Goal: Task Accomplishment & Management: Manage account settings

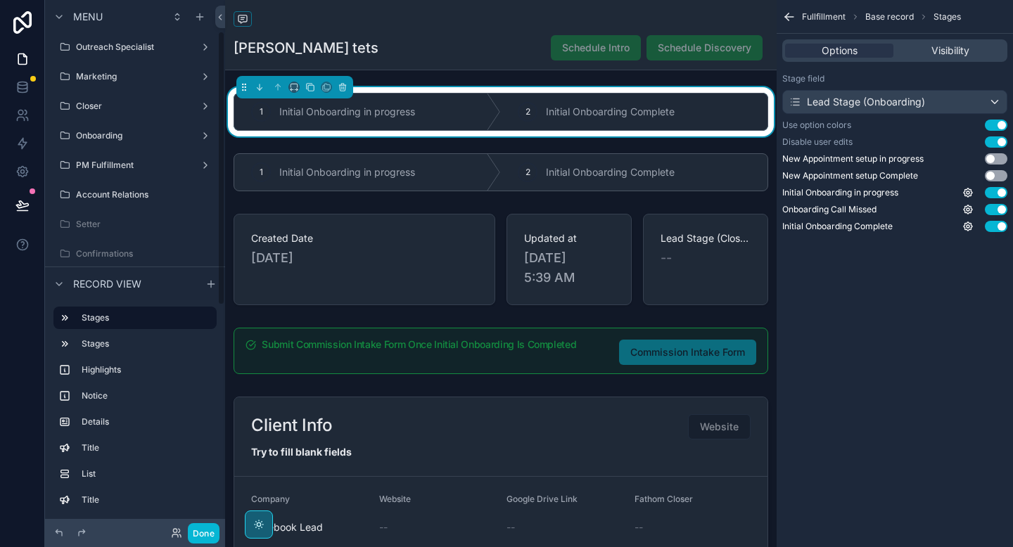
scroll to position [60, 0]
click at [497, 125] on icon "scrollable content" at bounding box center [494, 112] width 14 height 37
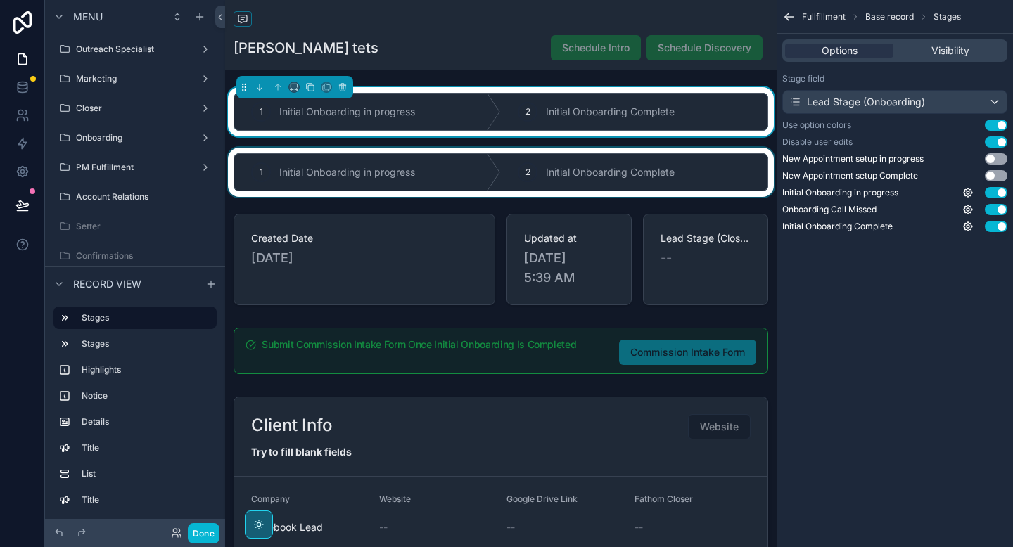
click at [486, 180] on div "scrollable content" at bounding box center [500, 172] width 551 height 49
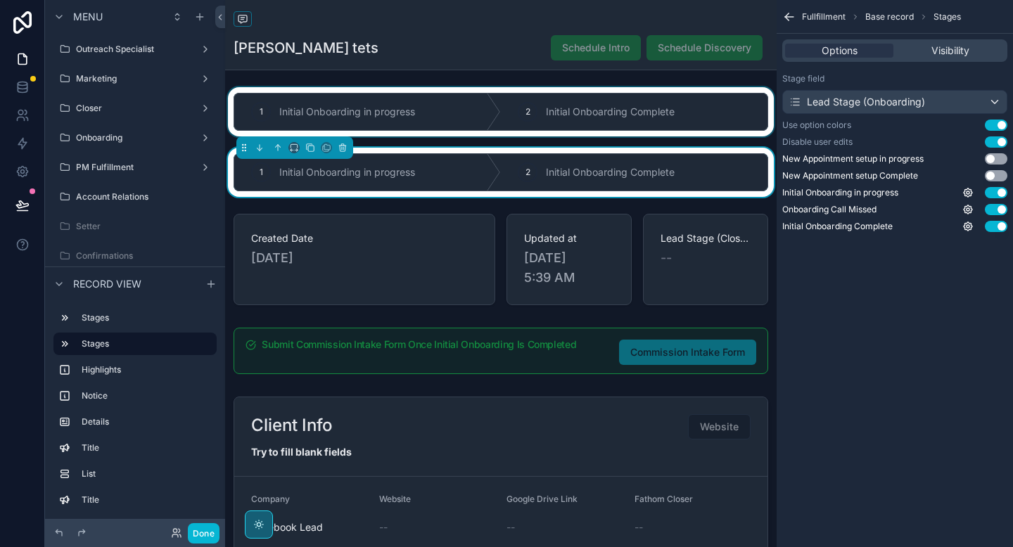
click at [482, 122] on div "scrollable content" at bounding box center [500, 111] width 551 height 49
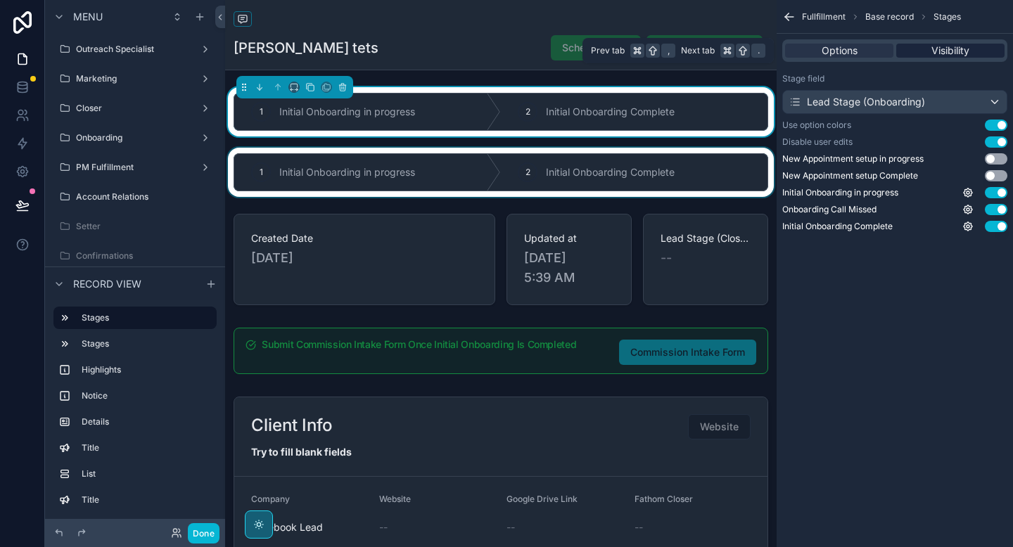
click at [939, 47] on span "Visibility" at bounding box center [950, 51] width 38 height 14
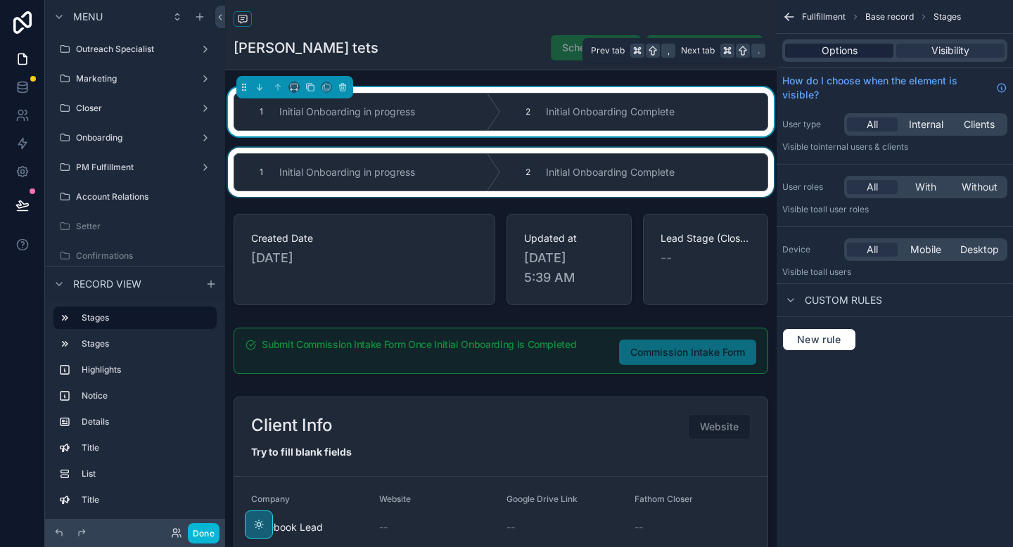
click at [854, 53] on span "Options" at bounding box center [839, 51] width 36 height 14
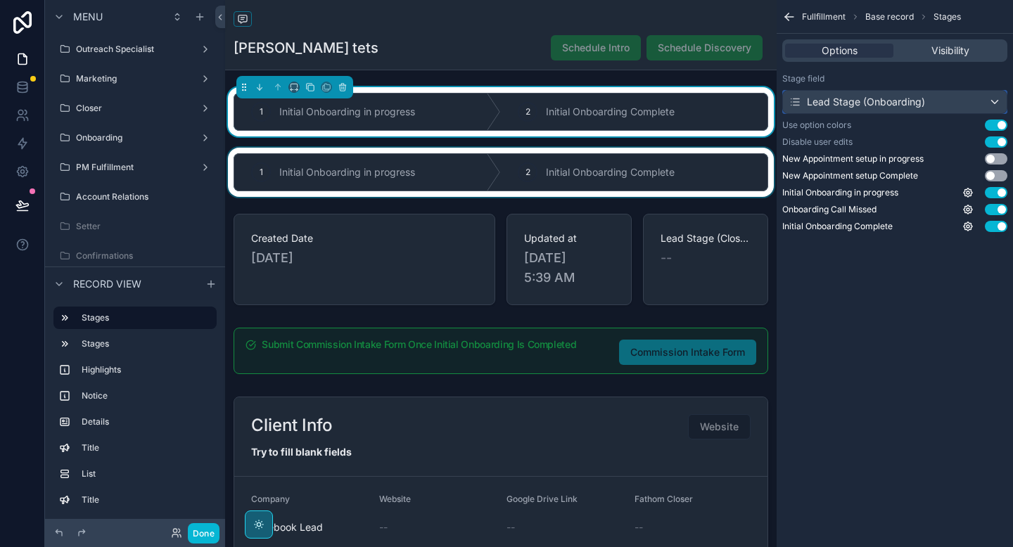
click at [844, 102] on div "Lead Stage (Onboarding)" at bounding box center [856, 102] width 136 height 14
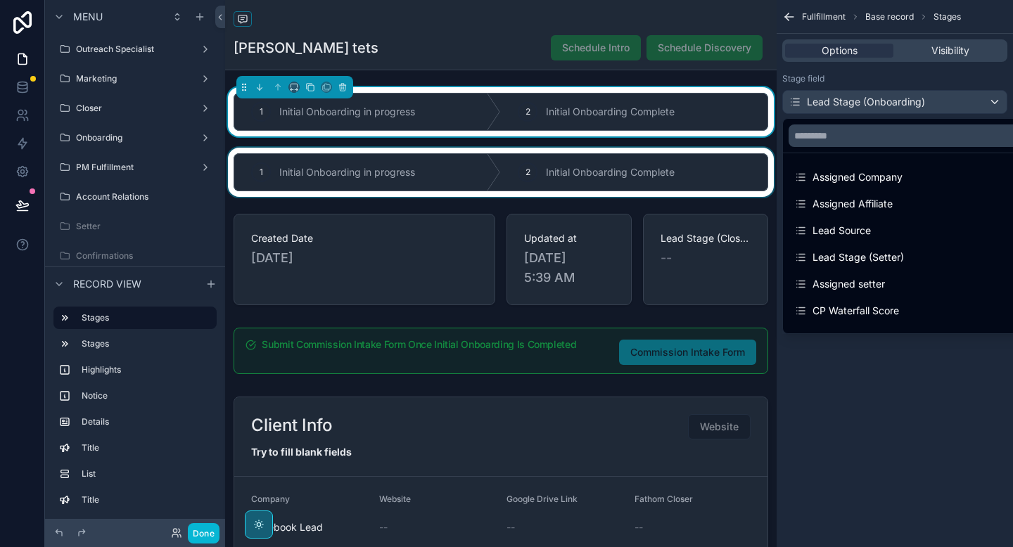
click at [844, 102] on div "scrollable content" at bounding box center [506, 273] width 1013 height 547
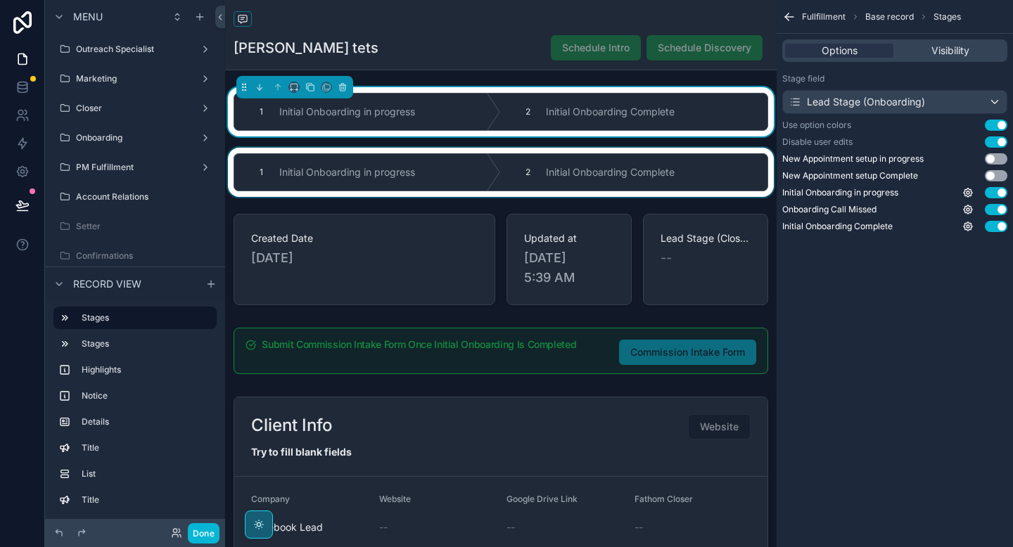
click at [649, 170] on div "scrollable content" at bounding box center [500, 172] width 551 height 49
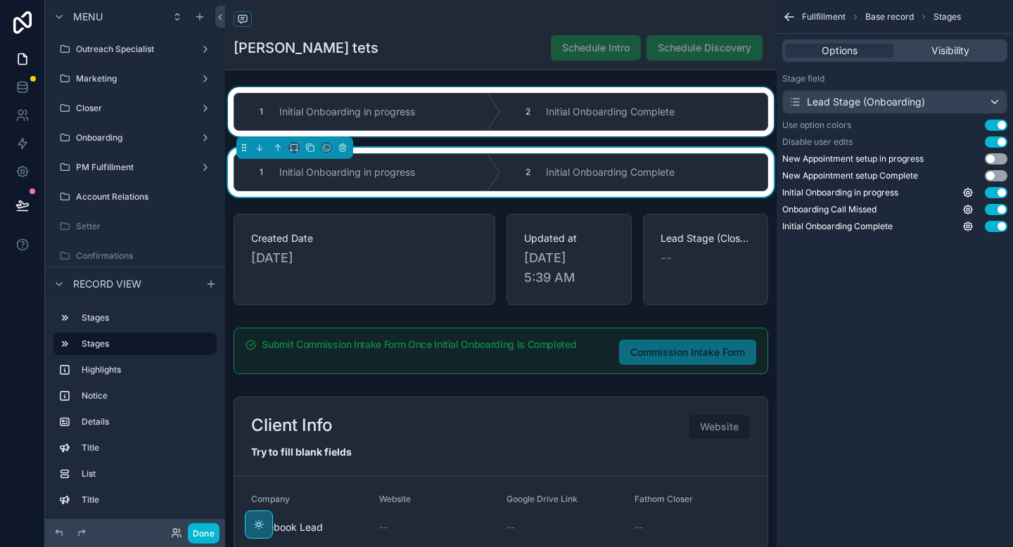
click at [646, 129] on div "scrollable content" at bounding box center [500, 111] width 551 height 49
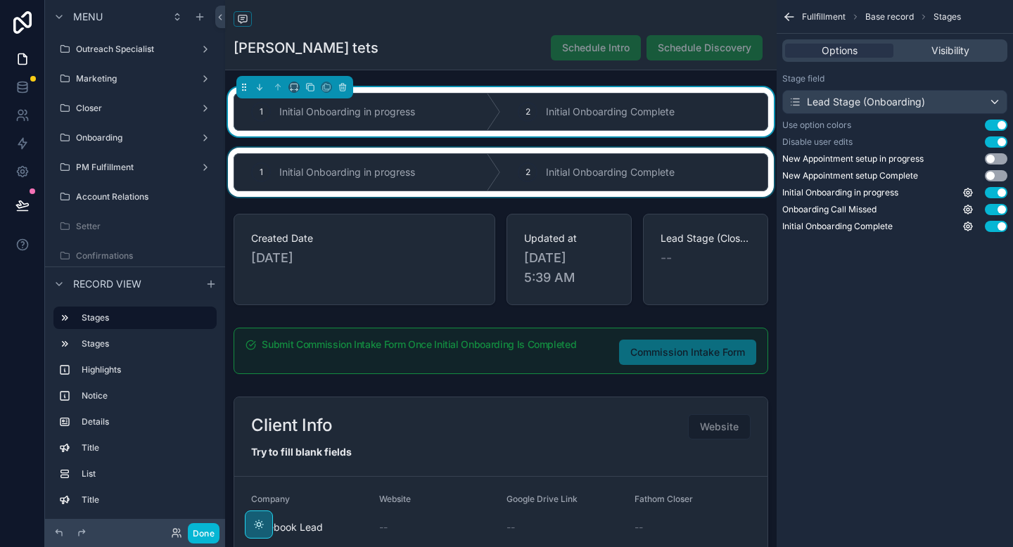
click at [639, 176] on div "scrollable content" at bounding box center [500, 172] width 551 height 49
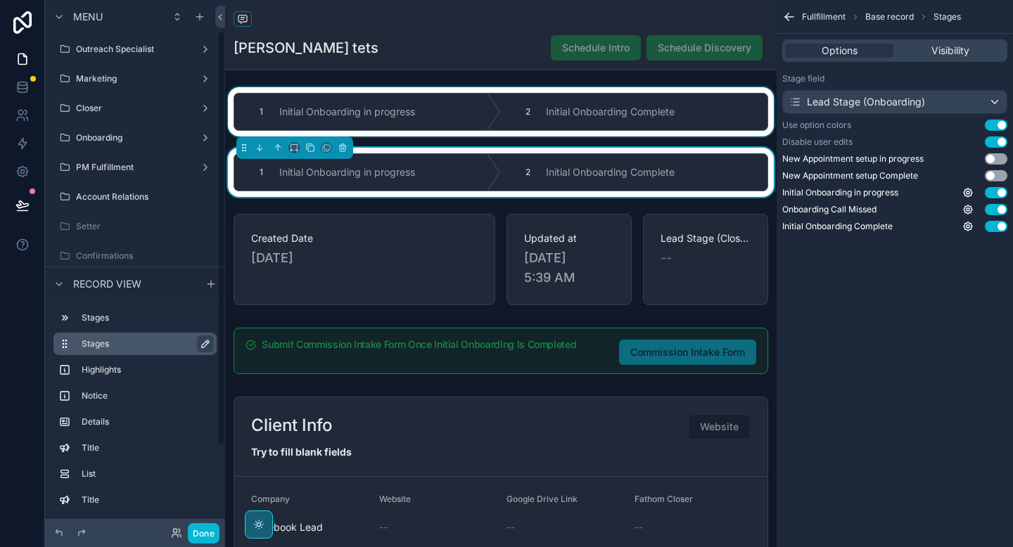
click at [202, 344] on icon "scrollable content" at bounding box center [205, 343] width 7 height 7
click at [205, 345] on icon "scrollable content" at bounding box center [202, 343] width 11 height 11
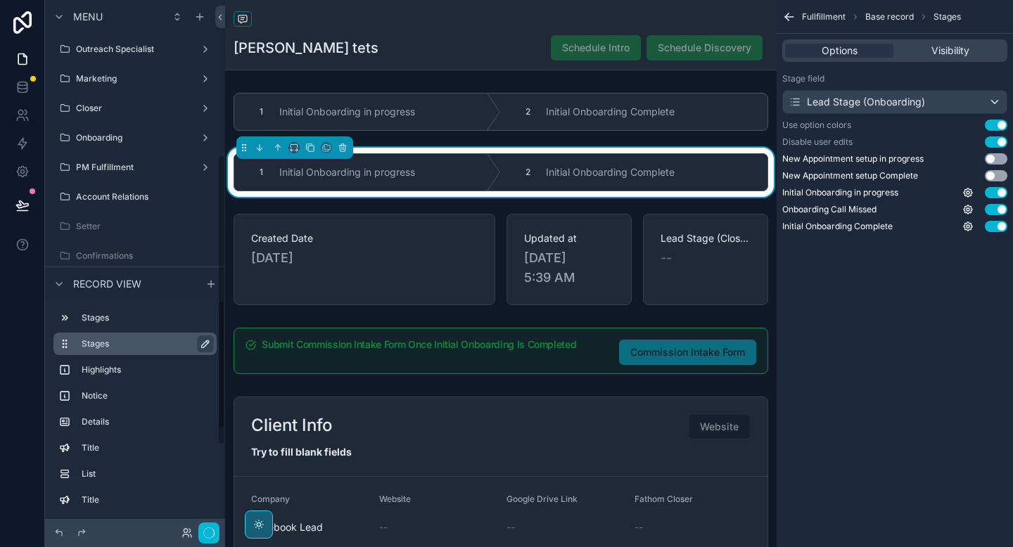
scroll to position [299, 0]
click at [170, 348] on label "Stages" at bounding box center [144, 343] width 124 height 11
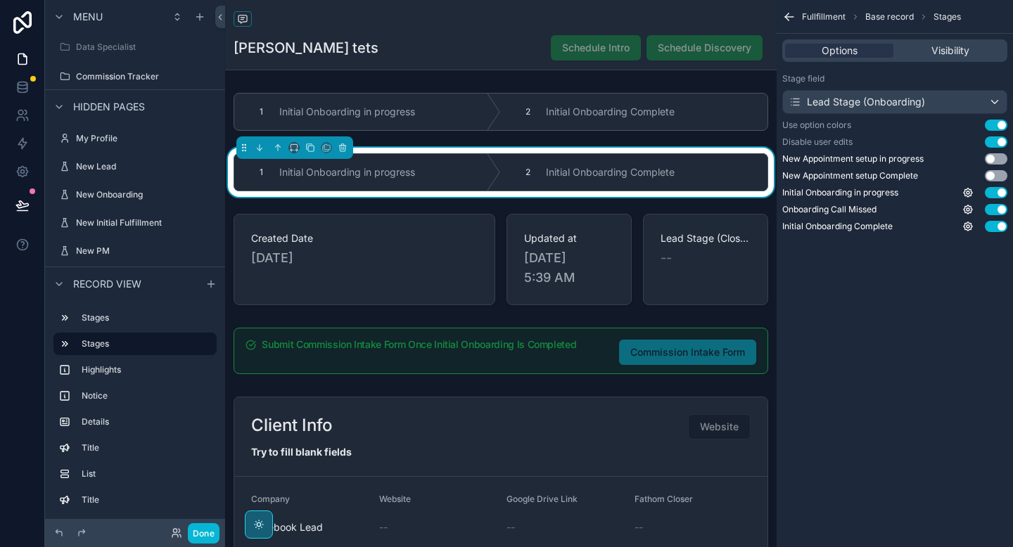
click at [890, 20] on span "Base record" at bounding box center [889, 16] width 49 height 11
click at [890, 16] on span "Base record" at bounding box center [889, 16] width 49 height 11
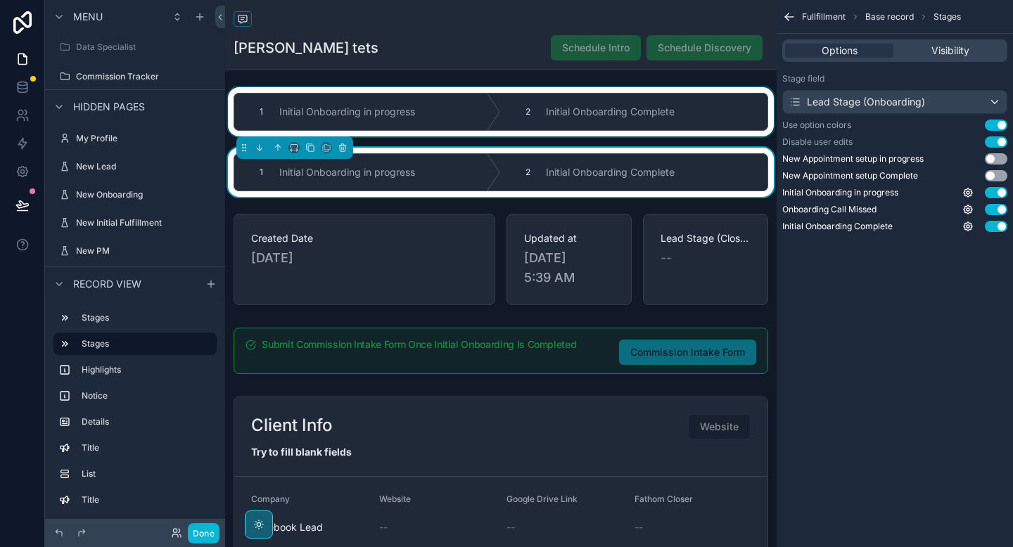
click at [571, 111] on div "scrollable content" at bounding box center [500, 111] width 551 height 49
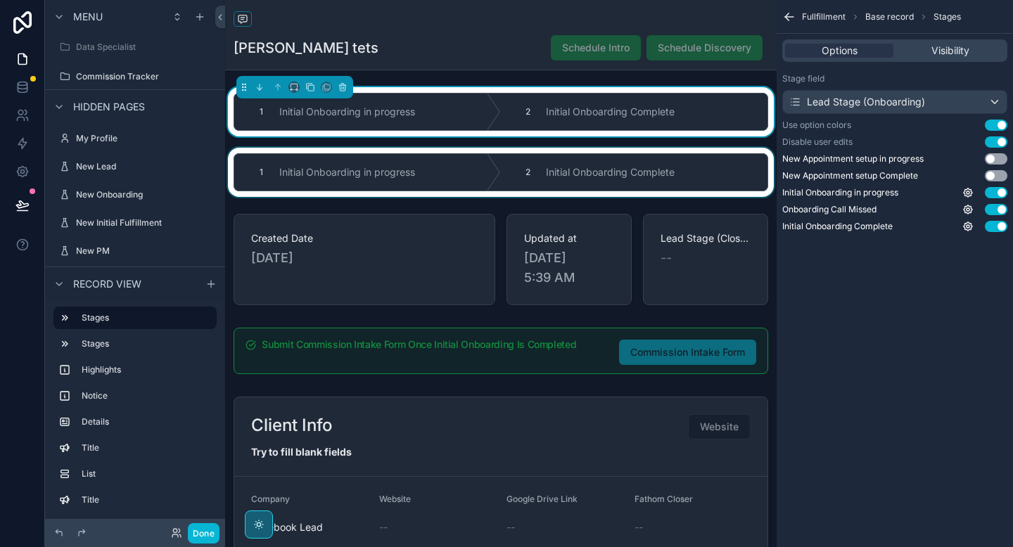
click at [568, 166] on div "scrollable content" at bounding box center [500, 172] width 551 height 49
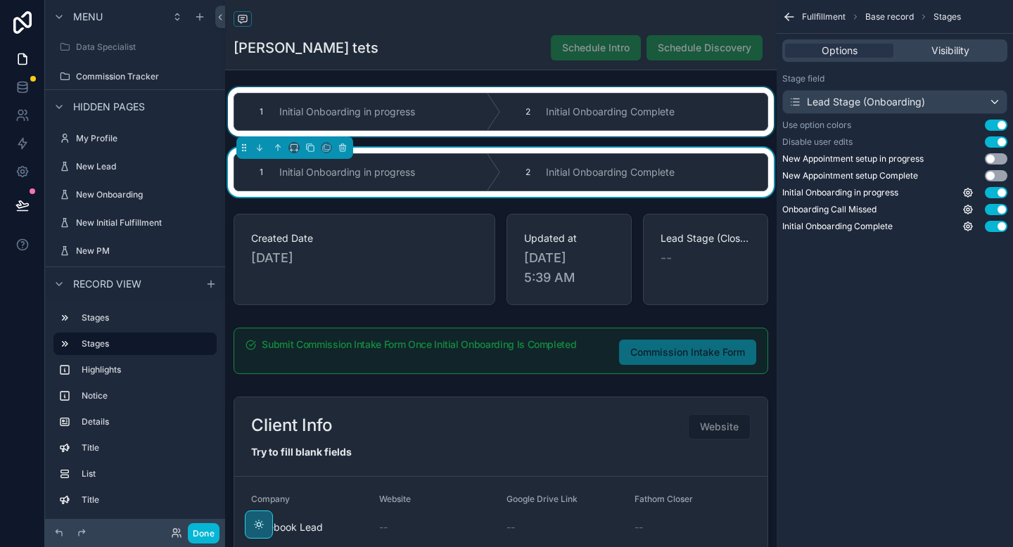
click at [568, 117] on div "scrollable content" at bounding box center [500, 111] width 551 height 49
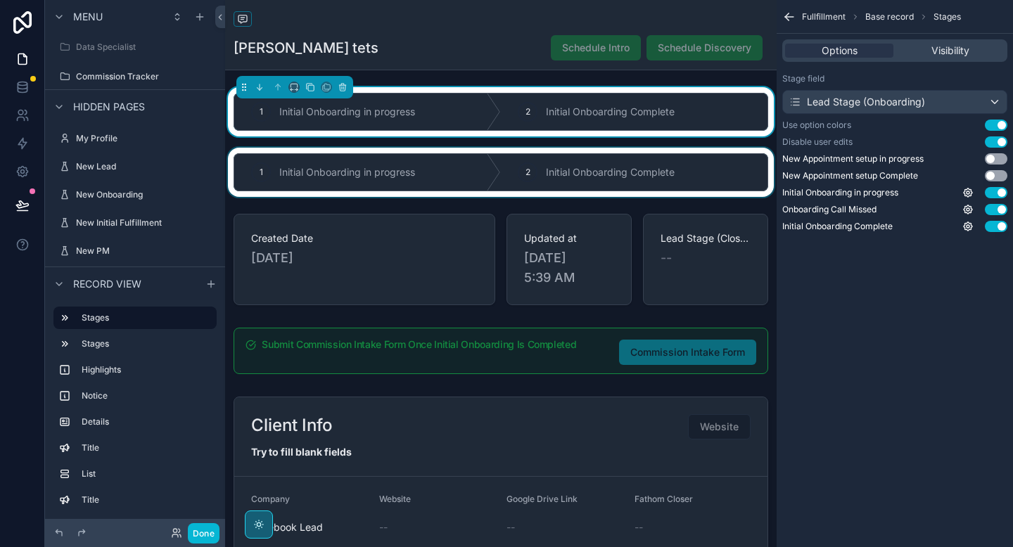
click at [569, 172] on div "scrollable content" at bounding box center [500, 172] width 551 height 49
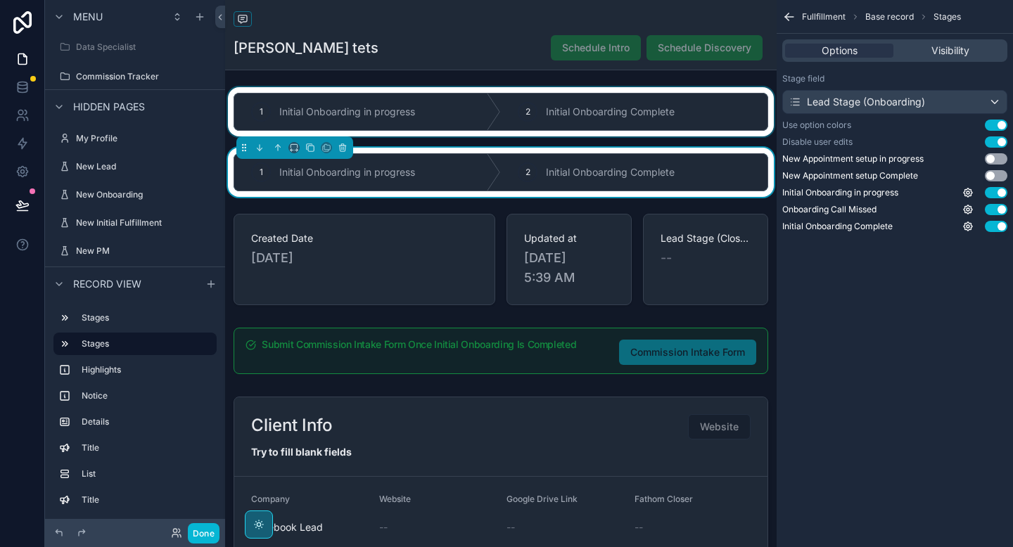
click at [570, 131] on div "scrollable content" at bounding box center [500, 111] width 551 height 49
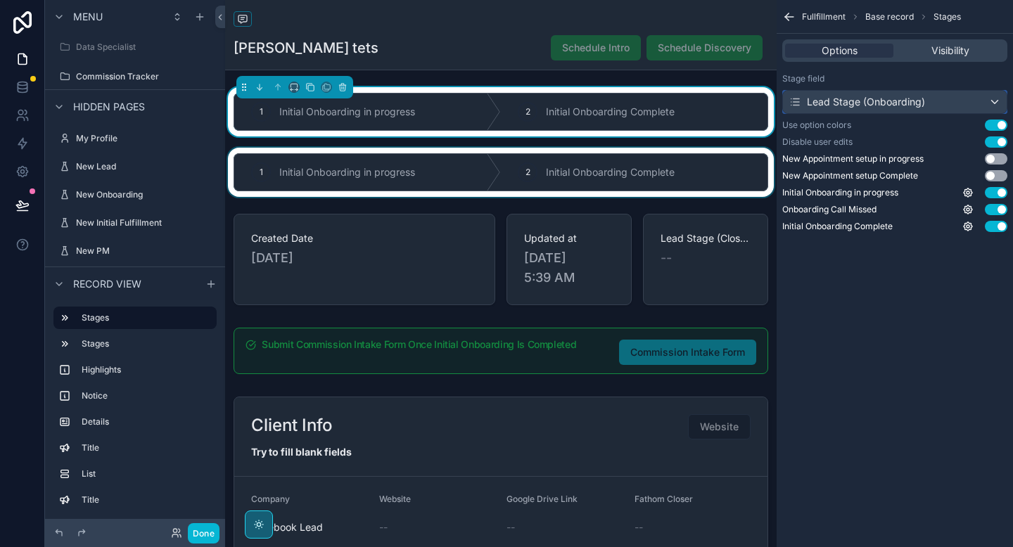
click at [809, 101] on div "Lead Stage (Onboarding)" at bounding box center [856, 102] width 136 height 14
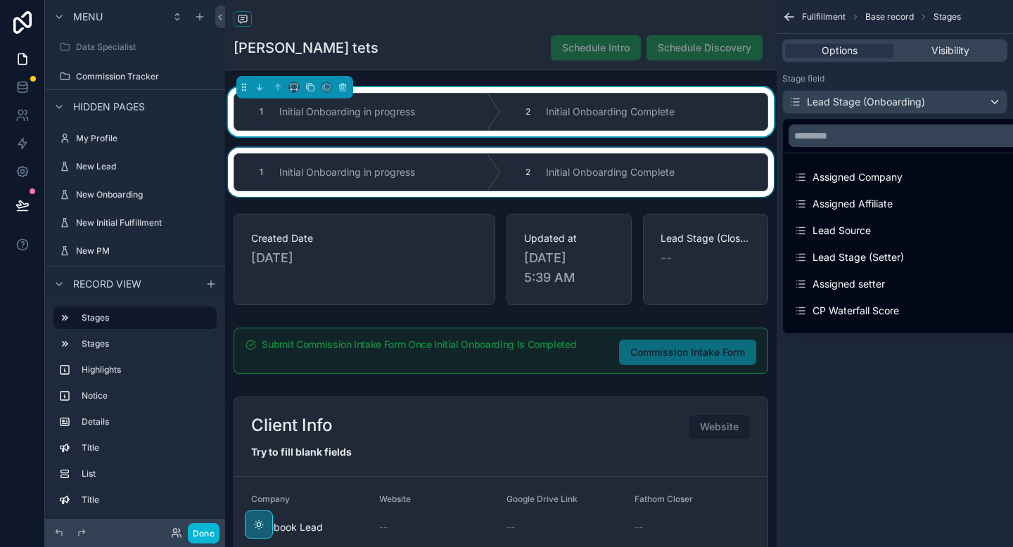
click at [809, 101] on div "scrollable content" at bounding box center [506, 273] width 1013 height 547
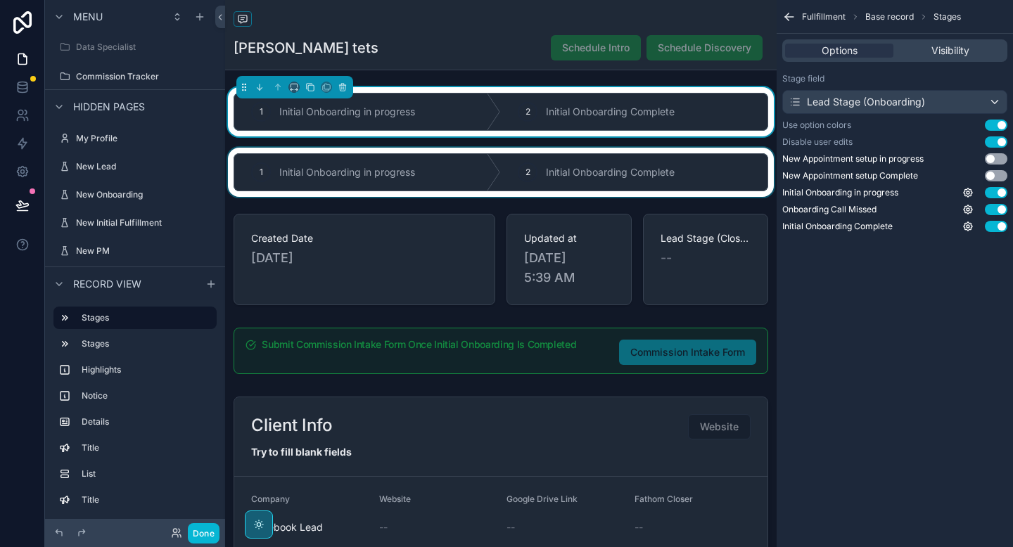
click at [632, 164] on div "scrollable content" at bounding box center [500, 172] width 551 height 49
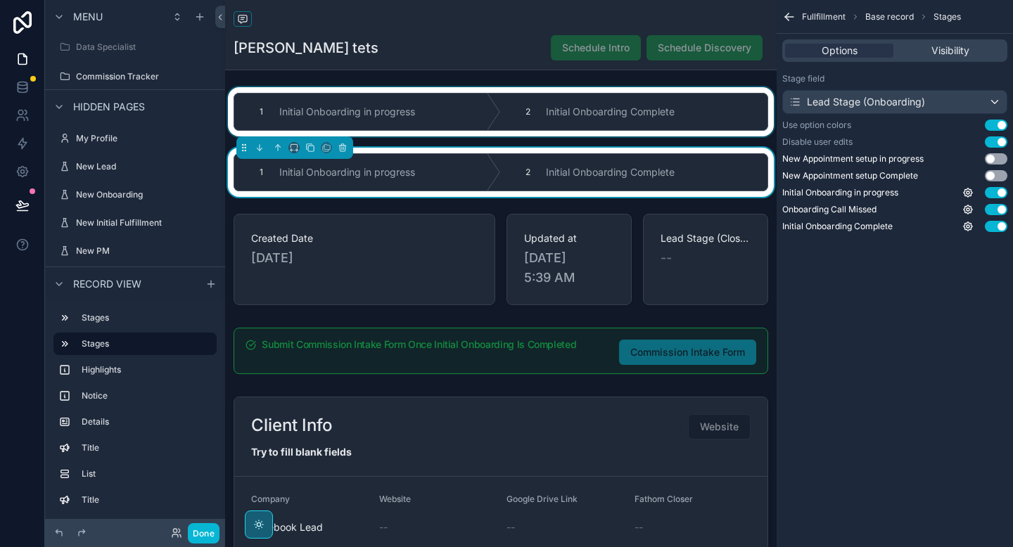
click at [626, 123] on div "scrollable content" at bounding box center [500, 111] width 551 height 49
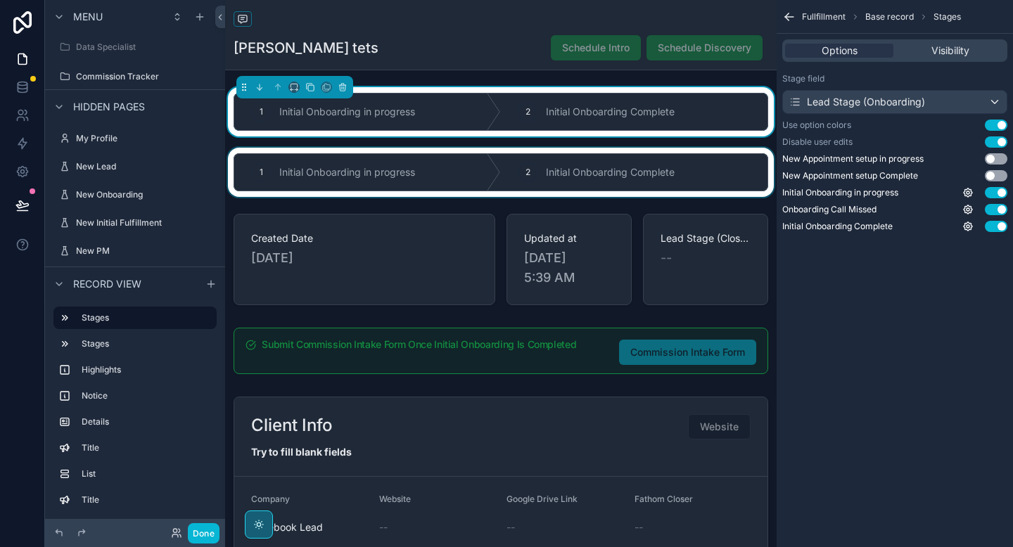
click at [563, 154] on div "scrollable content" at bounding box center [500, 172] width 551 height 49
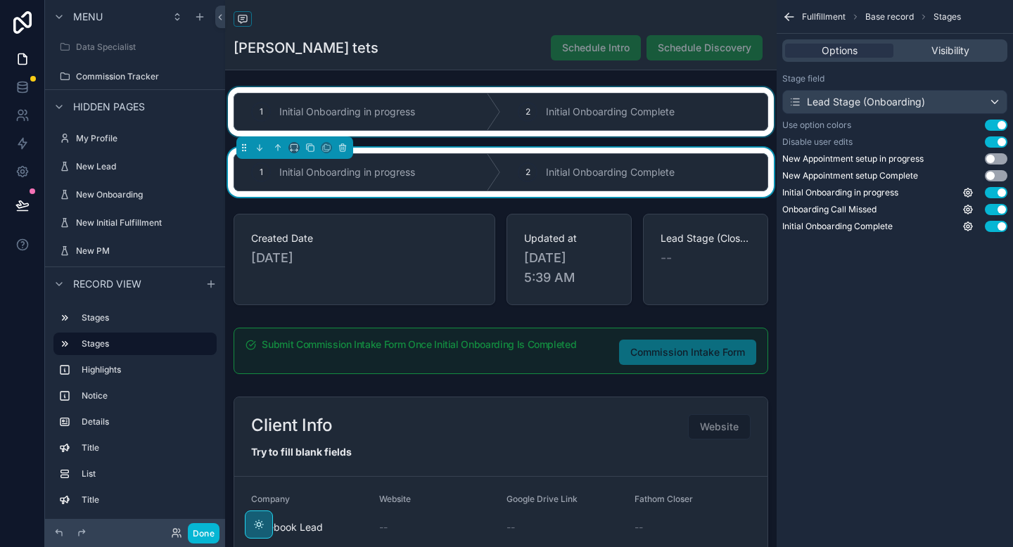
click at [563, 108] on div "scrollable content" at bounding box center [500, 111] width 551 height 49
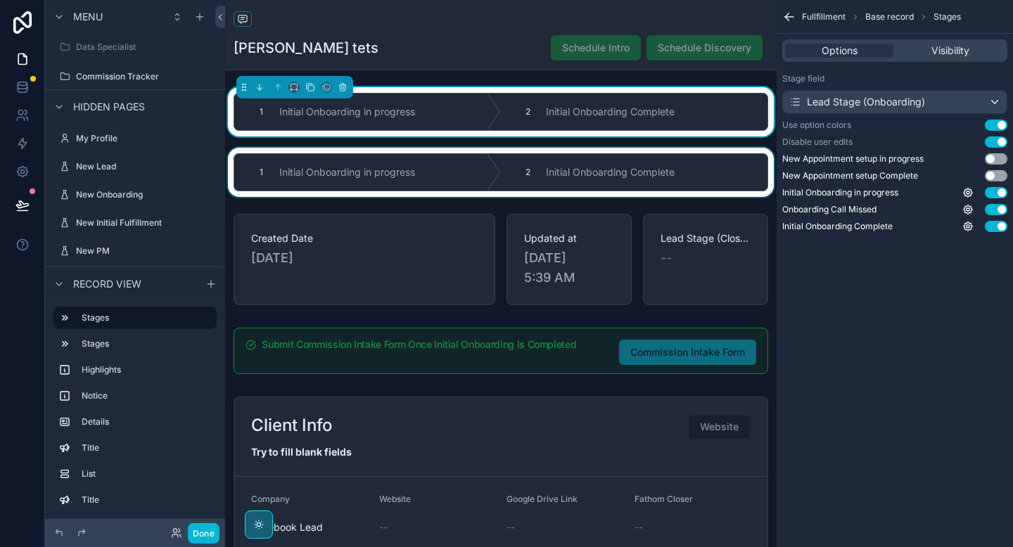
click at [563, 158] on div "scrollable content" at bounding box center [500, 172] width 551 height 49
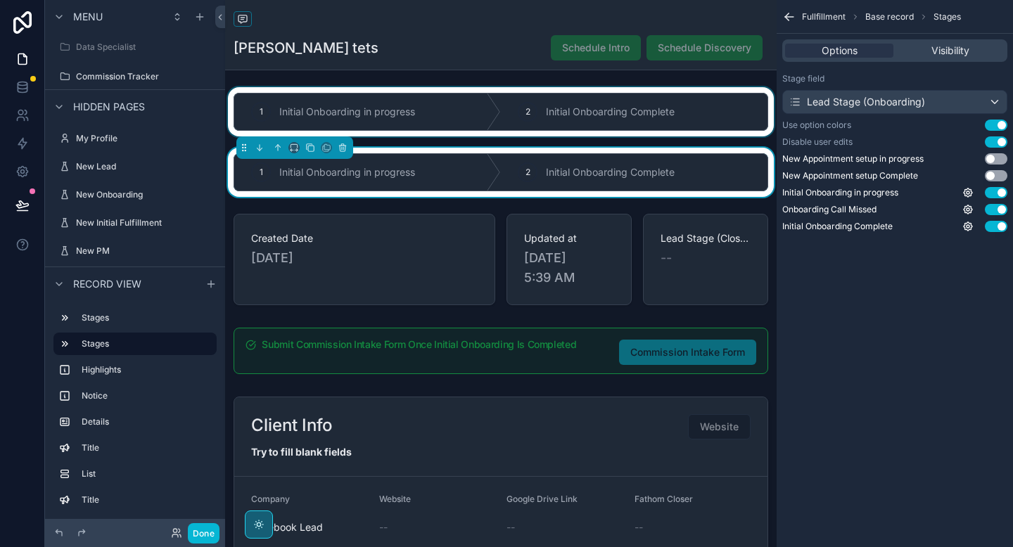
click at [563, 124] on div "scrollable content" at bounding box center [500, 111] width 551 height 49
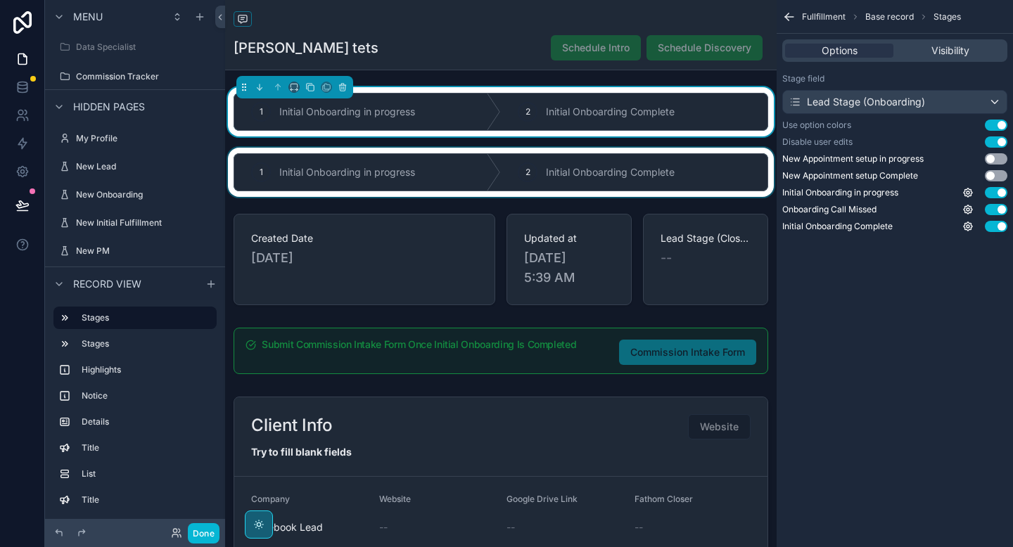
click at [562, 170] on div "scrollable content" at bounding box center [500, 172] width 551 height 49
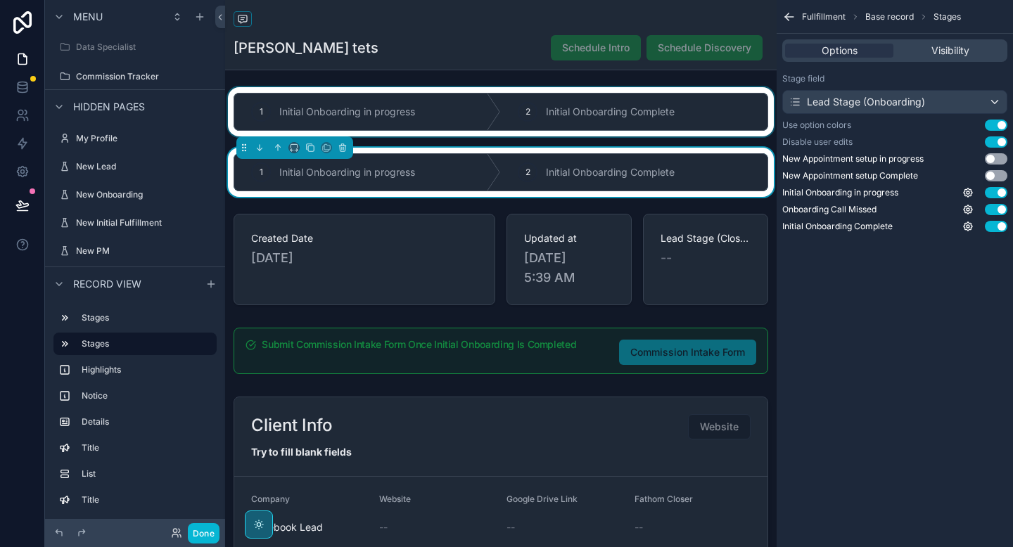
click at [562, 129] on div "scrollable content" at bounding box center [500, 111] width 551 height 49
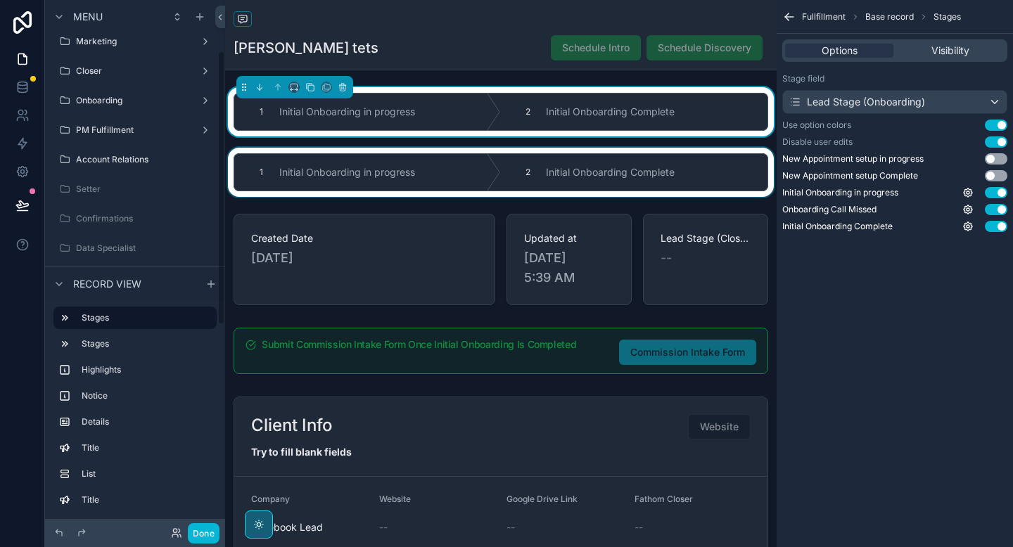
scroll to position [96, 0]
click at [113, 130] on label "PM Fulfillment" at bounding box center [132, 132] width 113 height 11
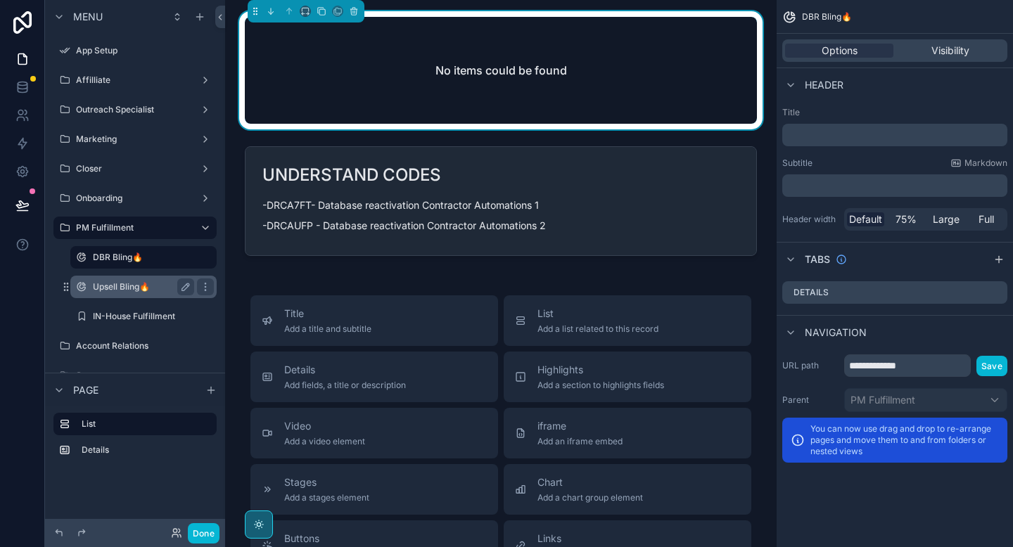
click at [127, 292] on label "Upsell Bling🔥" at bounding box center [141, 286] width 96 height 11
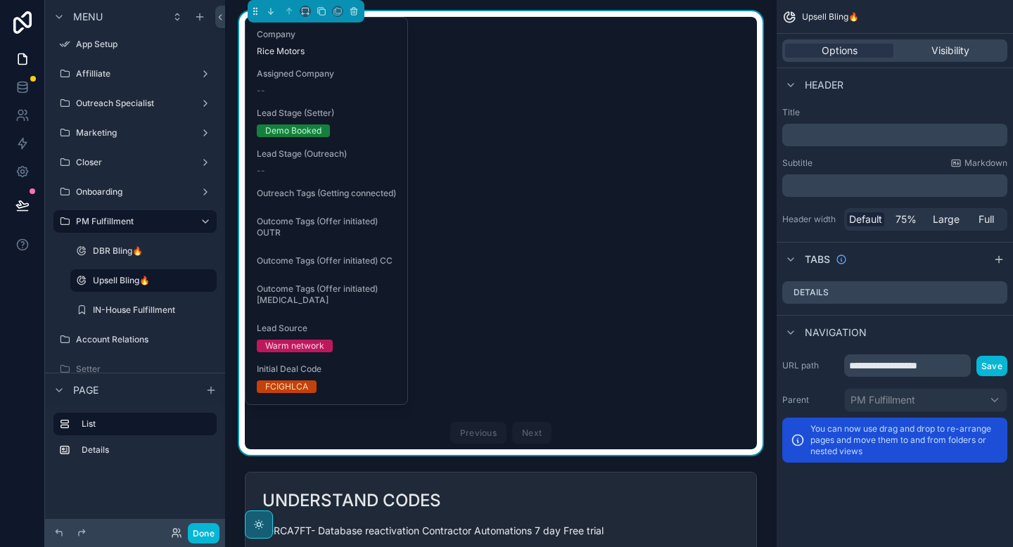
click at [454, 101] on div "Company Rice Motors Assigned Company -- Lead Stage (Setter) Demo Booked Lead St…" at bounding box center [501, 233] width 512 height 432
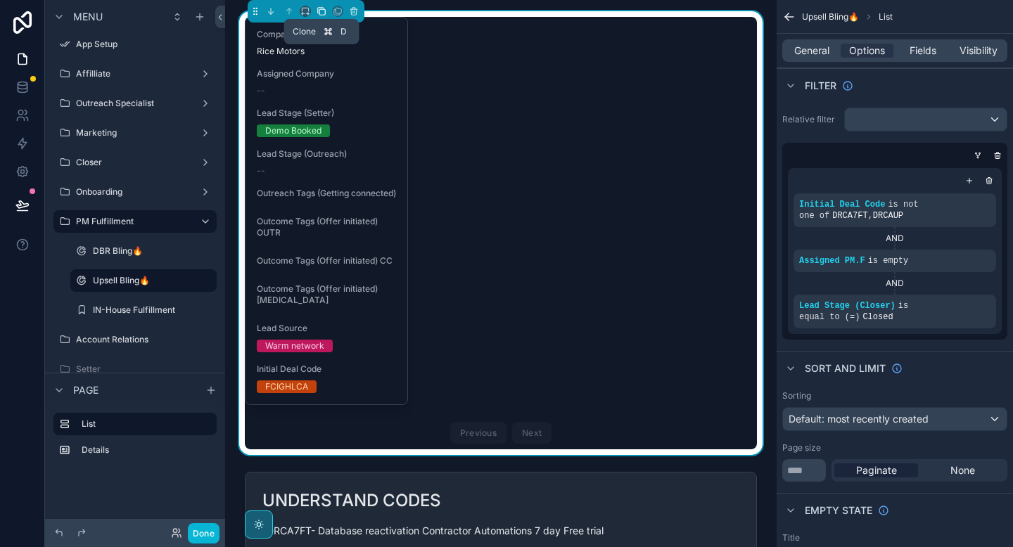
click at [323, 6] on icon "scrollable content" at bounding box center [321, 11] width 10 height 10
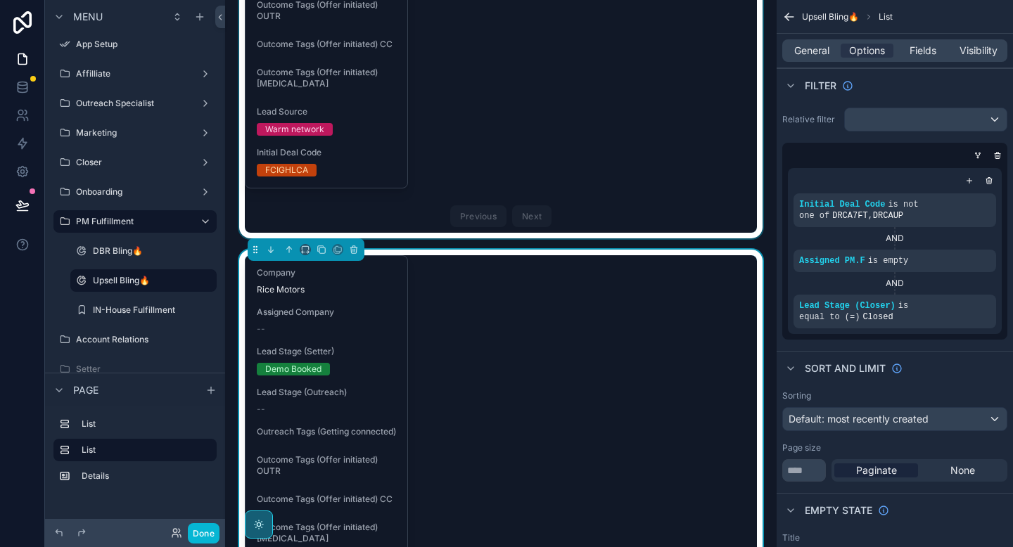
scroll to position [282, 0]
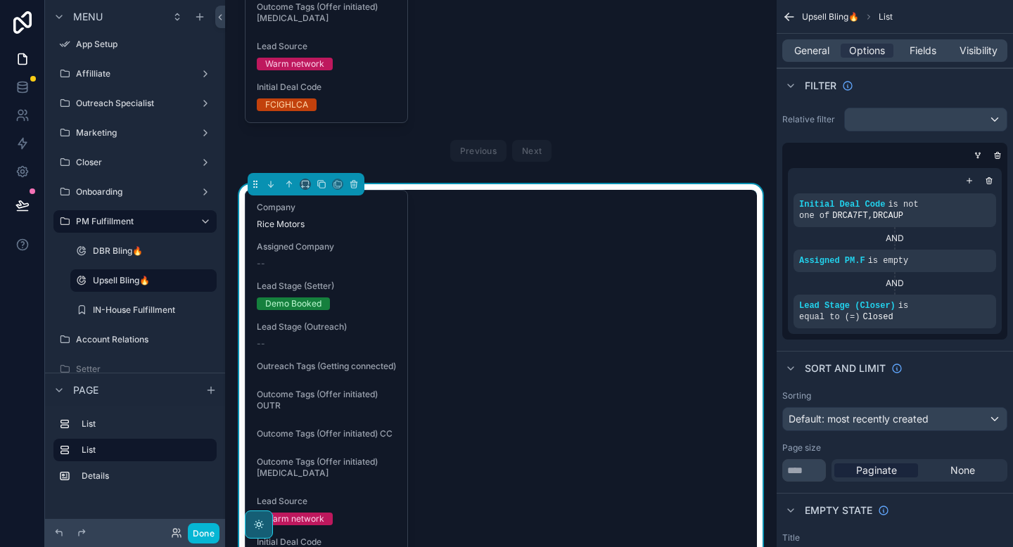
click at [447, 321] on div "Company Rice Motors Assigned Company -- Lead Stage (Setter) Demo Booked Lead St…" at bounding box center [501, 406] width 512 height 432
click at [693, 277] on div "Company Rice Motors Assigned Company -- Lead Stage (Setter) Demo Booked Lead St…" at bounding box center [501, 406] width 512 height 432
click at [814, 53] on span "General" at bounding box center [811, 51] width 35 height 14
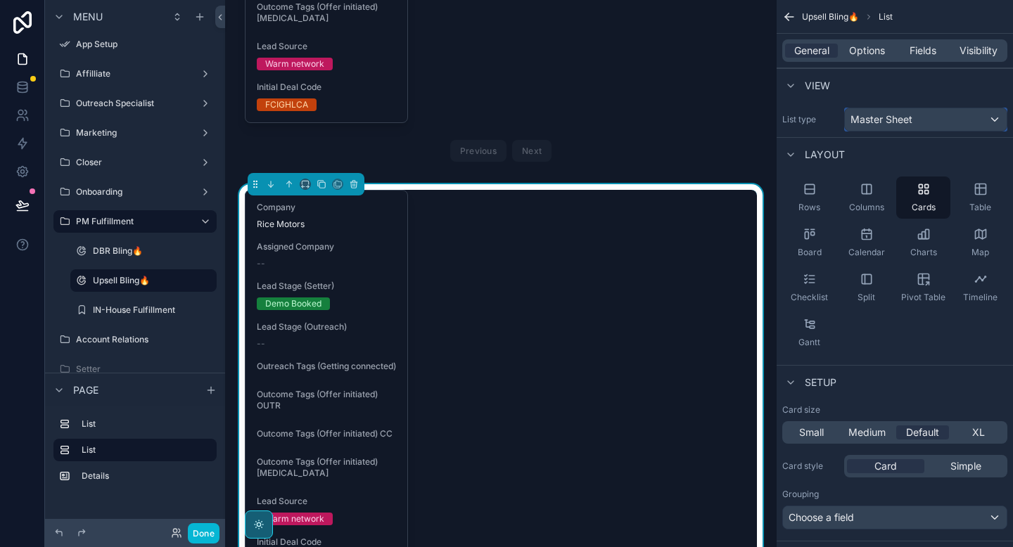
click at [890, 122] on span "Master Sheet" at bounding box center [881, 120] width 62 height 14
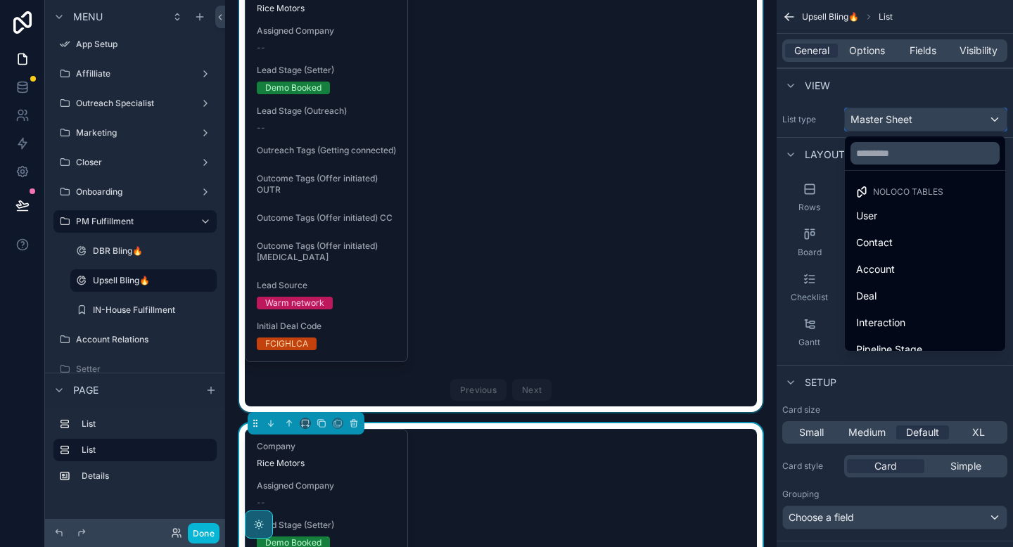
scroll to position [0, 0]
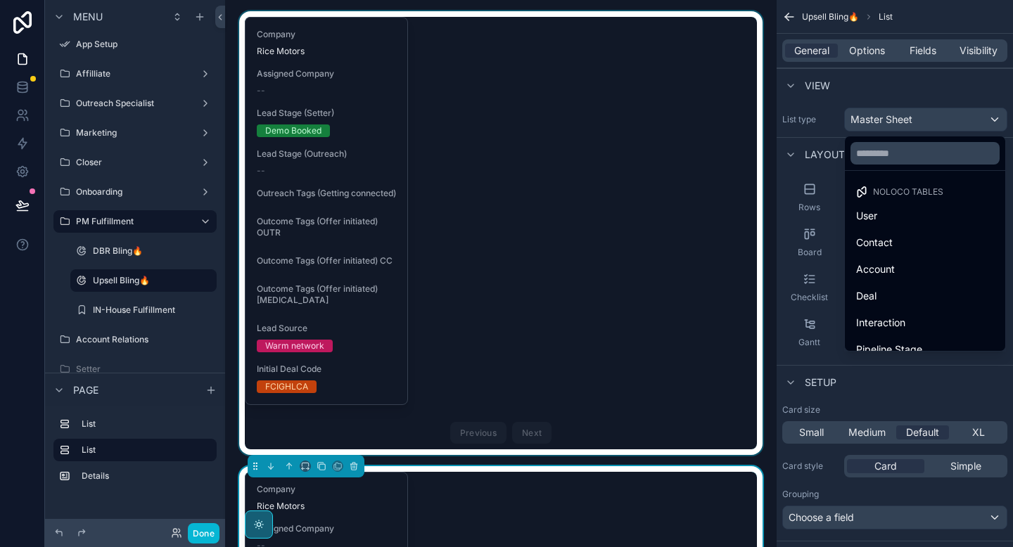
click at [528, 143] on div "scrollable content" at bounding box center [500, 233] width 529 height 444
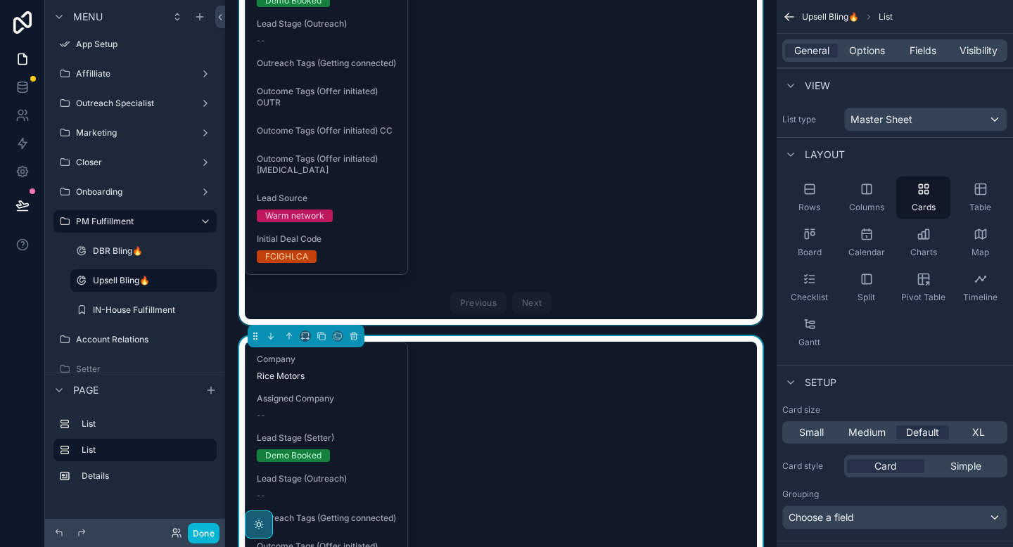
scroll to position [79, 0]
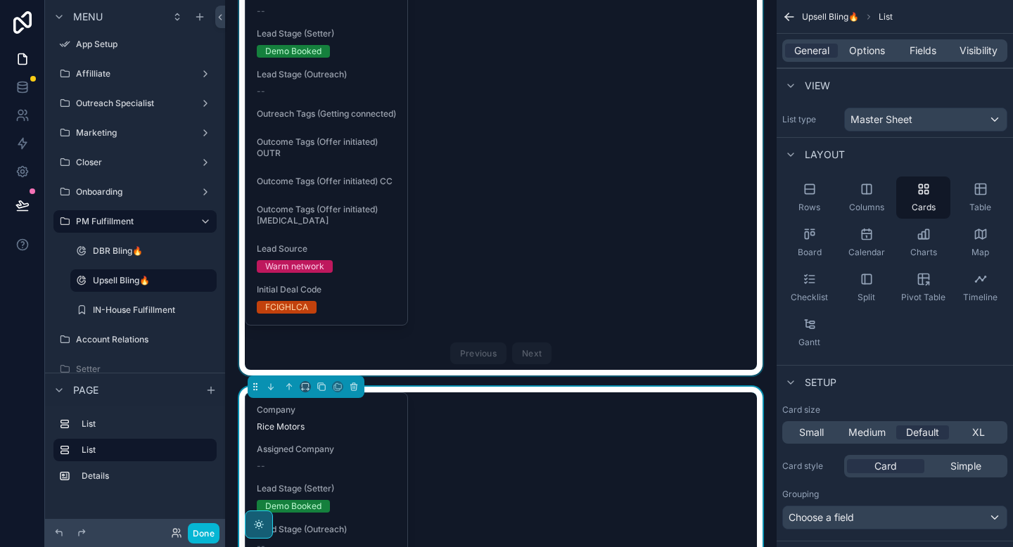
click at [499, 320] on div "scrollable content" at bounding box center [500, 154] width 529 height 444
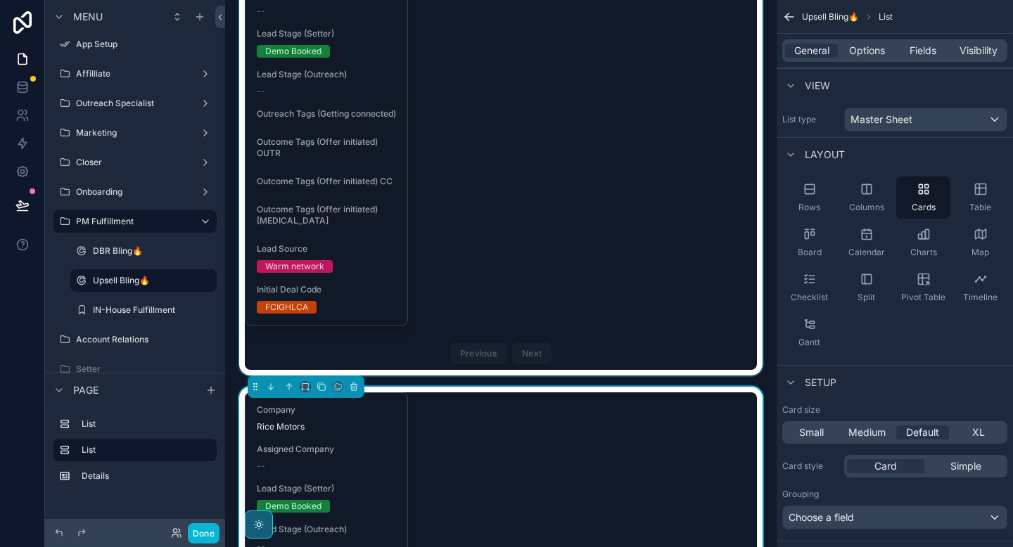
click at [513, 309] on div "scrollable content" at bounding box center [500, 154] width 529 height 444
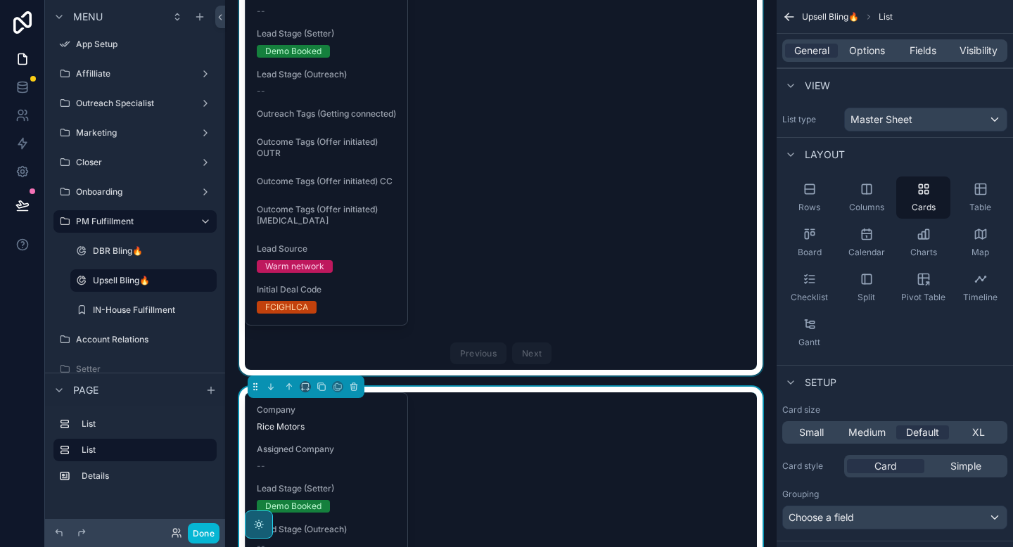
click at [513, 313] on div "scrollable content" at bounding box center [500, 154] width 529 height 444
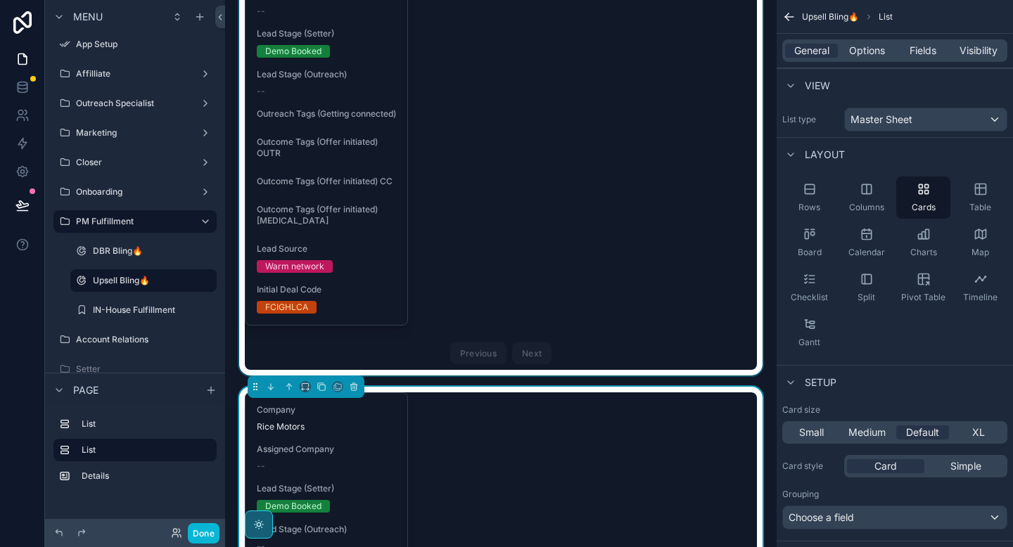
click at [506, 285] on div "scrollable content" at bounding box center [500, 154] width 529 height 444
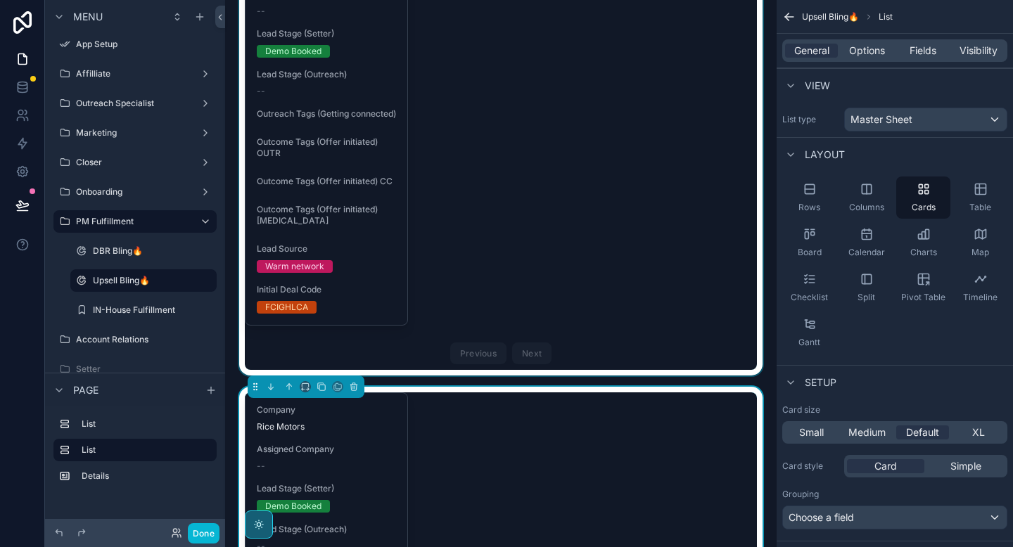
click at [506, 275] on div "scrollable content" at bounding box center [500, 154] width 529 height 444
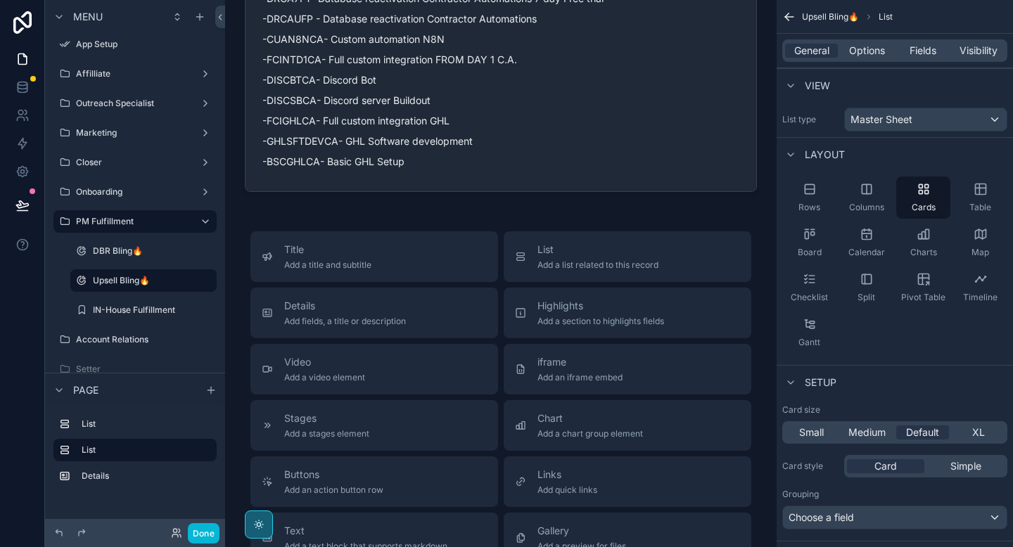
scroll to position [1084, 0]
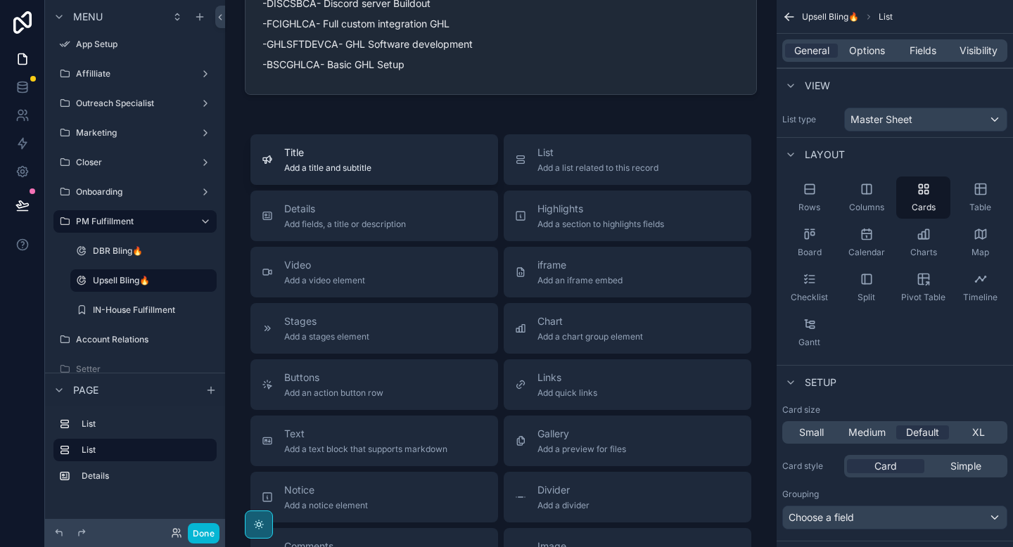
click at [394, 174] on div "Title Add a title and subtitle" at bounding box center [374, 160] width 225 height 28
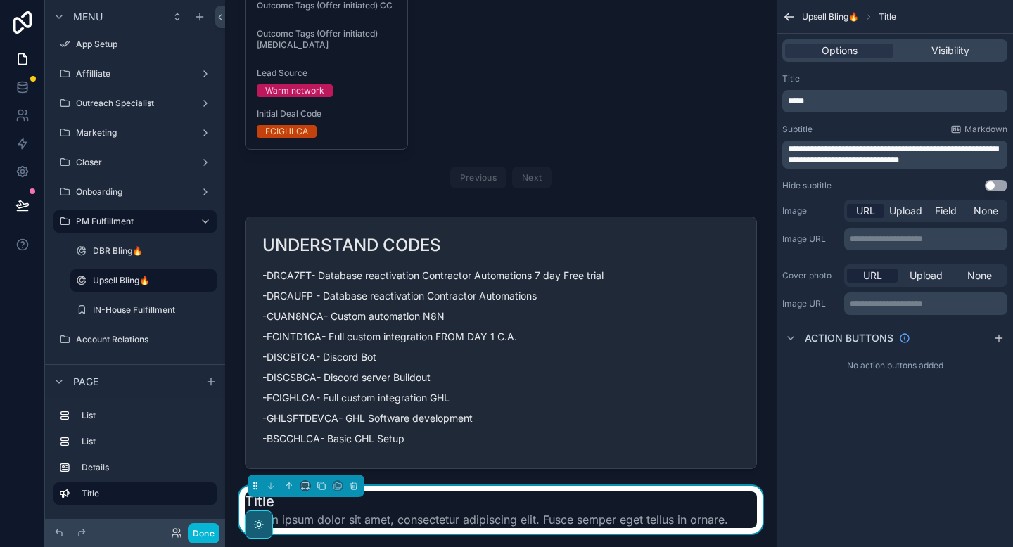
scroll to position [649, 0]
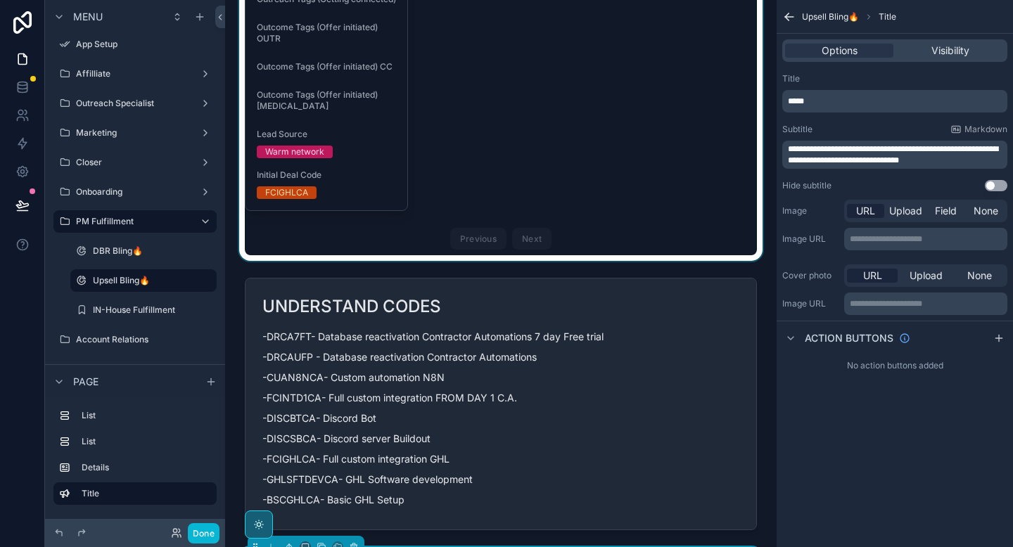
click at [489, 127] on div "scrollable content" at bounding box center [500, 39] width 529 height 444
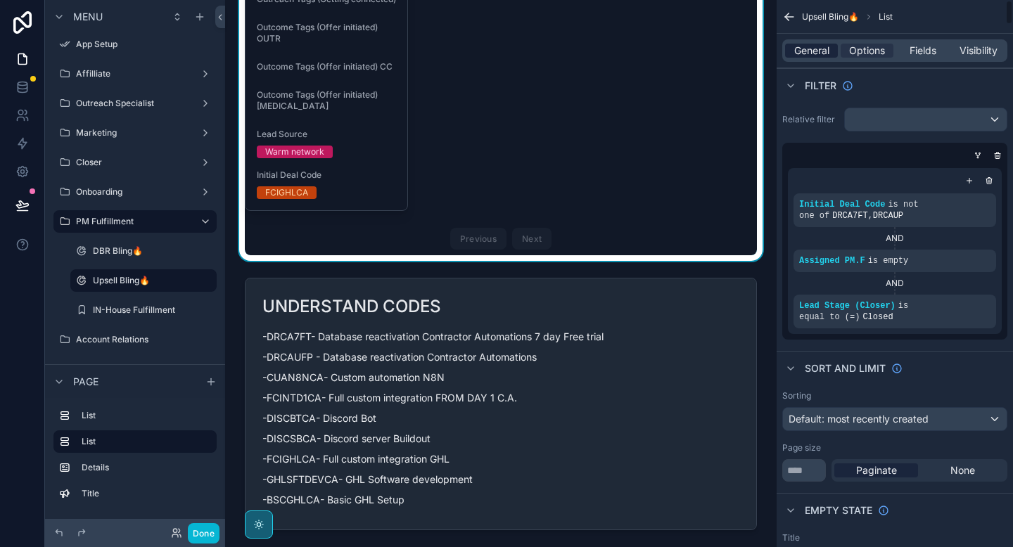
click at [816, 54] on span "General" at bounding box center [811, 51] width 35 height 14
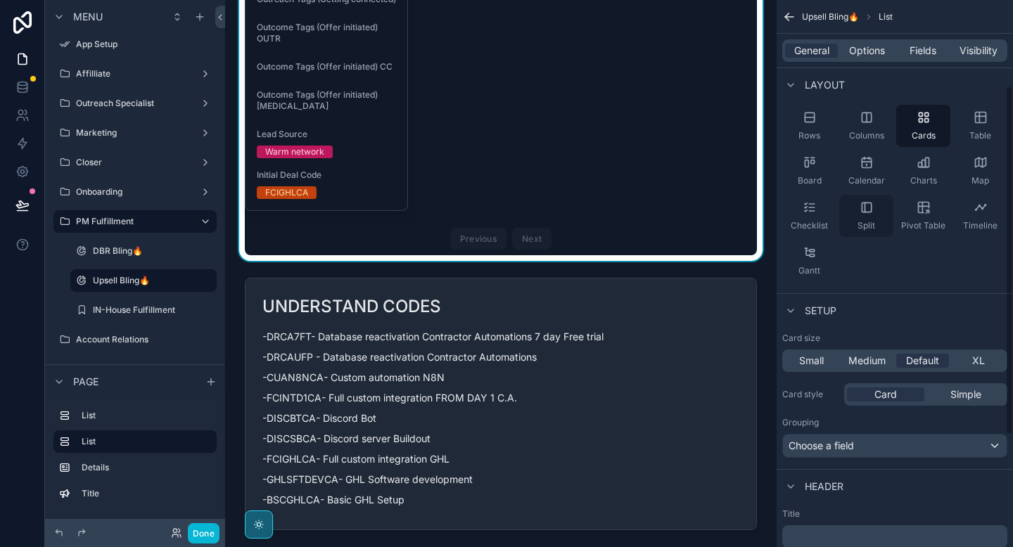
scroll to position [310, 0]
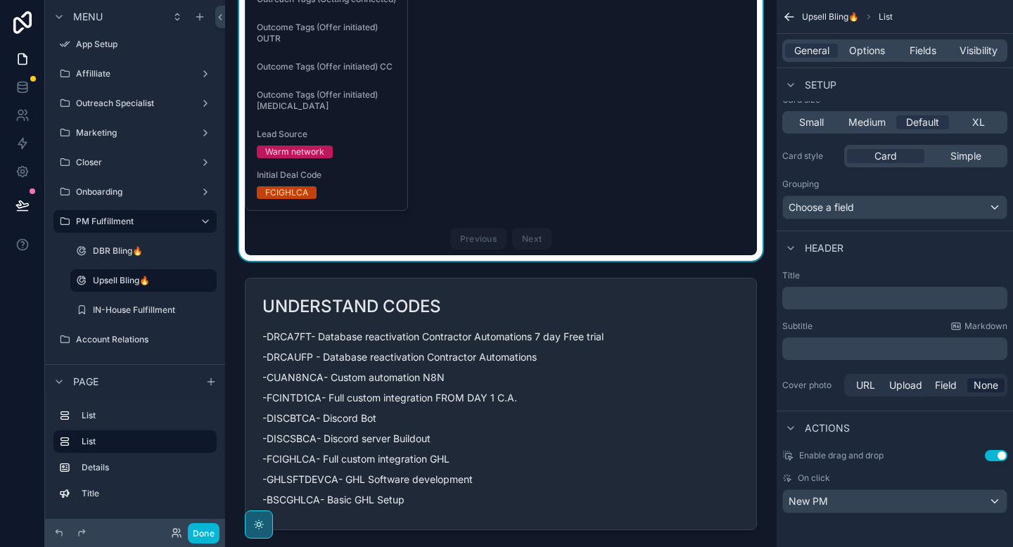
click at [862, 309] on div "Title ﻿ Subtitle Markdown ﻿ Cover photo URL Upload Field None" at bounding box center [894, 334] width 236 height 141
click at [854, 303] on p "﻿" at bounding box center [896, 298] width 217 height 14
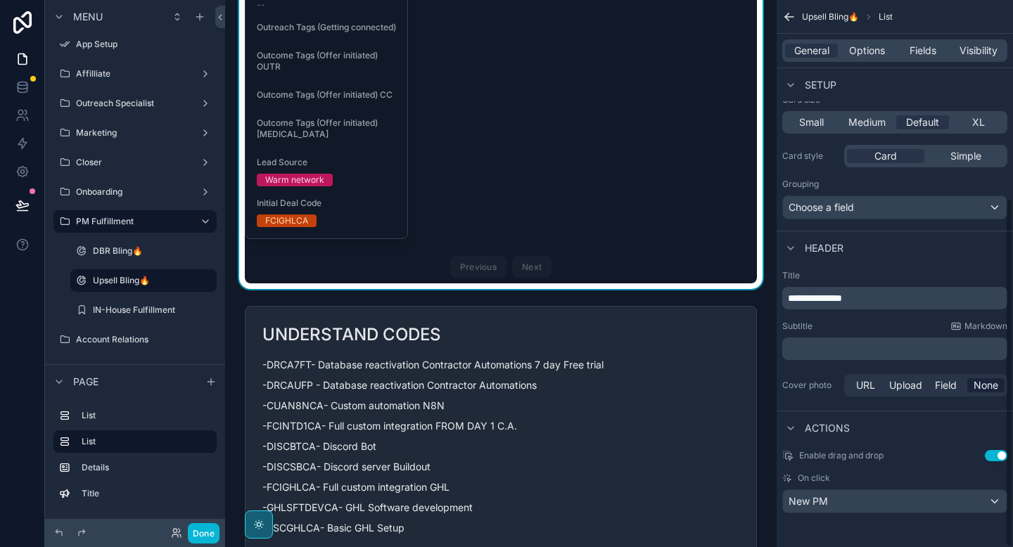
click at [855, 316] on div "**********" at bounding box center [894, 334] width 236 height 141
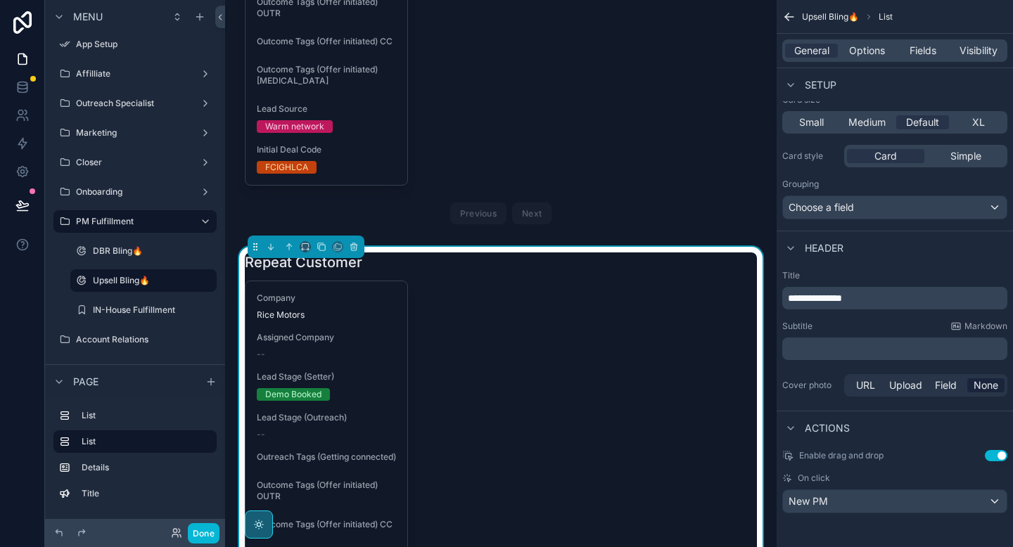
scroll to position [0, 0]
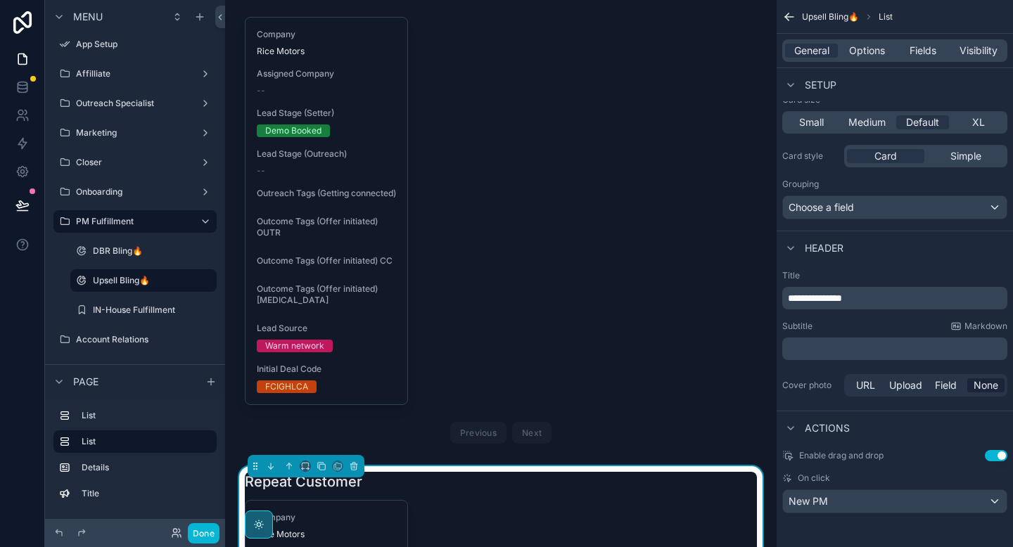
click at [514, 206] on div "scrollable content" at bounding box center [500, 233] width 529 height 444
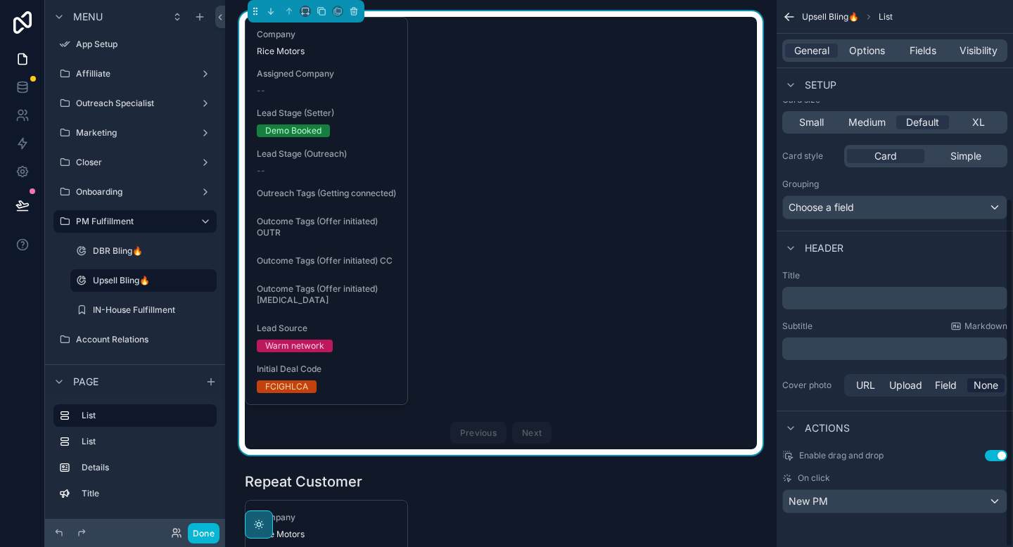
click at [817, 294] on p "﻿" at bounding box center [896, 298] width 217 height 14
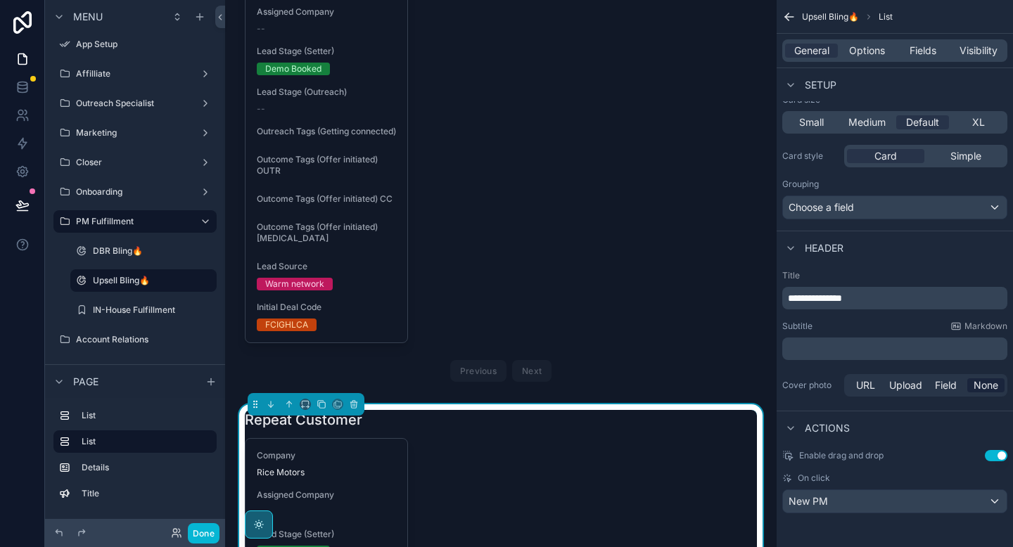
scroll to position [98, 0]
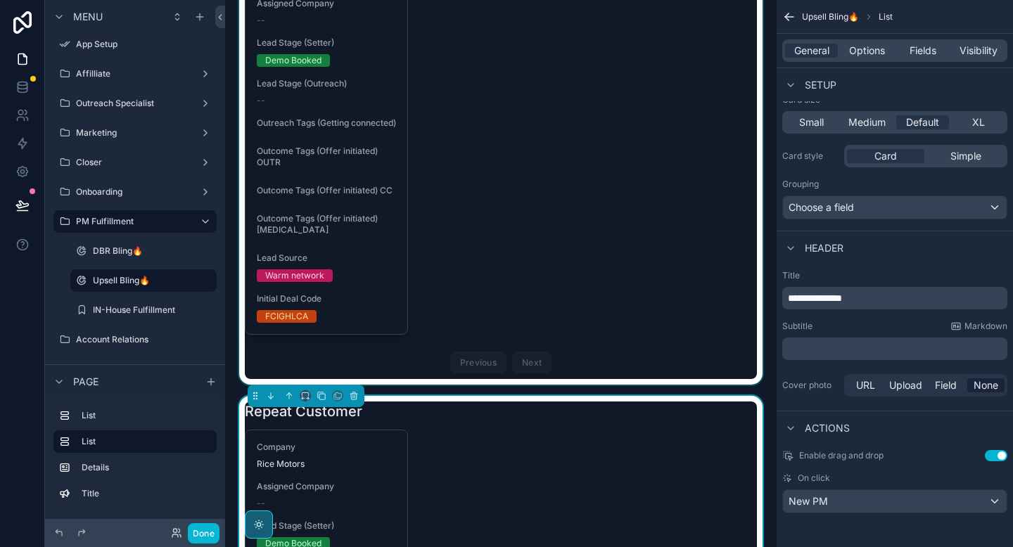
click at [596, 291] on div "scrollable content" at bounding box center [500, 149] width 529 height 472
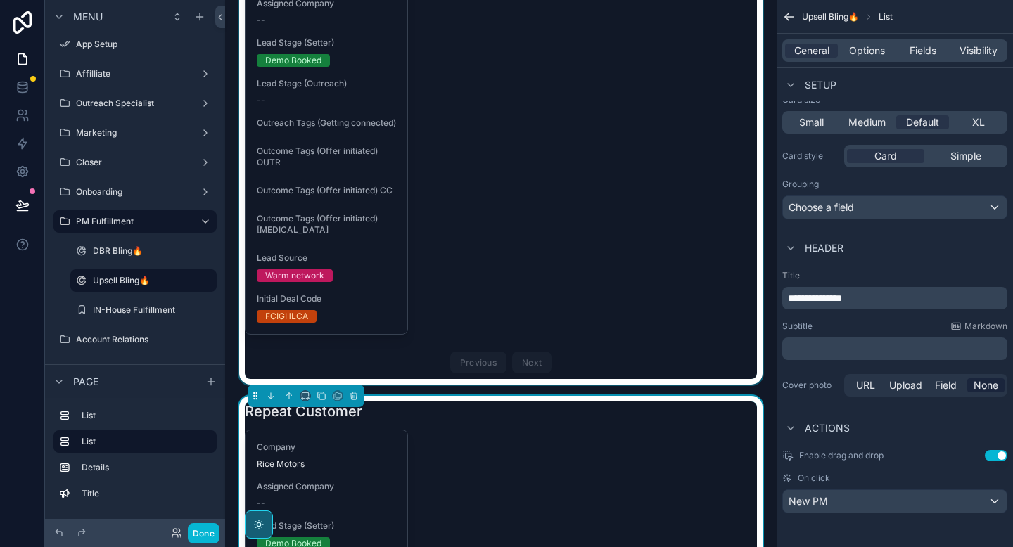
click at [562, 299] on div "scrollable content" at bounding box center [500, 149] width 529 height 472
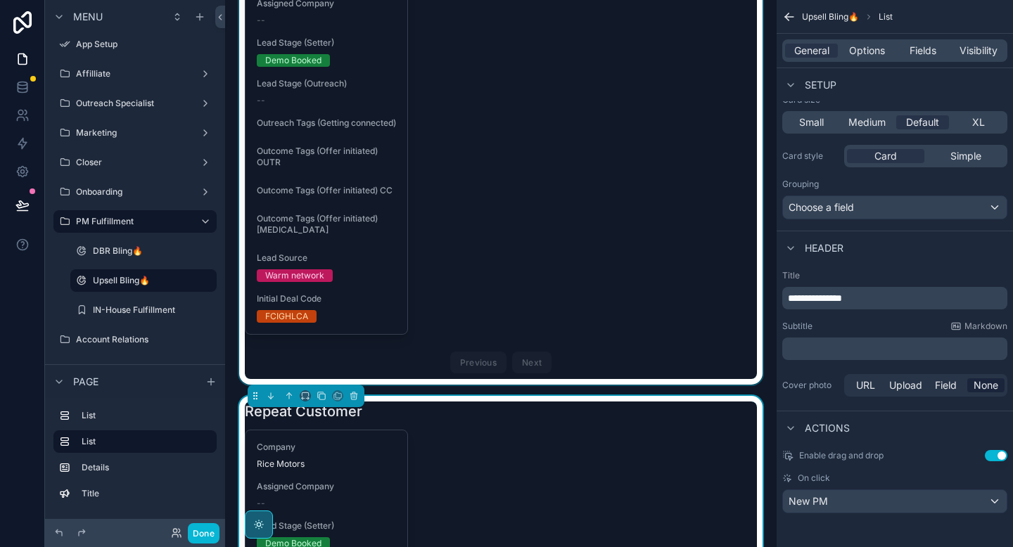
click at [568, 352] on div "scrollable content" at bounding box center [500, 149] width 529 height 472
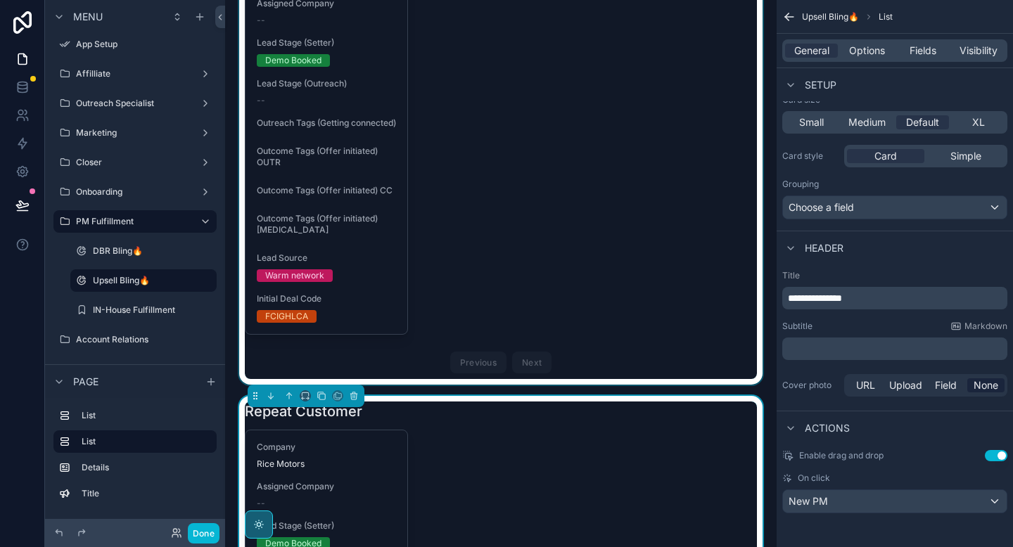
click at [572, 282] on div "scrollable content" at bounding box center [500, 149] width 529 height 472
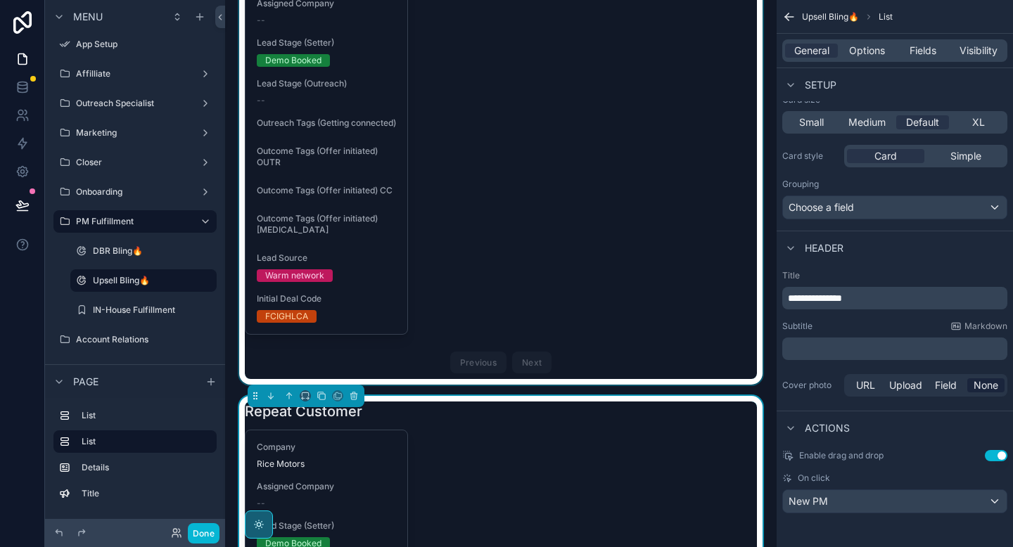
click at [567, 301] on div "scrollable content" at bounding box center [500, 149] width 529 height 472
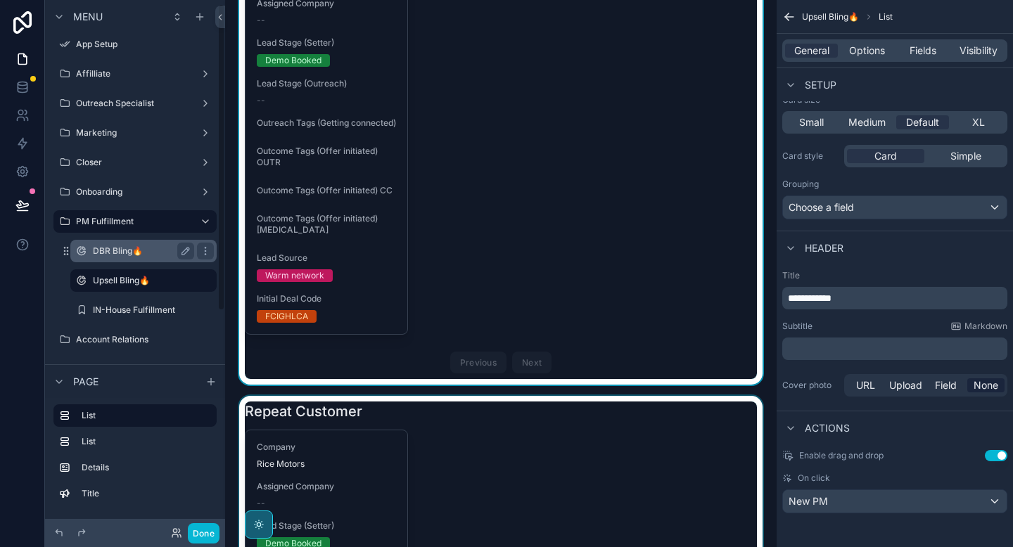
click at [125, 252] on label "DBR Bling🔥" at bounding box center [141, 250] width 96 height 11
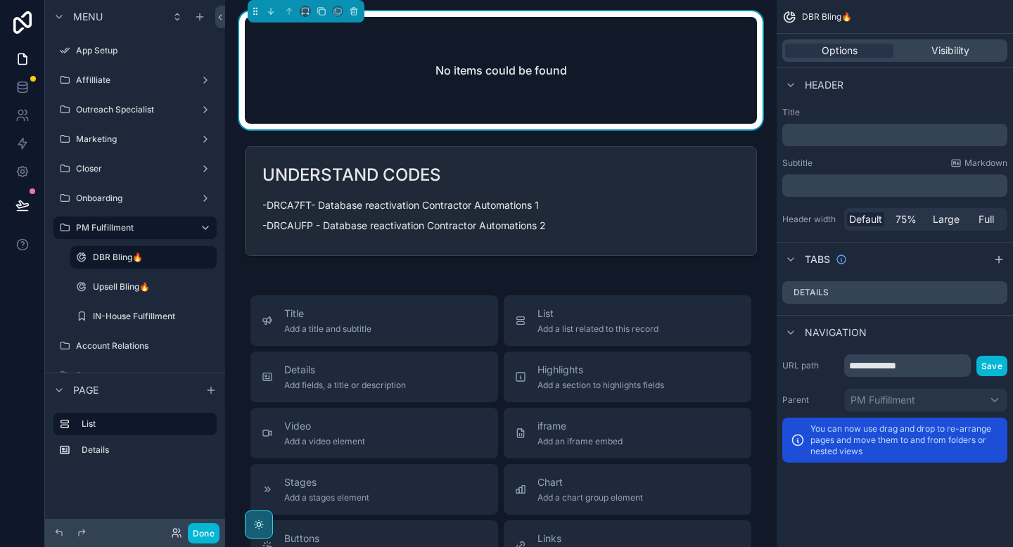
click at [558, 89] on div "No items could be found" at bounding box center [501, 70] width 512 height 107
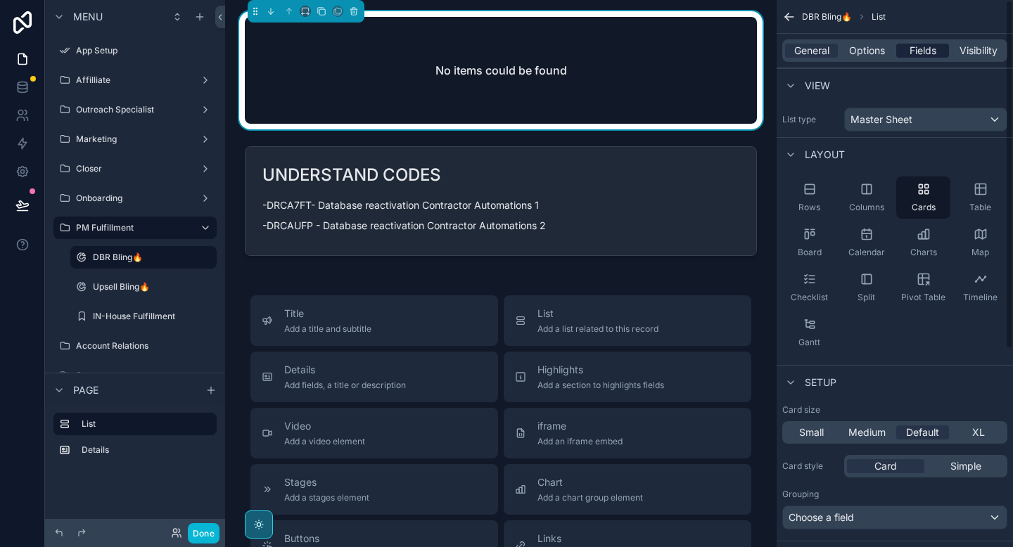
click at [921, 48] on span "Fields" at bounding box center [922, 51] width 27 height 14
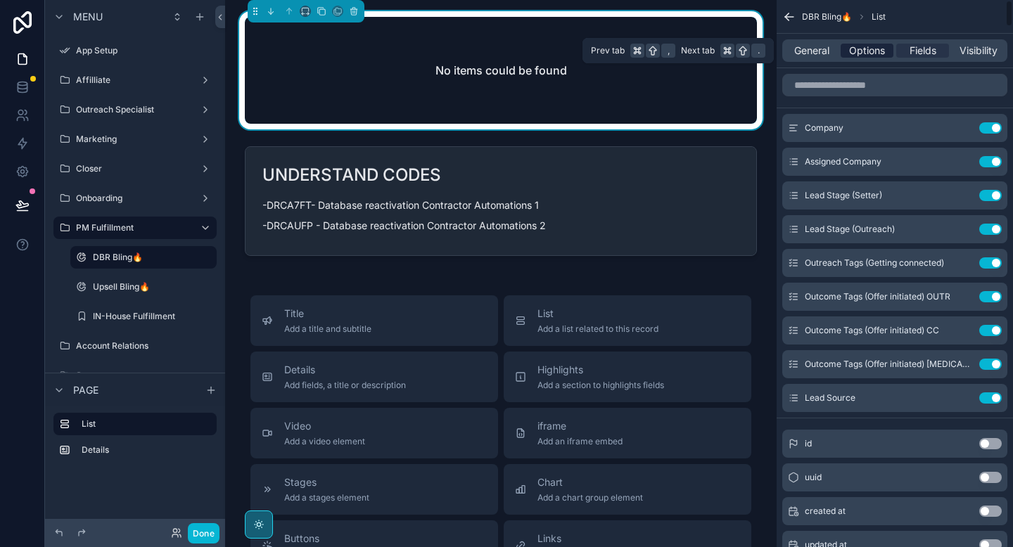
click at [850, 57] on span "Options" at bounding box center [867, 51] width 36 height 14
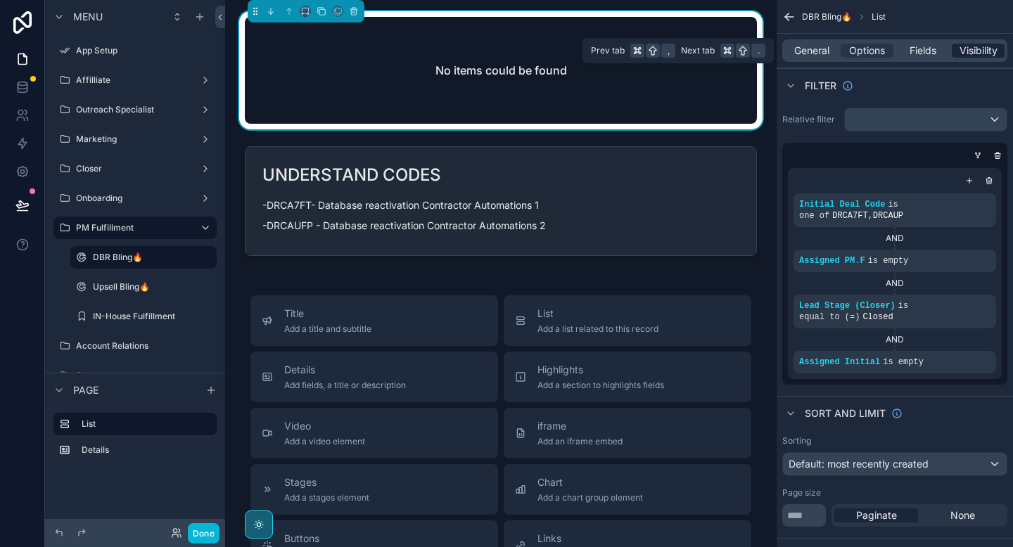
click at [975, 54] on span "Visibility" at bounding box center [978, 51] width 38 height 14
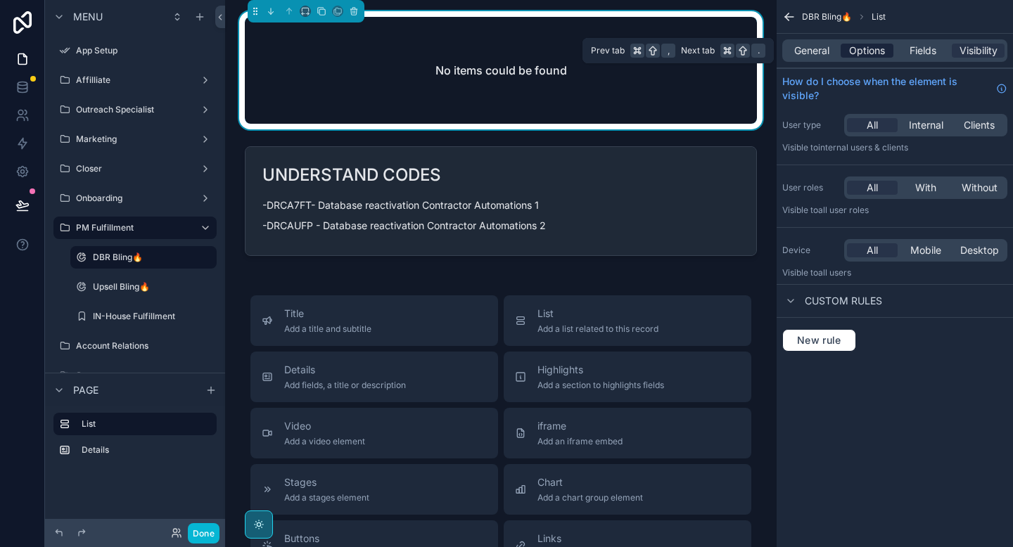
click at [860, 48] on span "Options" at bounding box center [867, 51] width 36 height 14
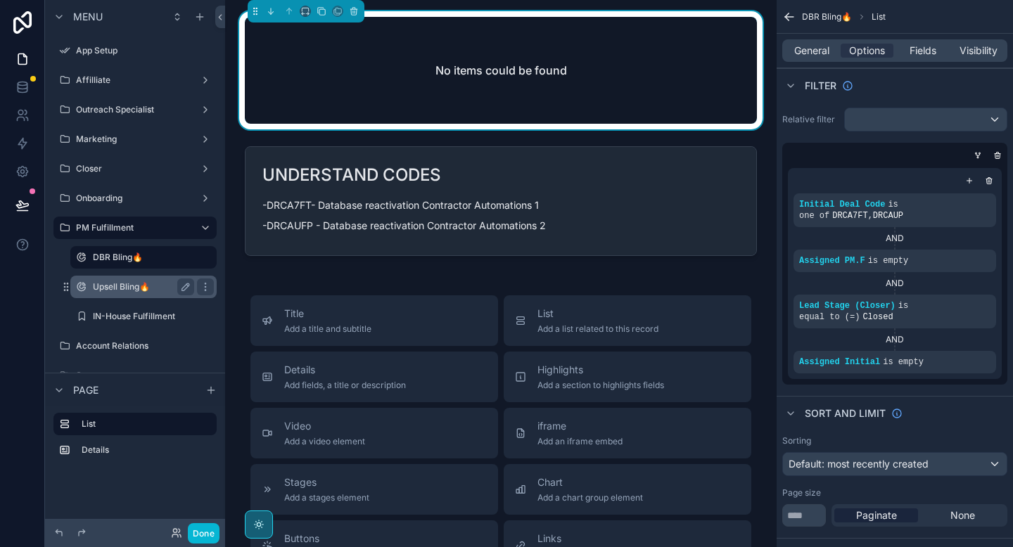
click at [160, 285] on label "Upsell Bling🔥" at bounding box center [141, 286] width 96 height 11
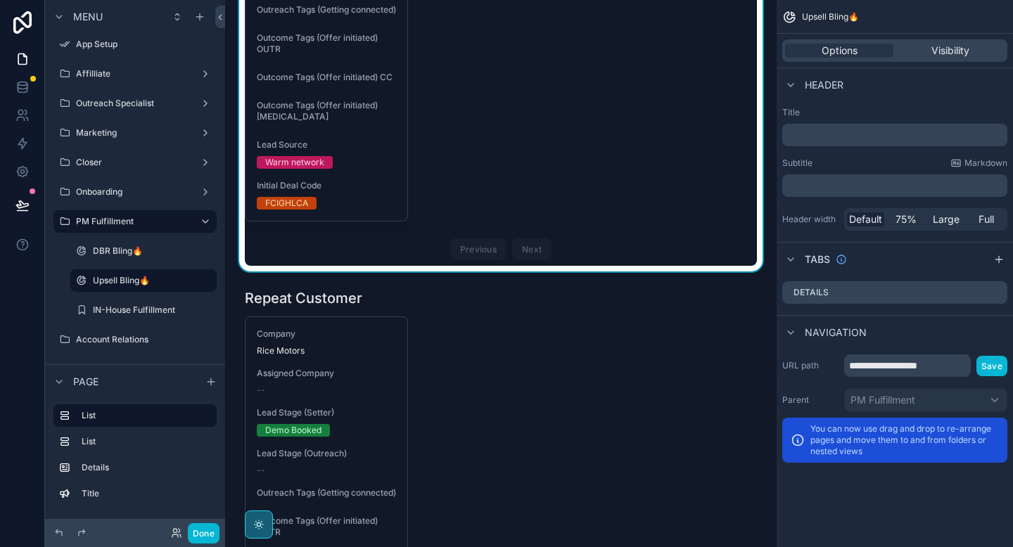
scroll to position [321, 0]
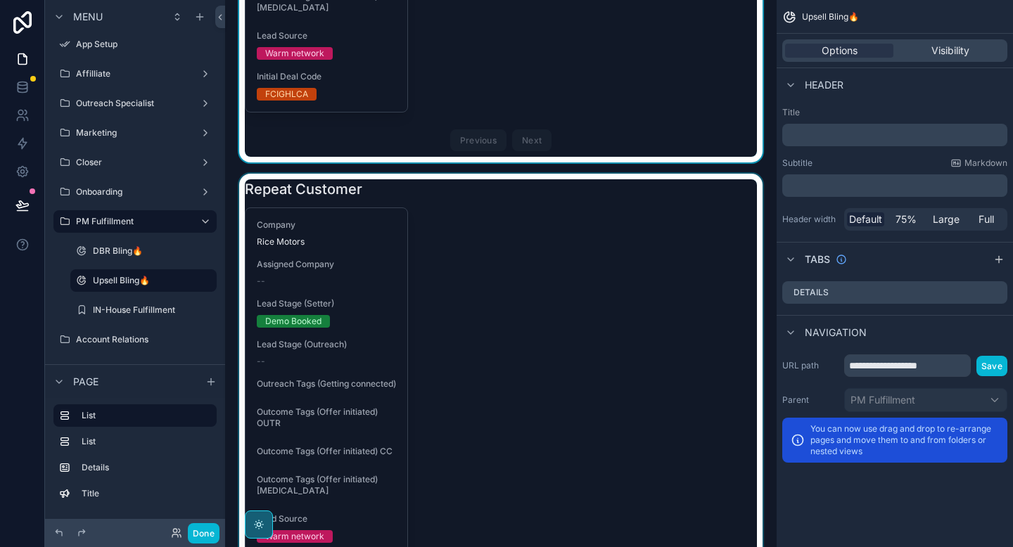
click at [476, 307] on div "scrollable content" at bounding box center [500, 410] width 529 height 472
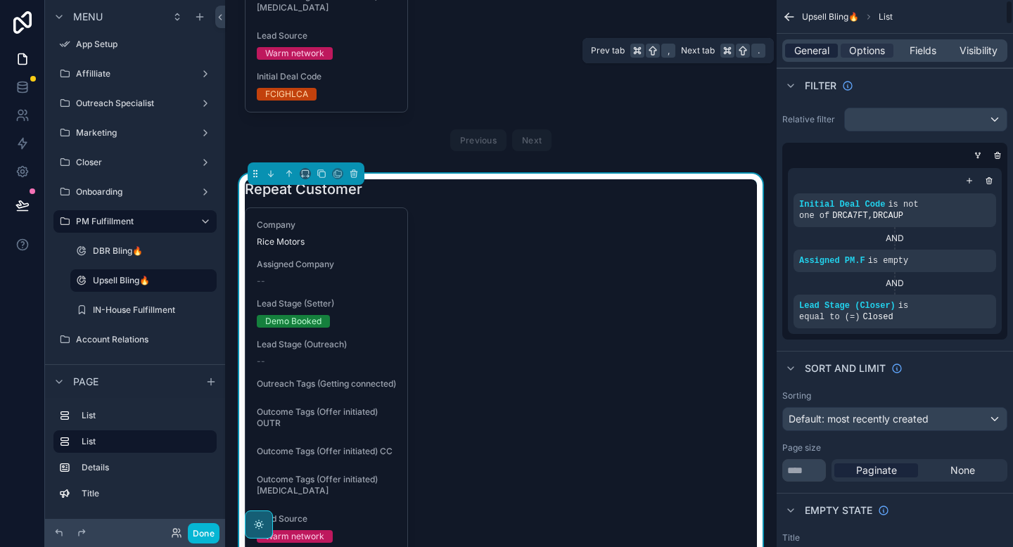
click at [816, 51] on span "General" at bounding box center [811, 51] width 35 height 14
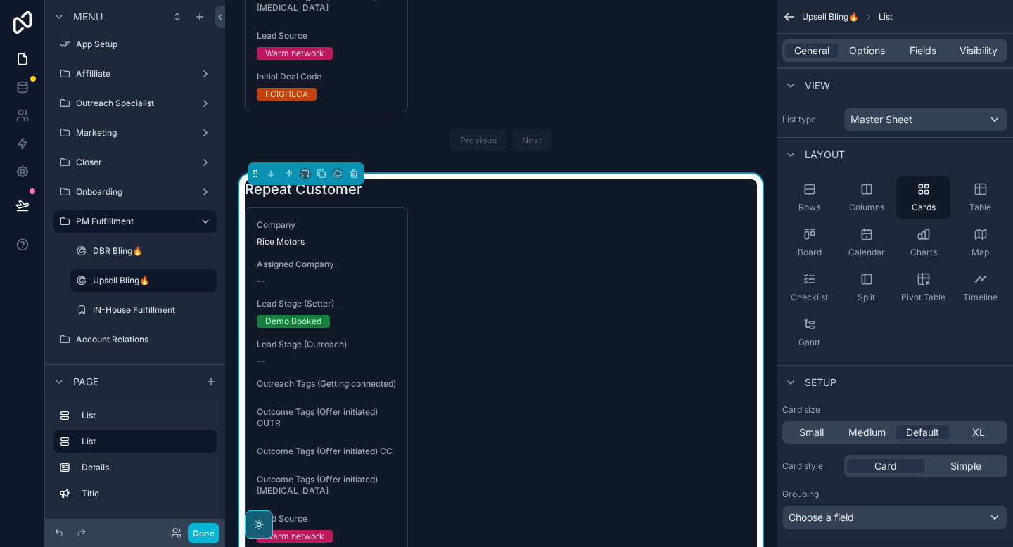
click at [495, 293] on div "Company Rice Motors Assigned Company -- Lead Stage (Setter) Demo Booked Lead St…" at bounding box center [501, 423] width 512 height 432
click at [896, 108] on div "Master Sheet" at bounding box center [926, 119] width 162 height 23
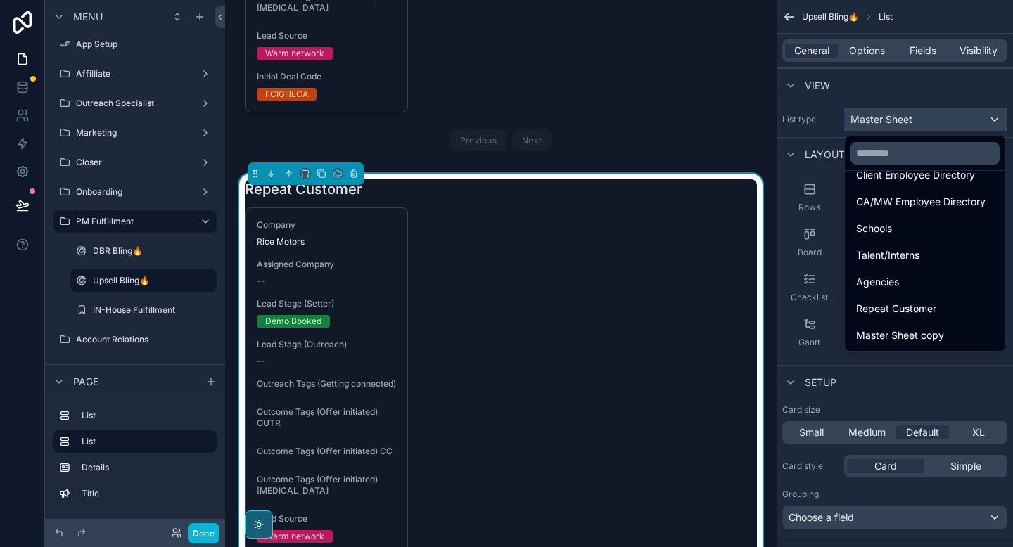
scroll to position [435, 0]
click at [882, 334] on span "Master Sheet copy" at bounding box center [900, 336] width 88 height 17
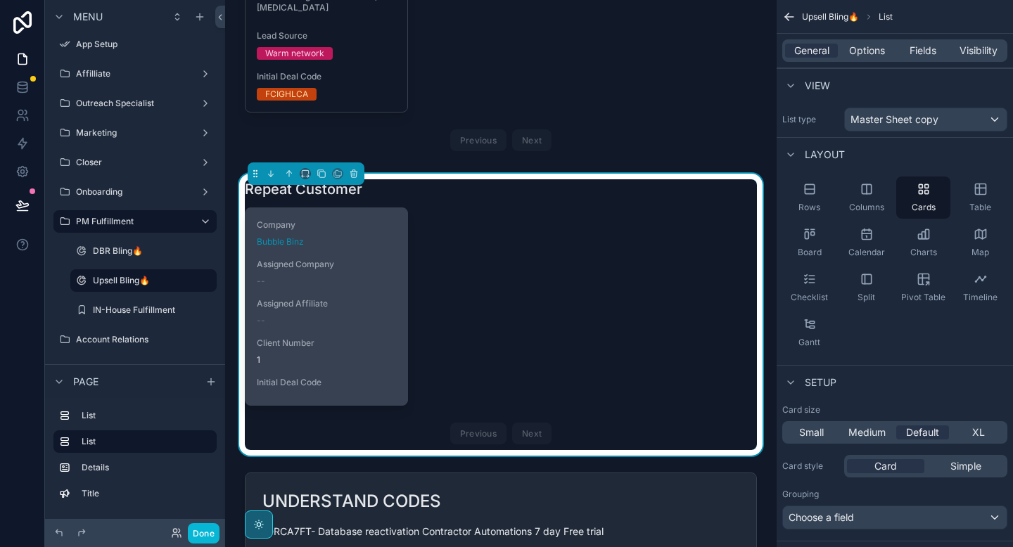
click at [369, 349] on span "Client Number" at bounding box center [326, 343] width 139 height 11
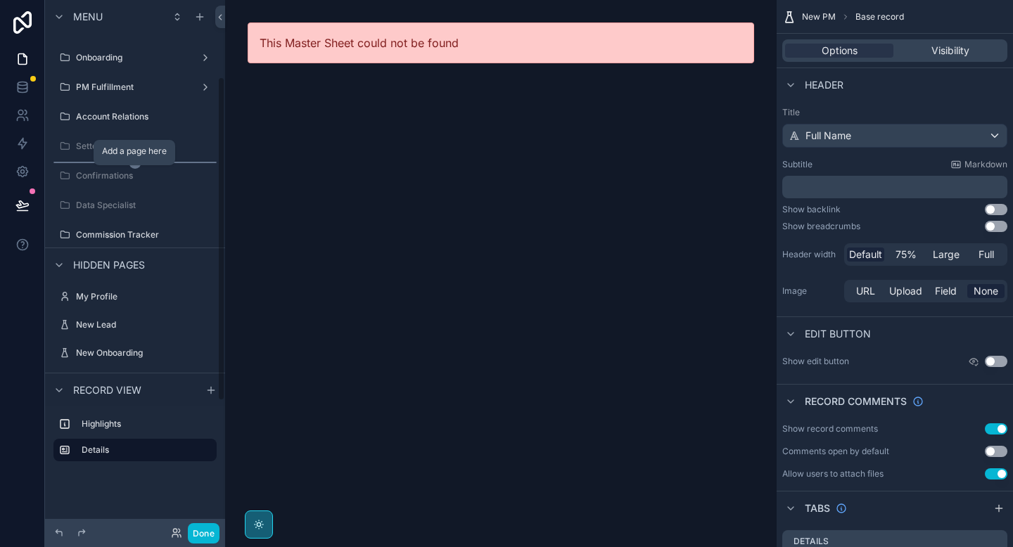
scroll to position [63, 0]
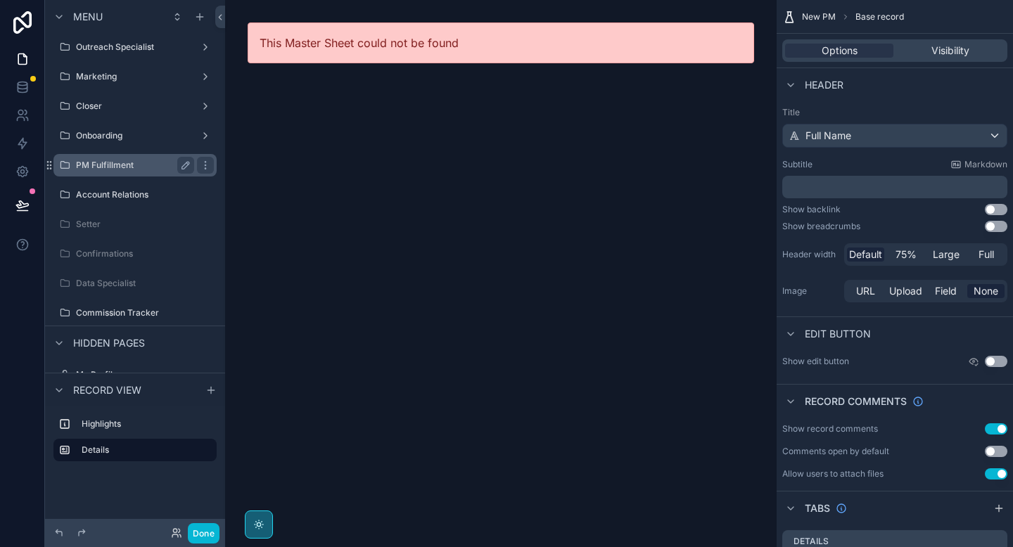
click at [103, 172] on div "PM Fulfillment" at bounding box center [135, 165] width 118 height 17
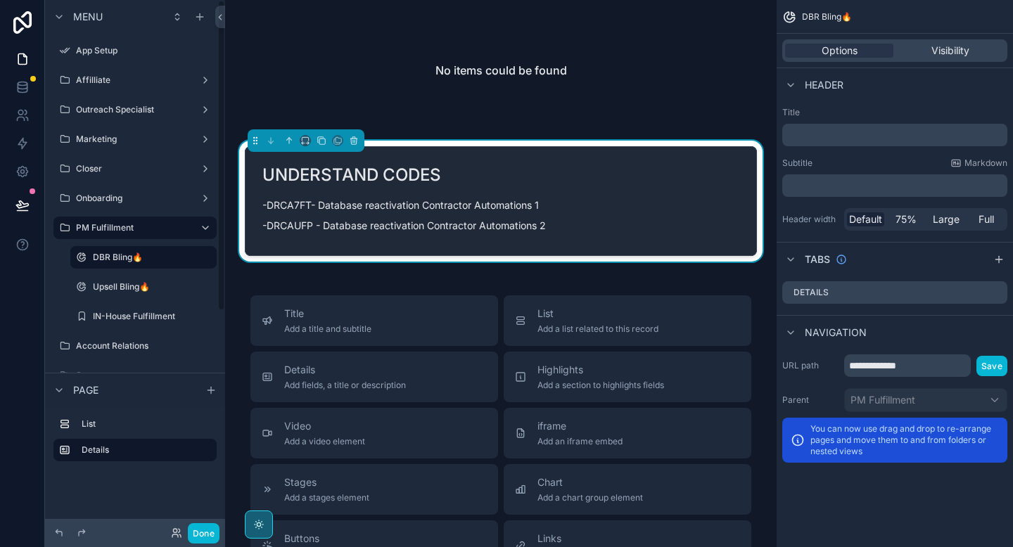
click at [115, 270] on div "scrollable content" at bounding box center [143, 271] width 163 height 3
click at [115, 279] on div "Upsell Bling🔥" at bounding box center [143, 286] width 101 height 17
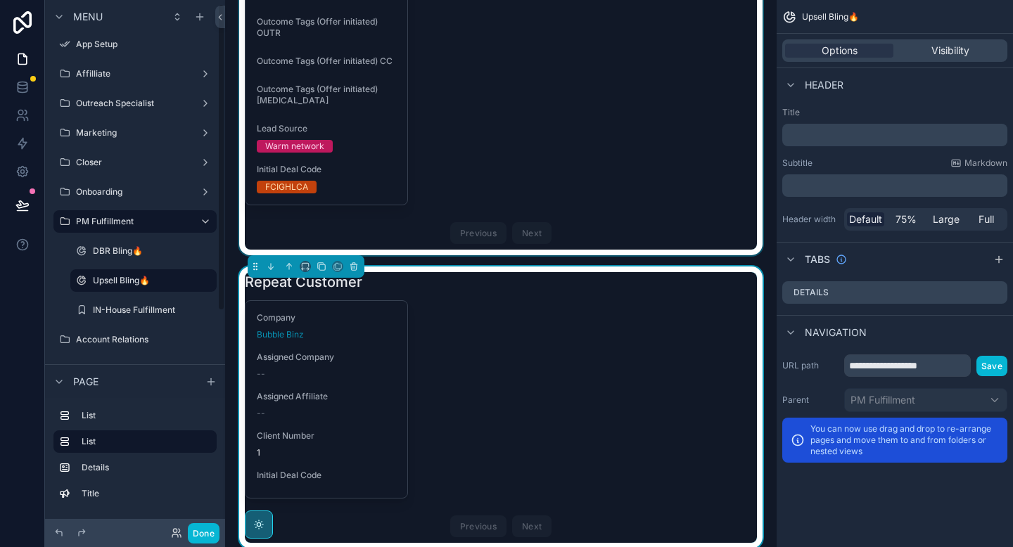
scroll to position [367, 0]
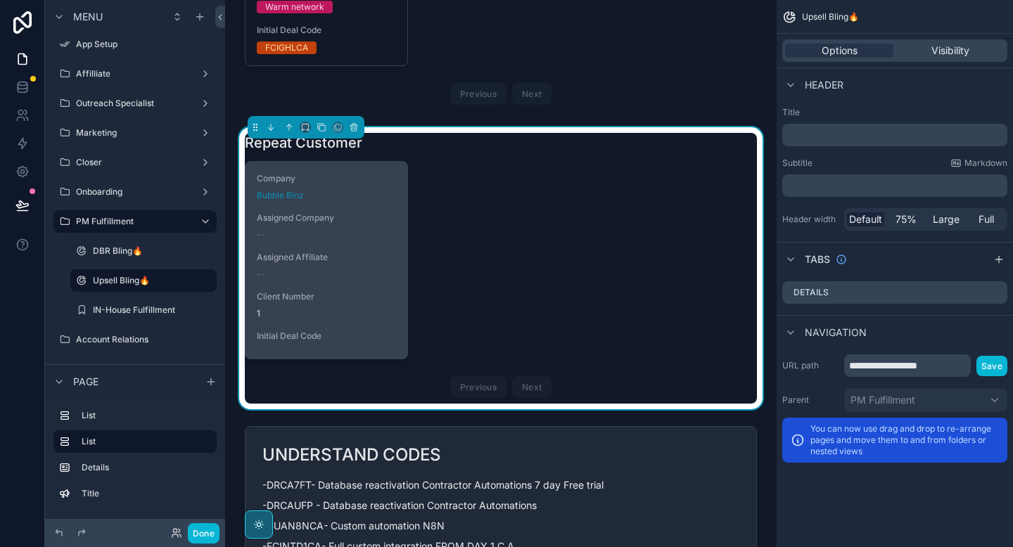
click at [356, 263] on span "Assigned Affiliate" at bounding box center [326, 257] width 139 height 11
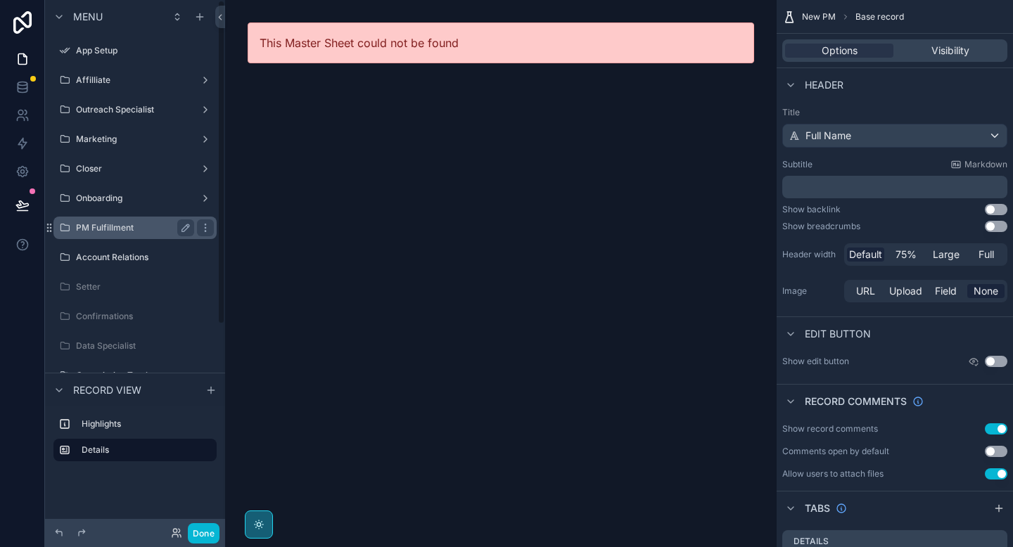
click at [120, 227] on label "PM Fulfillment" at bounding box center [132, 227] width 113 height 11
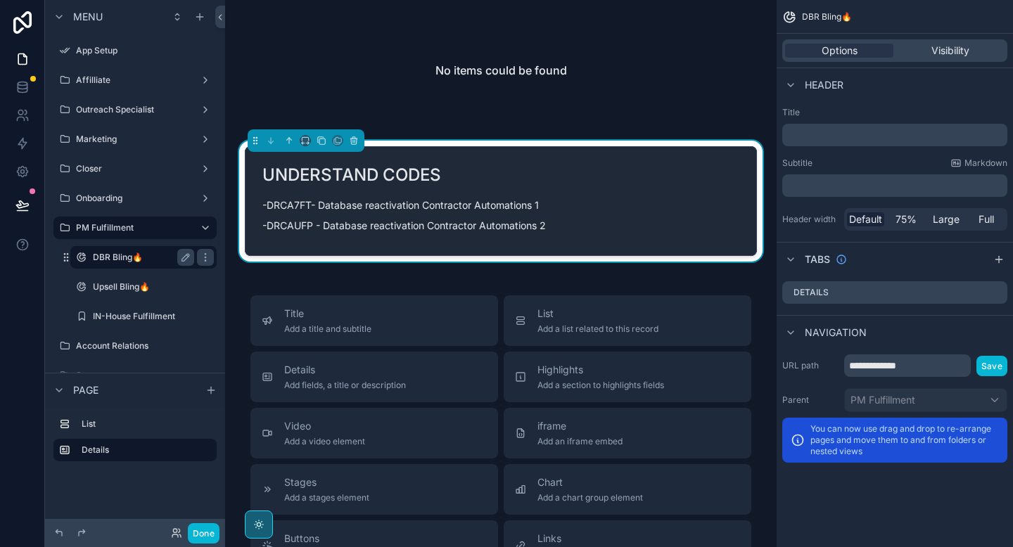
click at [115, 268] on div "DBR Bling🔥" at bounding box center [143, 257] width 141 height 23
click at [114, 283] on label "Upsell Bling🔥" at bounding box center [141, 286] width 96 height 11
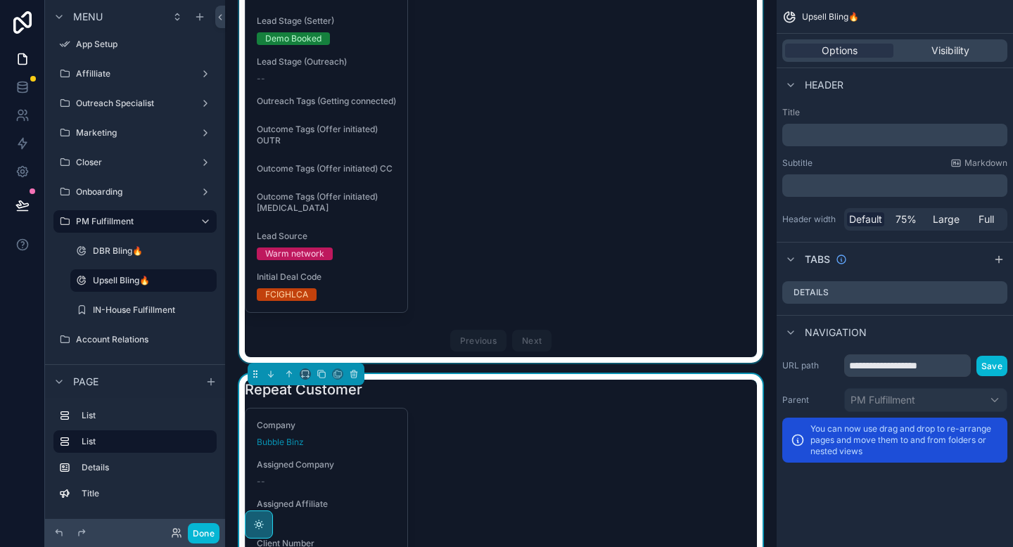
scroll to position [270, 0]
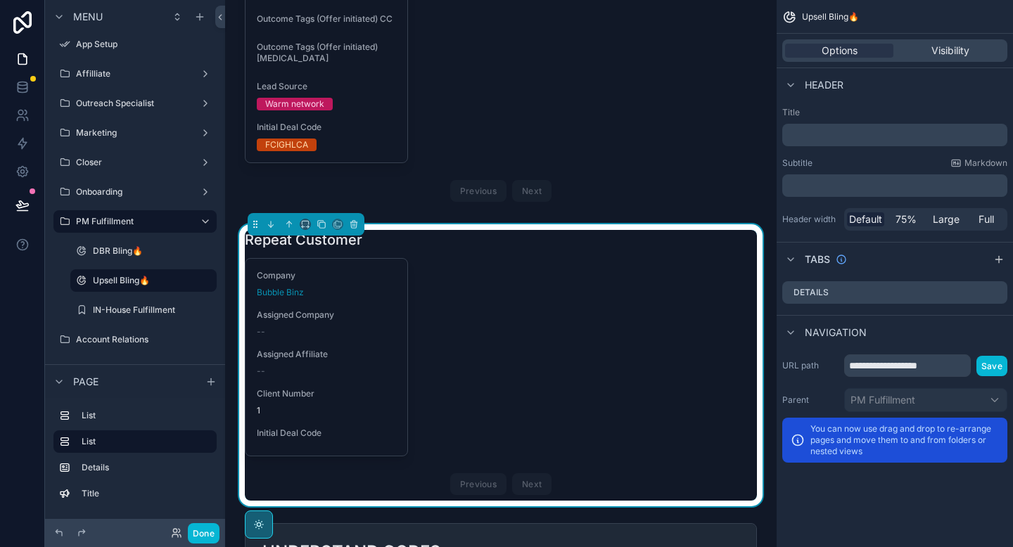
click at [520, 327] on div "Company Bubble Binz Assigned Company -- Assigned Affiliate -- Client Number 1 I…" at bounding box center [501, 379] width 512 height 243
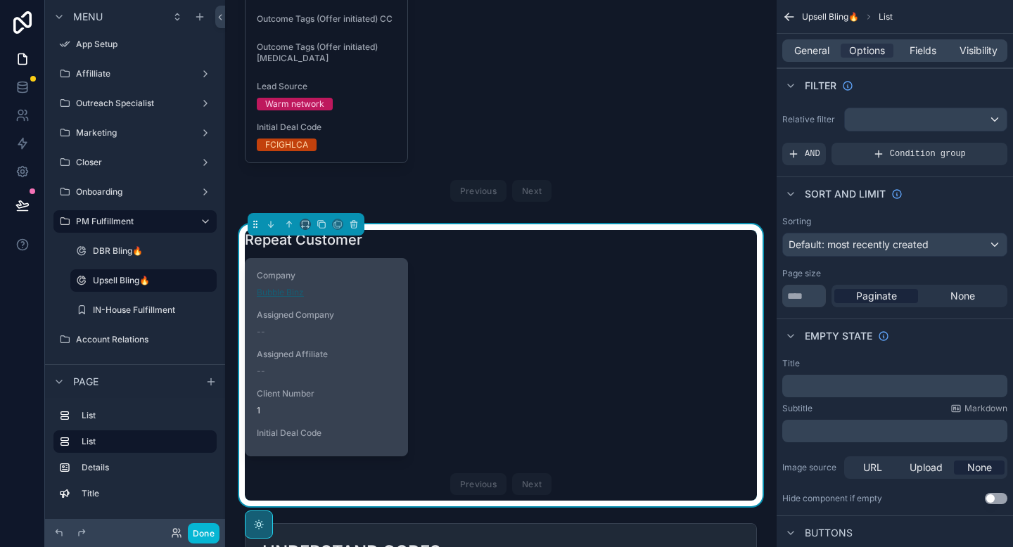
click at [276, 298] on span "Bubble Binz" at bounding box center [280, 292] width 47 height 11
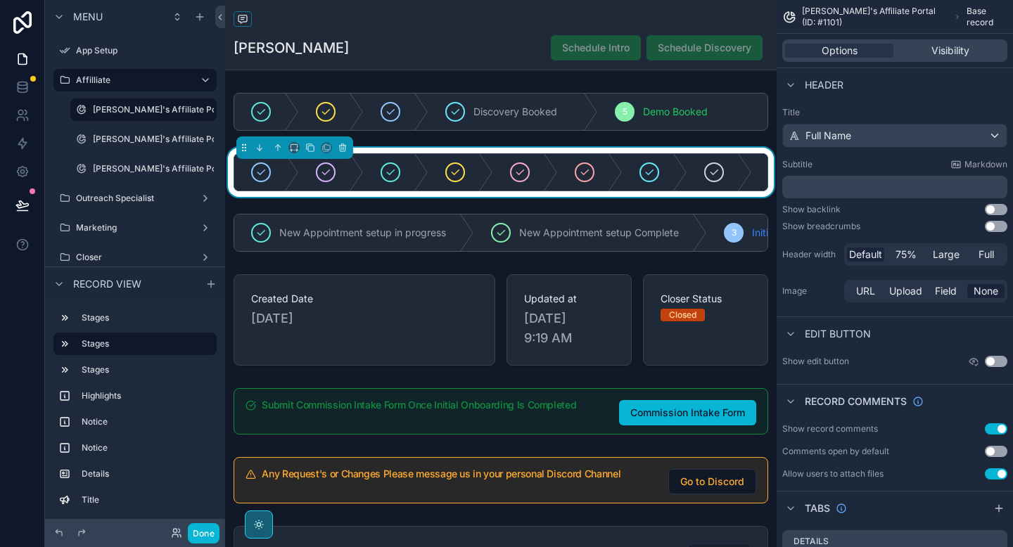
click at [291, 49] on div "Leo Schedule Intro Schedule Discovery" at bounding box center [500, 47] width 534 height 27
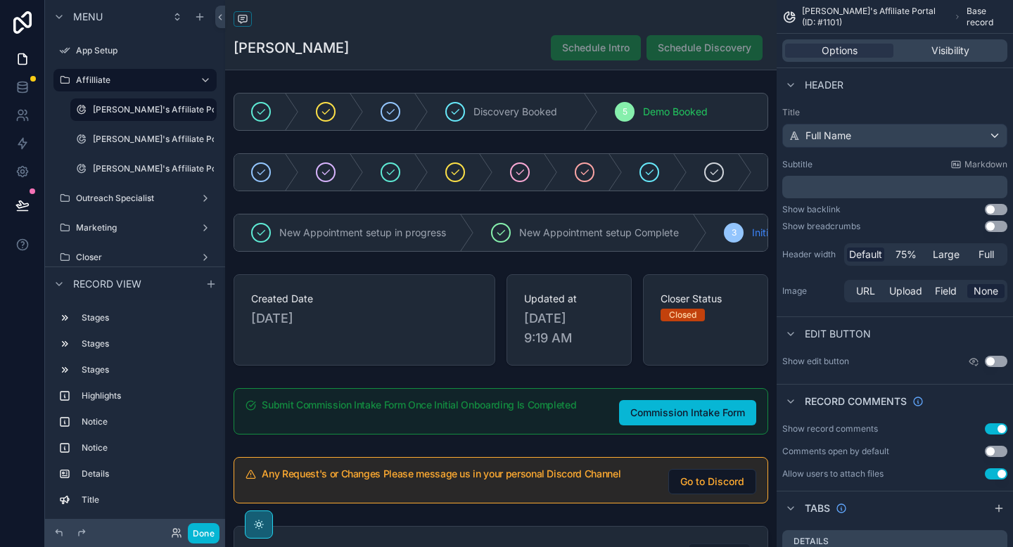
click at [257, 50] on h1 "Leo" at bounding box center [290, 48] width 115 height 20
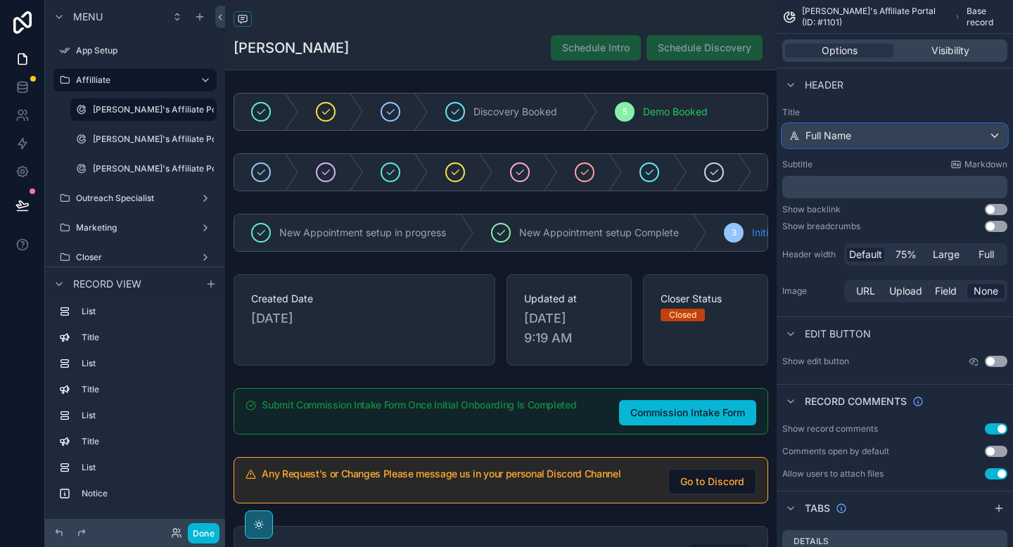
click at [854, 134] on div "Full Name" at bounding box center [895, 135] width 224 height 23
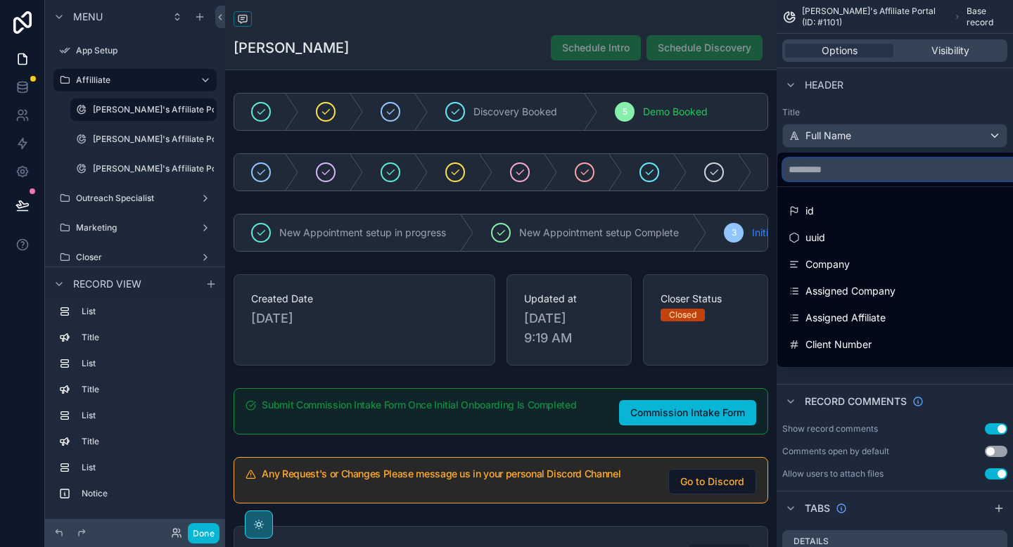
click at [843, 165] on input "scrollable content" at bounding box center [979, 169] width 392 height 23
click at [827, 278] on ul "id uuid Company Assigned Company Assigned Affiliate Client Number Onboarding CL…" at bounding box center [979, 277] width 404 height 180
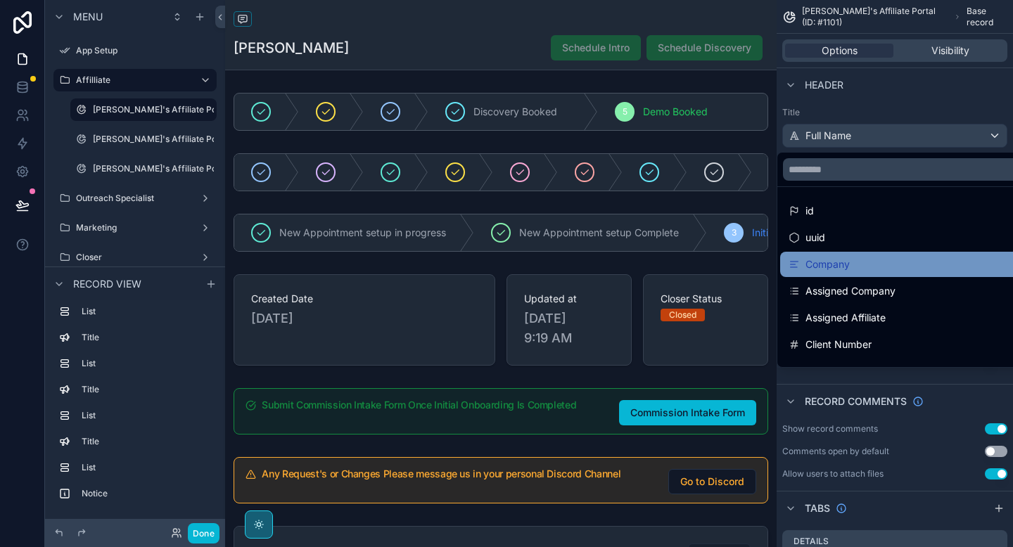
click at [827, 274] on div "Company" at bounding box center [979, 264] width 398 height 25
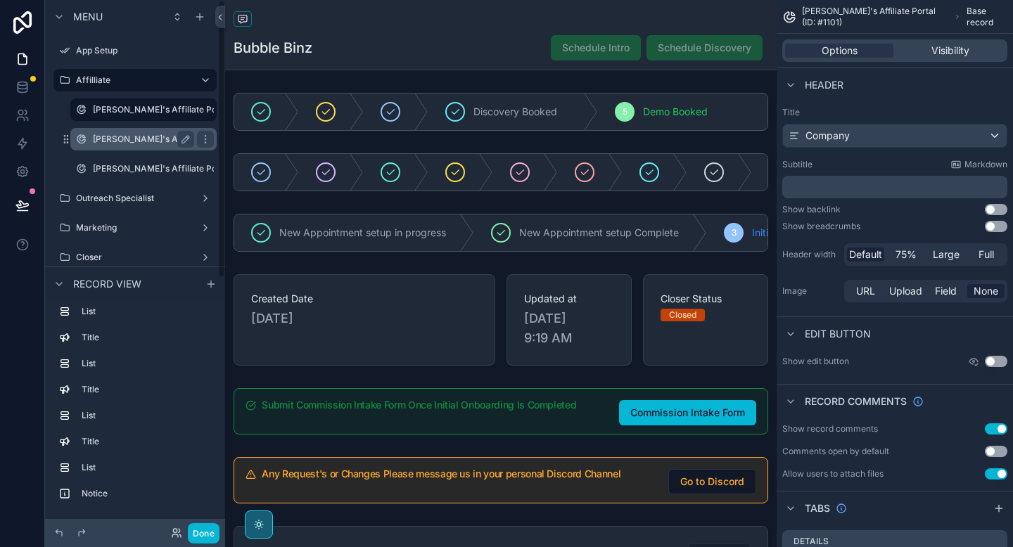
click at [108, 143] on label "[PERSON_NAME]'s Affiliate Portal (ID: #1102)" at bounding box center [183, 139] width 181 height 11
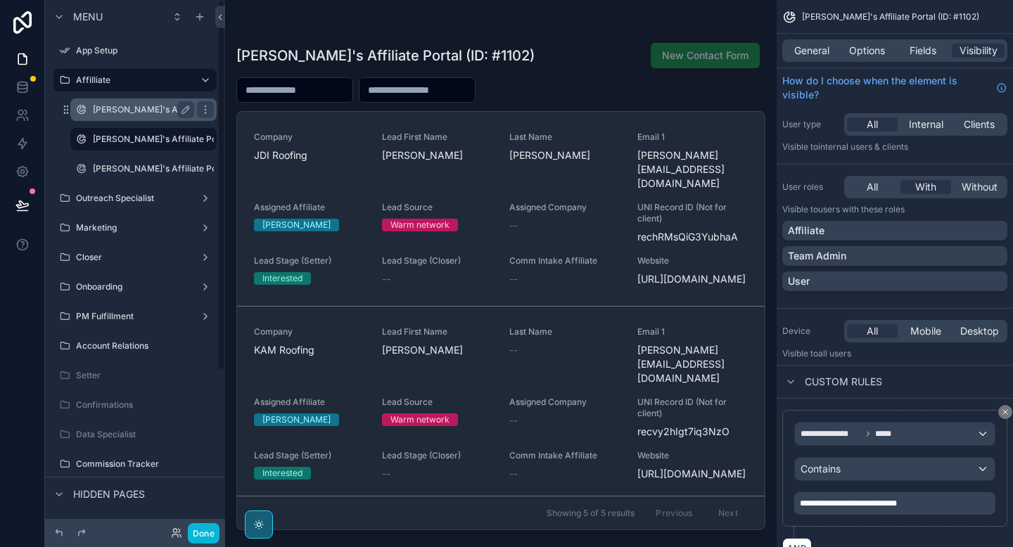
click at [143, 108] on label "[PERSON_NAME]'s Affiliate Portal (ID: #1101)" at bounding box center [183, 109] width 180 height 11
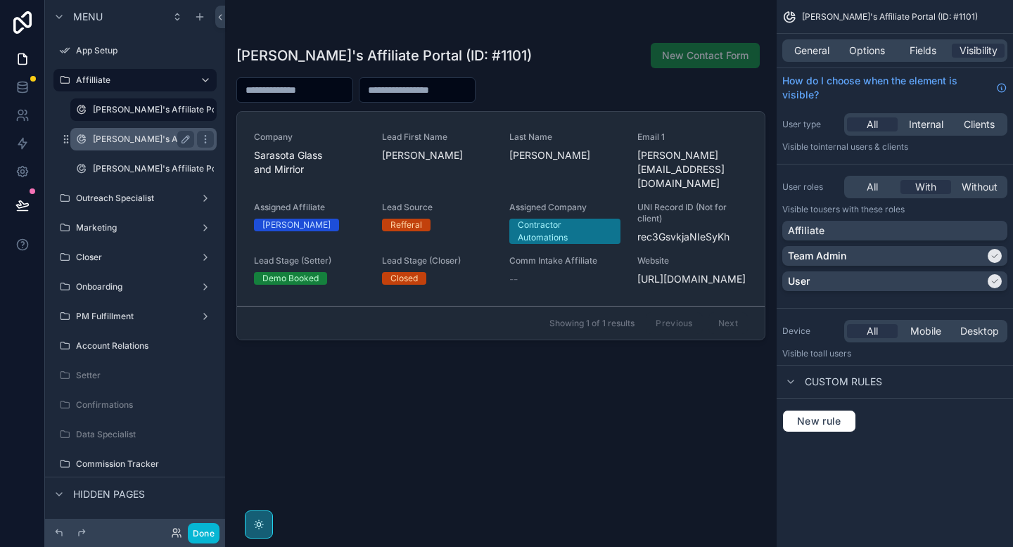
click at [148, 139] on label "[PERSON_NAME]'s Affiliate Portal (ID: #1102)" at bounding box center [183, 139] width 181 height 11
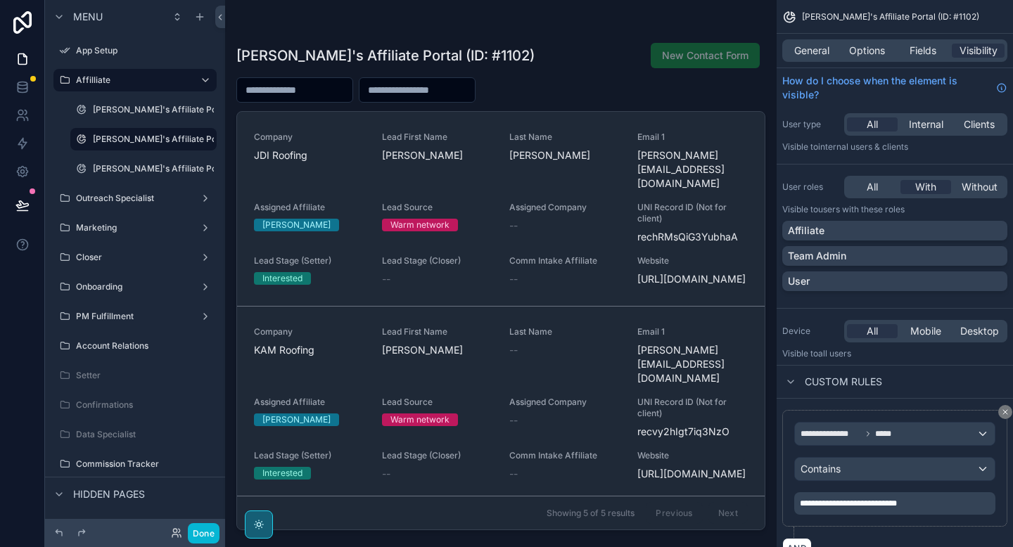
click at [359, 191] on div "scrollable content" at bounding box center [500, 265] width 551 height 530
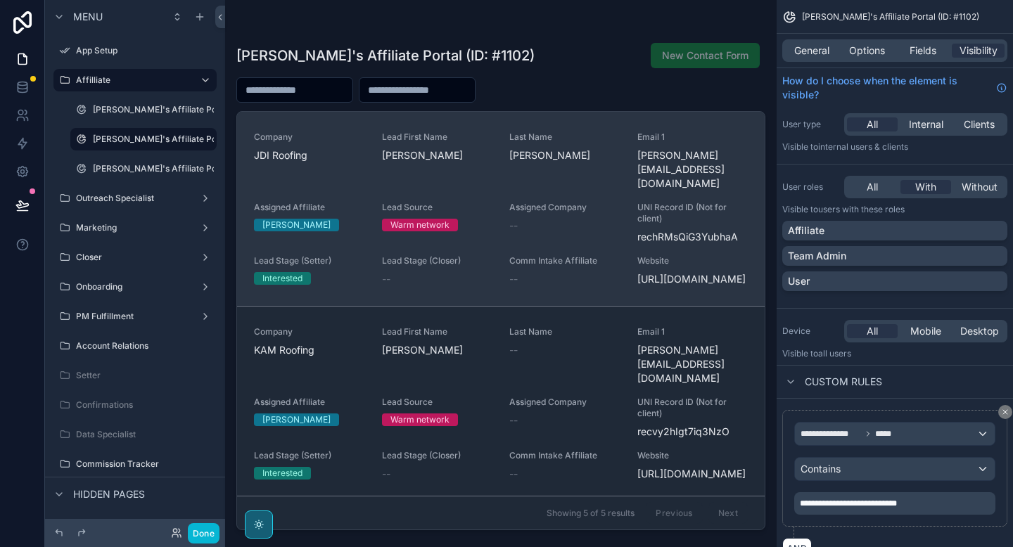
click at [360, 205] on div "Assigned Affiliate Zach" at bounding box center [309, 223] width 111 height 42
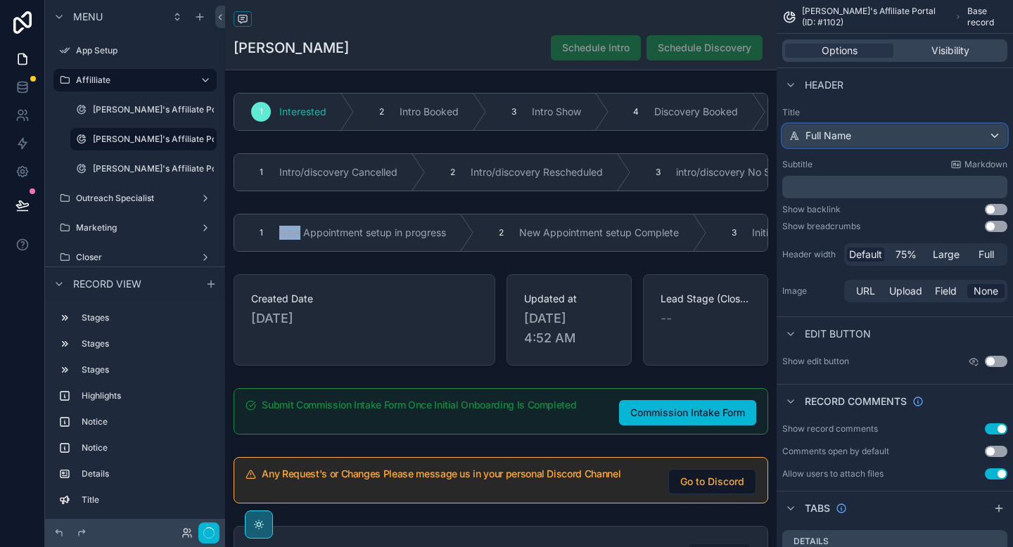
click at [814, 140] on span "Full Name" at bounding box center [828, 136] width 46 height 14
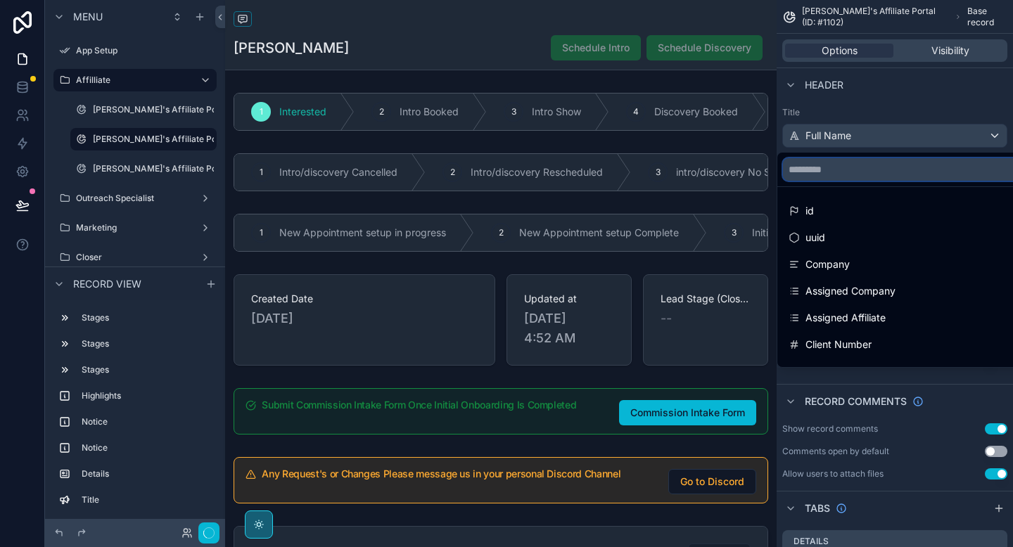
click at [813, 176] on input "scrollable content" at bounding box center [979, 169] width 392 height 23
type input "***"
drag, startPoint x: 828, startPoint y: 207, endPoint x: 804, endPoint y: 203, distance: 24.2
click at [828, 207] on span "Company" at bounding box center [827, 211] width 44 height 17
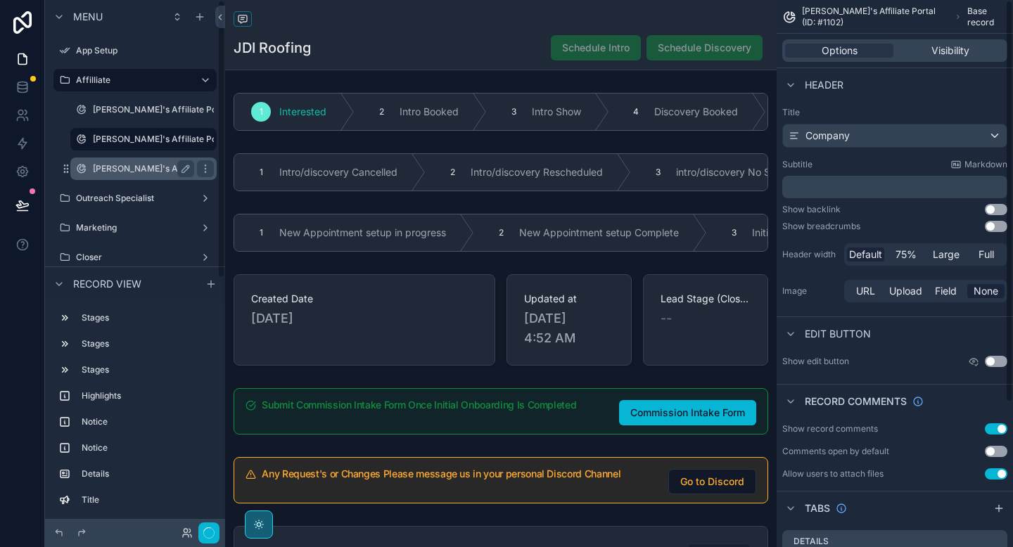
click at [172, 179] on div "[PERSON_NAME]'s Affiliate Portal (ID: #1104)" at bounding box center [143, 169] width 141 height 23
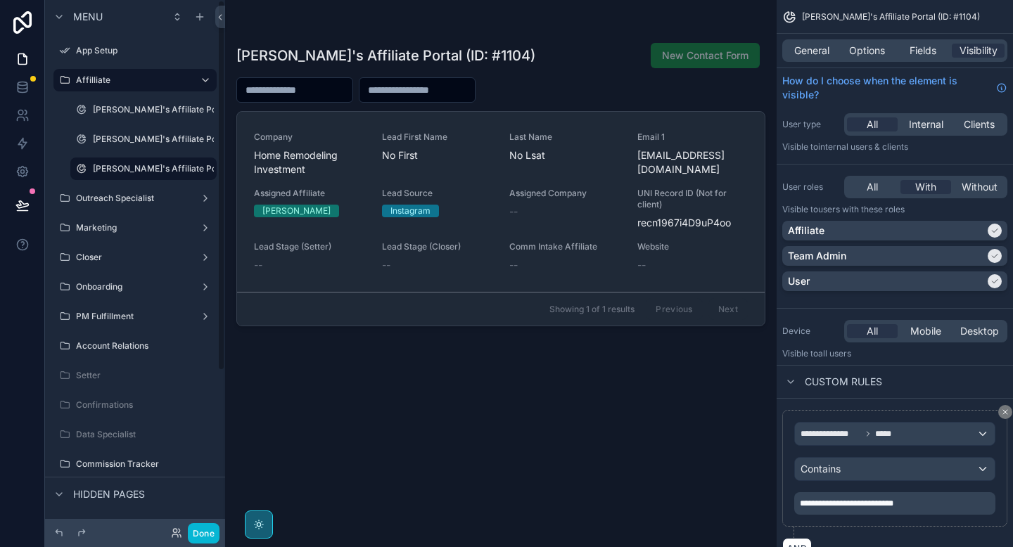
click at [361, 142] on div "scrollable content" at bounding box center [500, 265] width 551 height 530
click at [361, 142] on span "Company" at bounding box center [309, 136] width 111 height 11
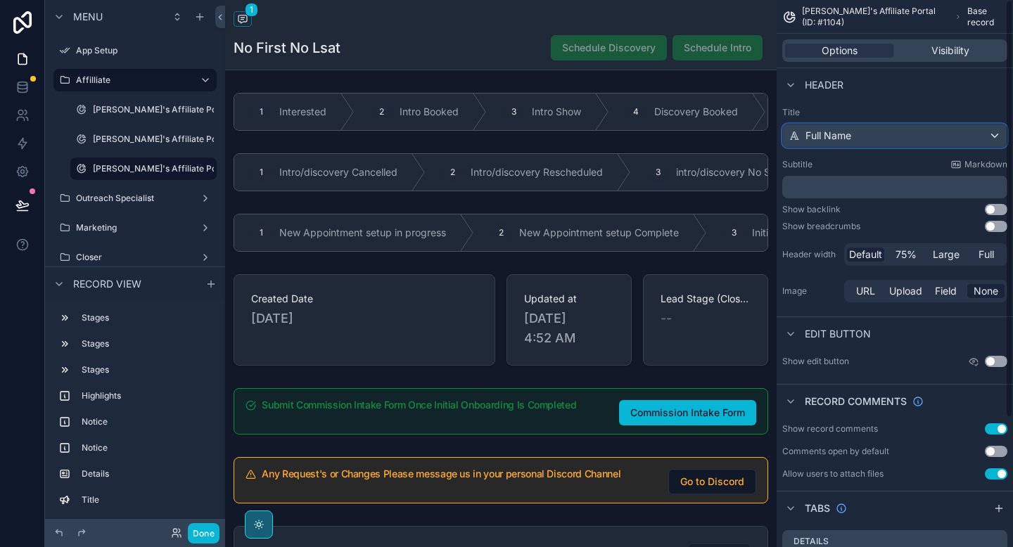
click at [836, 143] on div "Full Name" at bounding box center [895, 135] width 224 height 23
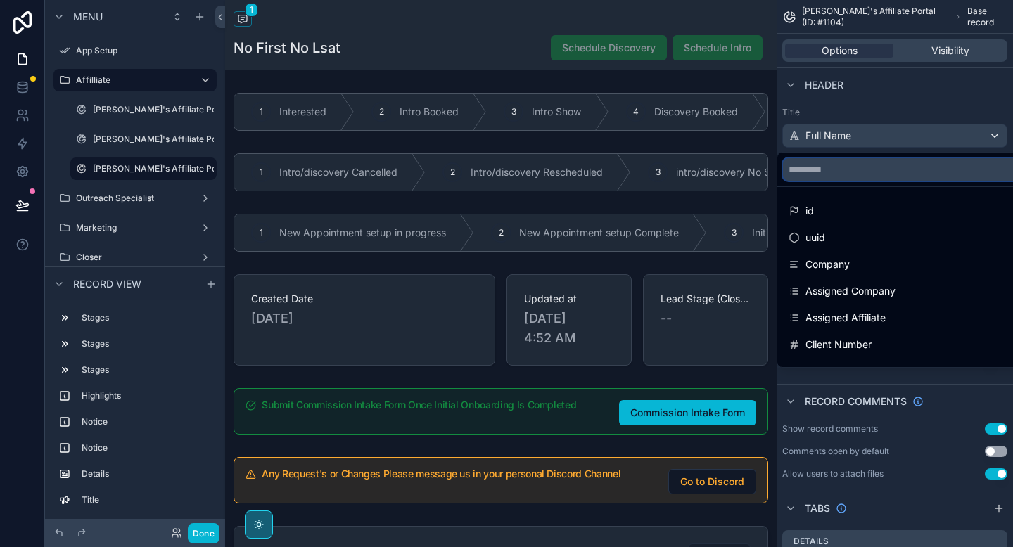
click at [823, 160] on input "scrollable content" at bounding box center [979, 169] width 392 height 23
type input "****"
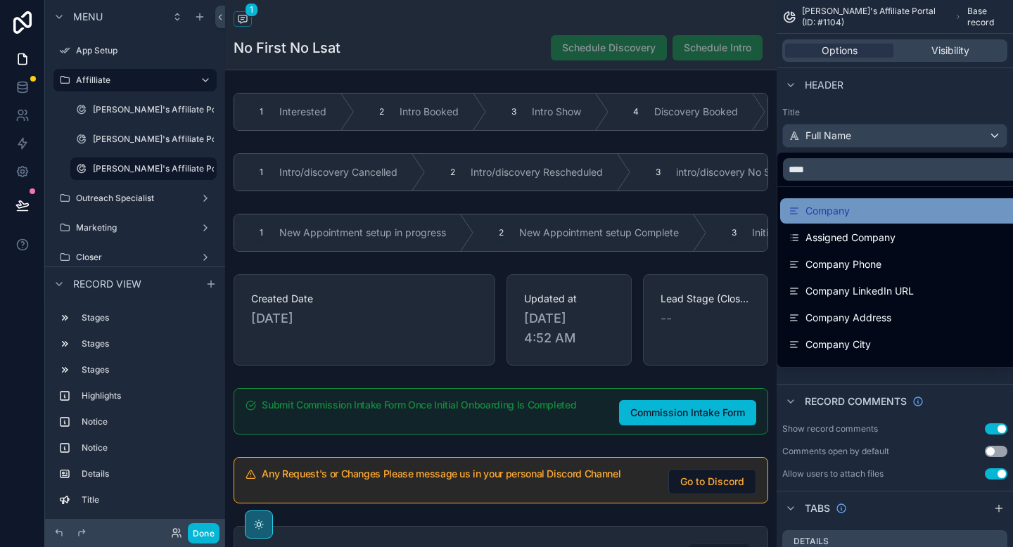
click at [809, 211] on span "Company" at bounding box center [827, 211] width 44 height 17
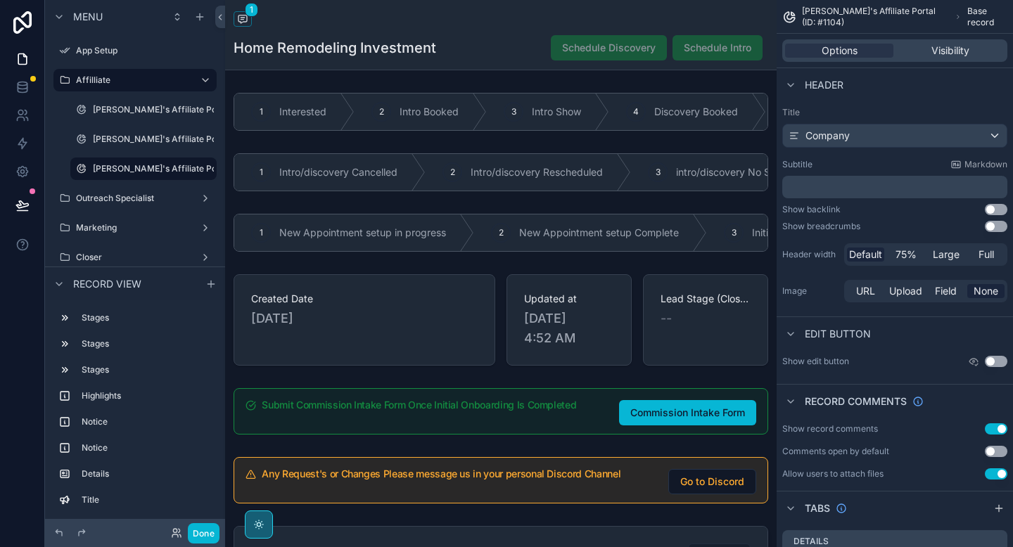
click at [468, 56] on div "Home Remodeling Investment Schedule Discovery Schedule Intro" at bounding box center [500, 47] width 534 height 27
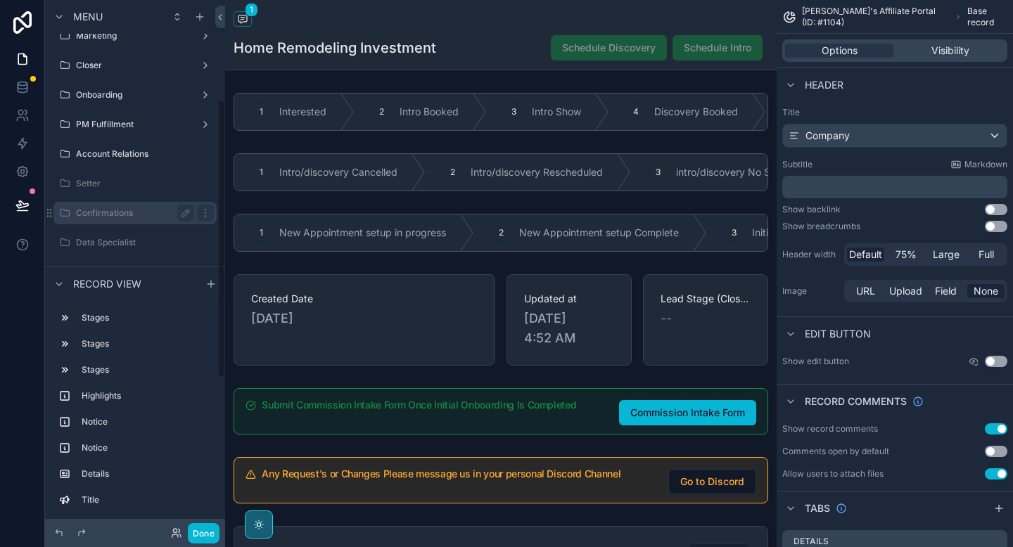
scroll to position [191, 0]
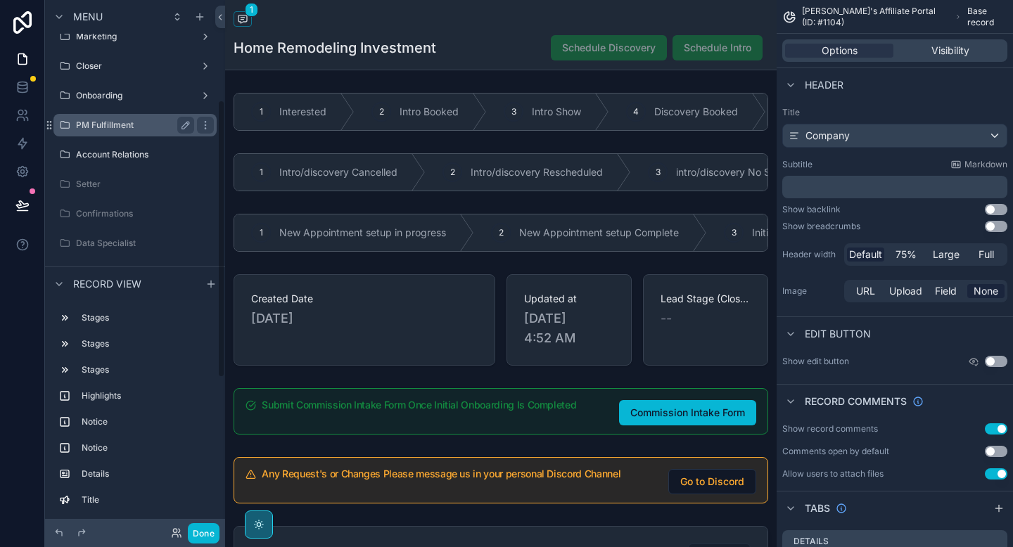
click at [117, 127] on label "PM Fulfillment" at bounding box center [132, 125] width 113 height 11
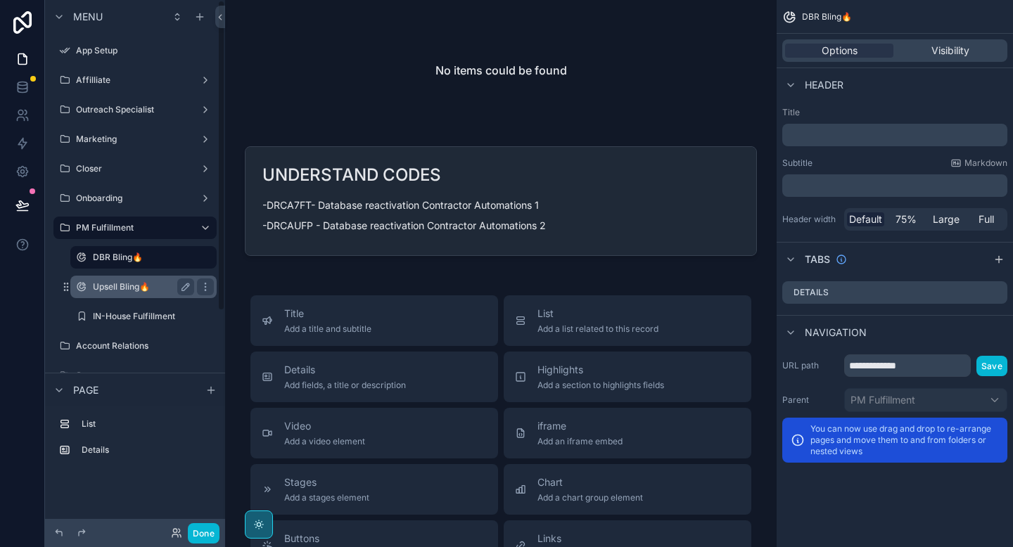
click at [124, 288] on label "Upsell Bling🔥" at bounding box center [141, 286] width 96 height 11
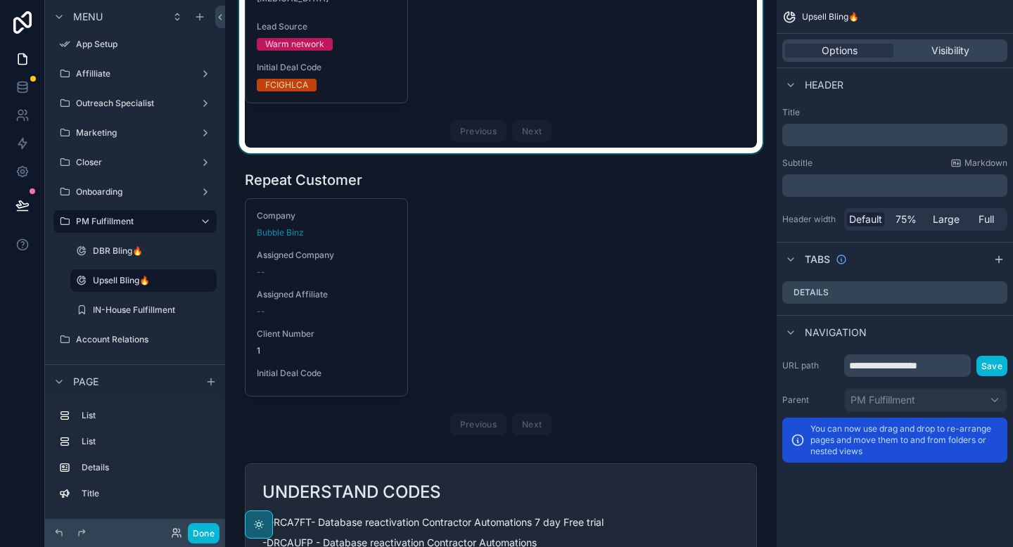
scroll to position [401, 0]
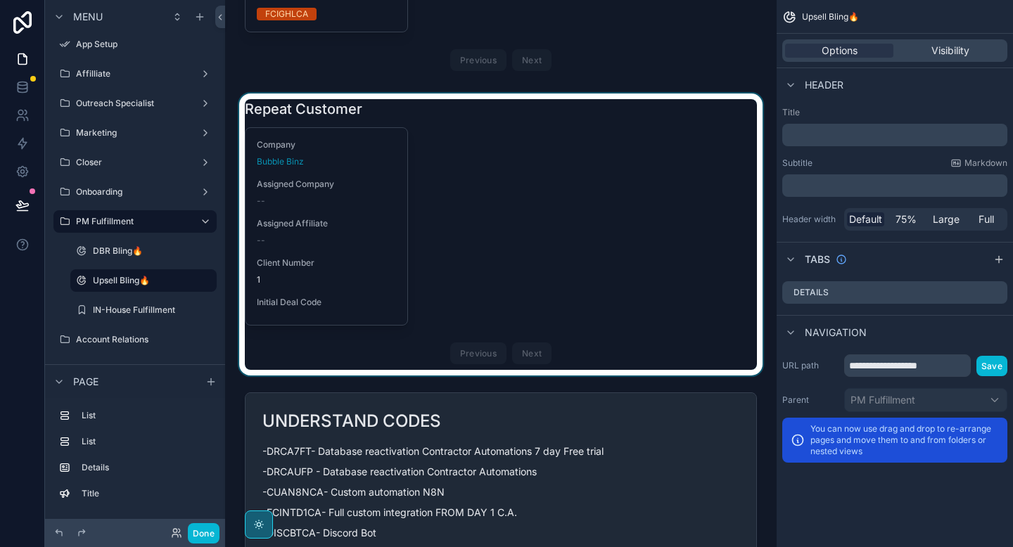
click at [471, 202] on div "scrollable content" at bounding box center [500, 235] width 529 height 282
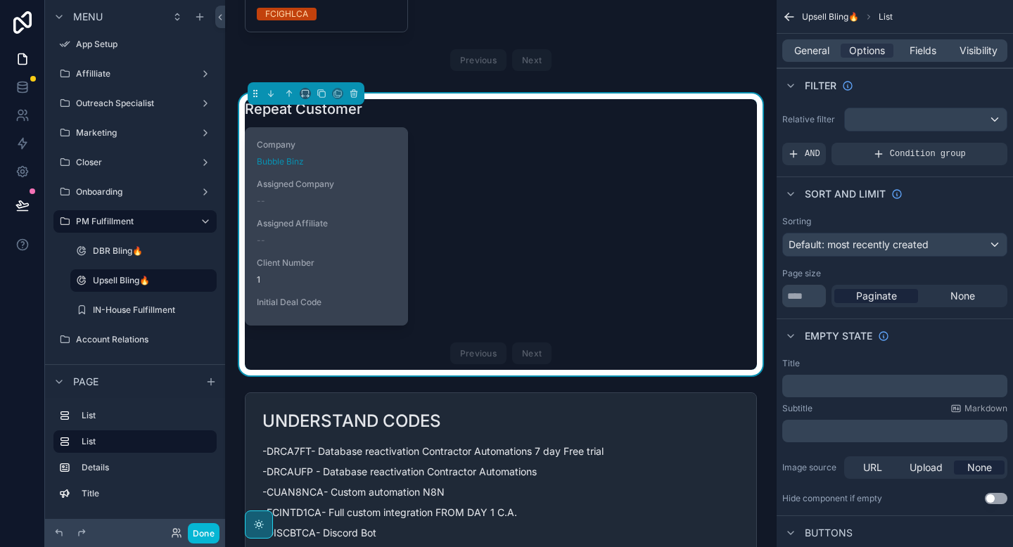
click at [378, 223] on div "Company Bubble Binz Assigned Company -- Assigned Affiliate -- Client Number 1 I…" at bounding box center [326, 226] width 162 height 197
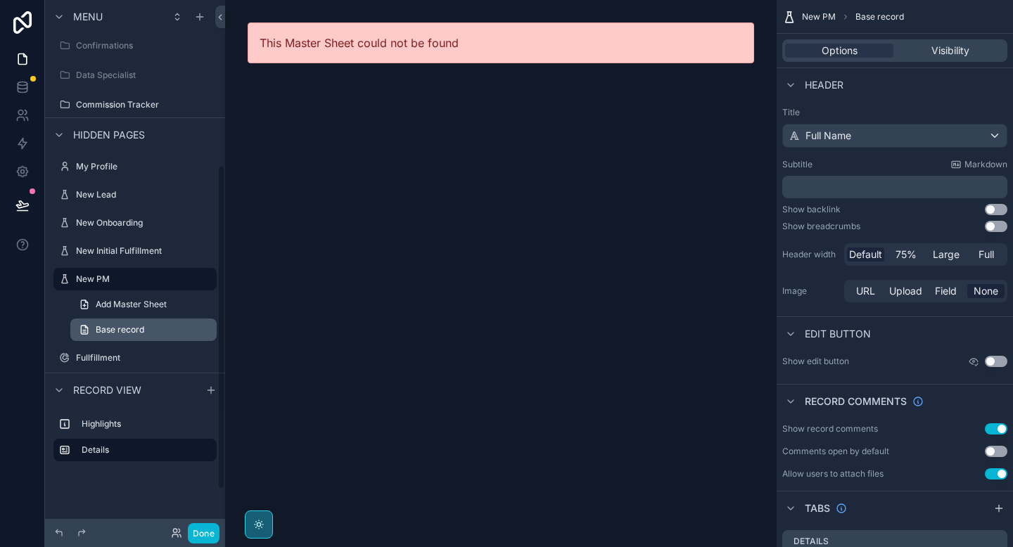
click at [103, 330] on span "Base record" at bounding box center [120, 329] width 49 height 11
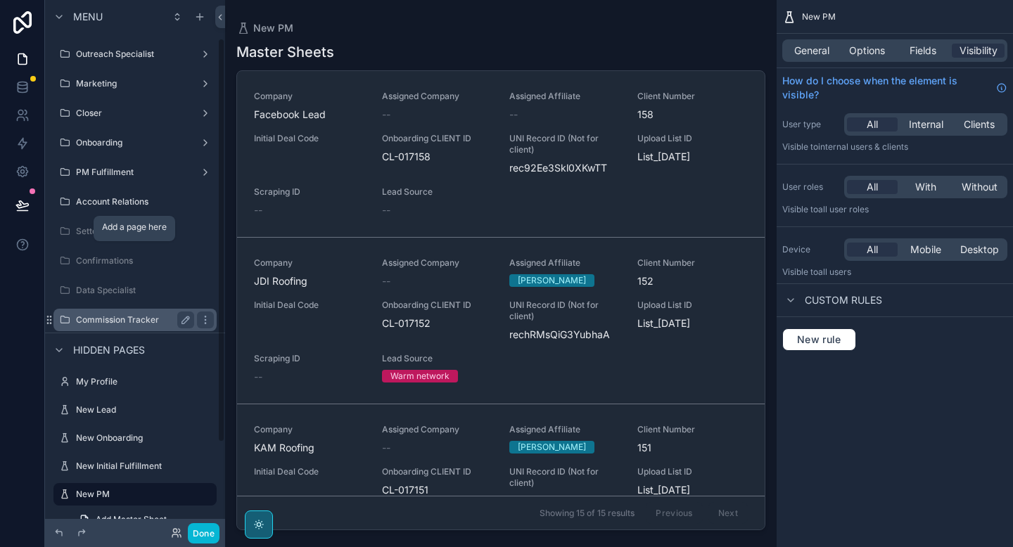
scroll to position [46, 0]
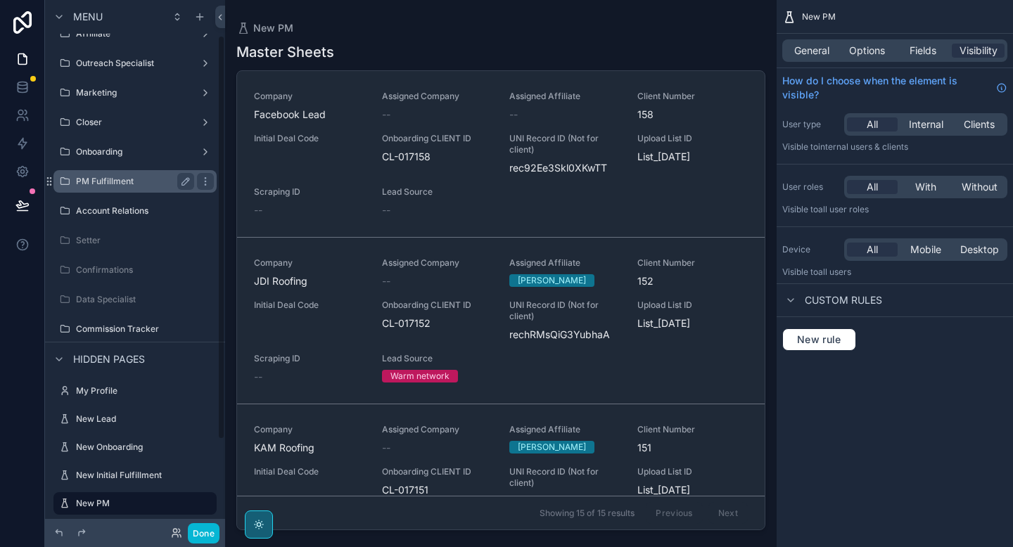
click at [117, 188] on div "PM Fulfillment" at bounding box center [135, 181] width 118 height 17
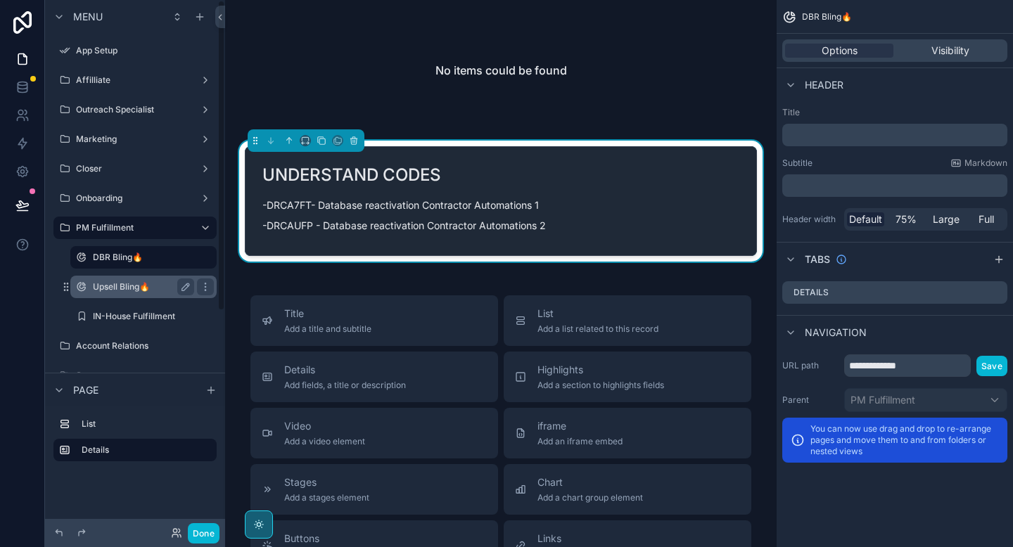
click at [122, 290] on label "Upsell Bling🔥" at bounding box center [141, 286] width 96 height 11
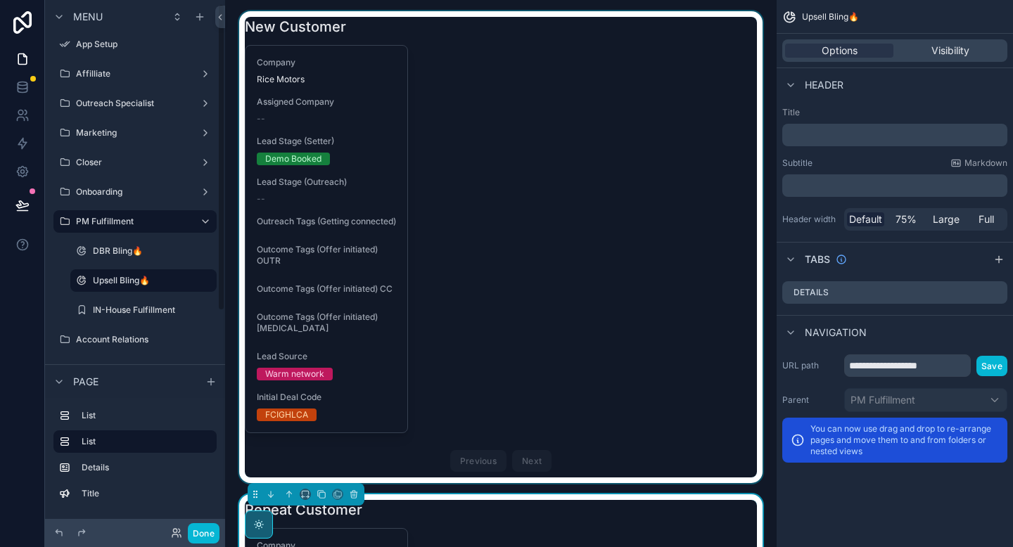
scroll to position [158, 0]
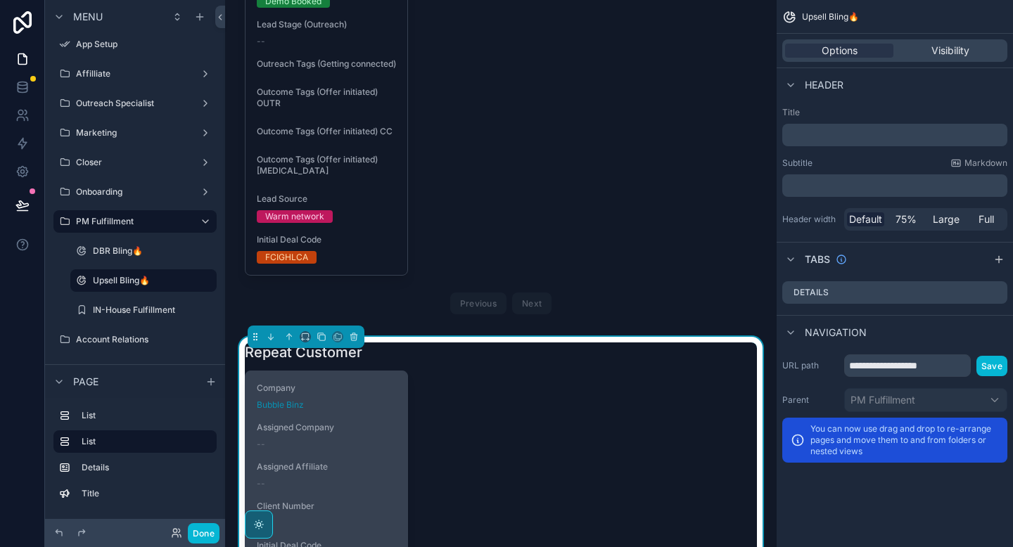
click at [324, 411] on div "Bubble Binz" at bounding box center [326, 404] width 139 height 11
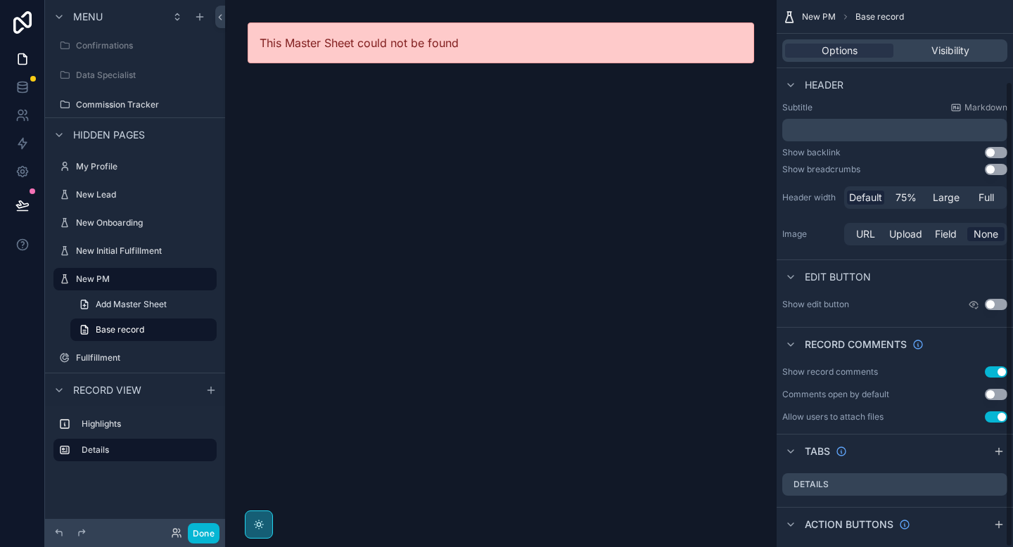
scroll to position [96, 0]
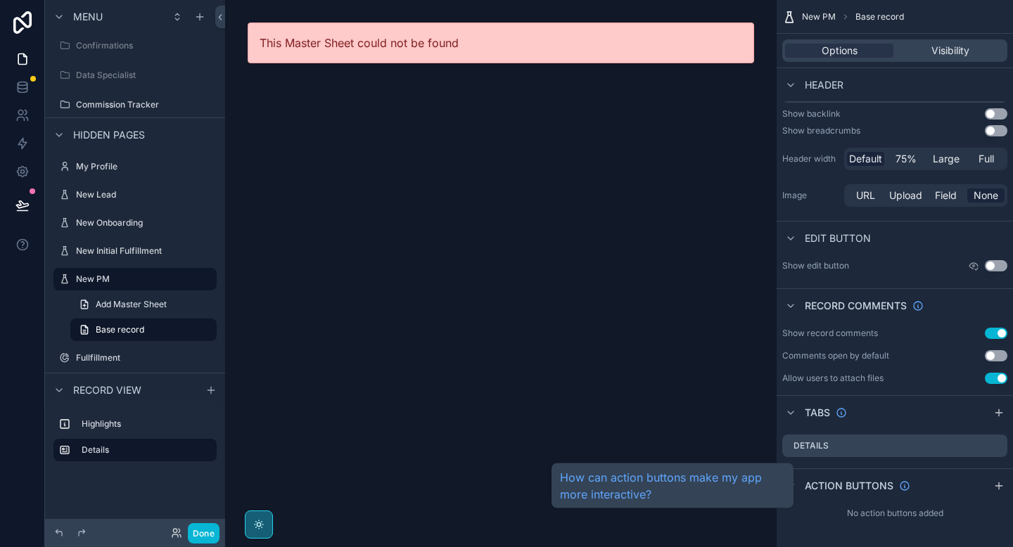
click at [845, 486] on span "Action buttons" at bounding box center [848, 486] width 89 height 14
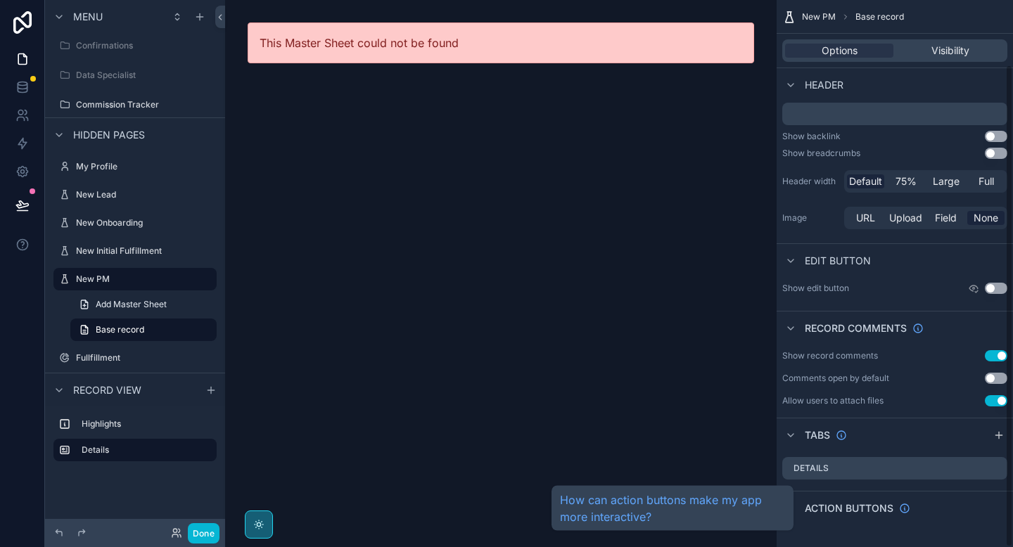
click at [841, 506] on span "Action buttons" at bounding box center [848, 508] width 89 height 14
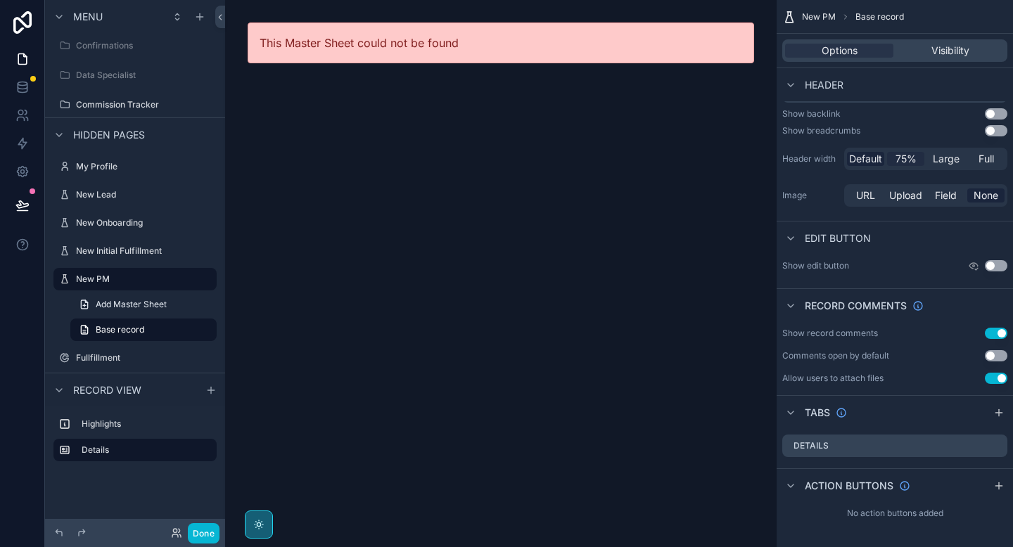
scroll to position [0, 0]
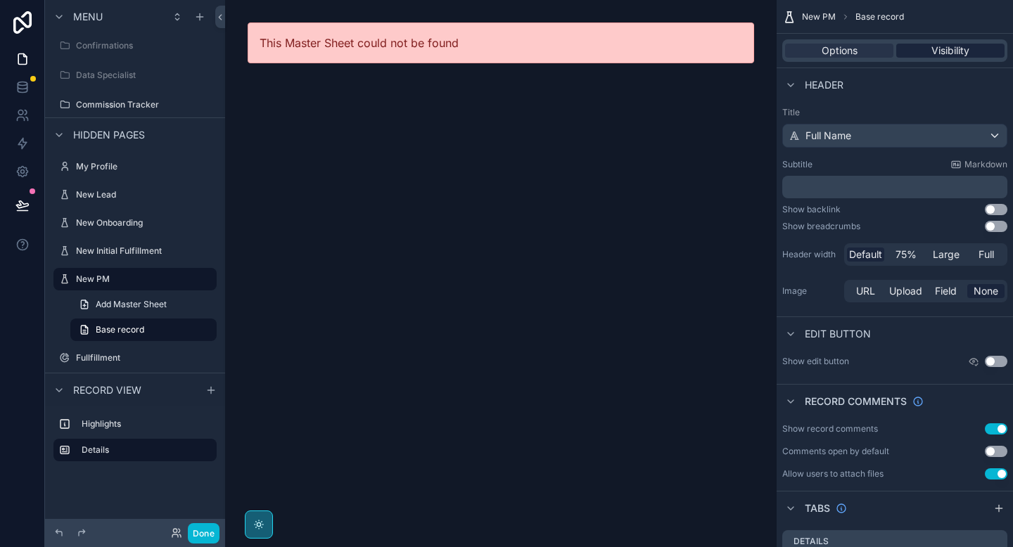
click at [916, 55] on div "Visibility" at bounding box center [950, 51] width 108 height 14
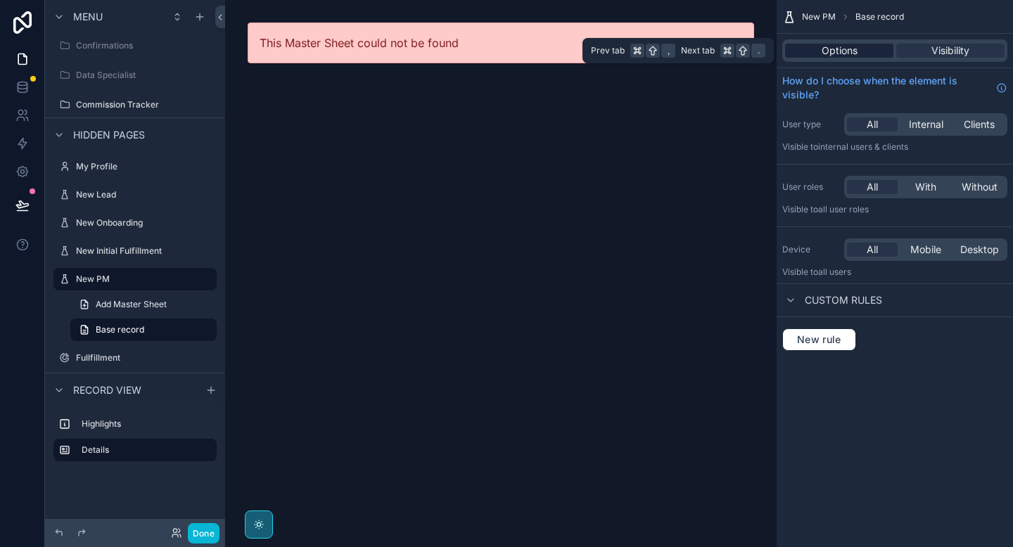
click at [875, 55] on div "Options" at bounding box center [839, 51] width 108 height 14
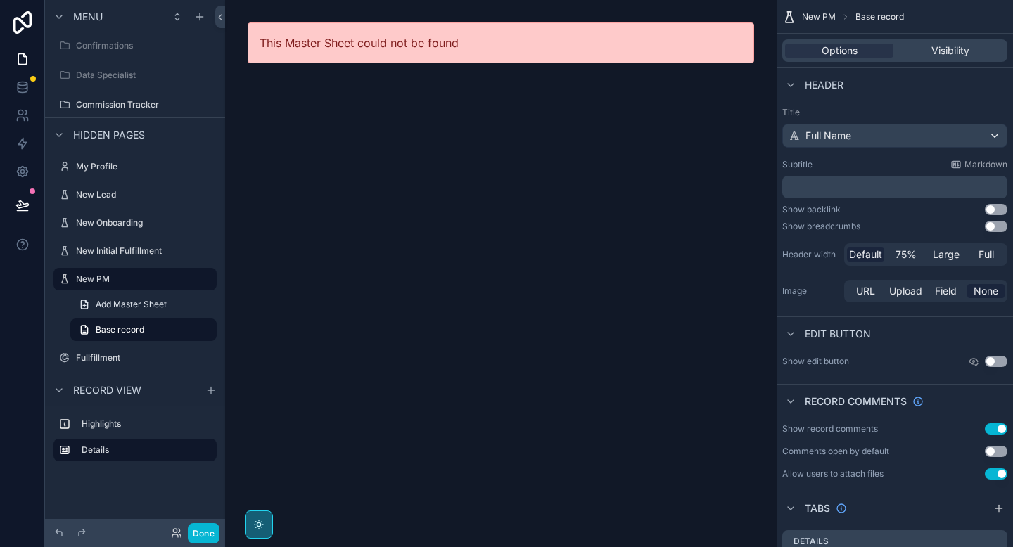
click at [807, 17] on span "New PM" at bounding box center [819, 16] width 34 height 11
click at [815, 16] on span "New PM" at bounding box center [819, 16] width 34 height 11
click at [153, 325] on link "Base record" at bounding box center [143, 330] width 146 height 23
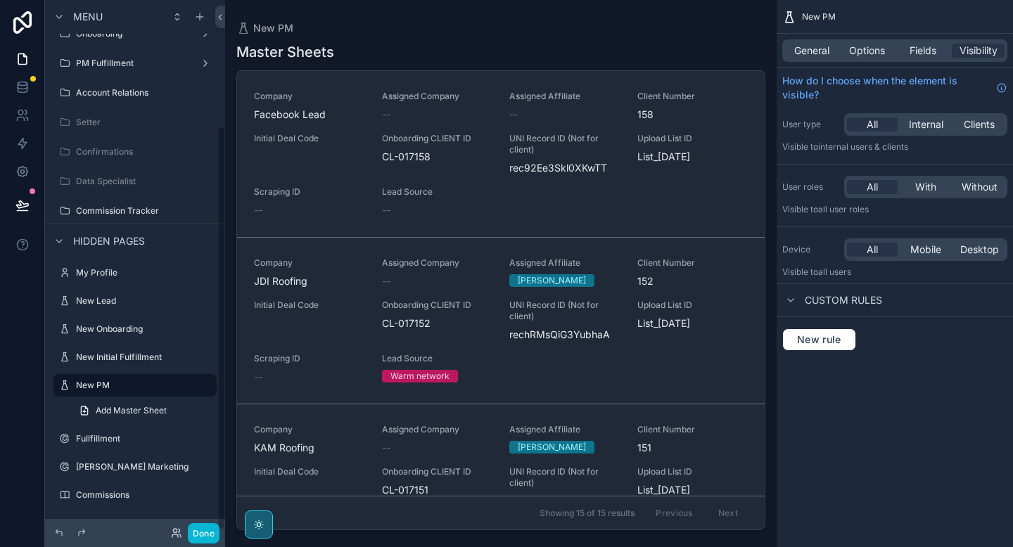
scroll to position [165, 0]
click at [825, 53] on span "General" at bounding box center [811, 51] width 35 height 14
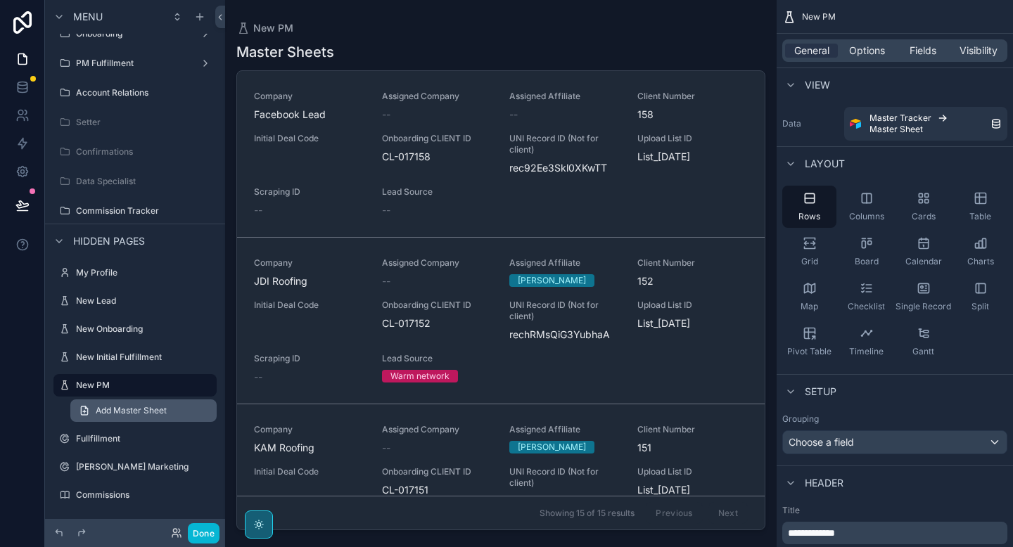
click at [179, 411] on link "Add Master Sheet" at bounding box center [143, 410] width 146 height 23
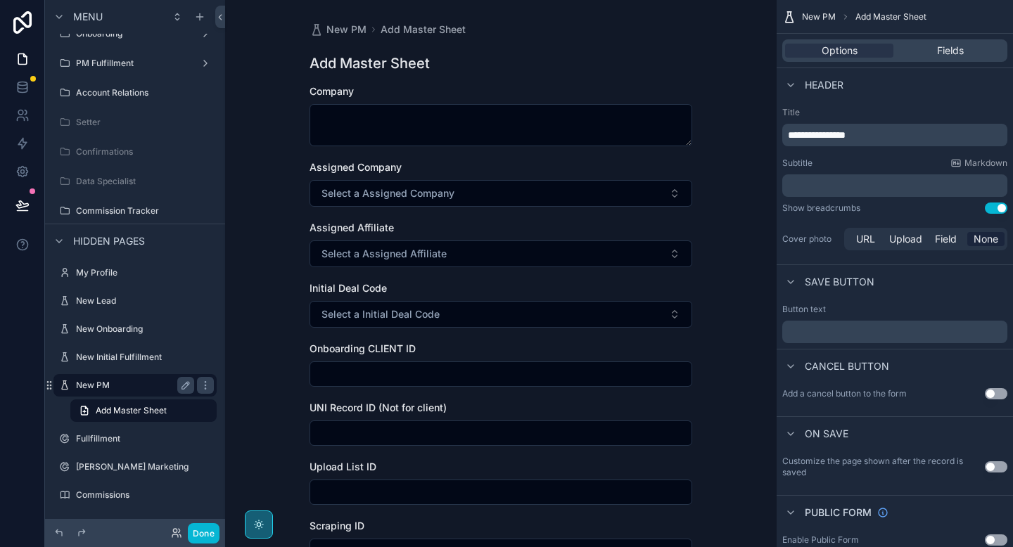
click at [166, 386] on label "New PM" at bounding box center [132, 385] width 113 height 11
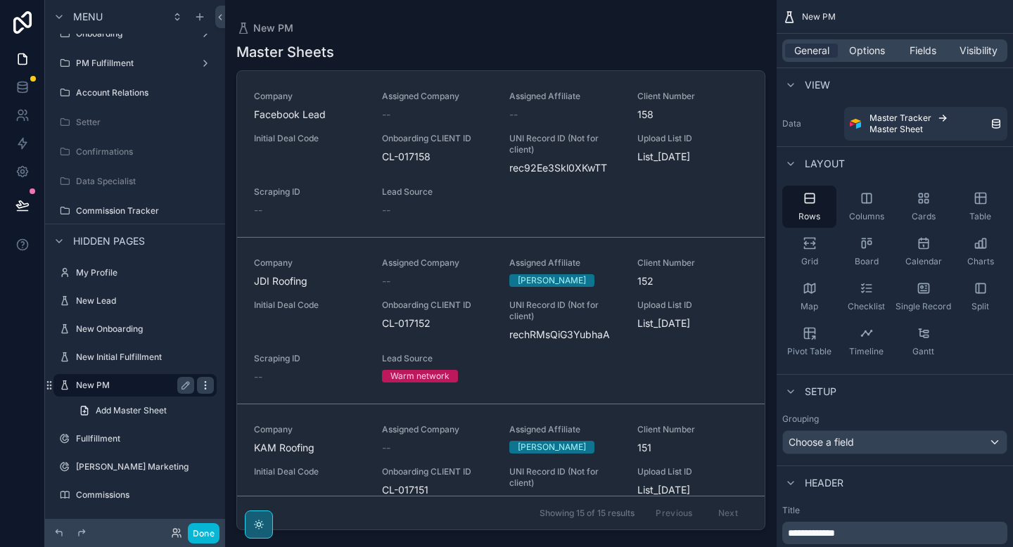
click at [210, 388] on icon "scrollable content" at bounding box center [205, 385] width 11 height 11
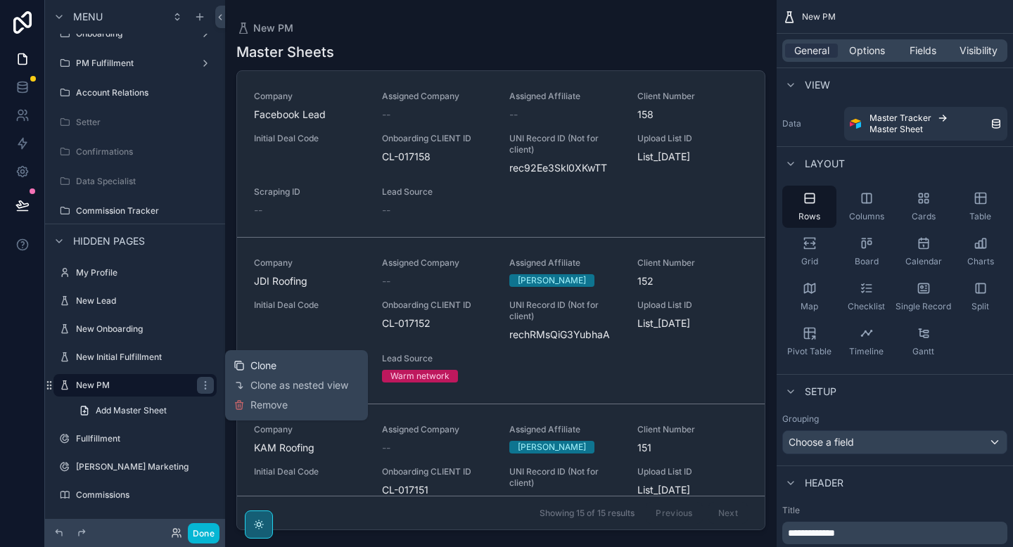
click at [244, 362] on icon at bounding box center [238, 365] width 11 height 11
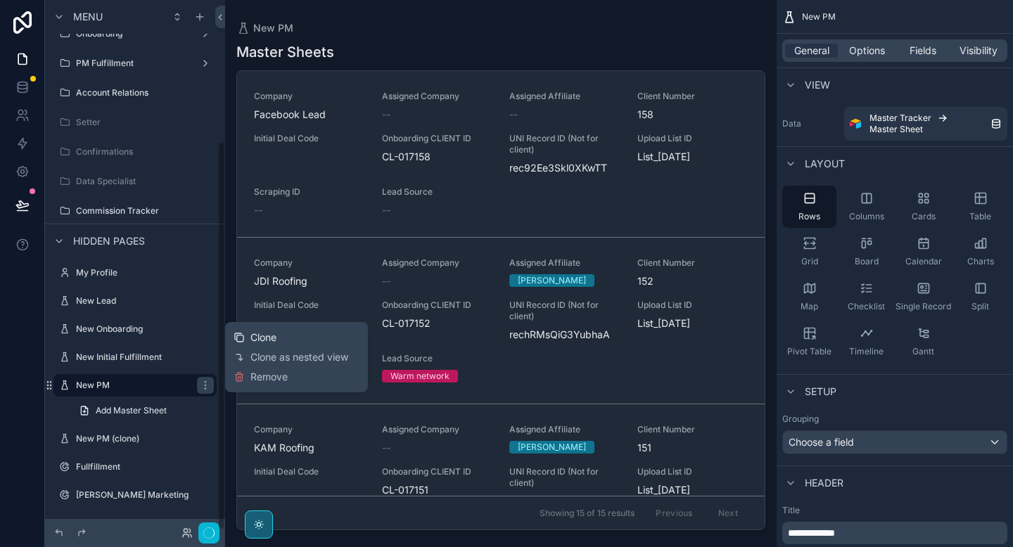
scroll to position [193, 0]
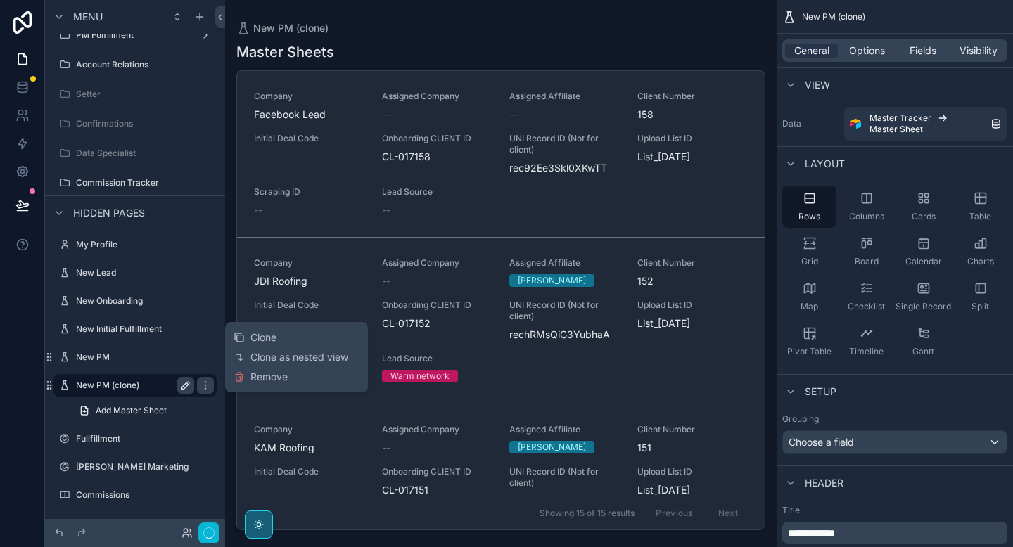
click at [186, 385] on icon "scrollable content" at bounding box center [185, 385] width 11 height 11
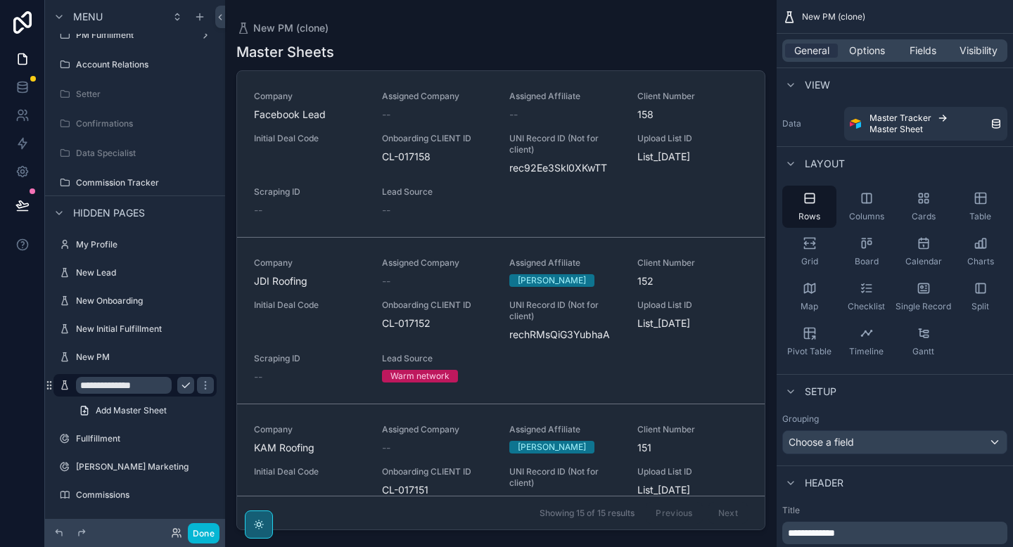
click at [148, 385] on input "**********" at bounding box center [124, 385] width 96 height 17
type input "**********"
click at [202, 385] on icon "scrollable content" at bounding box center [205, 385] width 7 height 5
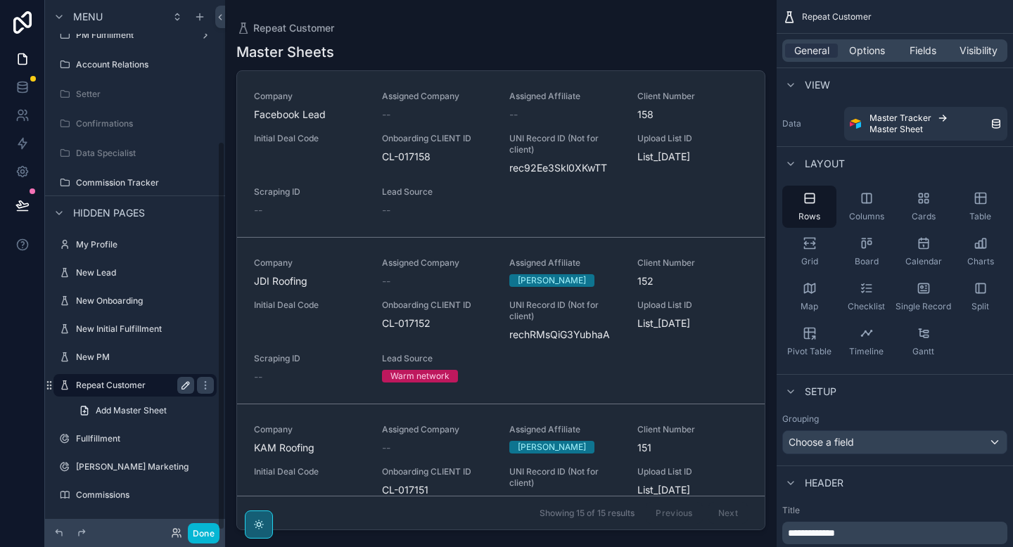
click at [140, 387] on label "Repeat Customer" at bounding box center [132, 385] width 113 height 11
click at [902, 143] on div "Data Master Tracker Master Sheet" at bounding box center [894, 123] width 236 height 45
click at [899, 129] on span "Master Sheet" at bounding box center [895, 129] width 53 height 11
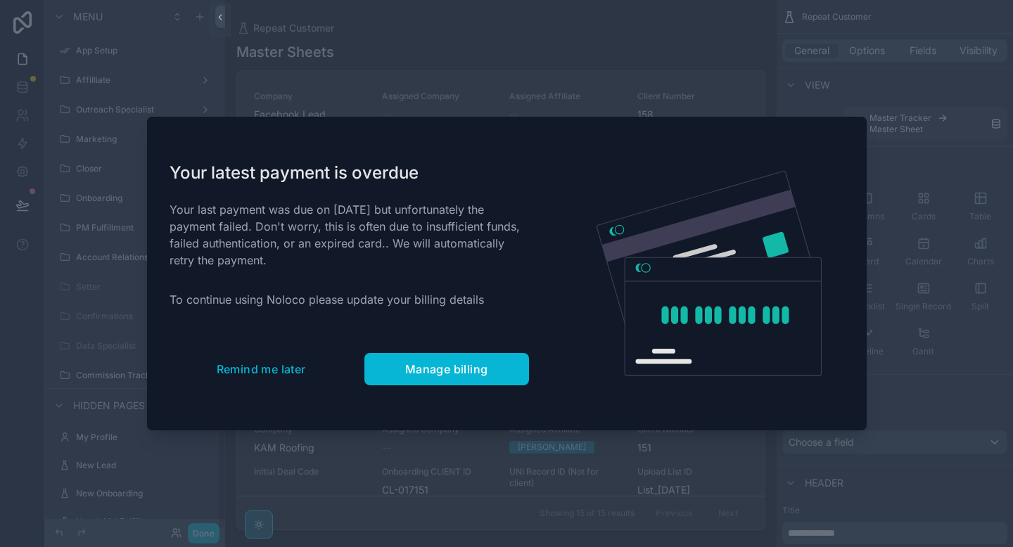
scroll to position [193, 0]
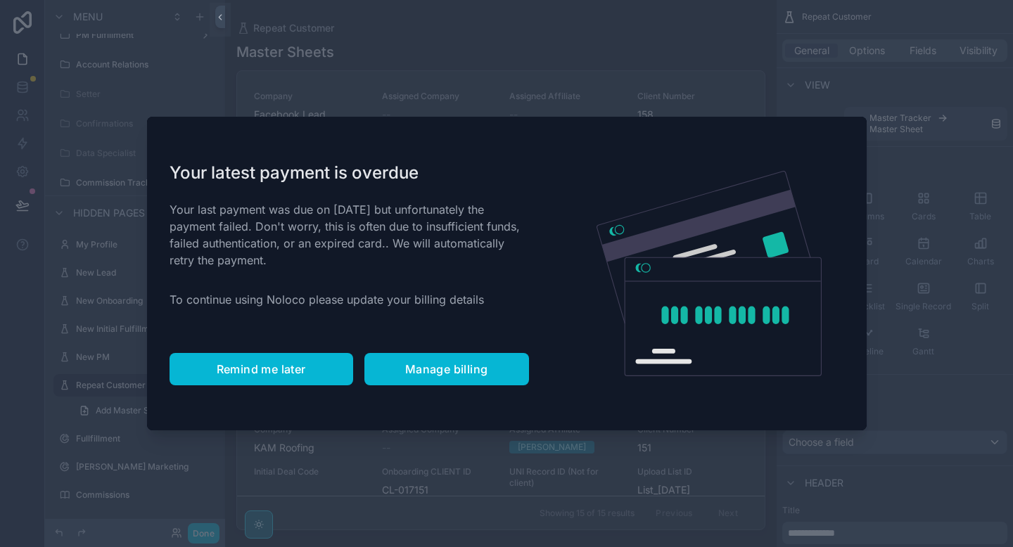
click at [318, 368] on button "Remind me later" at bounding box center [261, 369] width 184 height 32
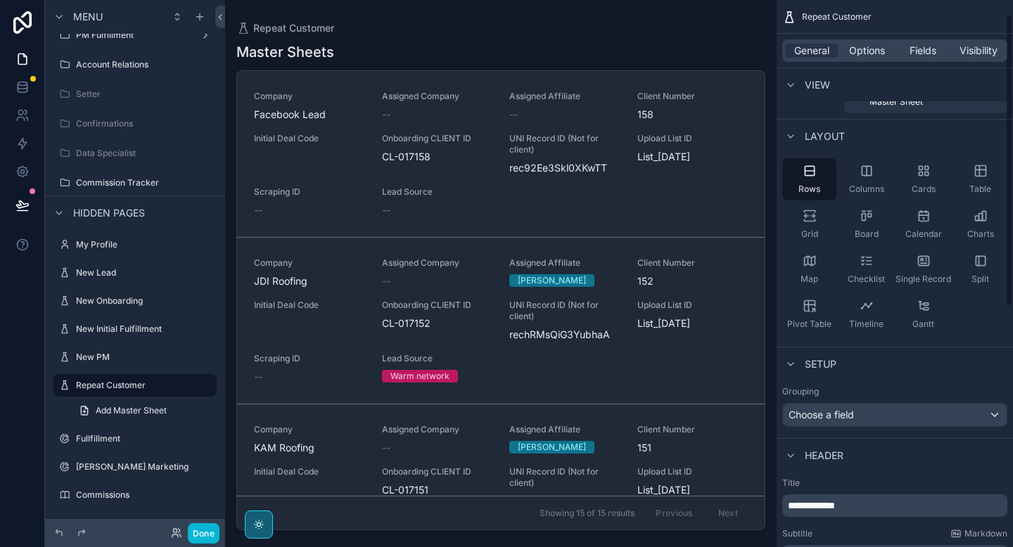
scroll to position [28, 0]
click at [207, 389] on icon "scrollable content" at bounding box center [205, 385] width 11 height 11
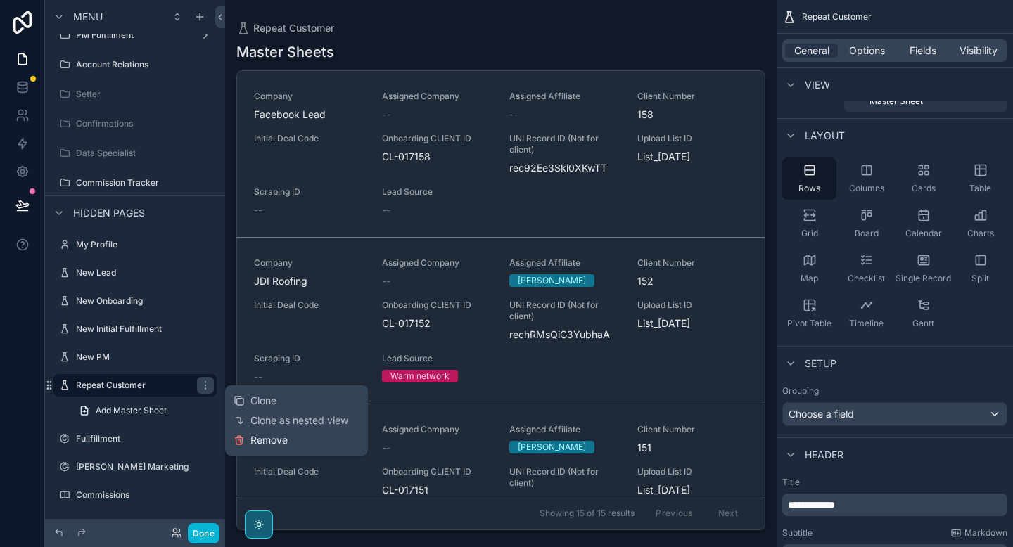
click at [255, 439] on span "Remove" at bounding box center [268, 440] width 37 height 14
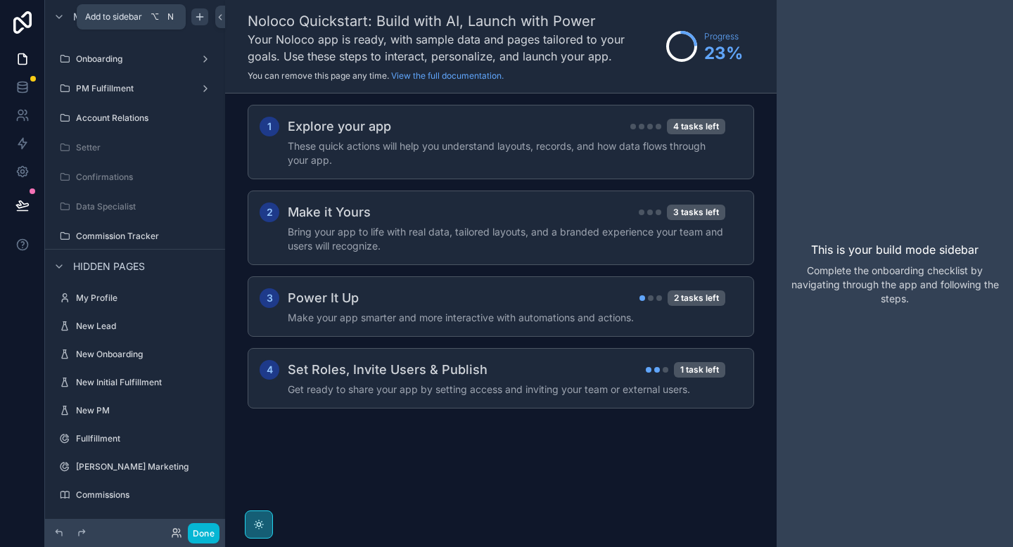
click at [204, 16] on icon "scrollable content" at bounding box center [199, 16] width 11 height 11
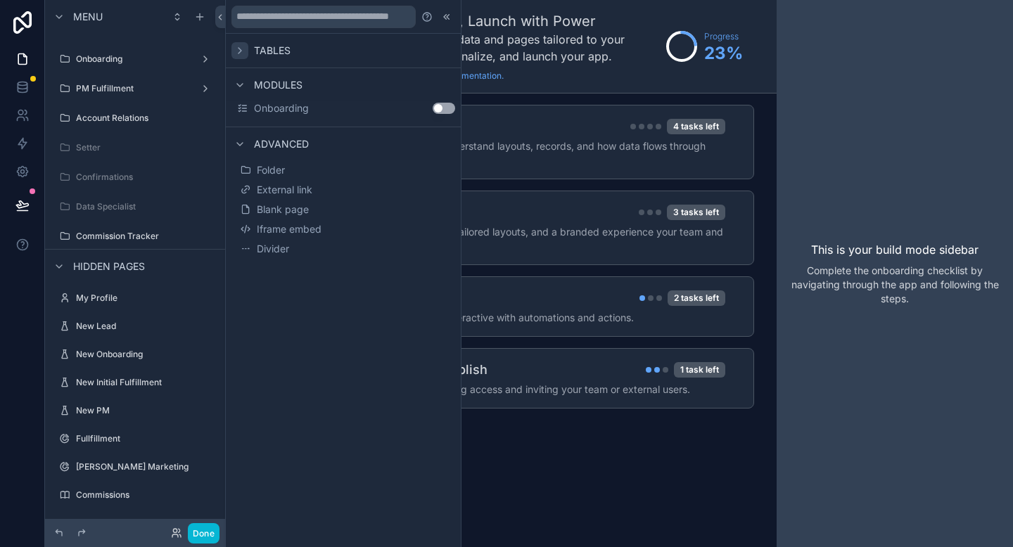
click at [235, 51] on icon at bounding box center [239, 50] width 11 height 11
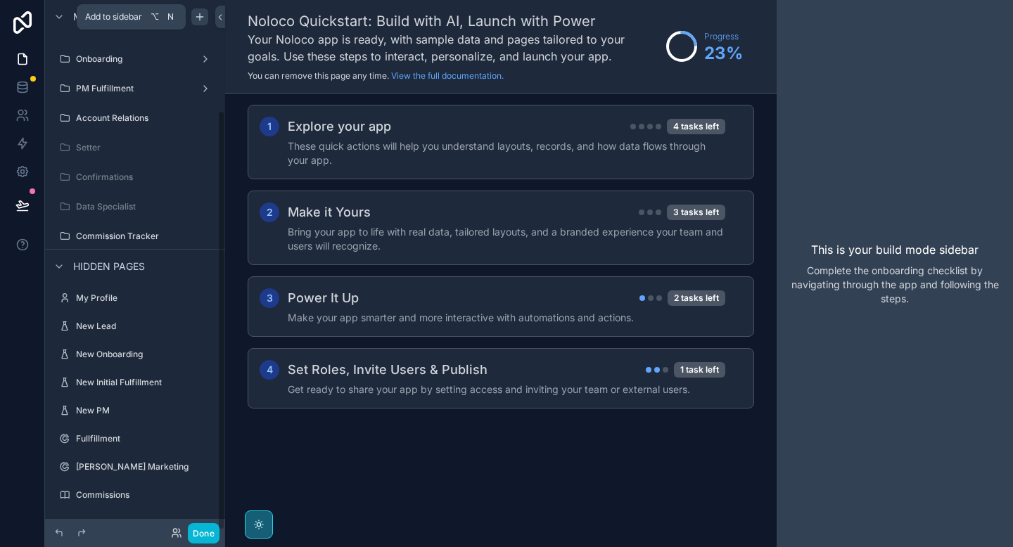
click at [196, 16] on icon "scrollable content" at bounding box center [199, 16] width 11 height 11
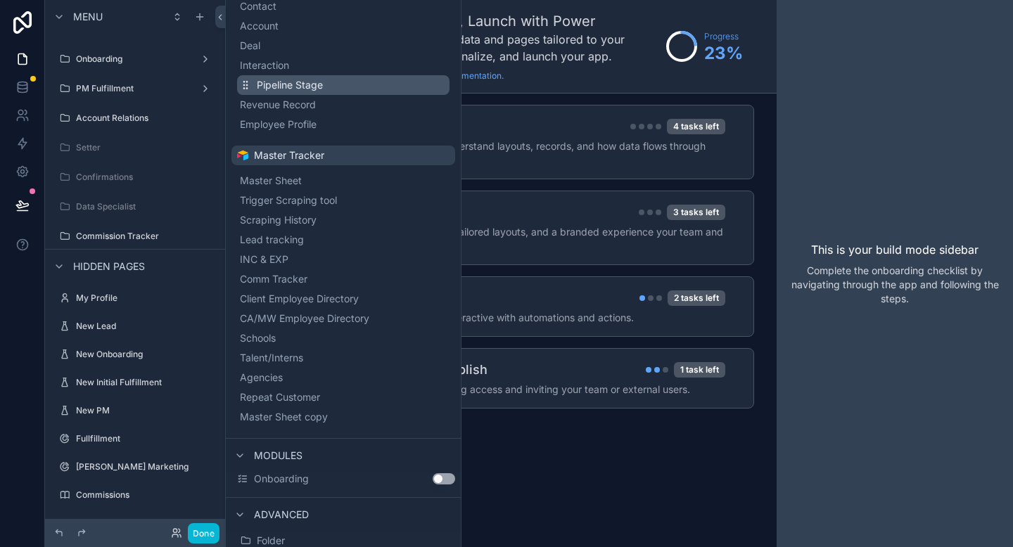
scroll to position [123, 0]
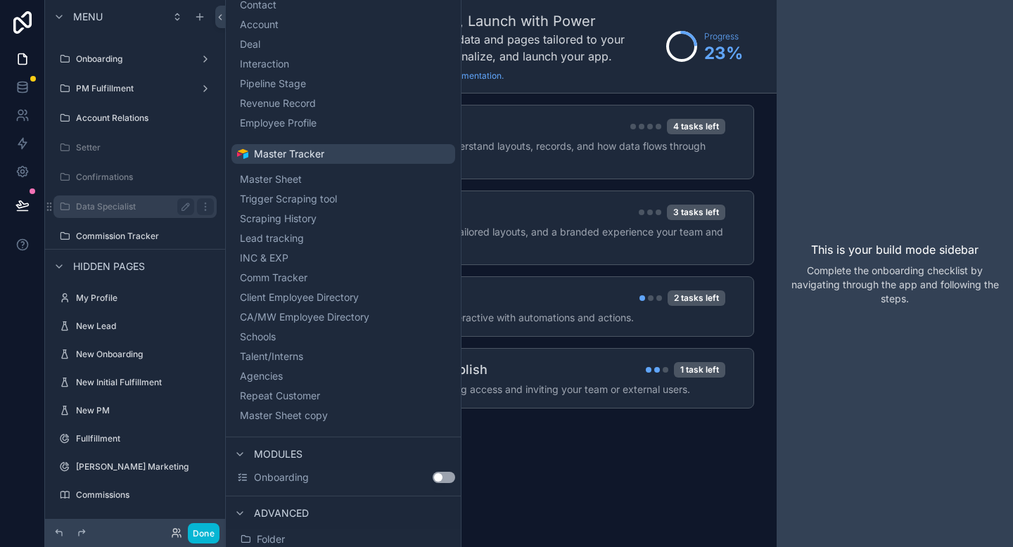
click at [103, 205] on label "Data Specialist" at bounding box center [132, 206] width 113 height 11
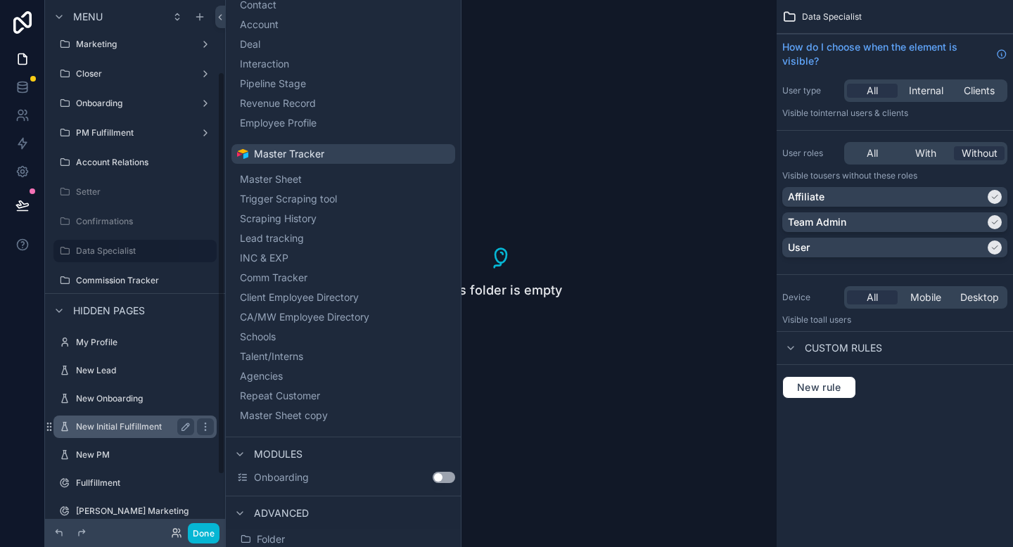
scroll to position [167, 0]
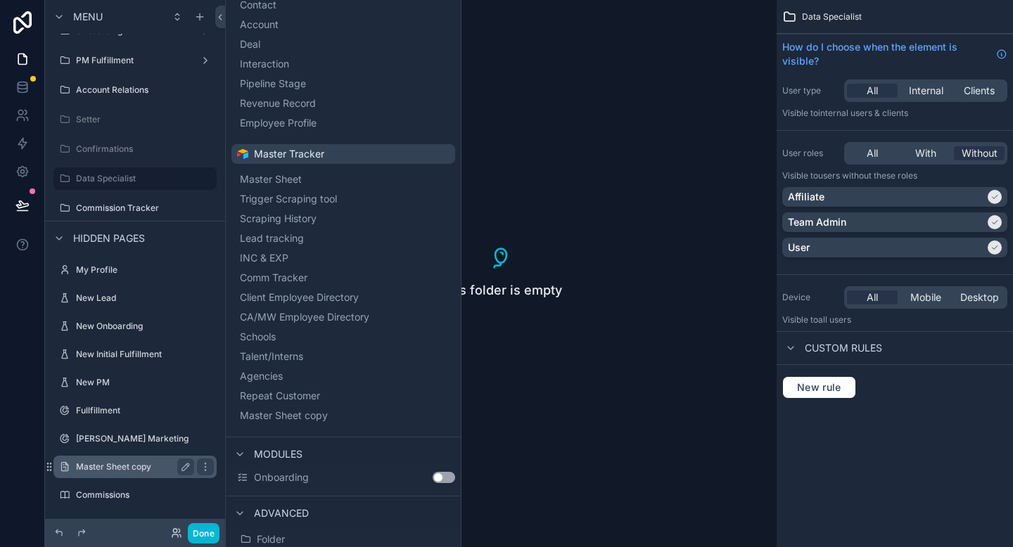
click at [104, 468] on label "Master Sheet copy" at bounding box center [132, 466] width 113 height 11
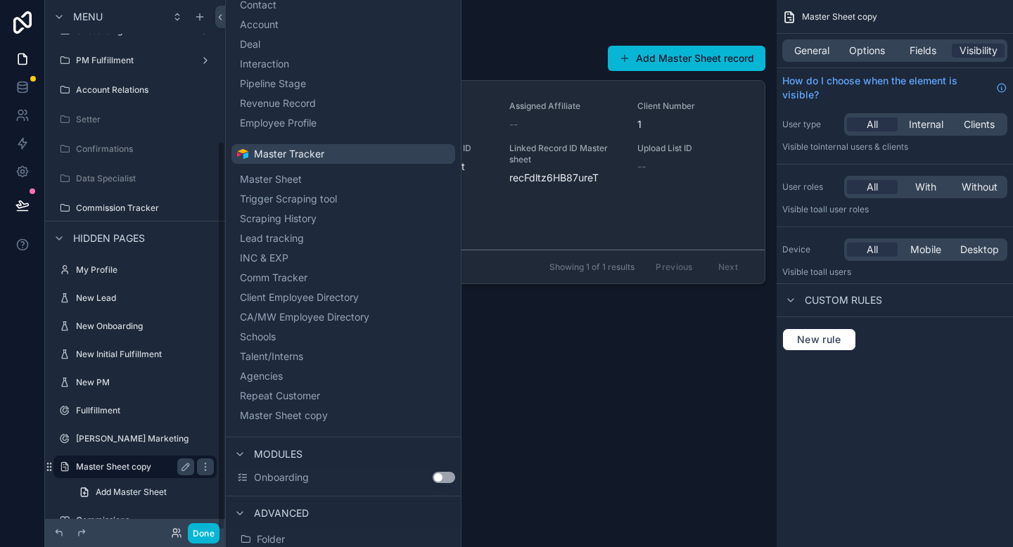
scroll to position [193, 0]
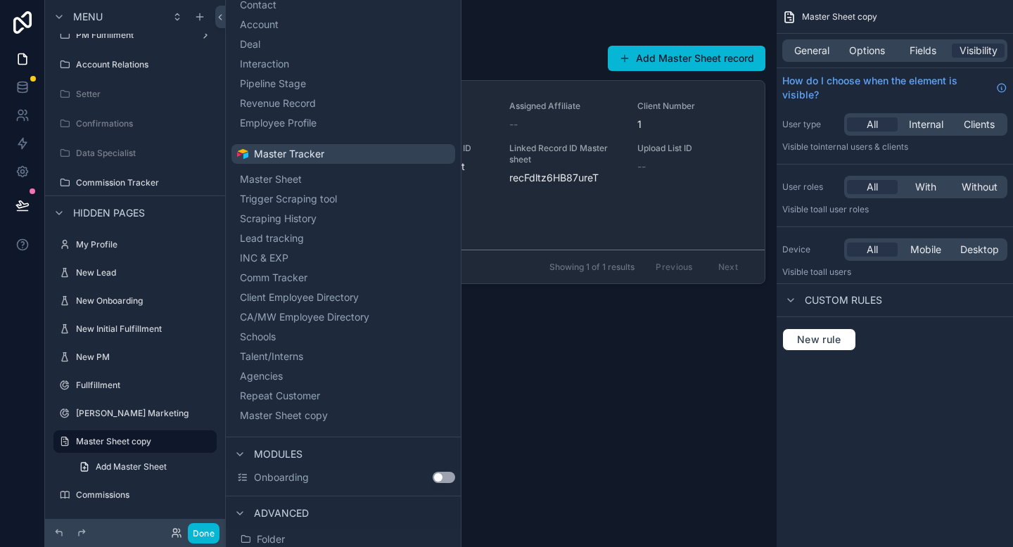
click at [511, 314] on div "scrollable content" at bounding box center [500, 265] width 551 height 530
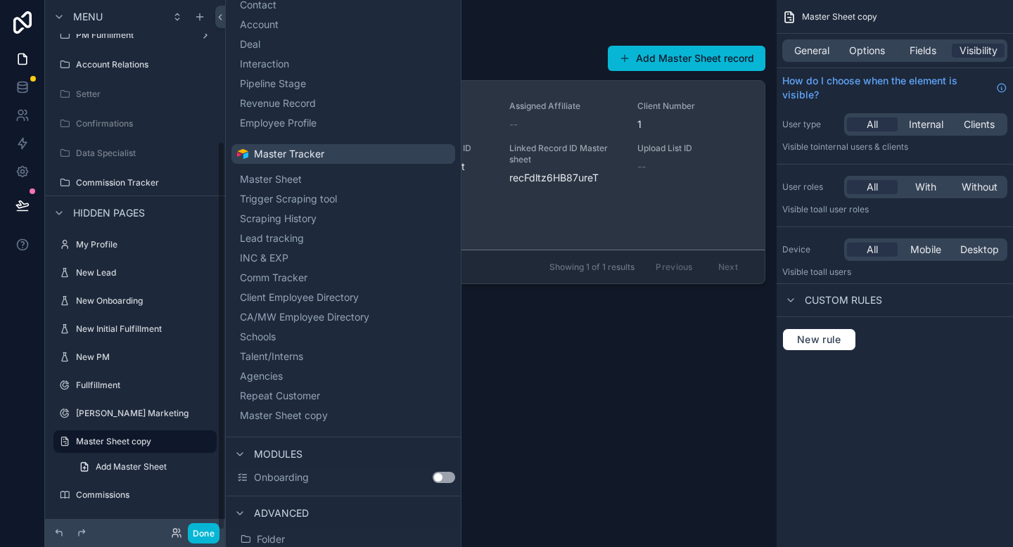
click at [567, 157] on span "Linked Record ID Master sheet" at bounding box center [564, 154] width 111 height 23
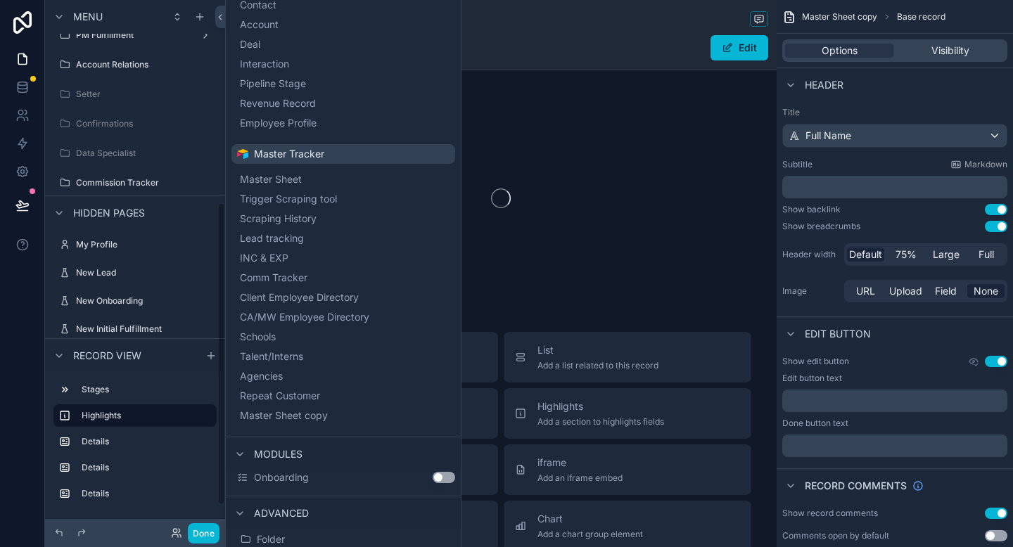
scroll to position [355, 0]
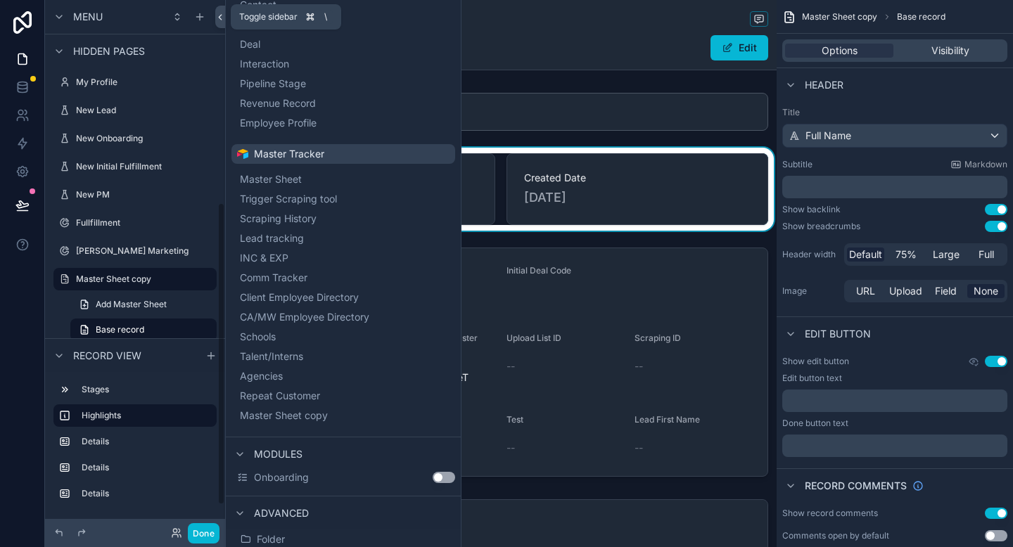
click at [217, 14] on icon at bounding box center [220, 17] width 10 height 11
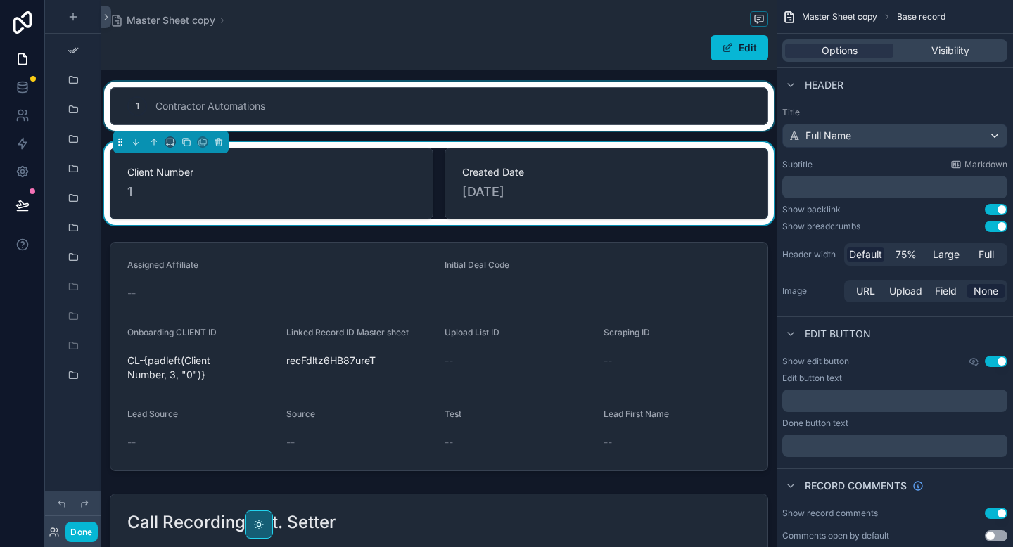
scroll to position [0, 0]
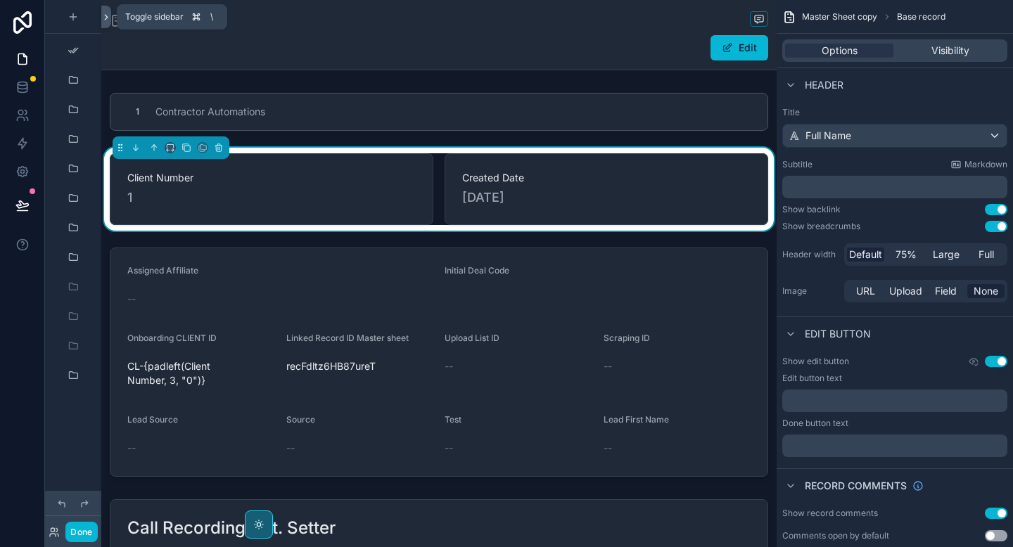
click at [104, 16] on icon at bounding box center [106, 17] width 10 height 11
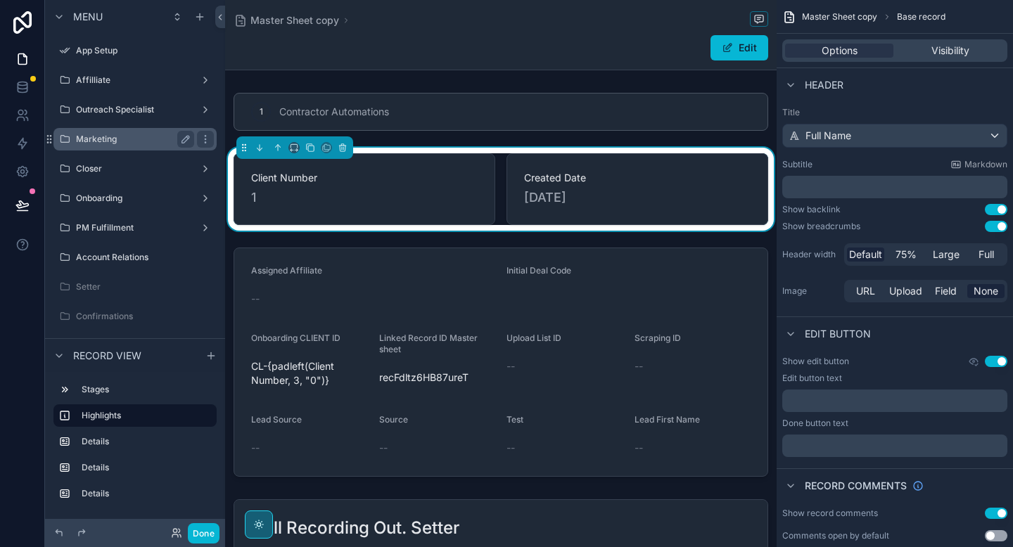
click at [144, 143] on label "Marketing" at bounding box center [132, 139] width 113 height 11
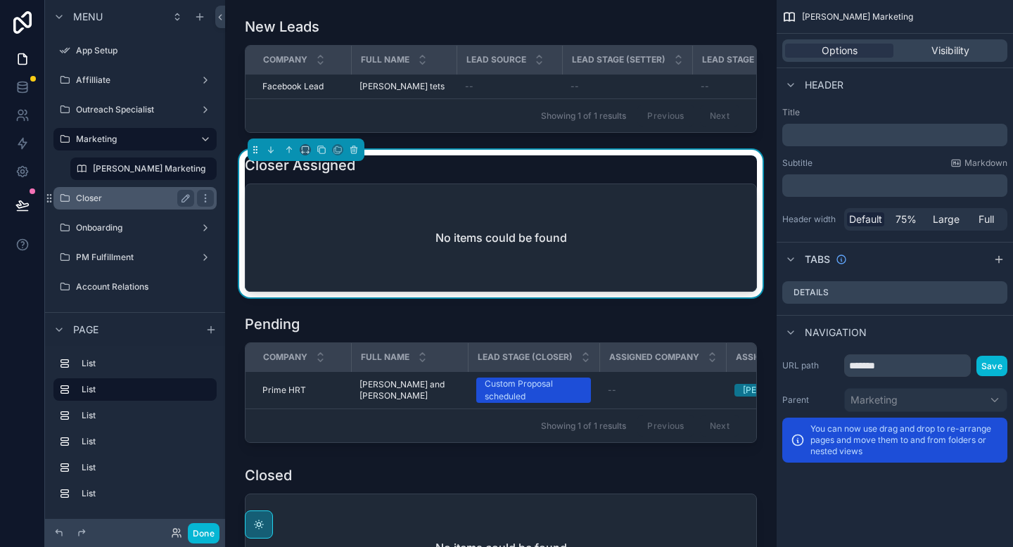
click at [137, 198] on label "Closer" at bounding box center [132, 198] width 113 height 11
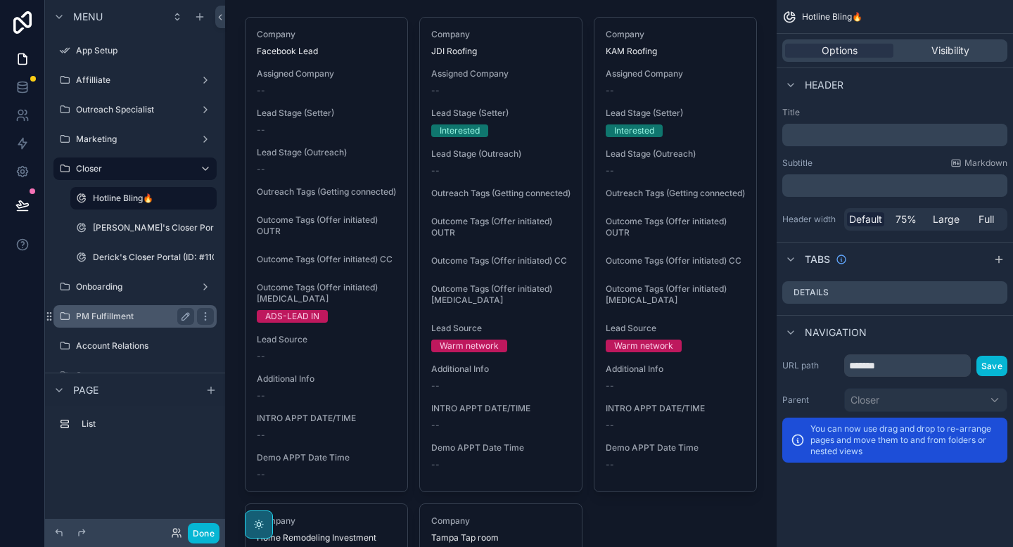
click at [121, 316] on label "PM Fulfillment" at bounding box center [132, 316] width 113 height 11
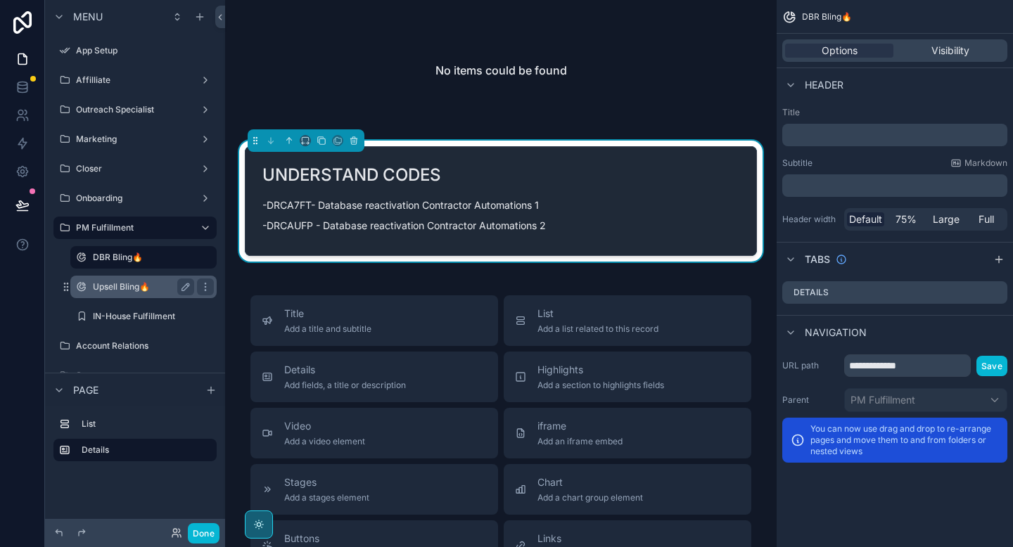
click at [137, 288] on label "Upsell Bling🔥" at bounding box center [141, 286] width 96 height 11
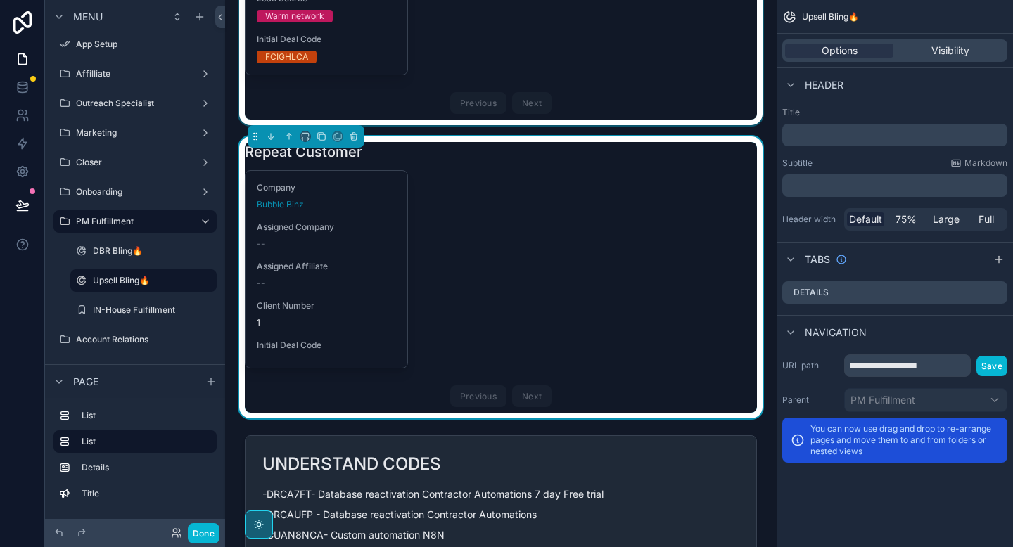
scroll to position [375, 0]
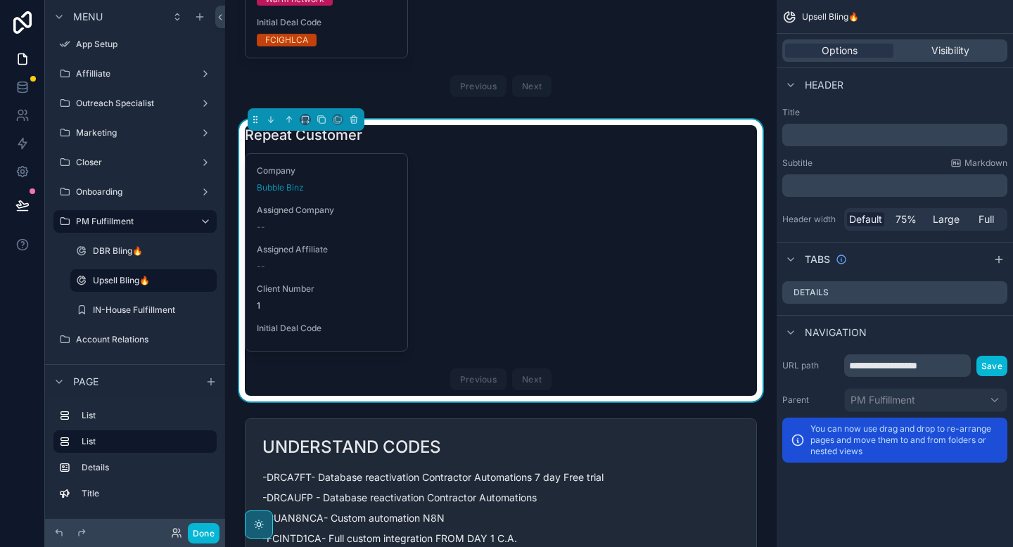
click at [482, 234] on div "Company Bubble Binz Assigned Company -- Assigned Affiliate -- Client Number 1 I…" at bounding box center [501, 274] width 512 height 243
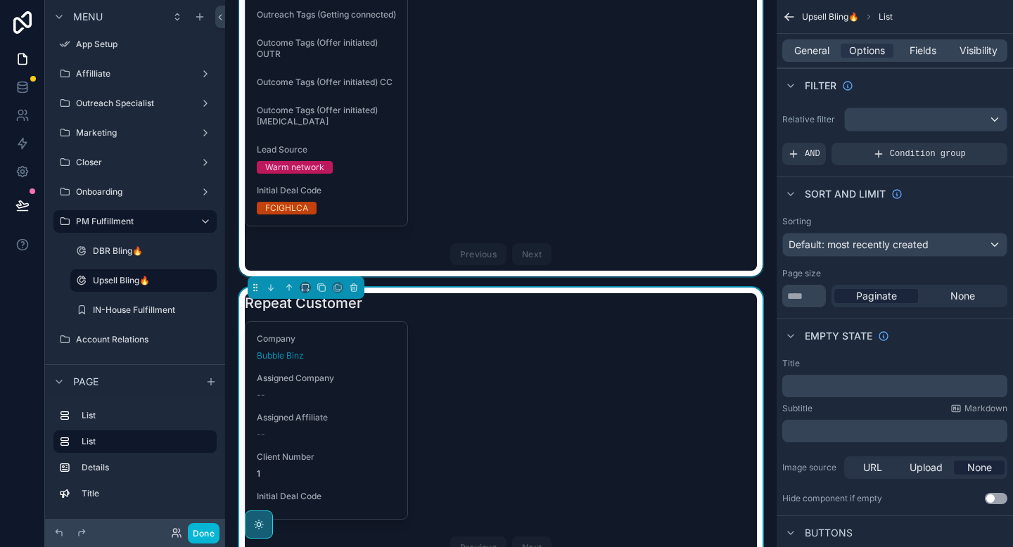
scroll to position [300, 0]
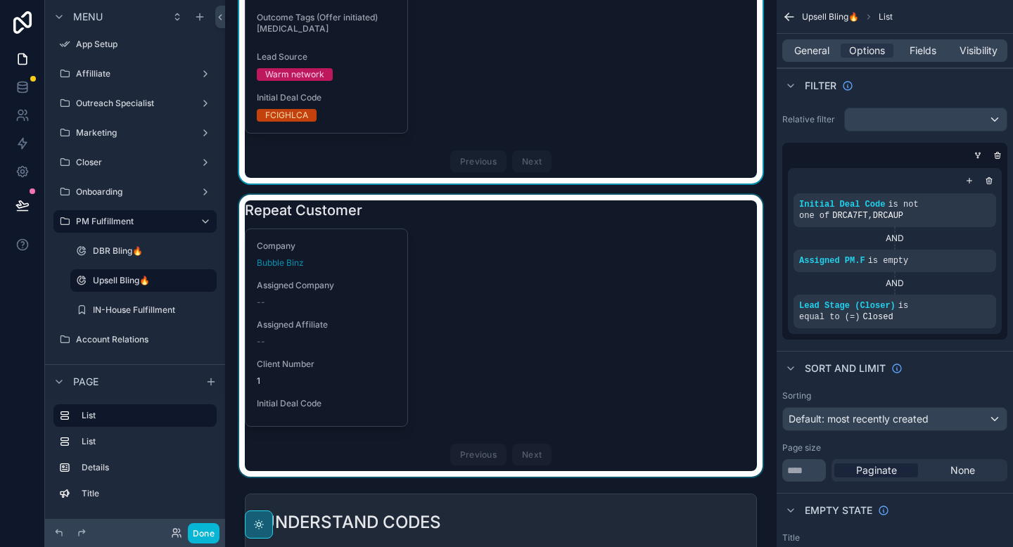
click at [489, 301] on div "scrollable content" at bounding box center [500, 336] width 529 height 282
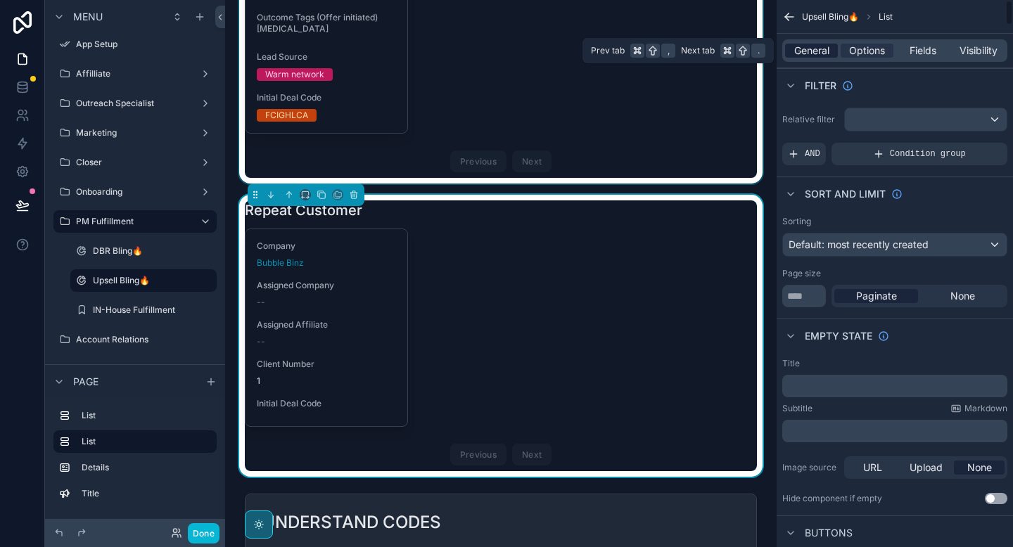
click at [820, 51] on span "General" at bounding box center [811, 51] width 35 height 14
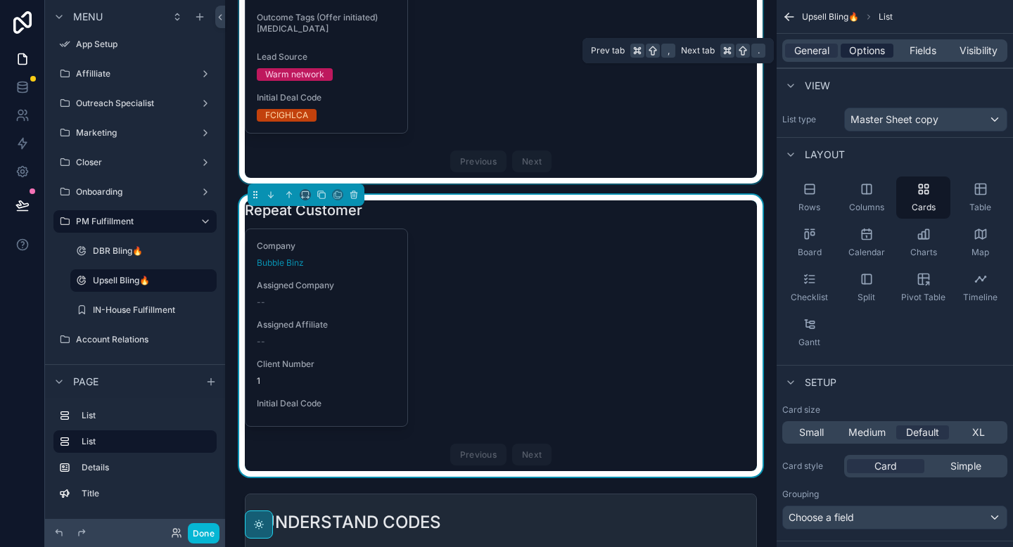
click at [866, 52] on span "Options" at bounding box center [867, 51] width 36 height 14
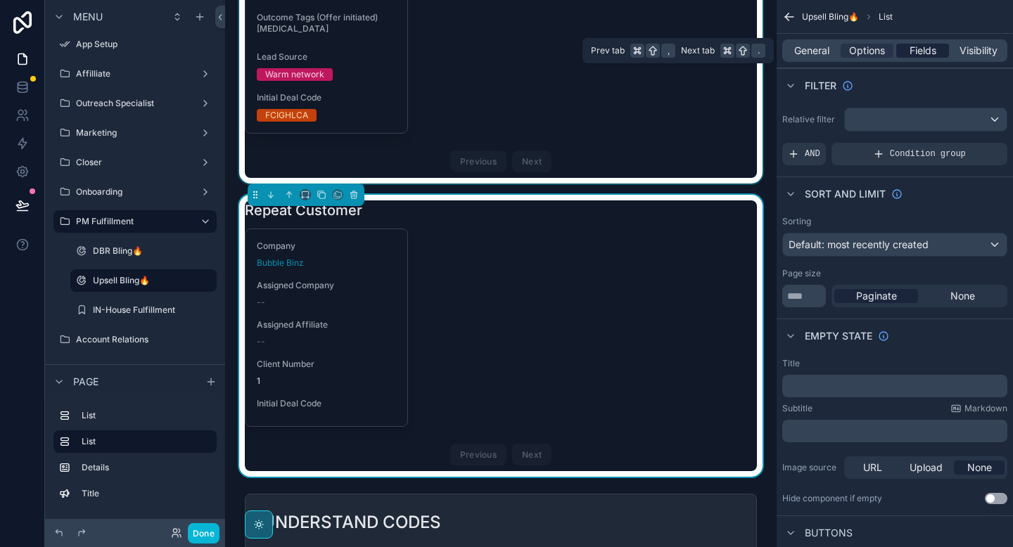
click at [918, 57] on span "Fields" at bounding box center [922, 51] width 27 height 14
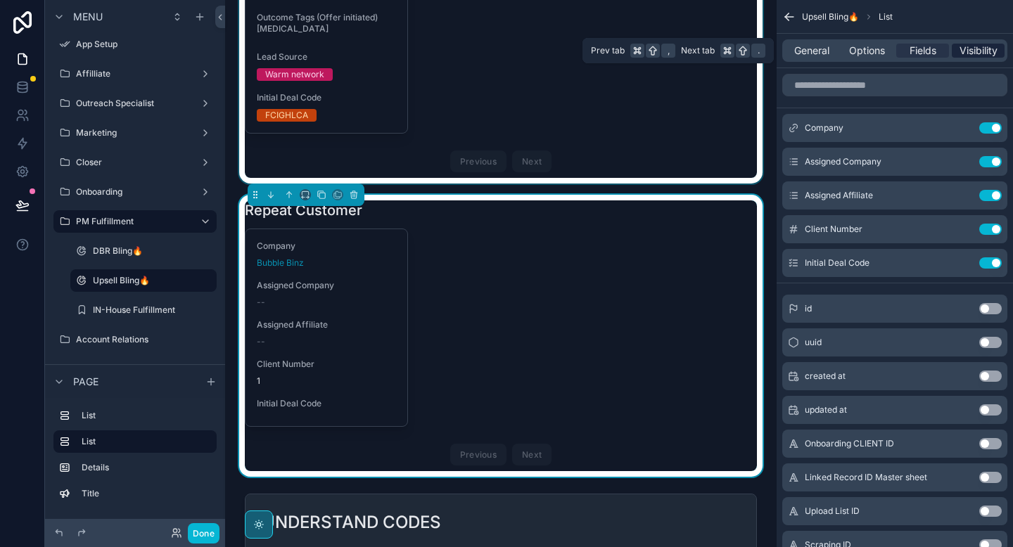
click at [957, 57] on div "Visibility" at bounding box center [977, 51] width 53 height 14
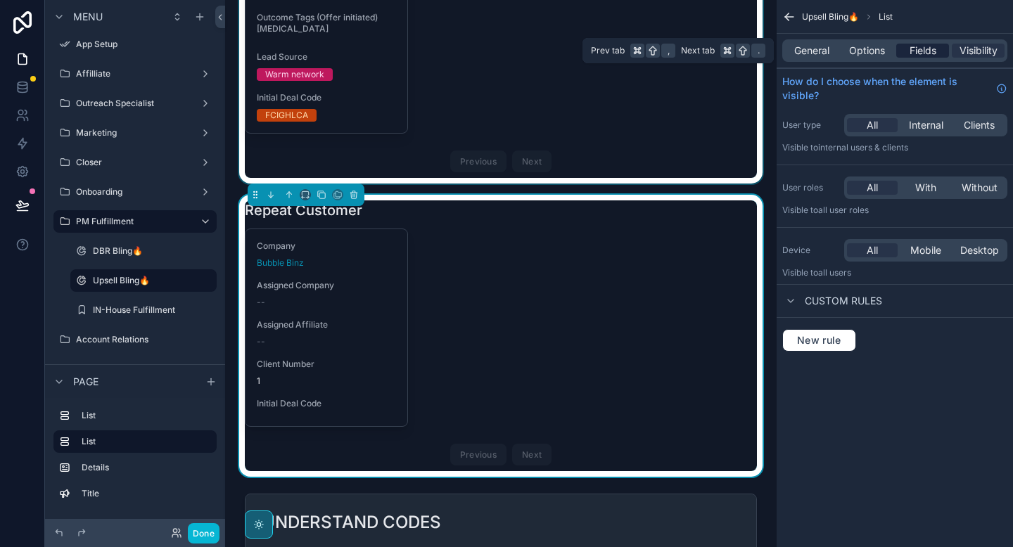
click at [934, 56] on span "Fields" at bounding box center [922, 51] width 27 height 14
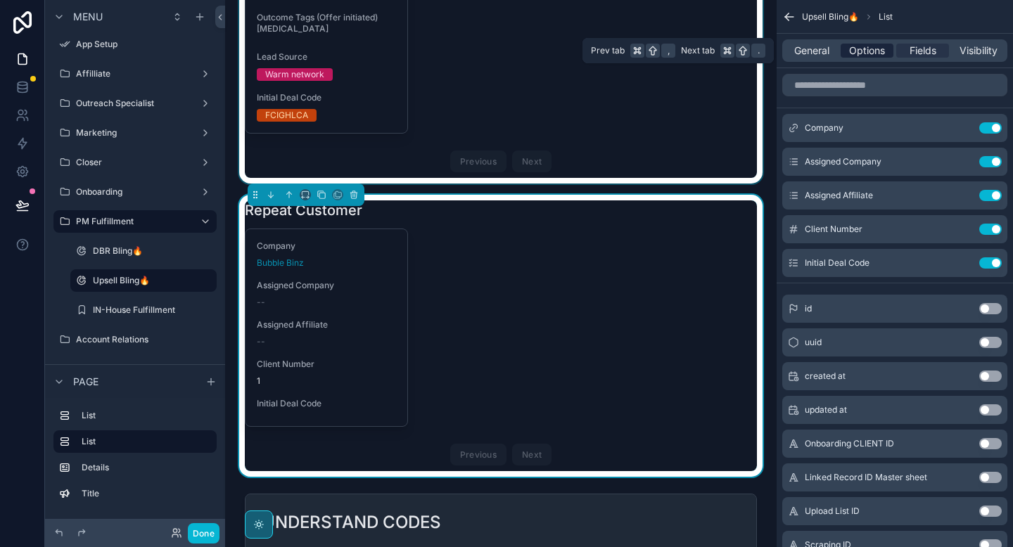
click at [875, 56] on span "Options" at bounding box center [867, 51] width 36 height 14
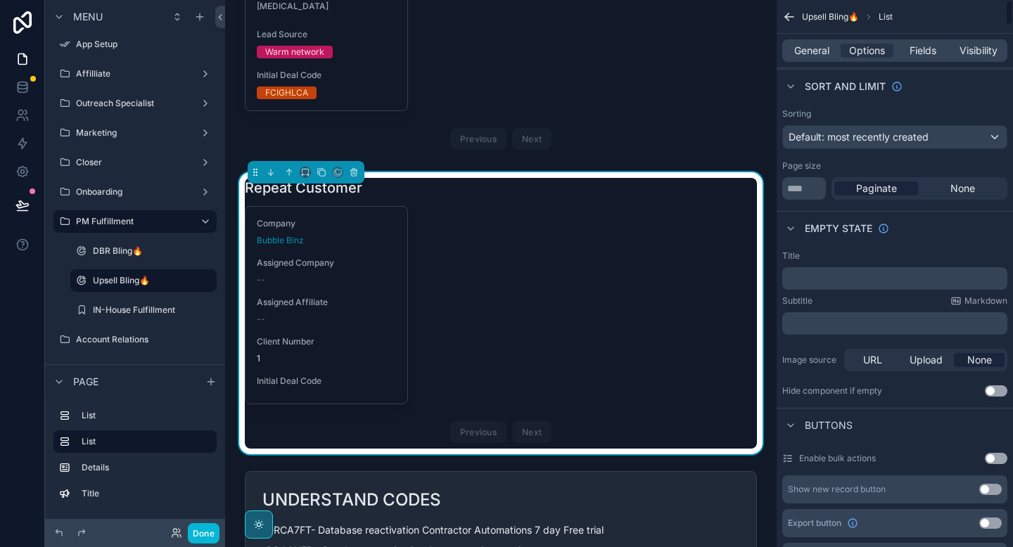
scroll to position [0, 0]
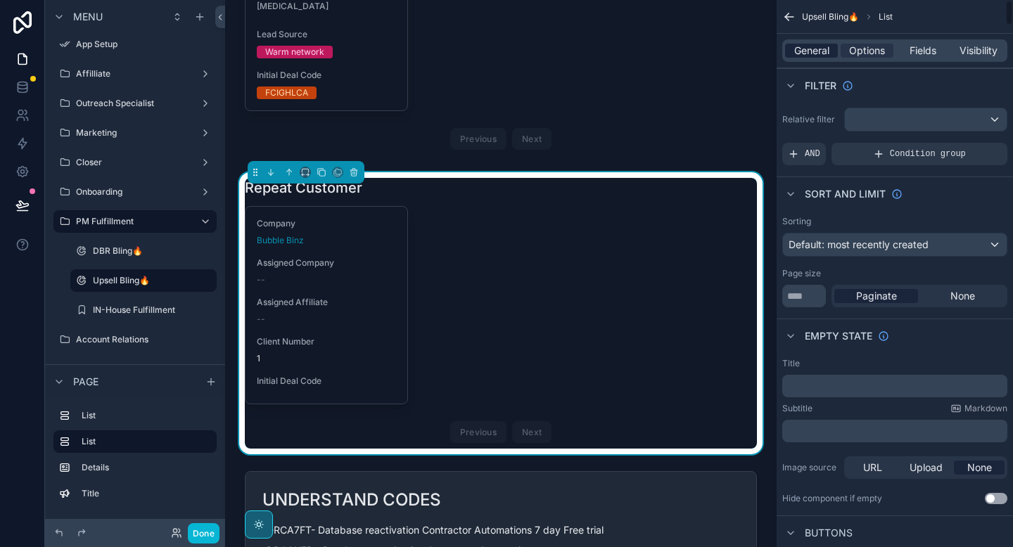
click at [814, 46] on span "General" at bounding box center [811, 51] width 35 height 14
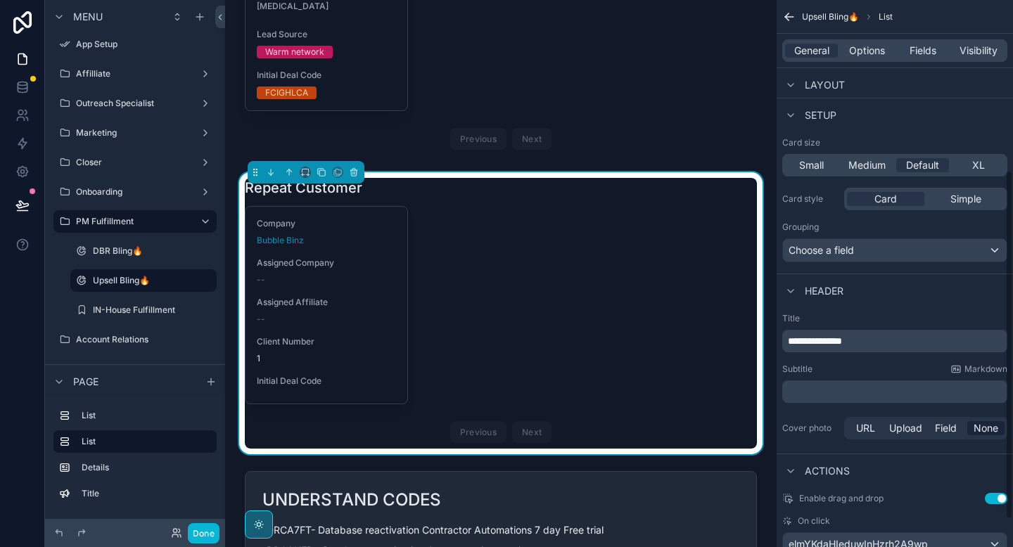
scroll to position [310, 0]
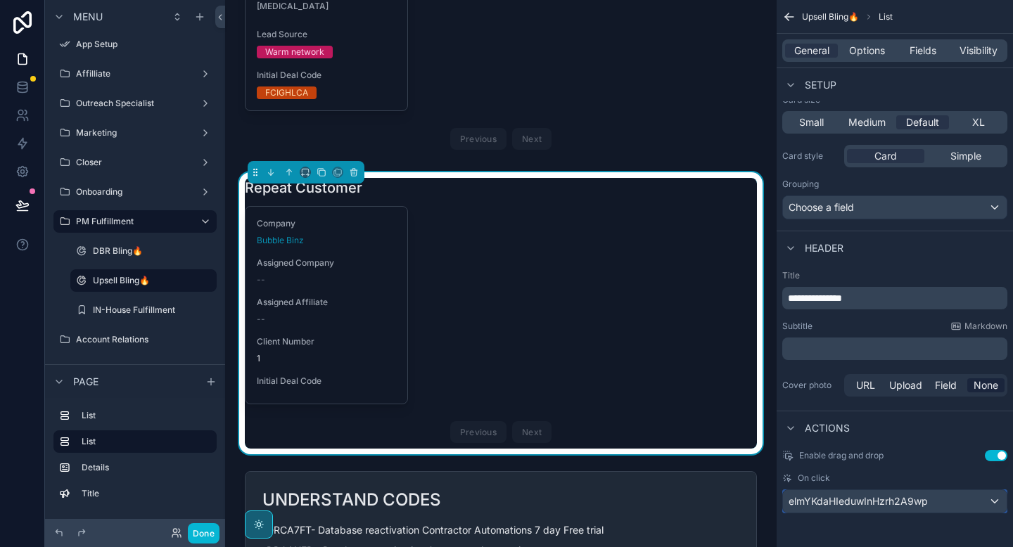
click at [882, 502] on span "elmYKdaHIeduwInHzrh2A9wp" at bounding box center [857, 501] width 139 height 14
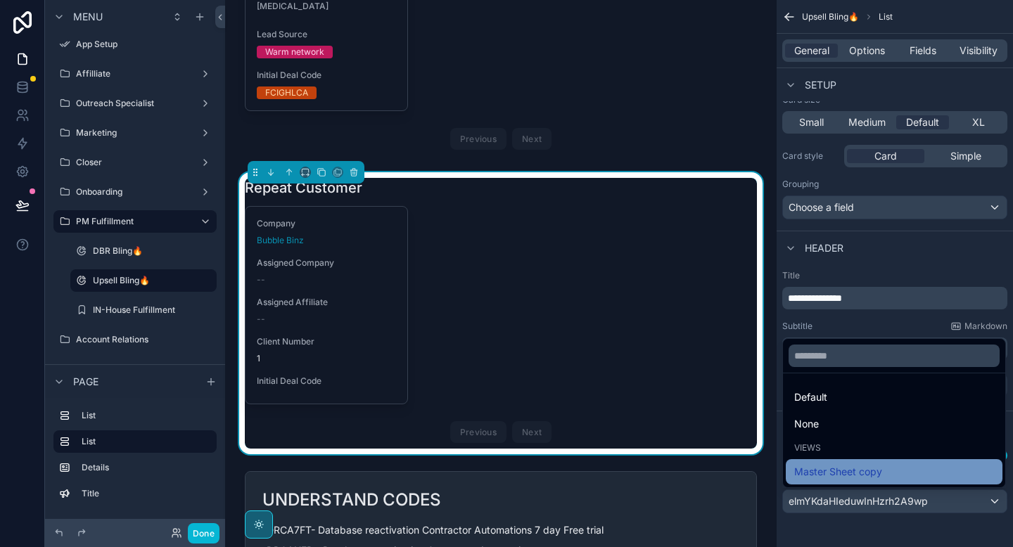
click at [862, 470] on span "Master Sheet copy" at bounding box center [838, 471] width 88 height 17
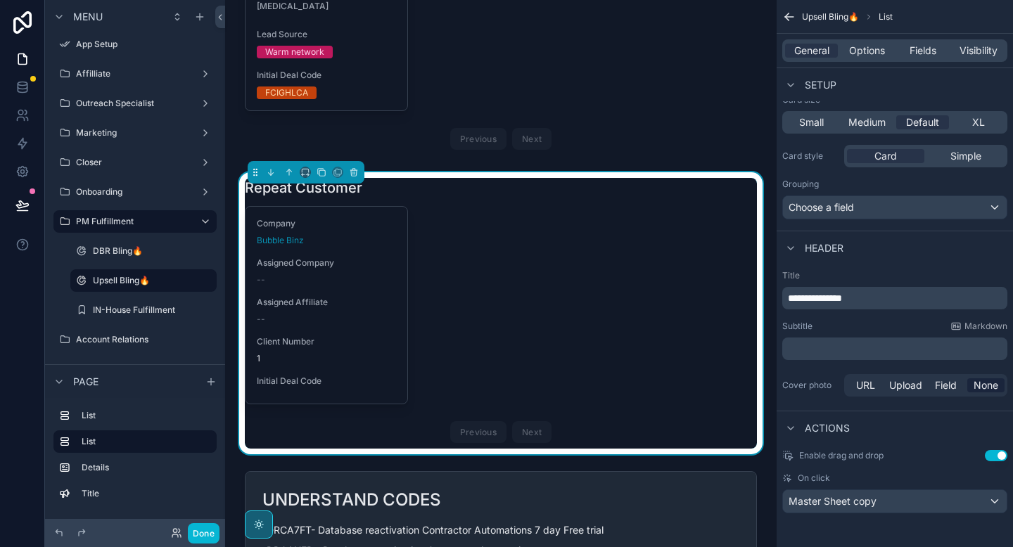
click at [622, 302] on div "Company Bubble Binz Assigned Company -- Assigned Affiliate -- Client Number 1 I…" at bounding box center [501, 327] width 512 height 243
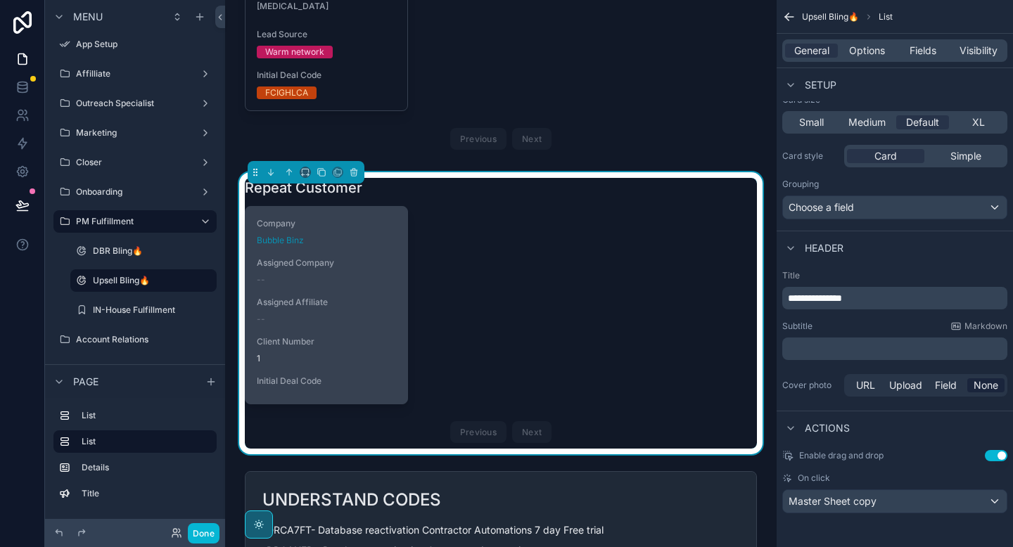
click at [377, 281] on div "Assigned Company --" at bounding box center [326, 271] width 139 height 28
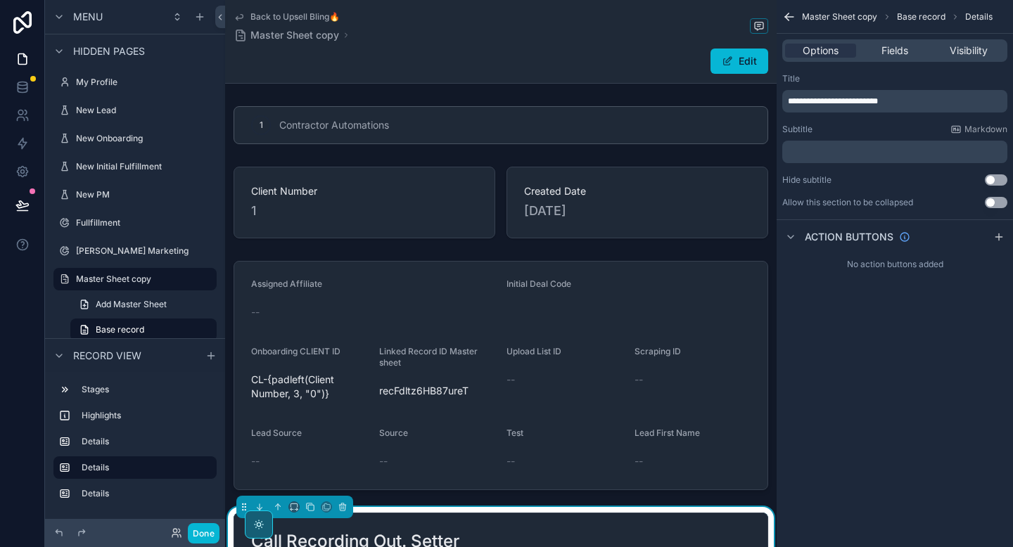
click at [456, 75] on div "Back to Upsell Bling🔥 Master Sheet copy Edit" at bounding box center [500, 41] width 534 height 83
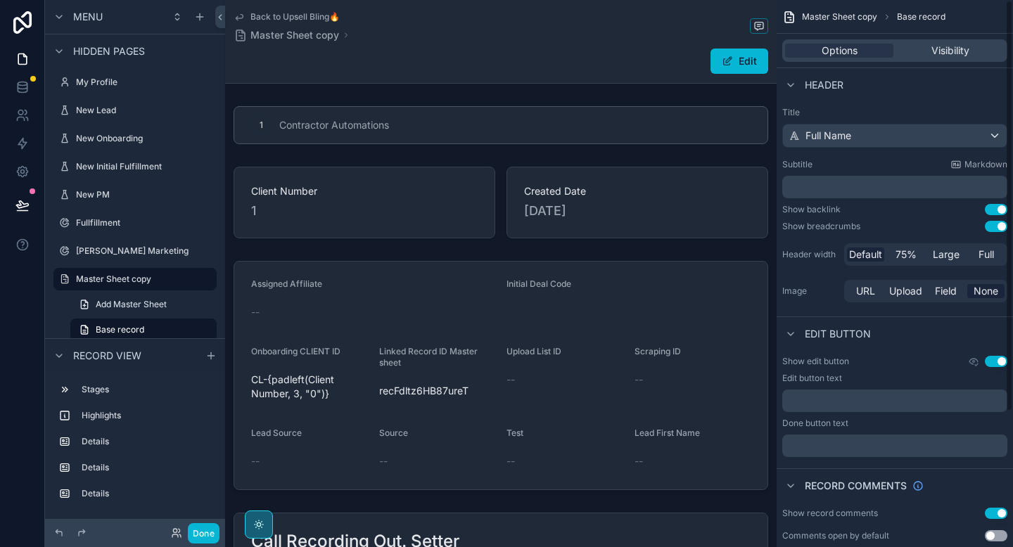
click at [999, 215] on div "Title Full Name Subtitle Markdown ﻿ Show backlink Use setting Show breadcrumbs …" at bounding box center [894, 206] width 236 height 210
click at [999, 212] on button "Use setting" at bounding box center [995, 209] width 23 height 11
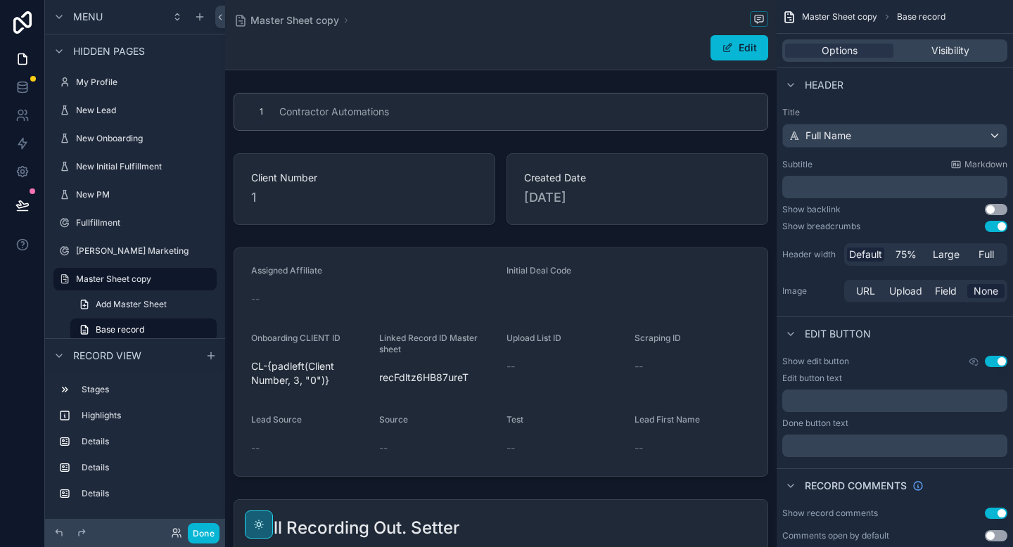
click at [998, 222] on button "Use setting" at bounding box center [995, 226] width 23 height 11
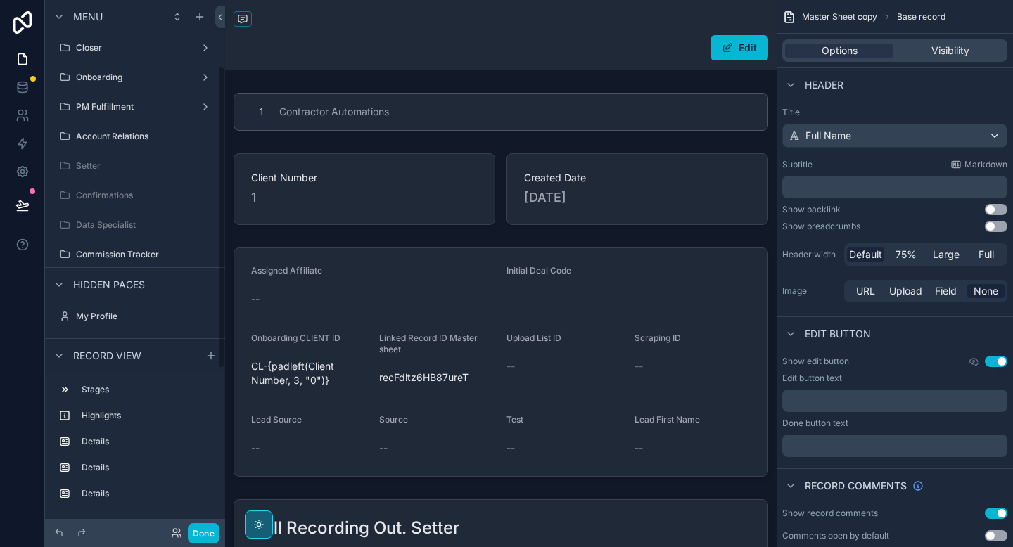
scroll to position [117, 0]
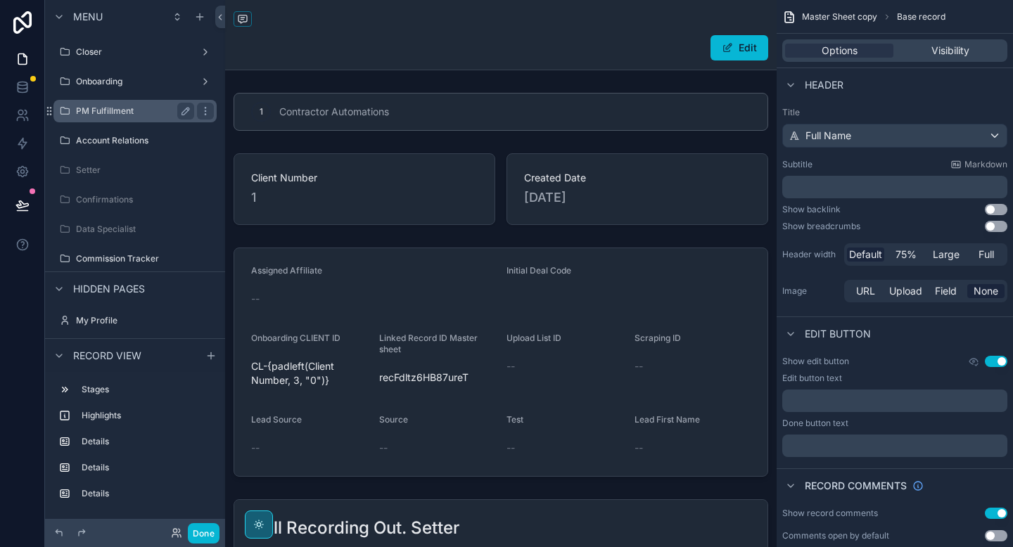
click at [124, 116] on label "PM Fulfillment" at bounding box center [132, 110] width 113 height 11
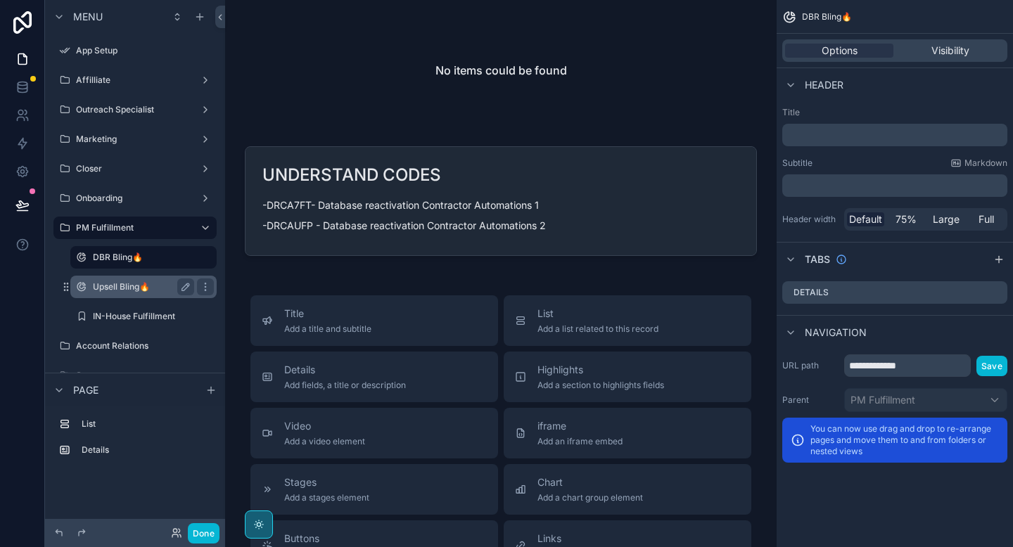
click at [139, 284] on label "Upsell Bling🔥" at bounding box center [141, 286] width 96 height 11
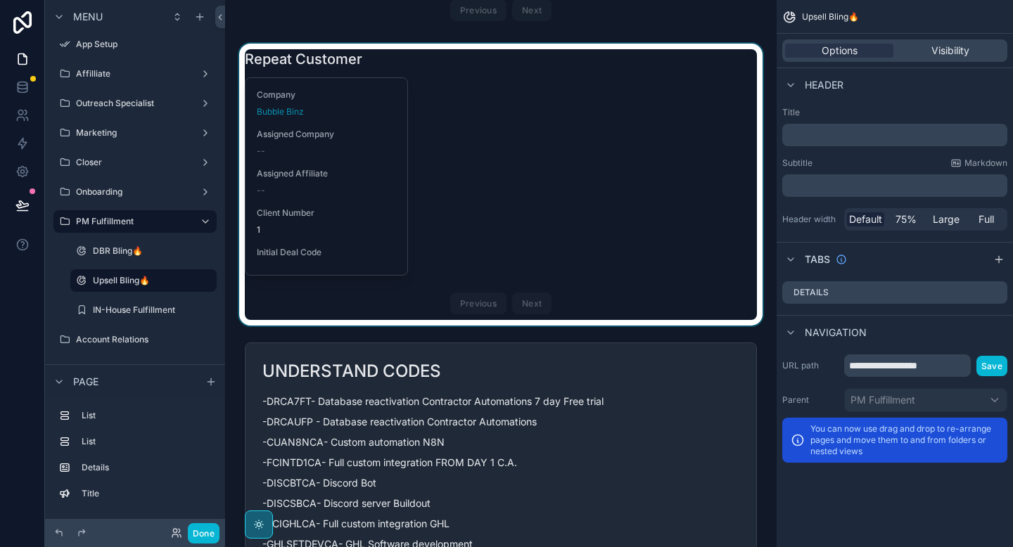
scroll to position [447, 0]
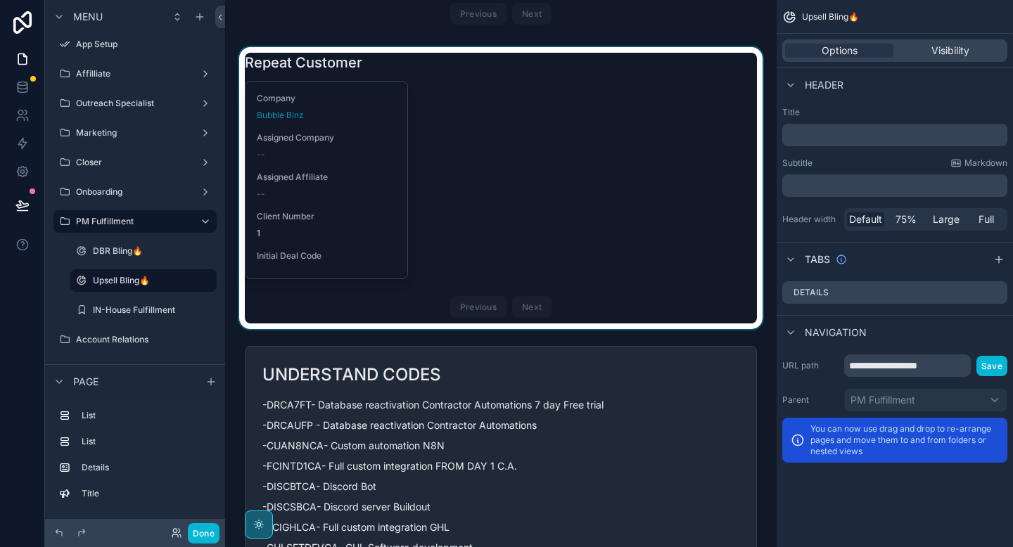
click at [417, 188] on div "scrollable content" at bounding box center [500, 188] width 529 height 282
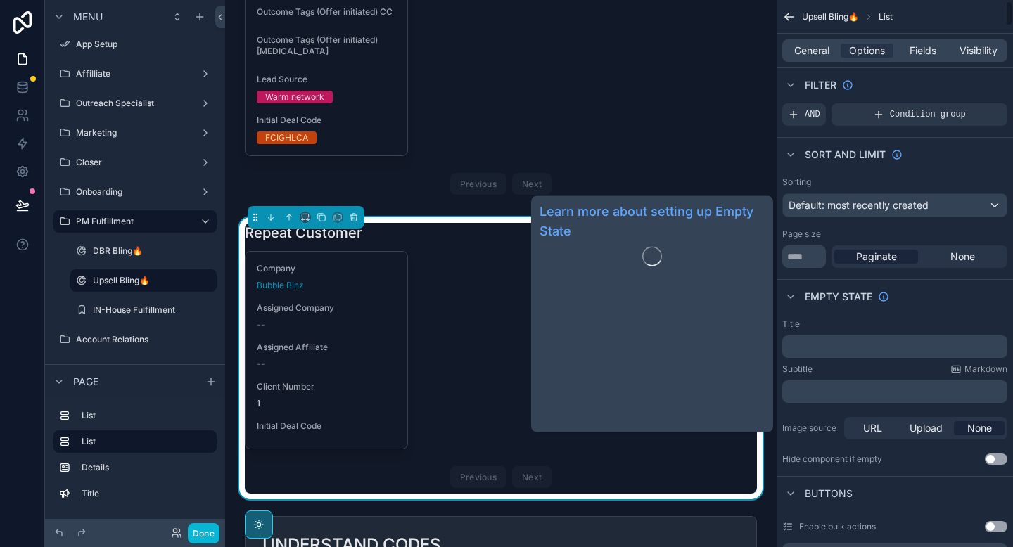
scroll to position [0, 0]
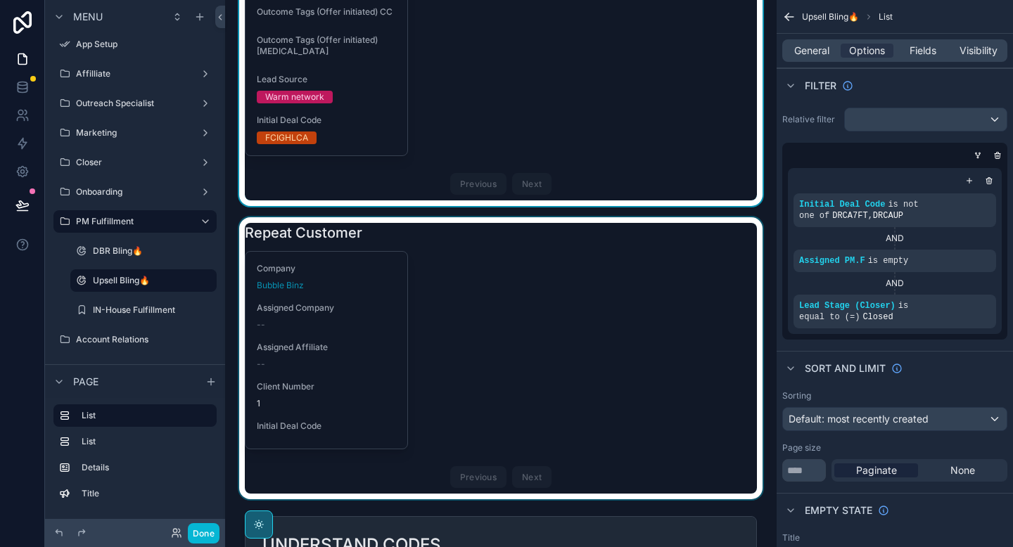
click at [546, 295] on div "scrollable content" at bounding box center [500, 358] width 529 height 282
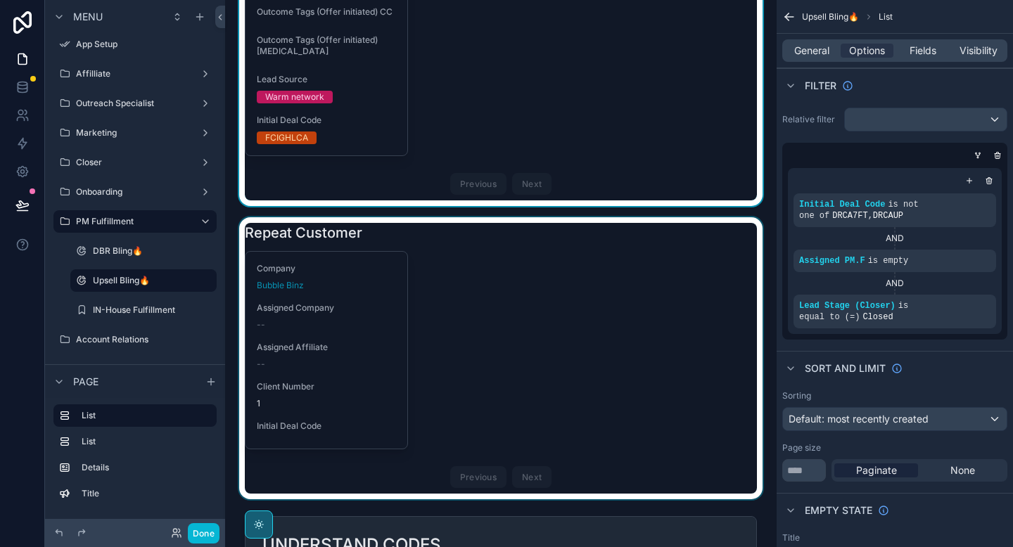
click at [572, 304] on div "scrollable content" at bounding box center [500, 358] width 529 height 282
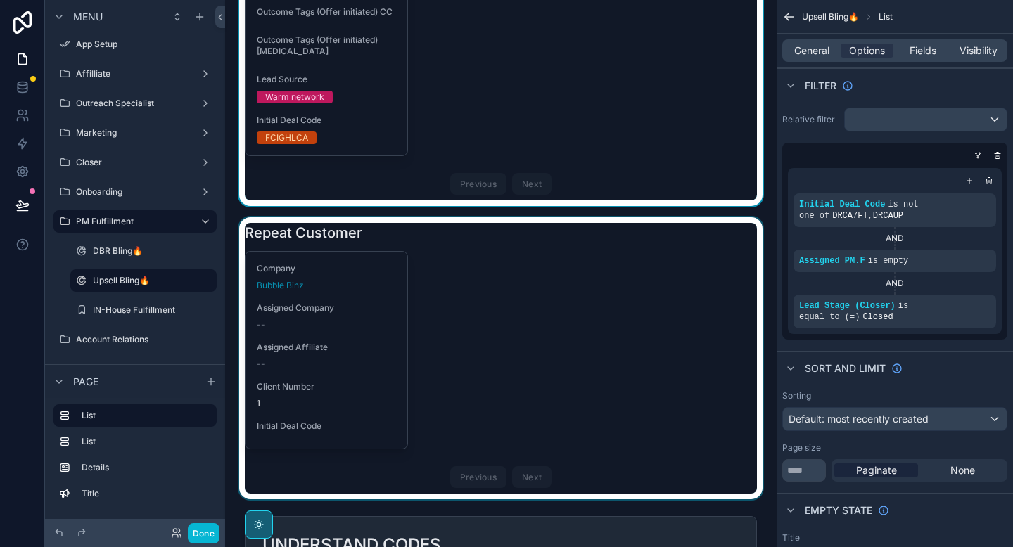
click at [565, 288] on div "scrollable content" at bounding box center [500, 358] width 529 height 282
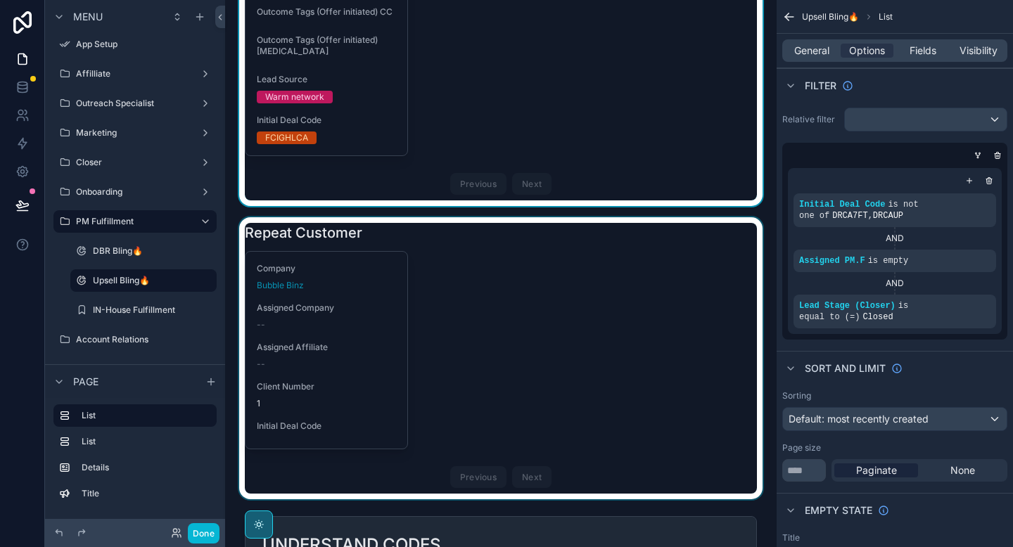
click at [582, 287] on div "scrollable content" at bounding box center [500, 358] width 529 height 282
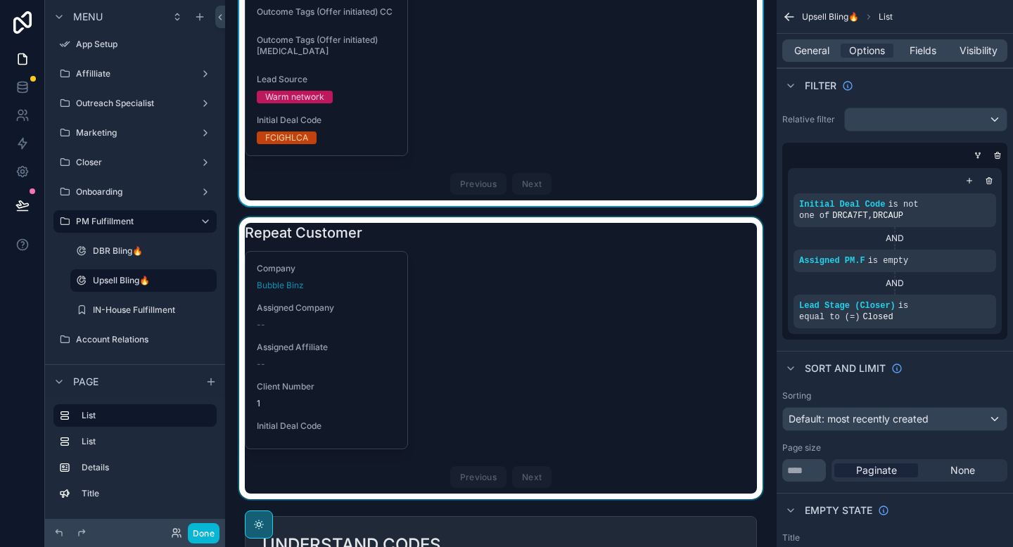
click at [669, 289] on div "scrollable content" at bounding box center [500, 358] width 529 height 282
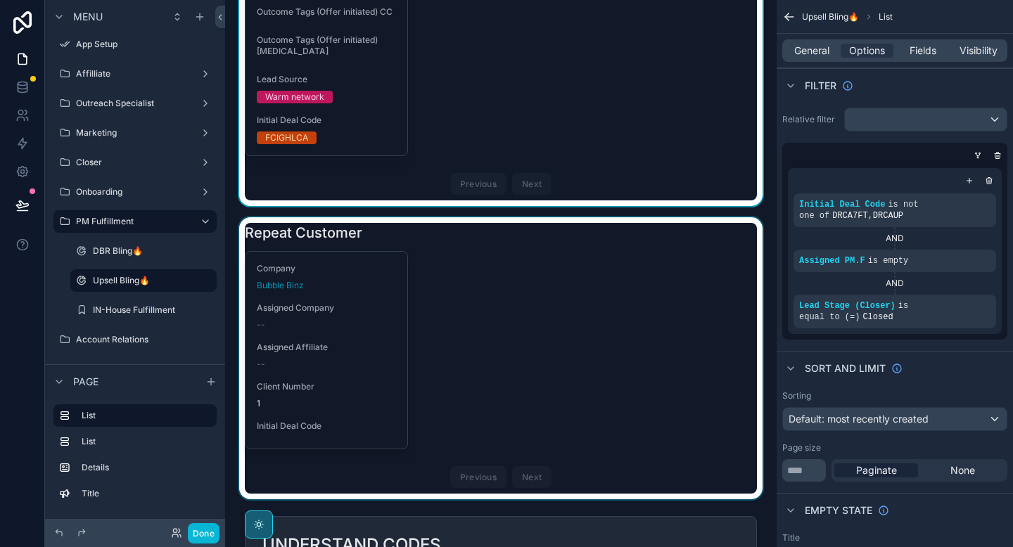
click at [558, 357] on div "scrollable content" at bounding box center [500, 358] width 529 height 282
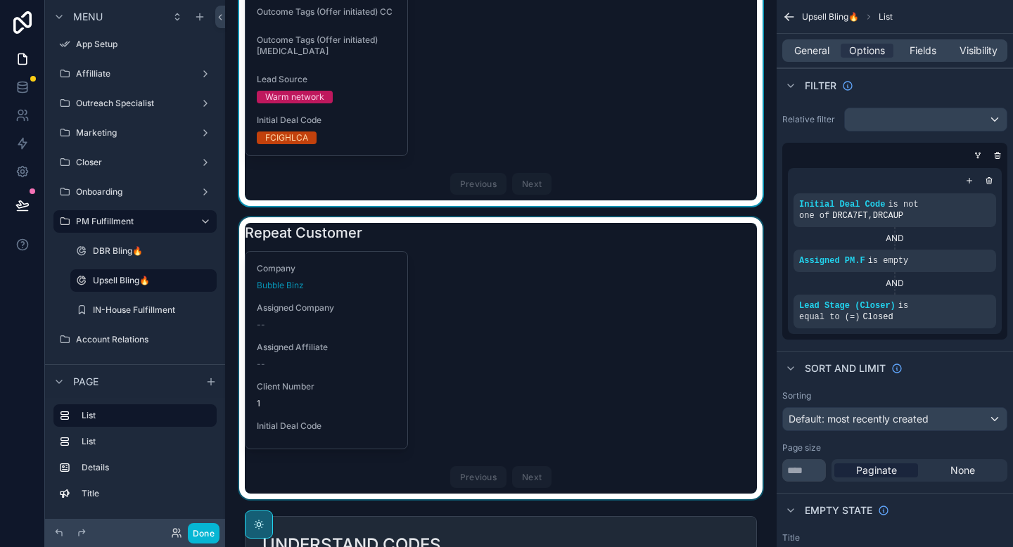
click at [491, 268] on div "scrollable content" at bounding box center [500, 358] width 529 height 282
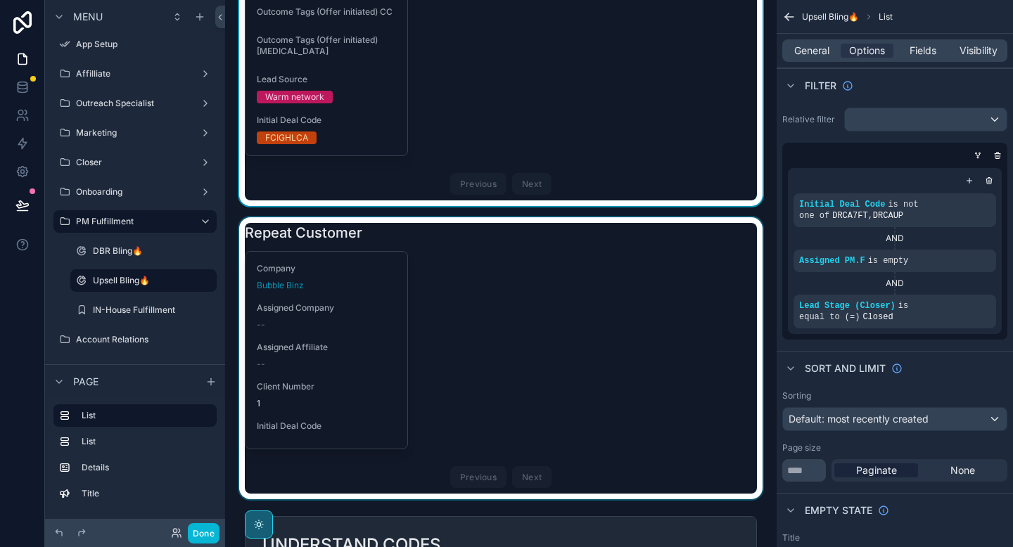
click at [483, 278] on div "scrollable content" at bounding box center [500, 358] width 529 height 282
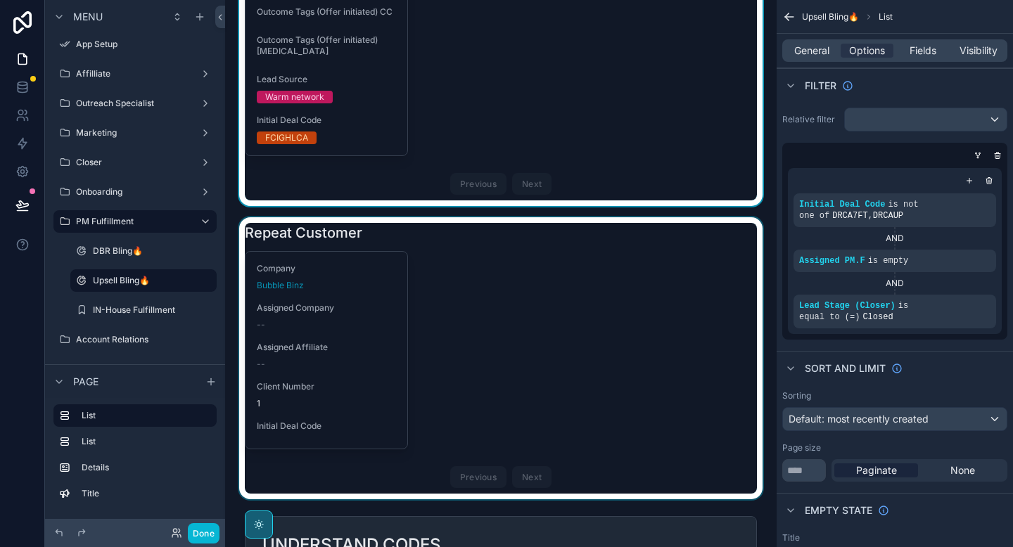
click at [478, 300] on div "scrollable content" at bounding box center [500, 358] width 529 height 282
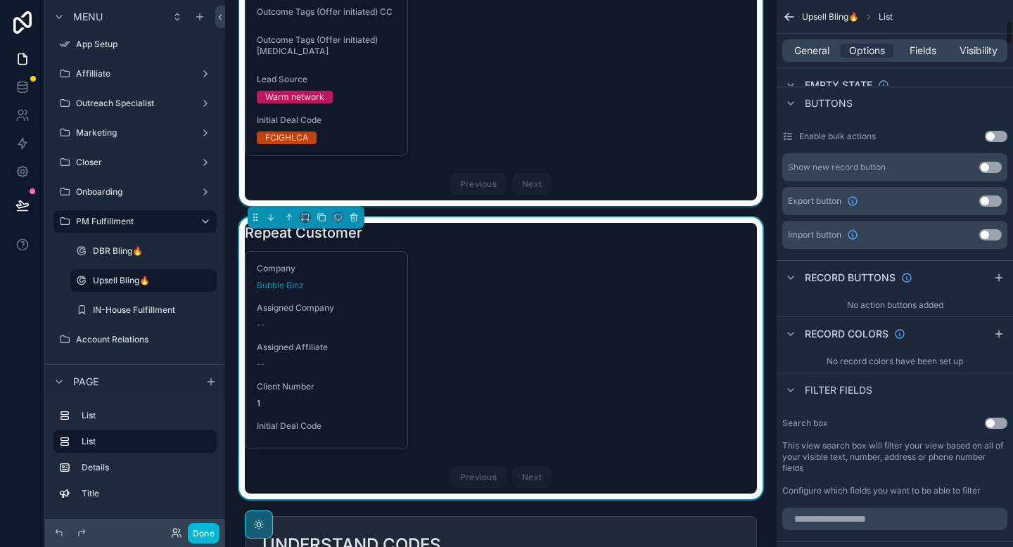
scroll to position [456, 0]
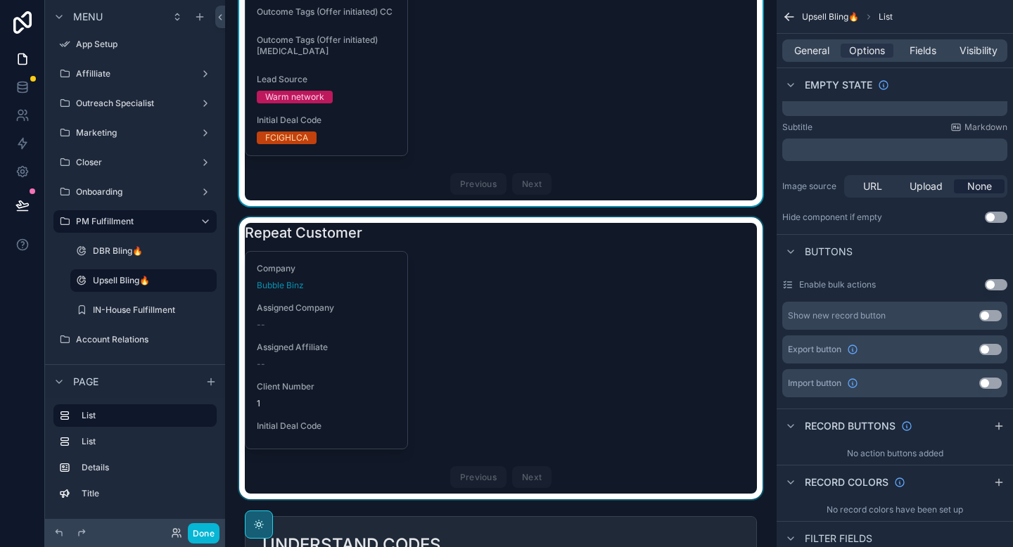
click at [534, 298] on div "scrollable content" at bounding box center [500, 358] width 529 height 282
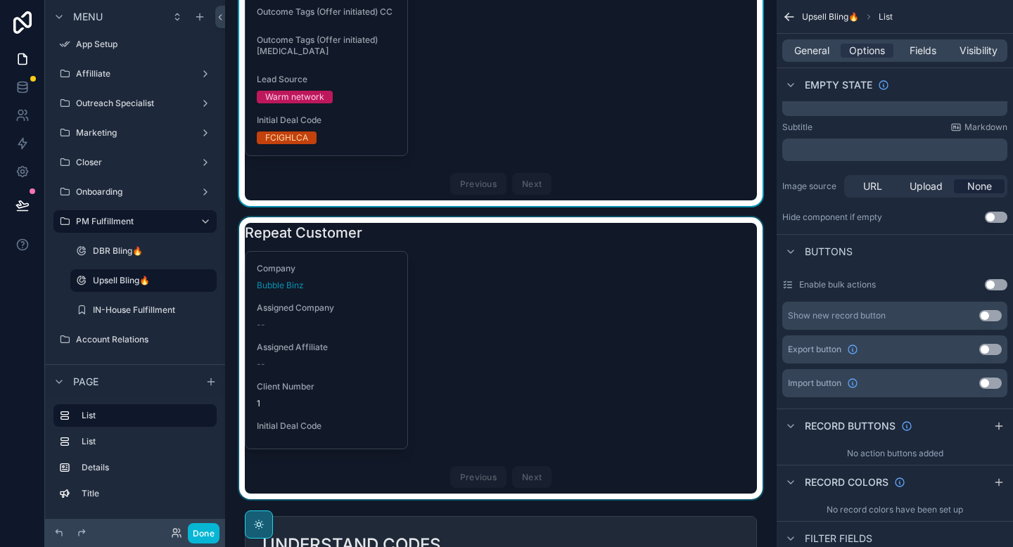
click at [450, 315] on div "scrollable content" at bounding box center [500, 358] width 529 height 282
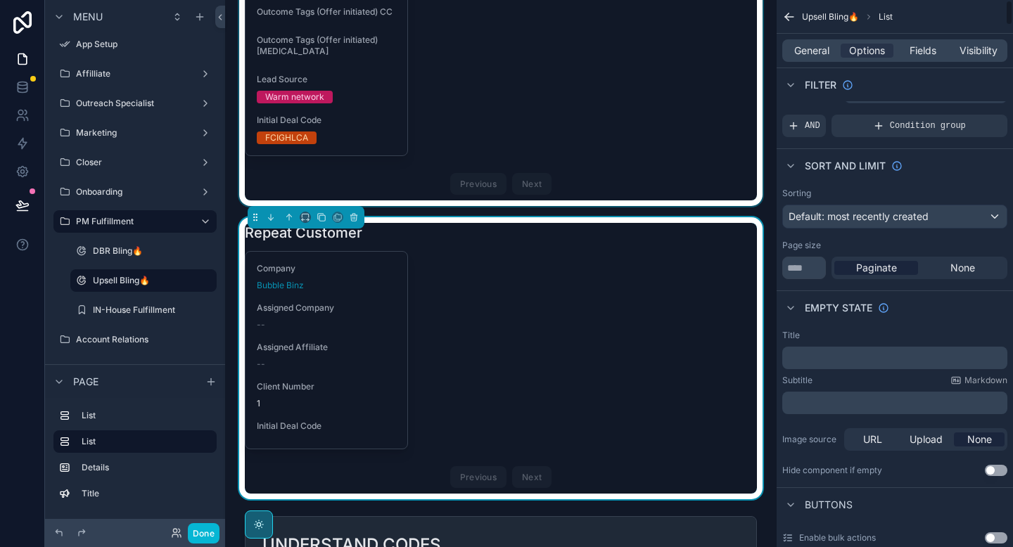
scroll to position [0, 0]
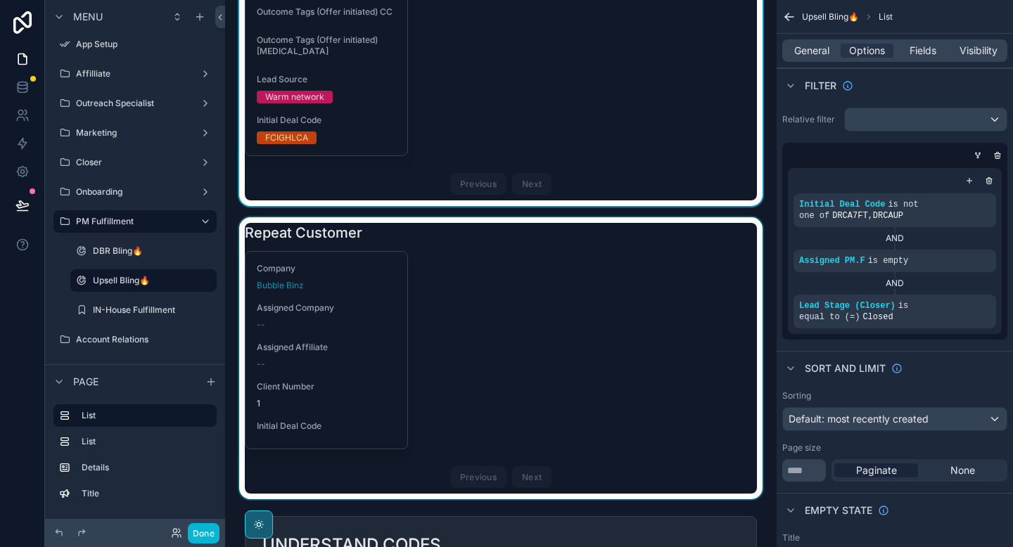
click at [448, 296] on div "scrollable content" at bounding box center [500, 358] width 529 height 282
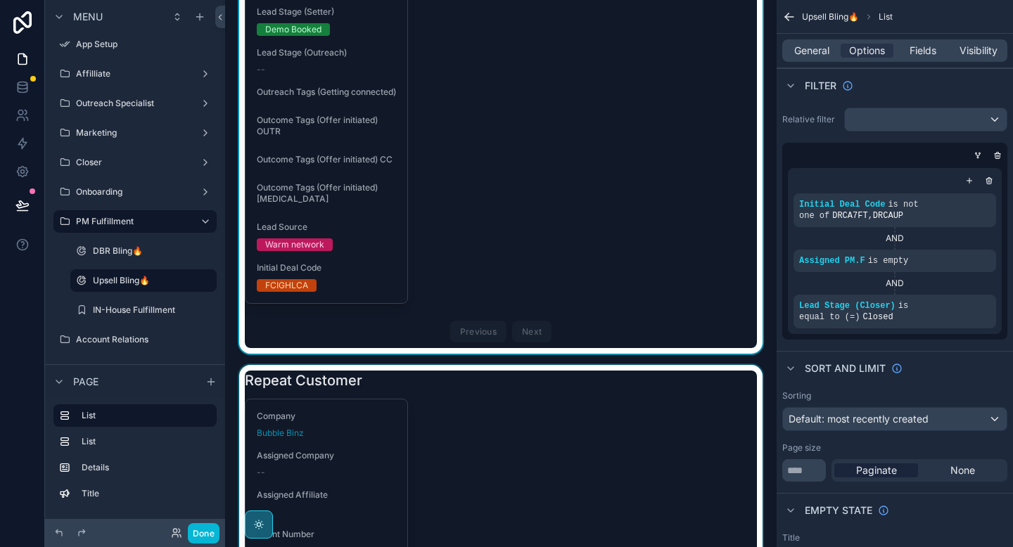
scroll to position [130, 0]
click at [425, 436] on div "scrollable content" at bounding box center [500, 505] width 529 height 282
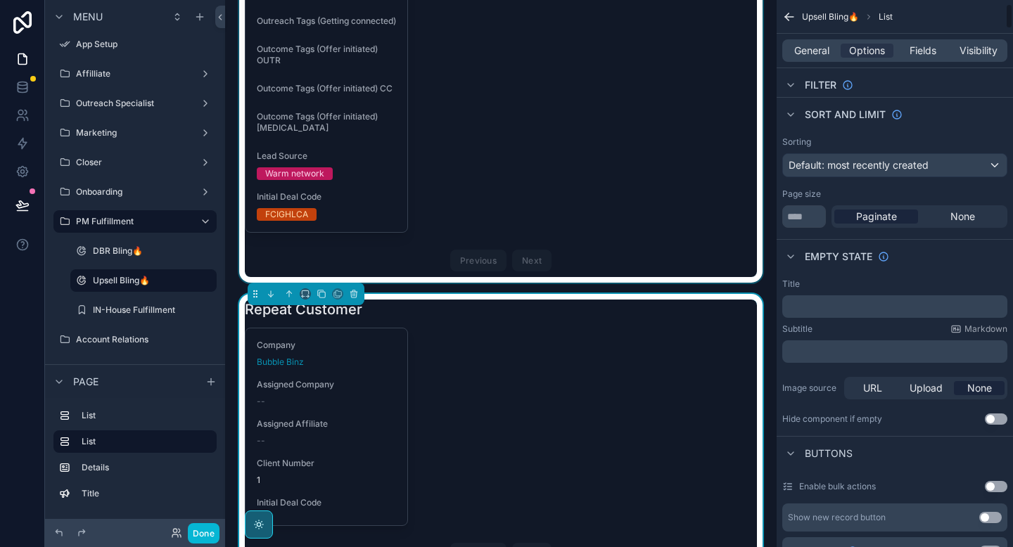
scroll to position [0, 0]
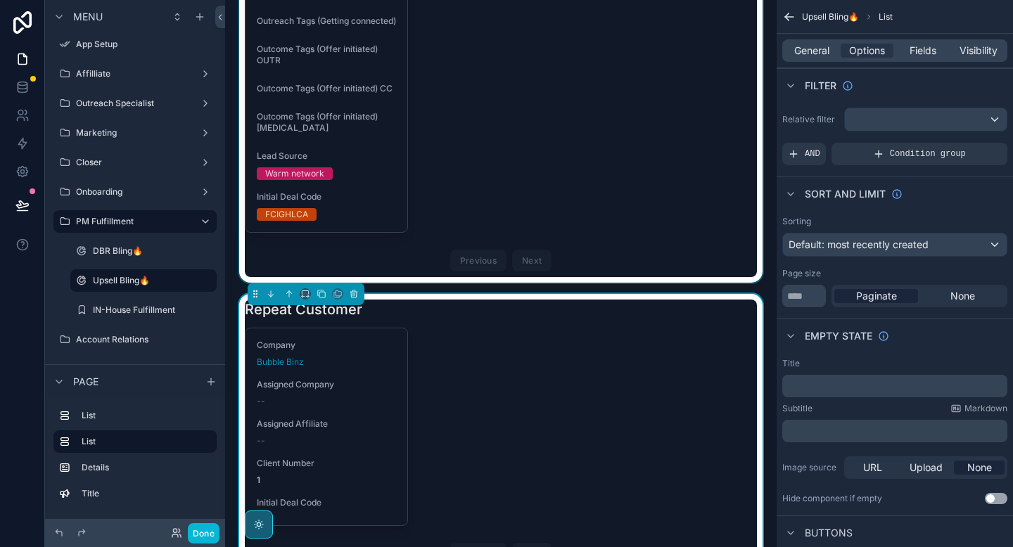
click at [541, 157] on div "scrollable content" at bounding box center [500, 47] width 529 height 472
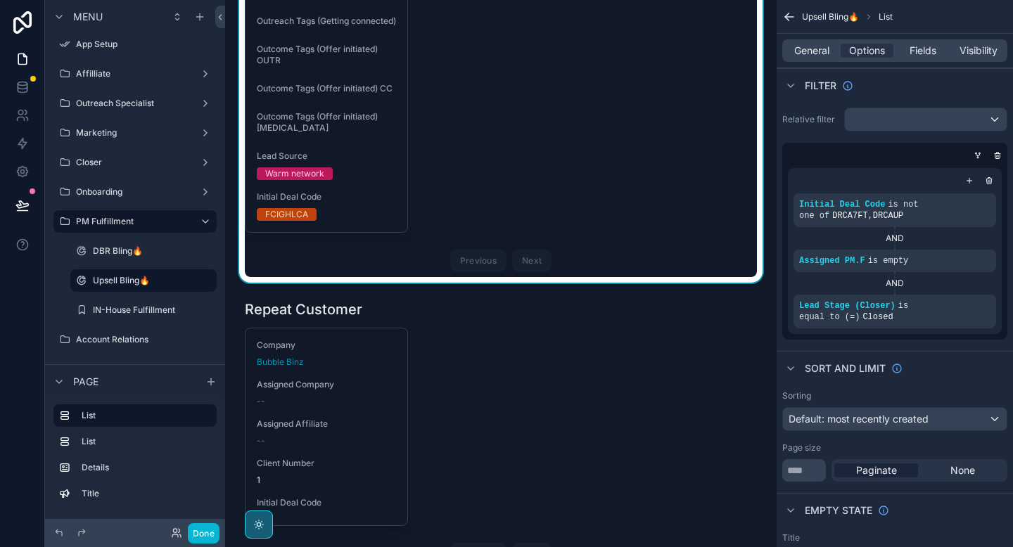
click at [476, 364] on div "scrollable content" at bounding box center [500, 435] width 529 height 282
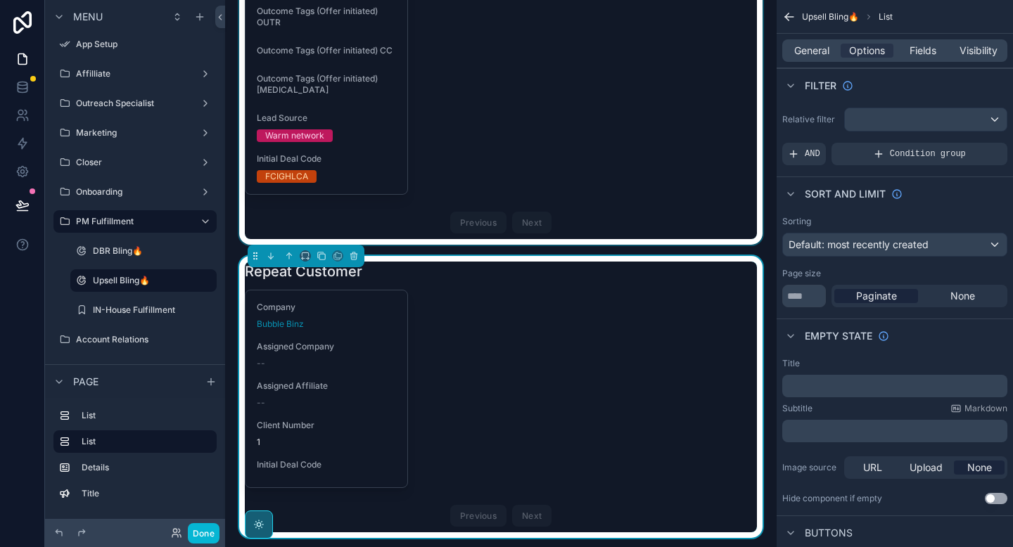
scroll to position [269, 0]
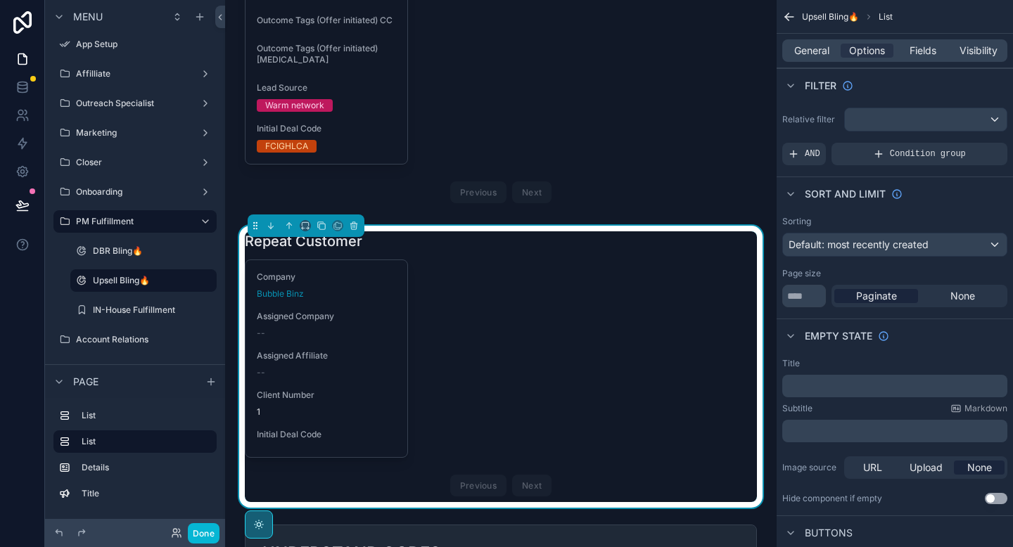
click at [489, 282] on div "Company Bubble Binz Assigned Company -- Assigned Affiliate -- Client Number 1 I…" at bounding box center [501, 380] width 512 height 243
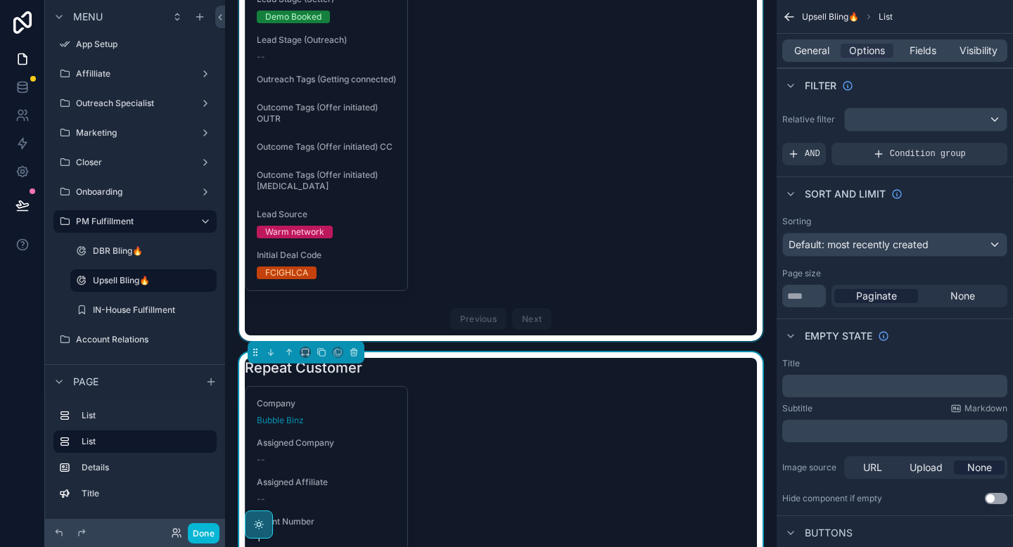
scroll to position [219, 0]
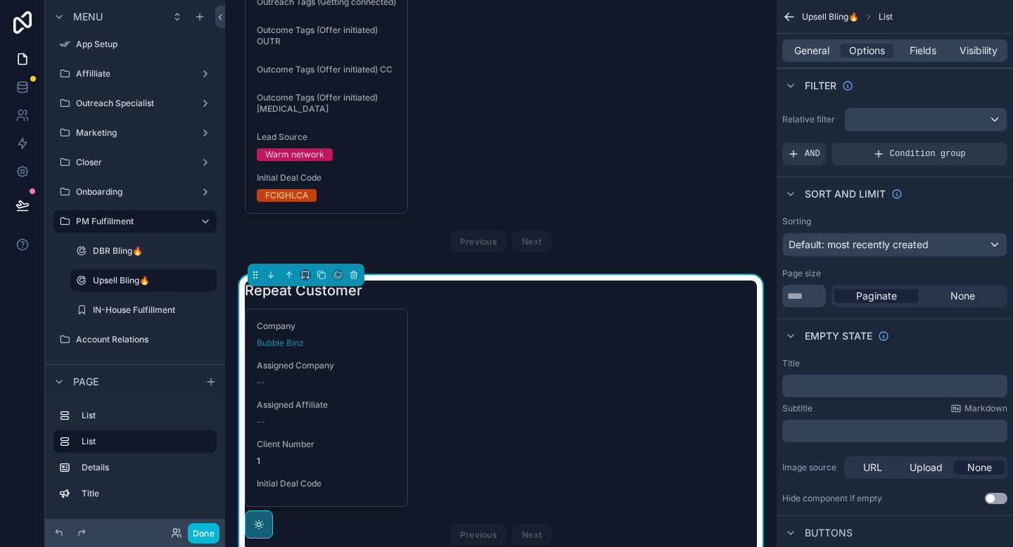
click at [468, 326] on div "Company Bubble Binz Assigned Company -- Assigned Affiliate -- Client Number 1 I…" at bounding box center [501, 430] width 512 height 243
click at [816, 44] on span "General" at bounding box center [811, 51] width 35 height 14
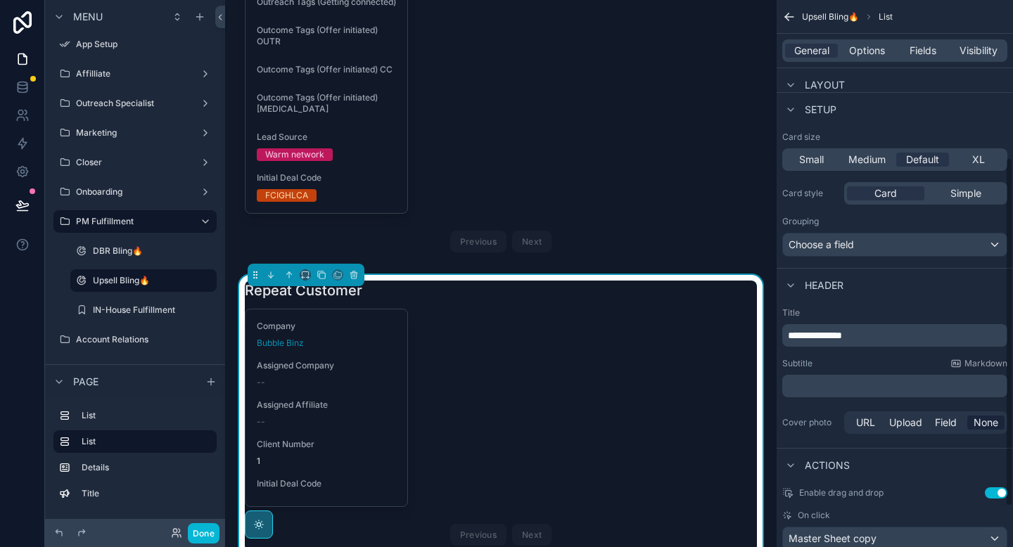
scroll to position [297, 0]
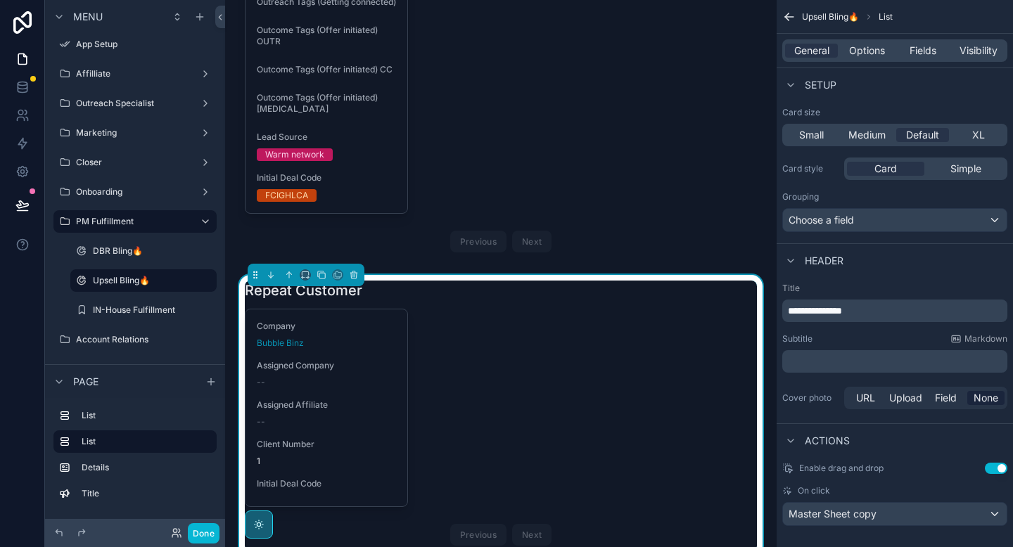
click at [816, 312] on span "**********" at bounding box center [815, 311] width 54 height 10
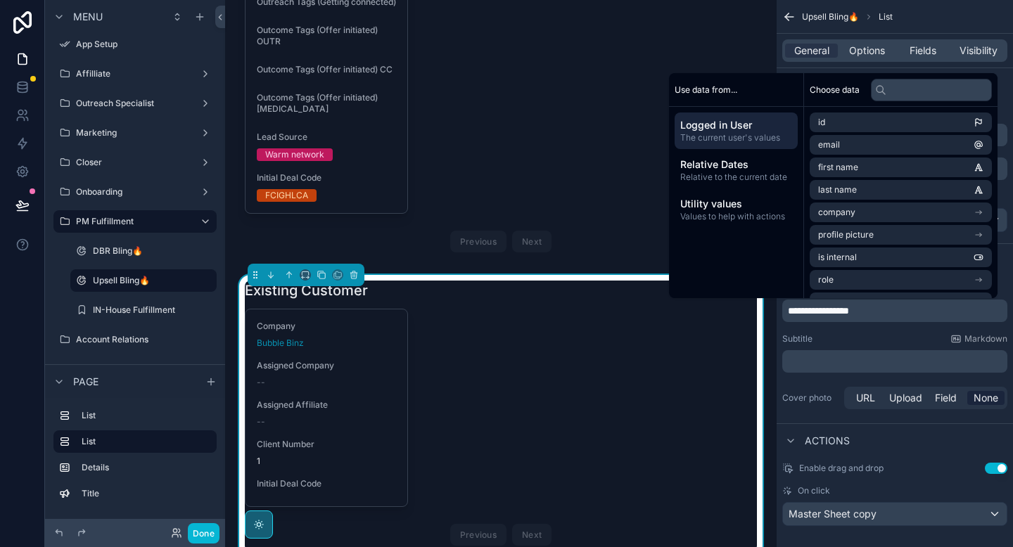
click at [880, 309] on p "**********" at bounding box center [896, 311] width 217 height 14
click at [887, 342] on div "Subtitle Markdown" at bounding box center [894, 338] width 225 height 11
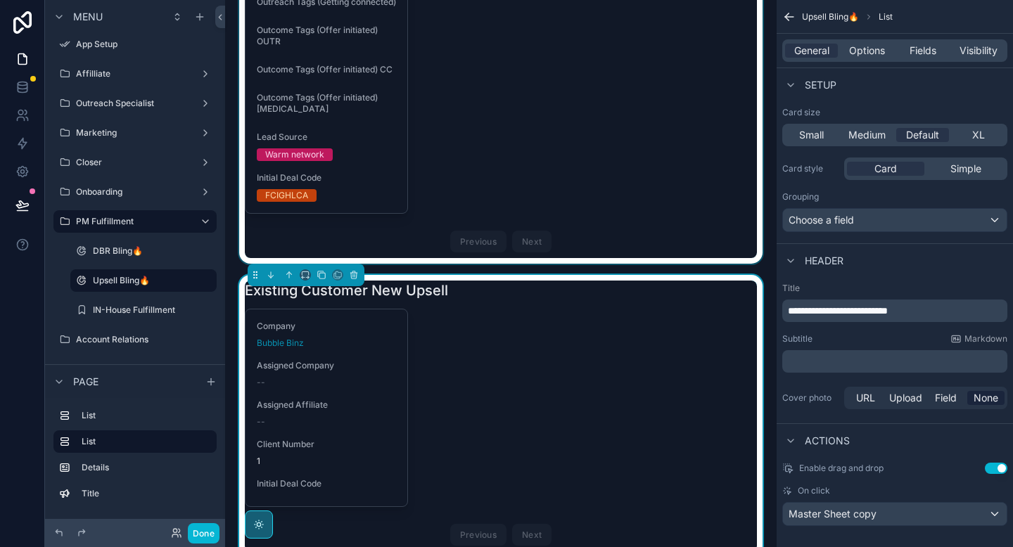
click at [587, 219] on div "scrollable content" at bounding box center [500, 28] width 529 height 472
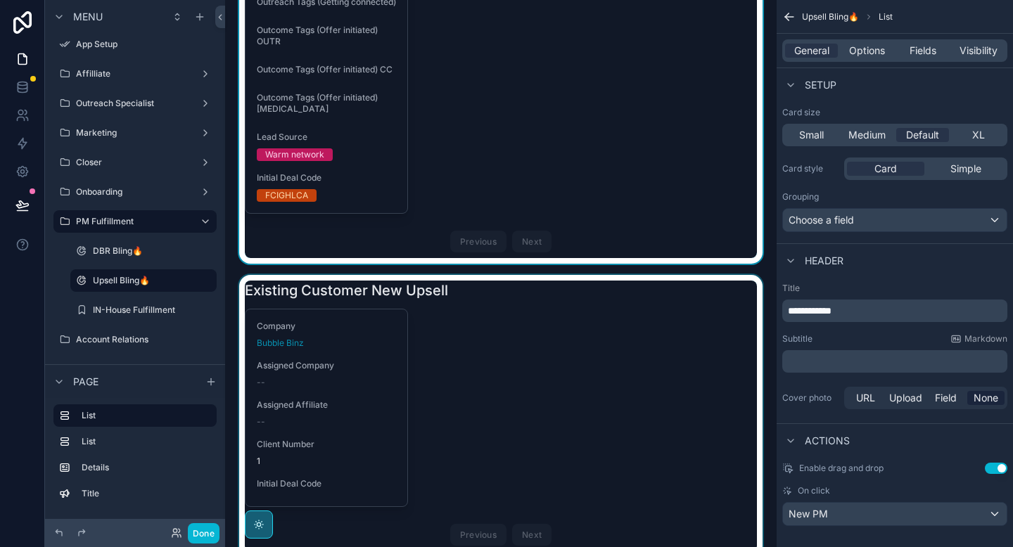
click at [569, 331] on div "scrollable content" at bounding box center [500, 416] width 529 height 282
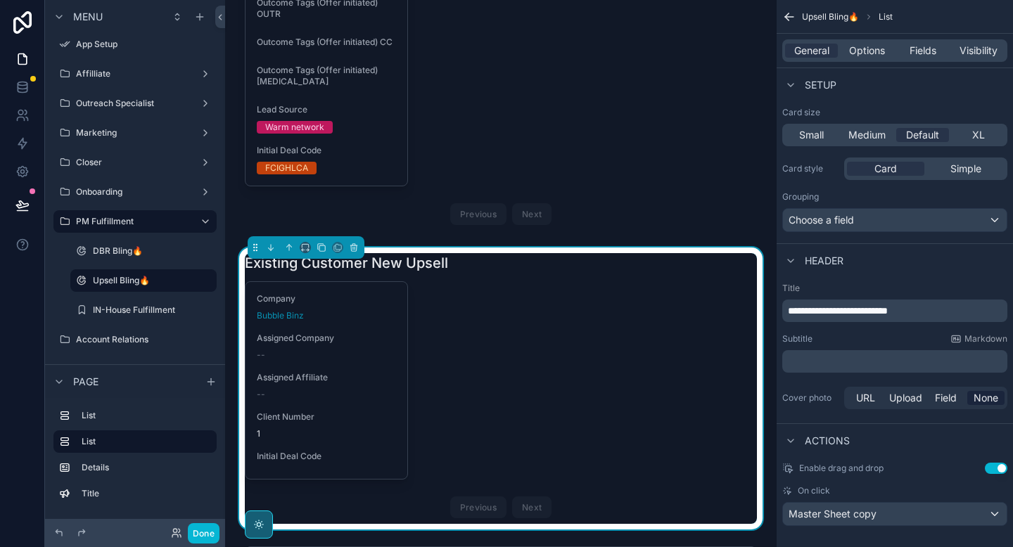
scroll to position [248, 0]
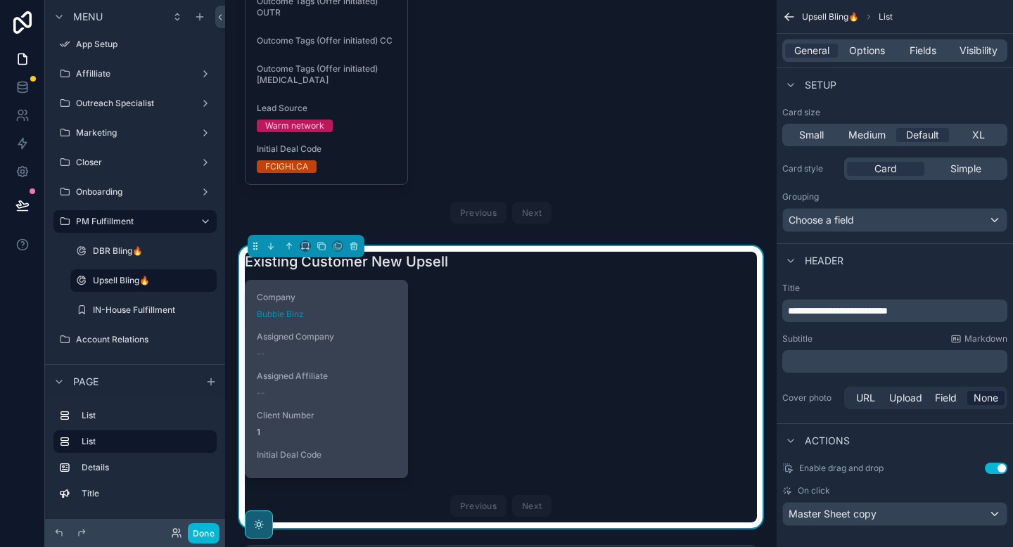
click at [357, 320] on div "Bubble Binz" at bounding box center [326, 314] width 139 height 11
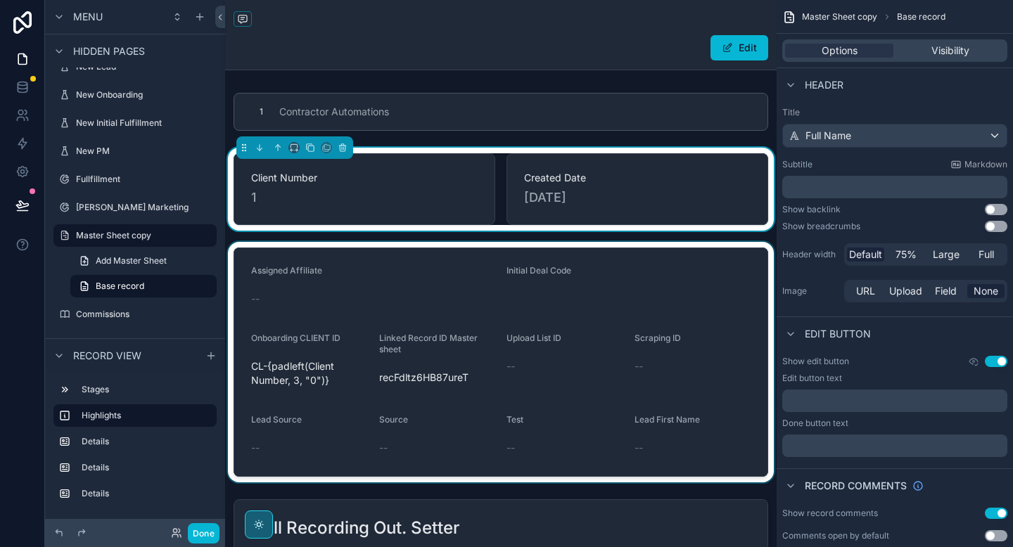
click at [439, 328] on div "scrollable content" at bounding box center [500, 362] width 551 height 240
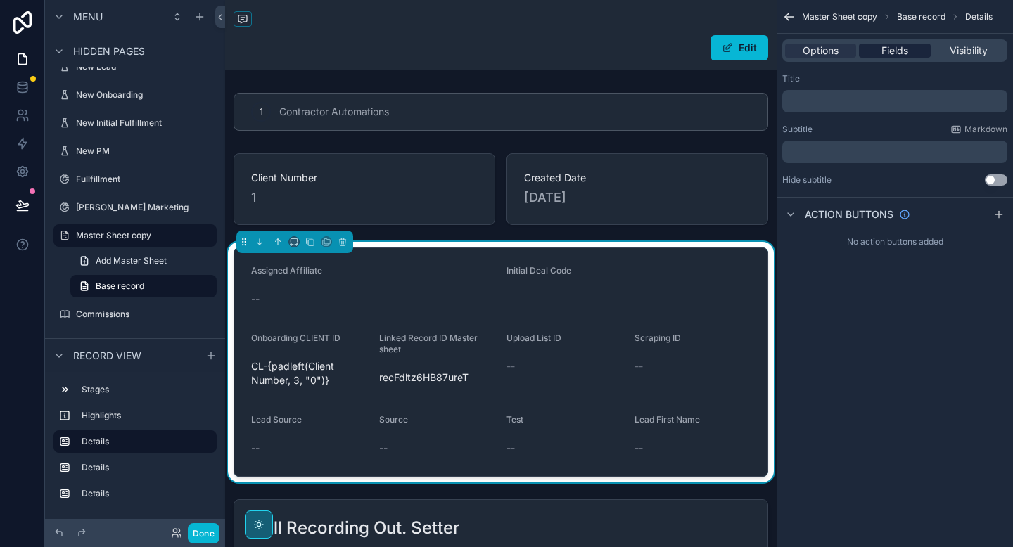
click at [884, 52] on span "Fields" at bounding box center [894, 51] width 27 height 14
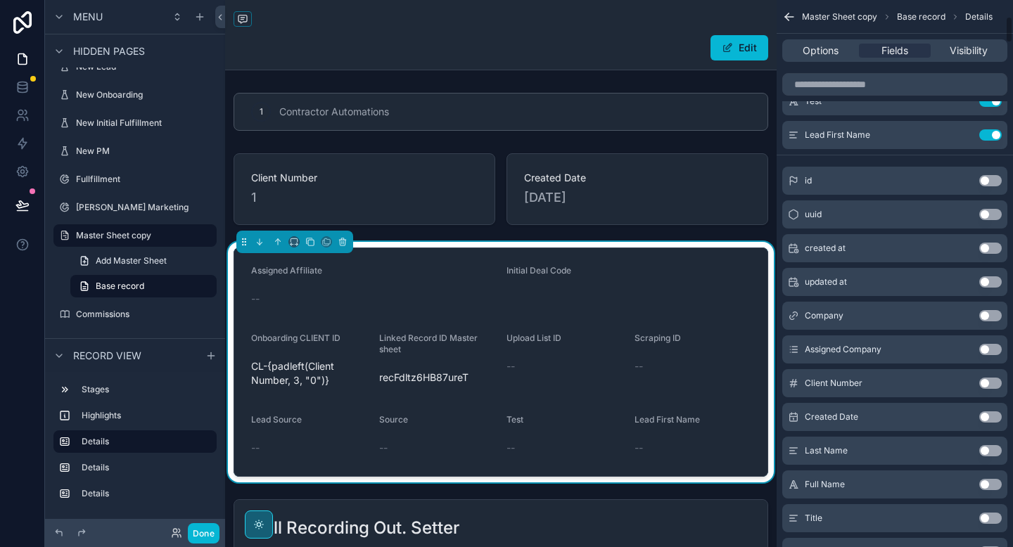
scroll to position [352, 0]
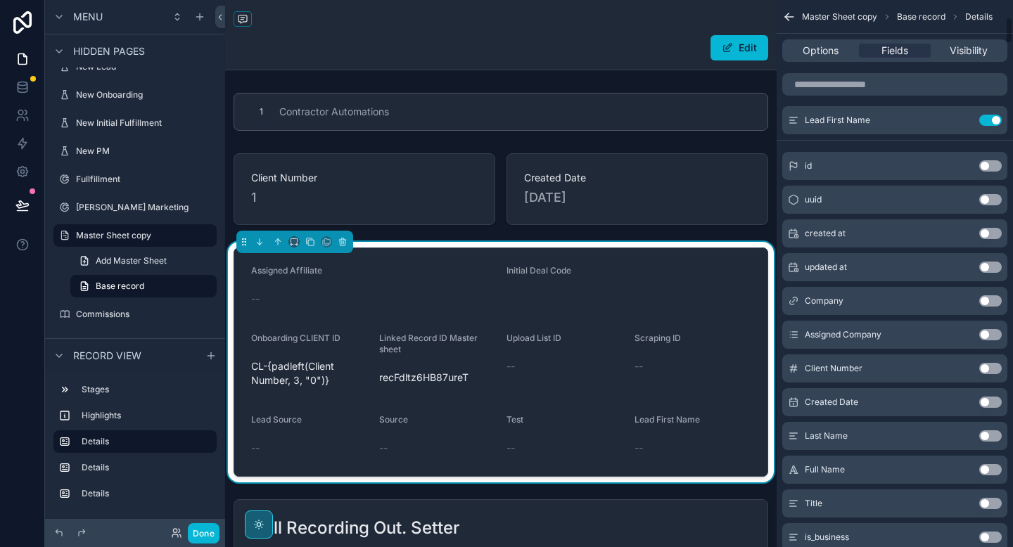
click at [994, 298] on button "Use setting" at bounding box center [990, 300] width 23 height 11
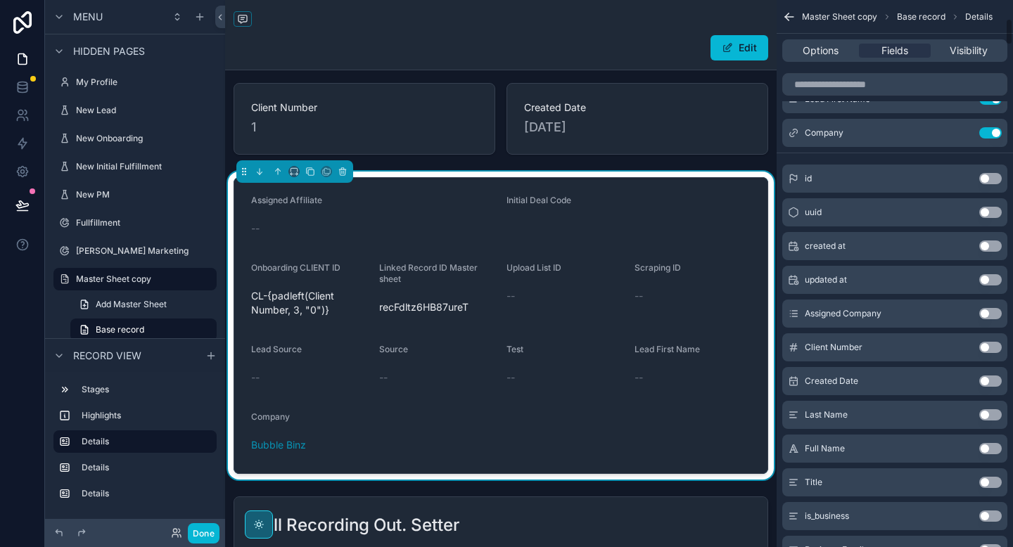
scroll to position [77, 0]
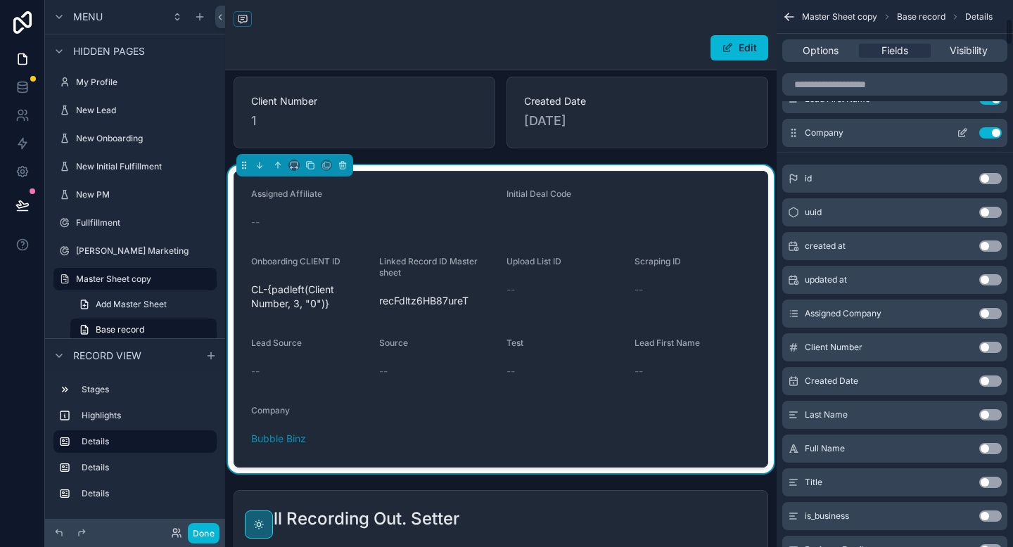
click at [961, 134] on icon "scrollable content" at bounding box center [964, 132] width 6 height 6
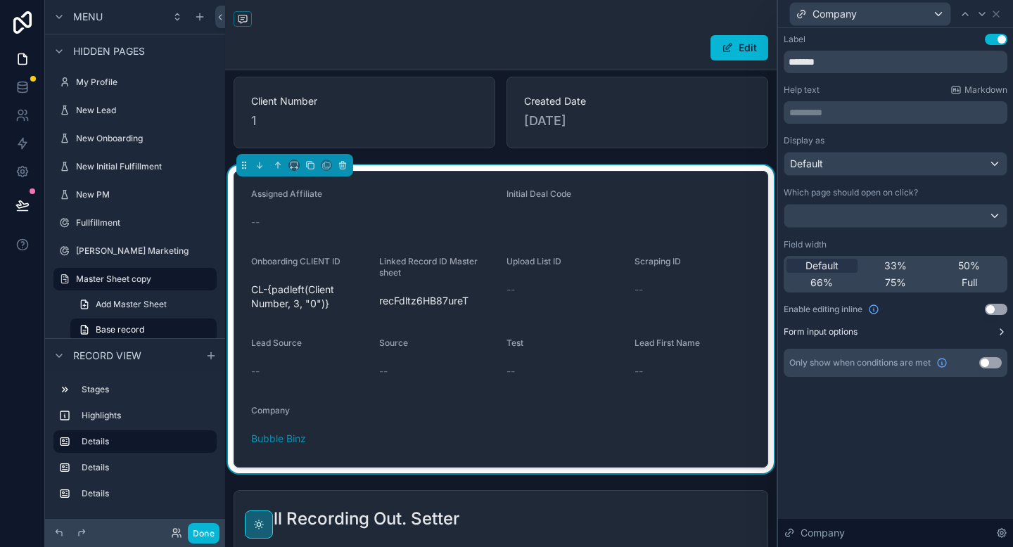
click at [939, 329] on button "Form input options" at bounding box center [895, 331] width 224 height 11
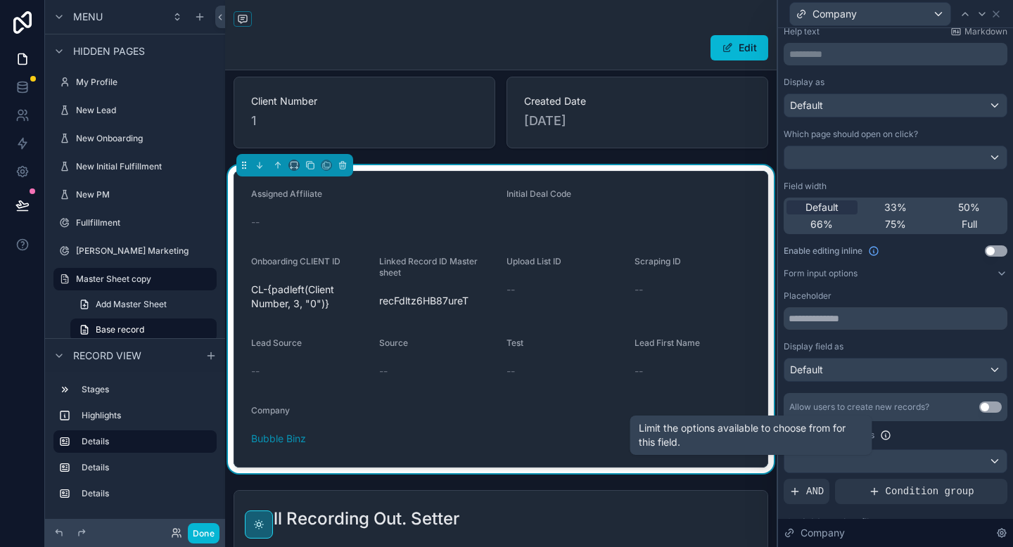
scroll to position [0, 0]
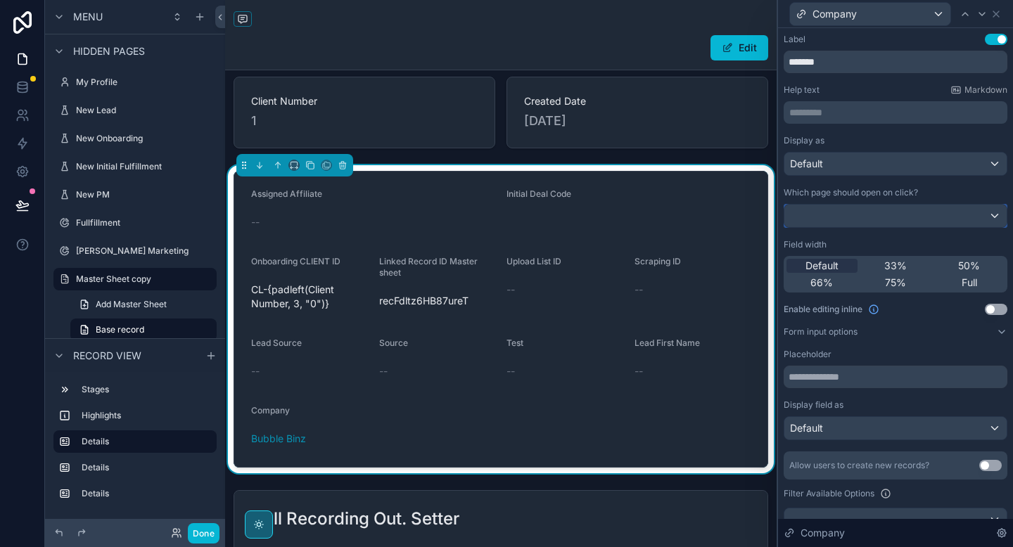
click at [891, 221] on div at bounding box center [895, 216] width 222 height 23
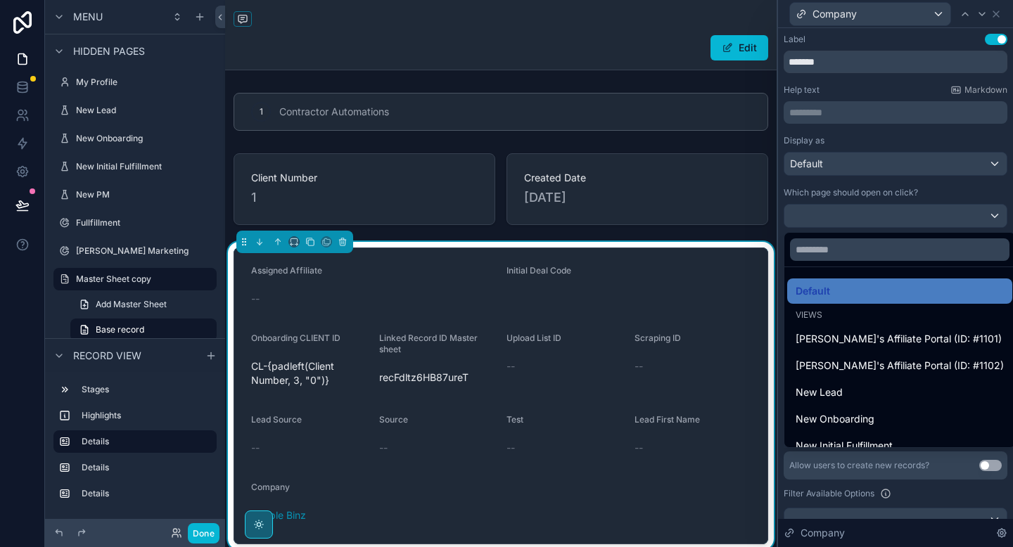
click at [650, 291] on div "scrollable content" at bounding box center [628, 292] width 244 height 8
click at [870, 214] on div at bounding box center [895, 273] width 235 height 547
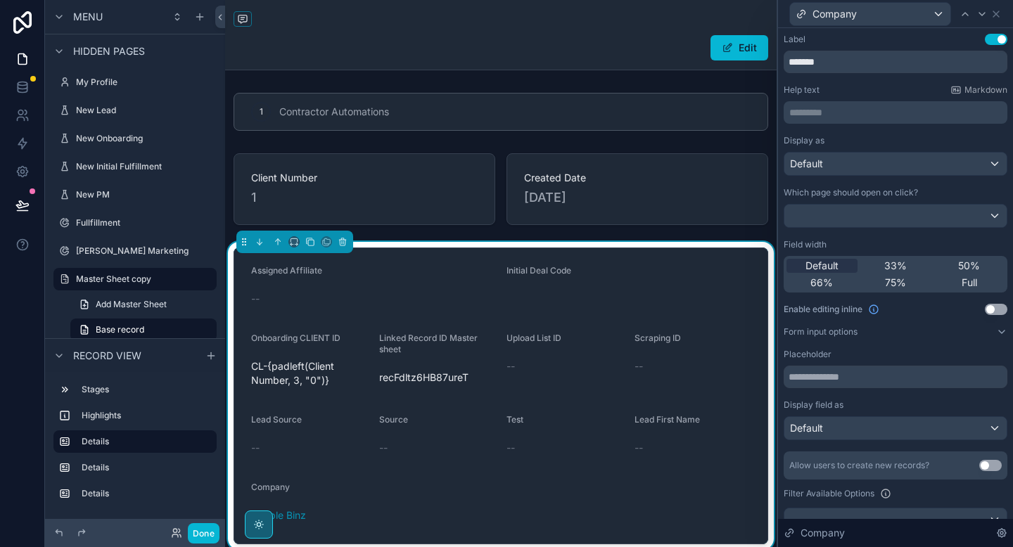
click at [658, 311] on form "Assigned Affiliate -- Initial Deal Code Onboarding CLIENT ID CL-{padleft(Client…" at bounding box center [500, 395] width 533 height 295
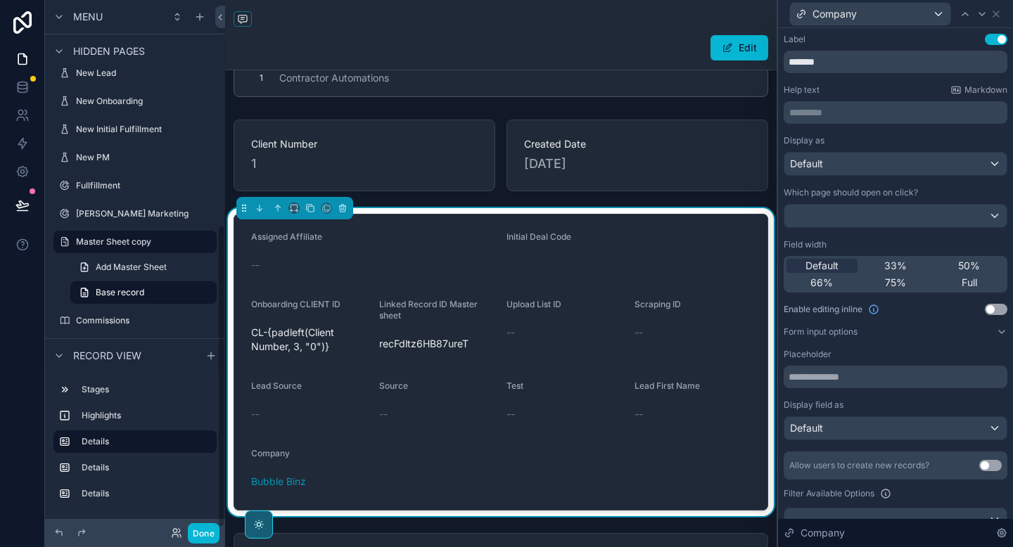
scroll to position [399, 0]
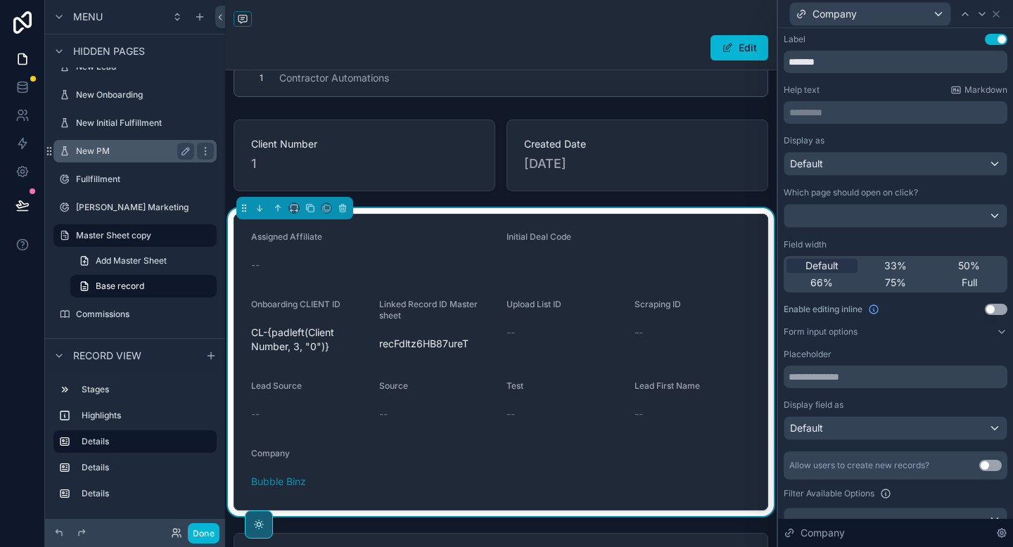
click at [126, 151] on label "New PM" at bounding box center [132, 151] width 113 height 11
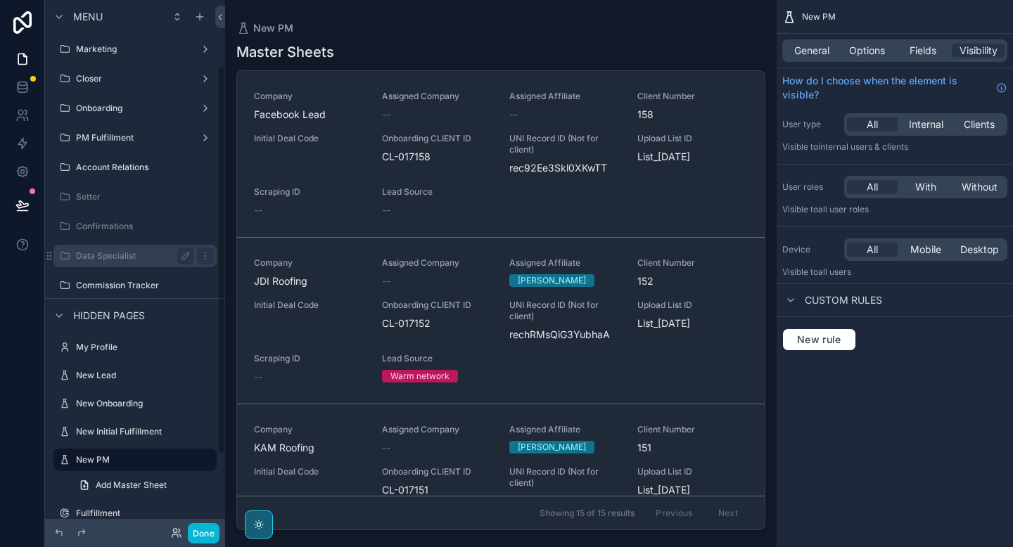
scroll to position [88, 0]
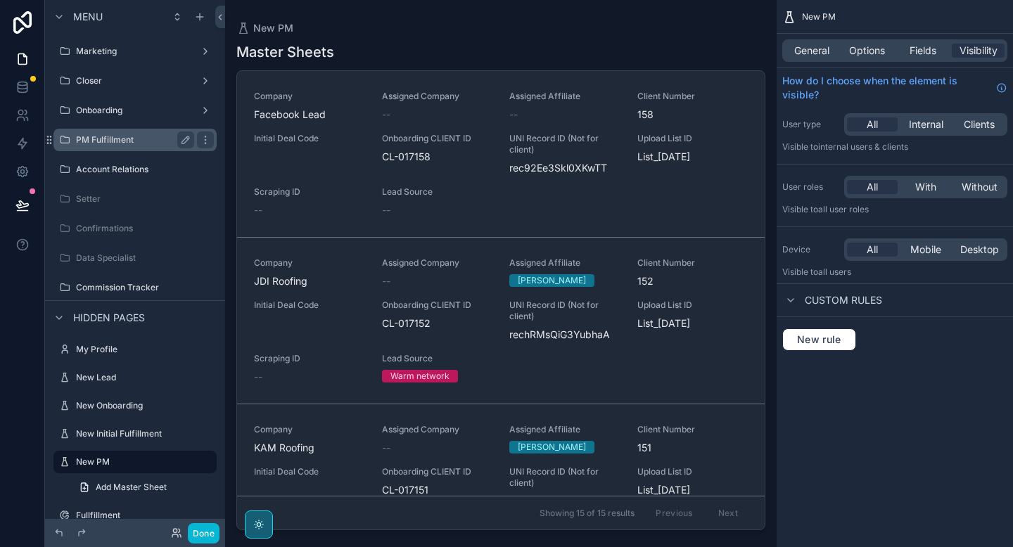
click at [131, 136] on label "PM Fulfillment" at bounding box center [132, 139] width 113 height 11
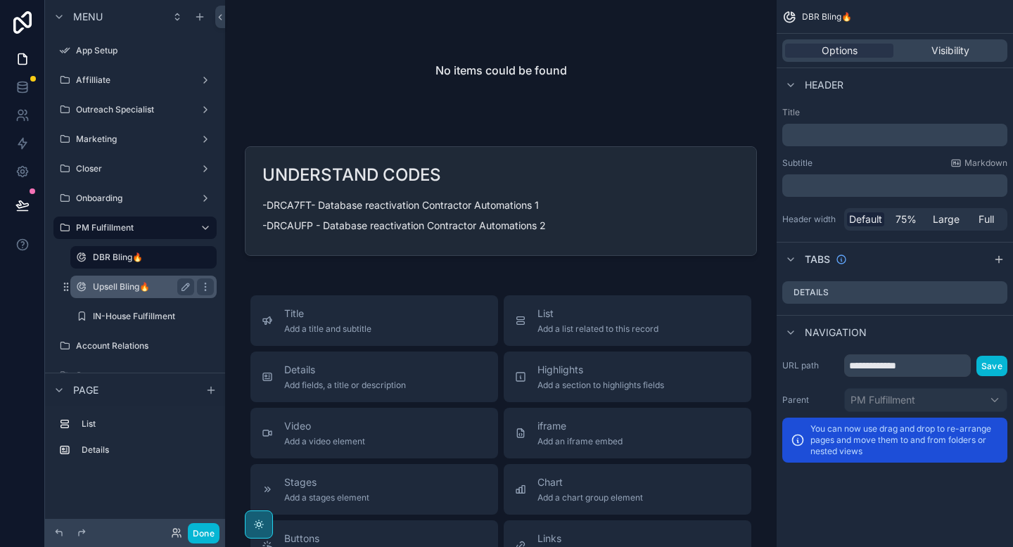
click at [125, 283] on label "Upsell Bling🔥" at bounding box center [141, 286] width 96 height 11
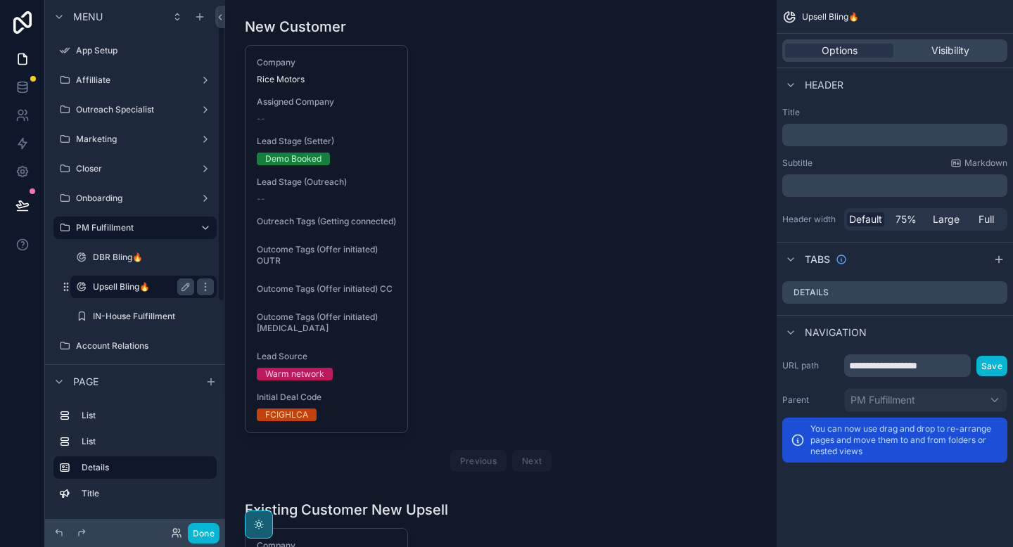
scroll to position [6, 0]
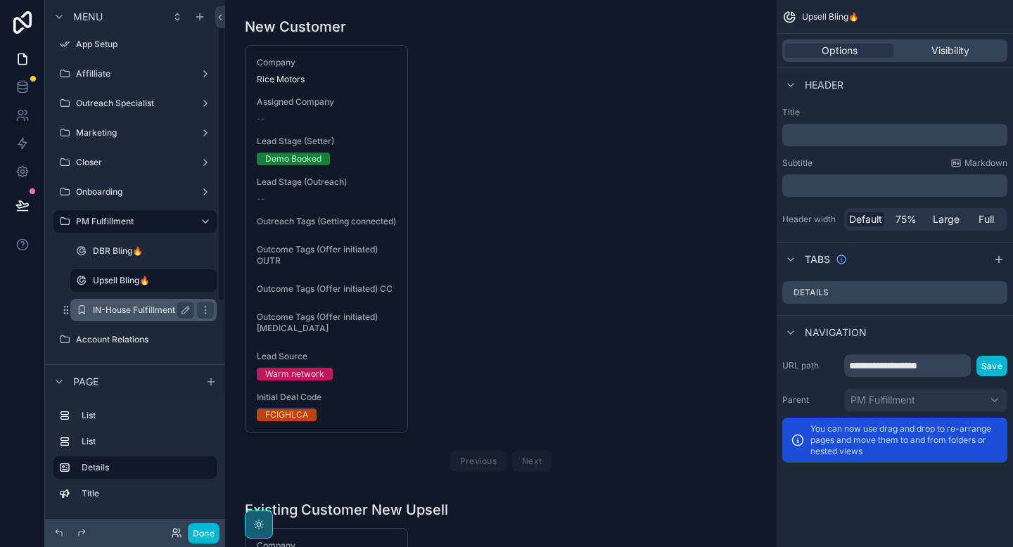
click at [124, 303] on div "IN-House Fulfillment" at bounding box center [143, 310] width 101 height 17
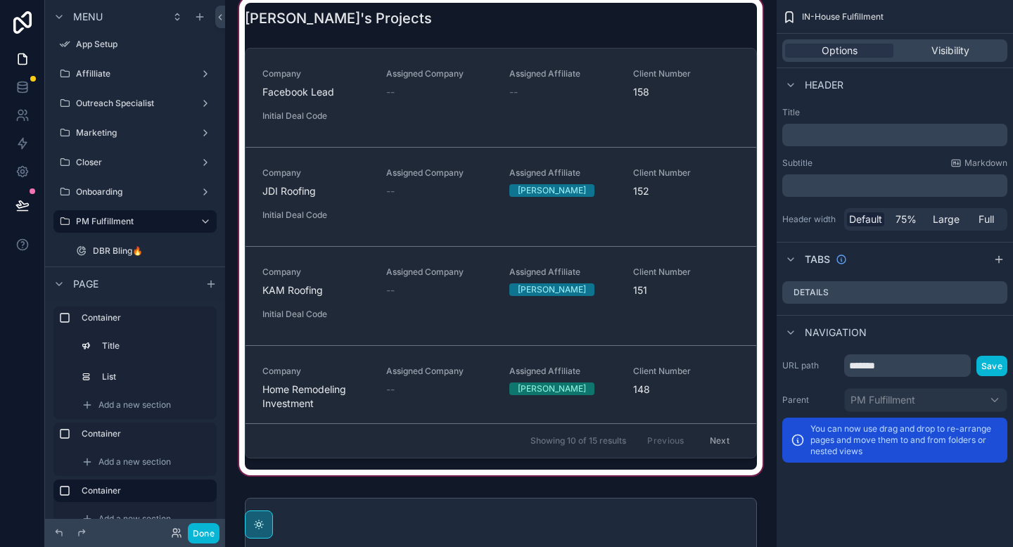
scroll to position [18, 0]
click at [373, 245] on div "scrollable content" at bounding box center [500, 236] width 529 height 484
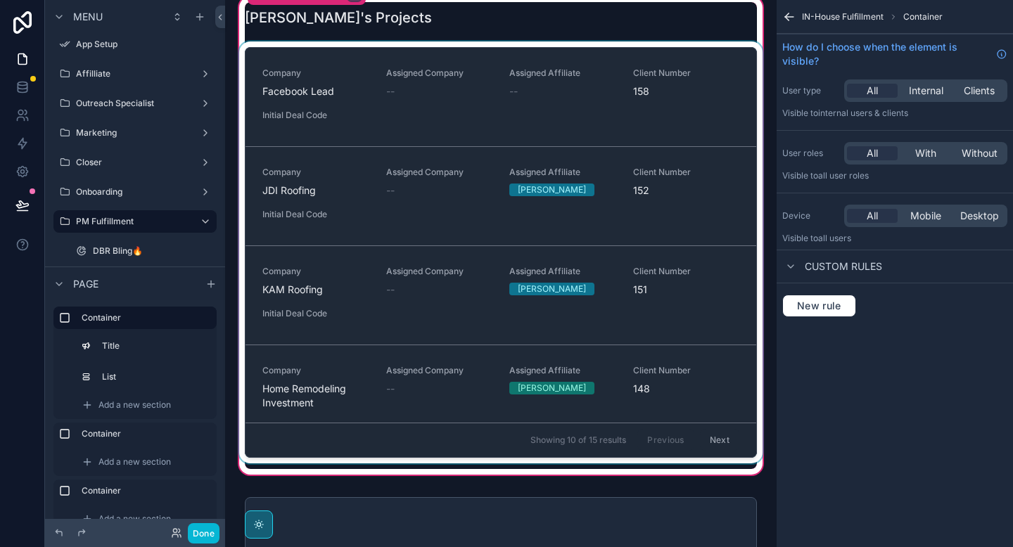
click at [733, 58] on div "scrollable content" at bounding box center [500, 255] width 529 height 428
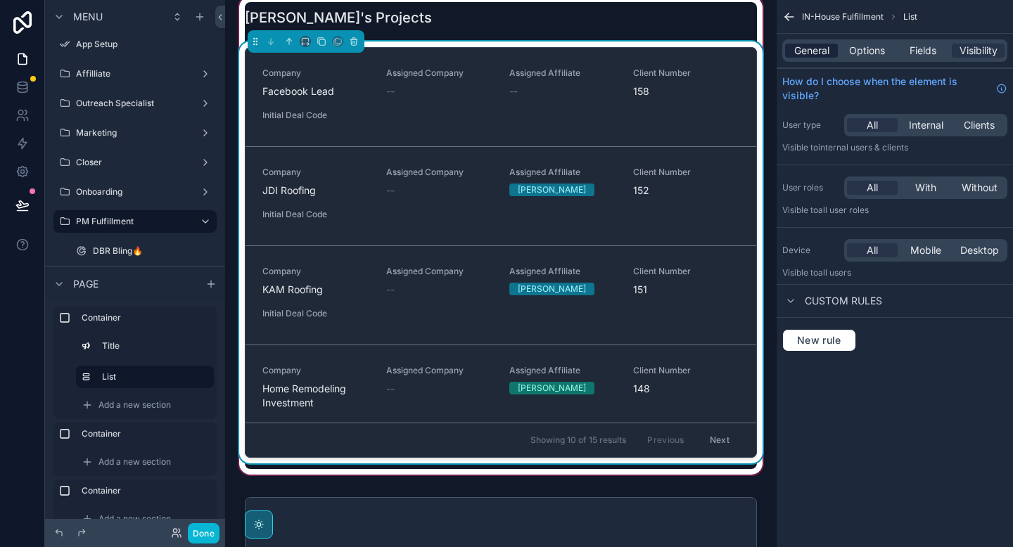
click at [824, 56] on span "General" at bounding box center [811, 51] width 35 height 14
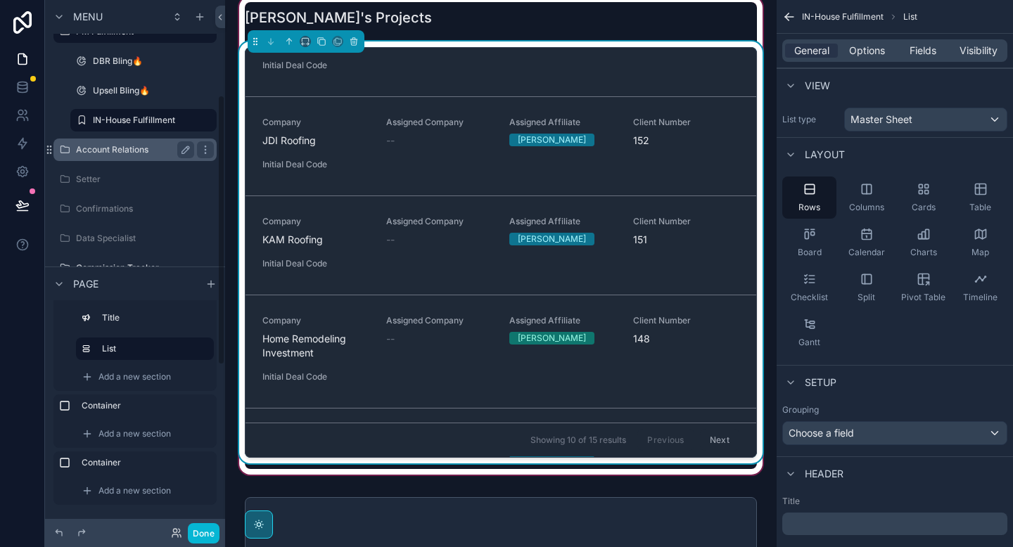
scroll to position [186, 0]
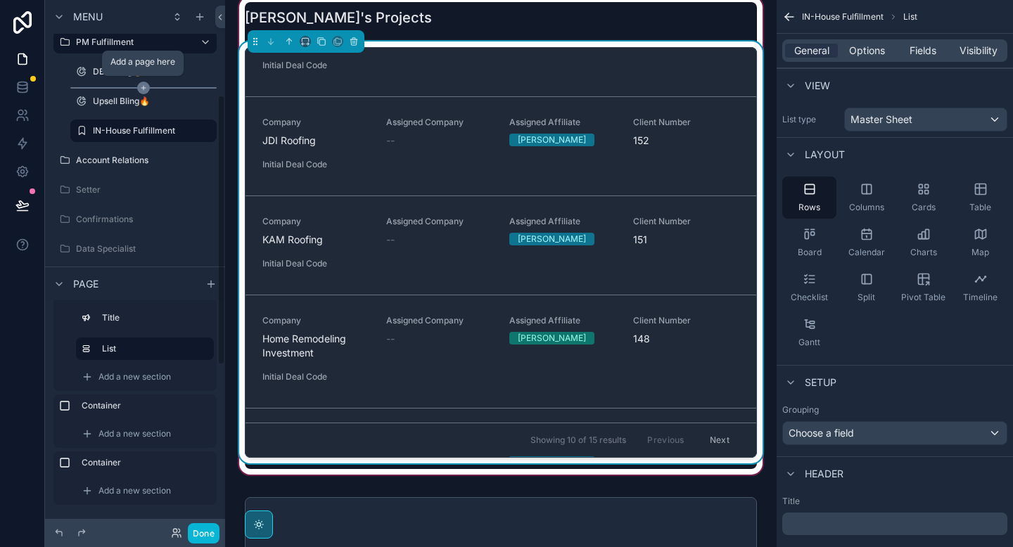
click at [141, 86] on icon "scrollable content" at bounding box center [143, 88] width 13 height 13
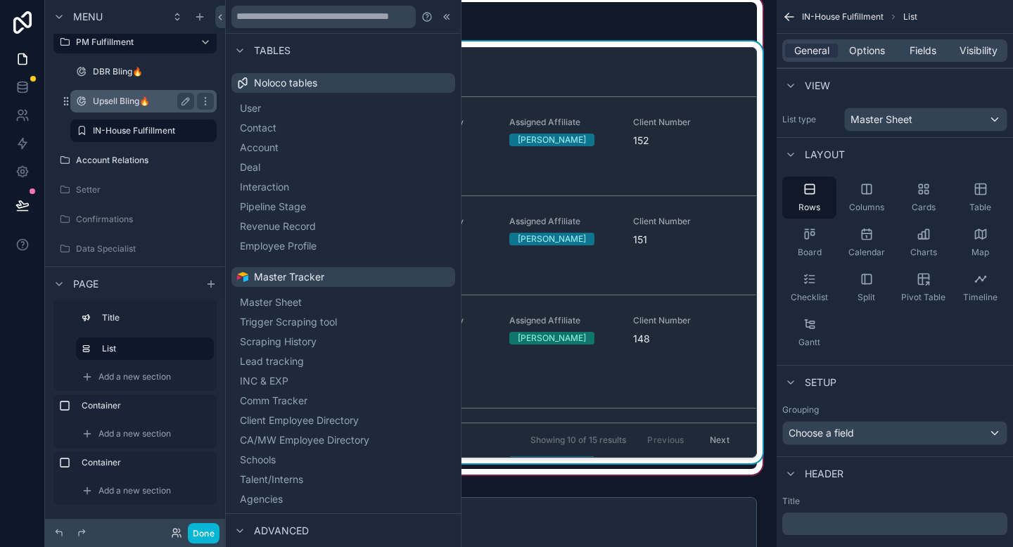
click at [138, 100] on label "Upsell Bling🔥" at bounding box center [141, 101] width 96 height 11
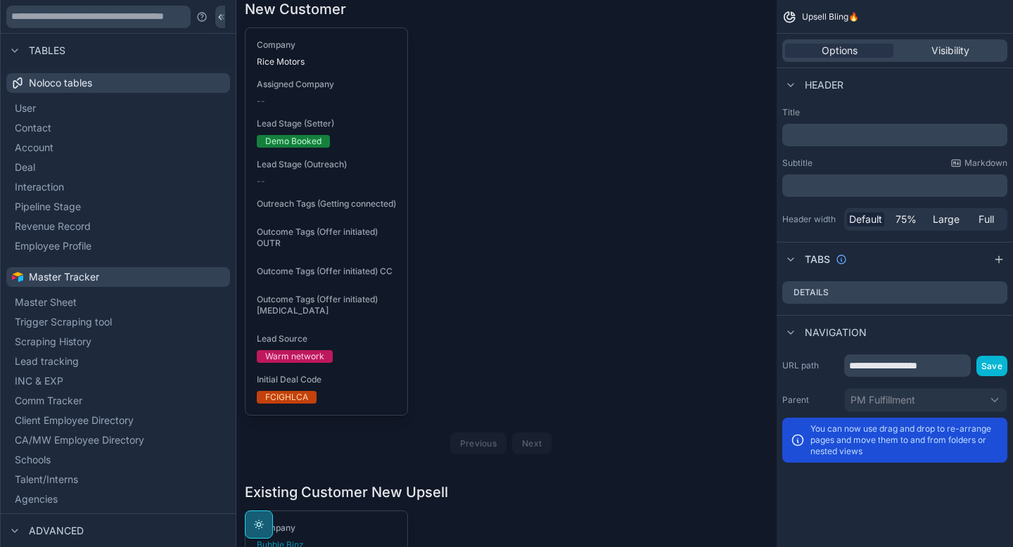
scroll to position [6, 0]
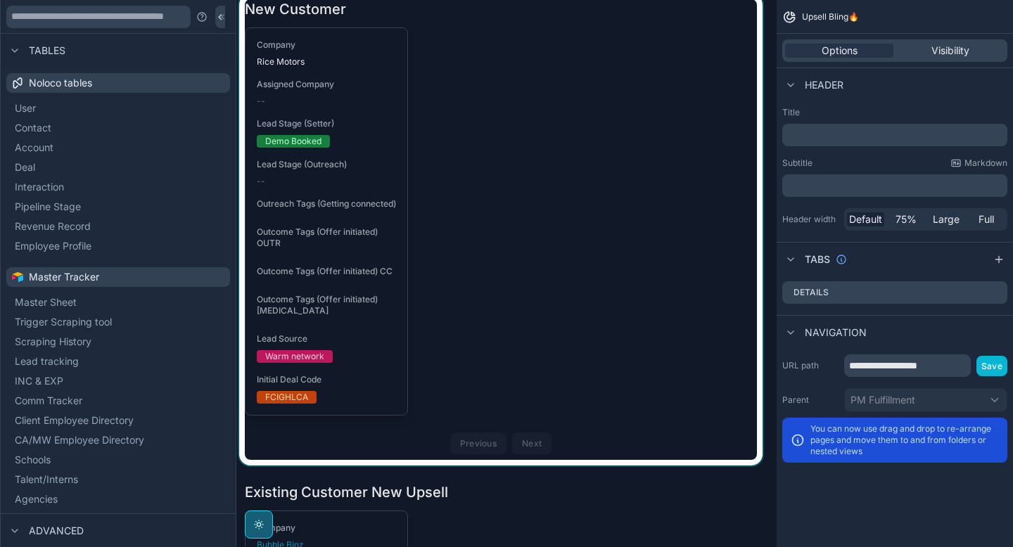
click at [281, 122] on div "scrollable content" at bounding box center [500, 230] width 529 height 472
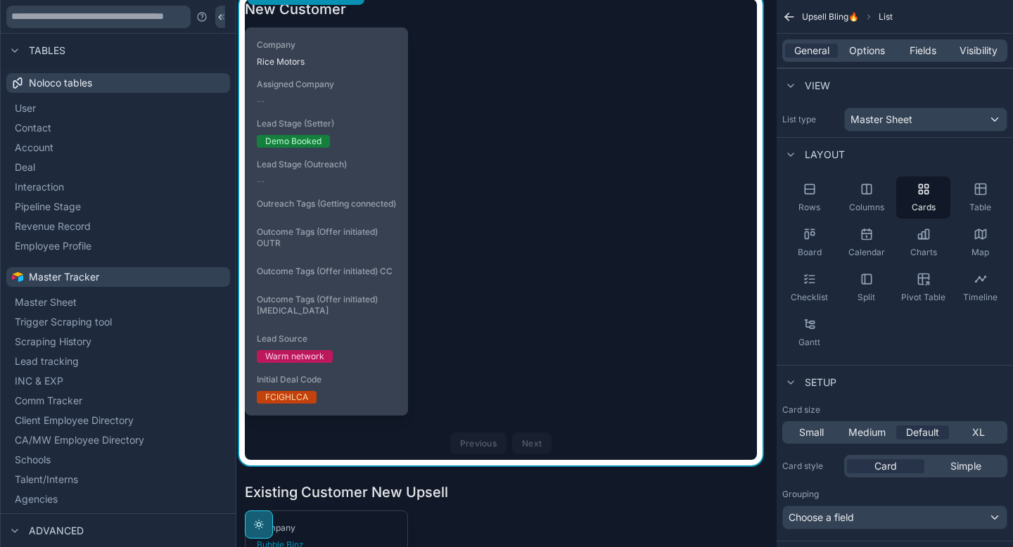
click at [311, 124] on span "Lead Stage (Setter)" at bounding box center [326, 123] width 139 height 11
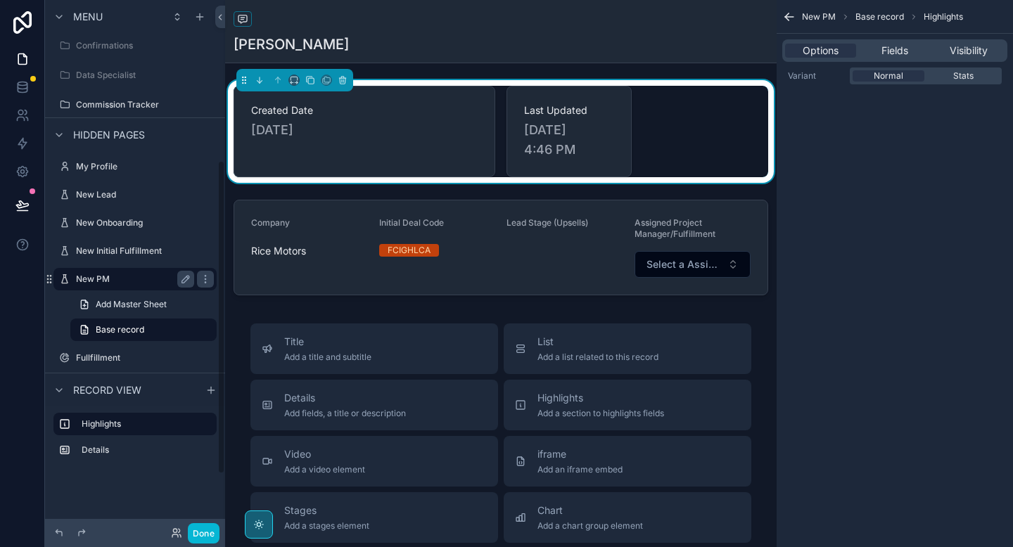
scroll to position [364, 0]
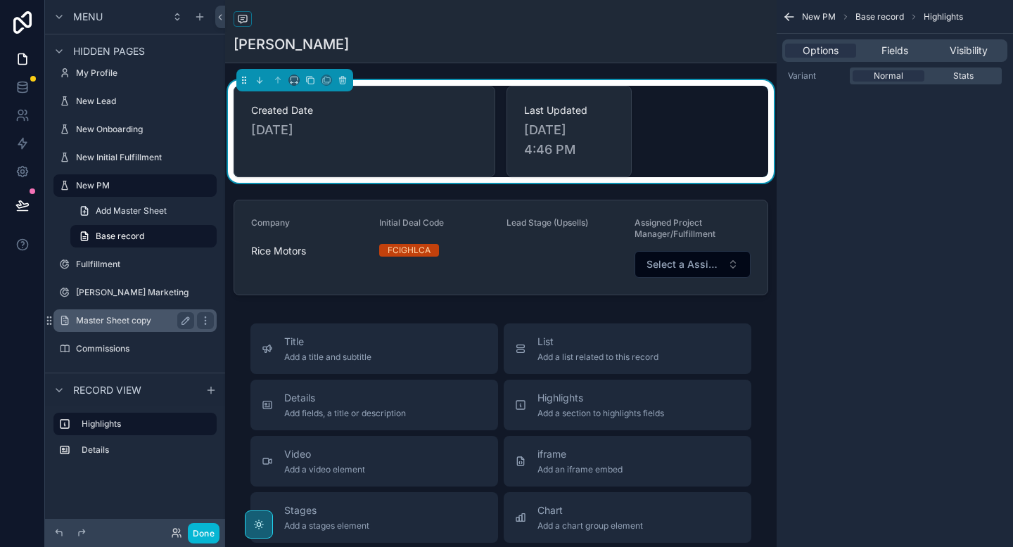
click at [124, 326] on div "Master Sheet copy" at bounding box center [135, 320] width 118 height 17
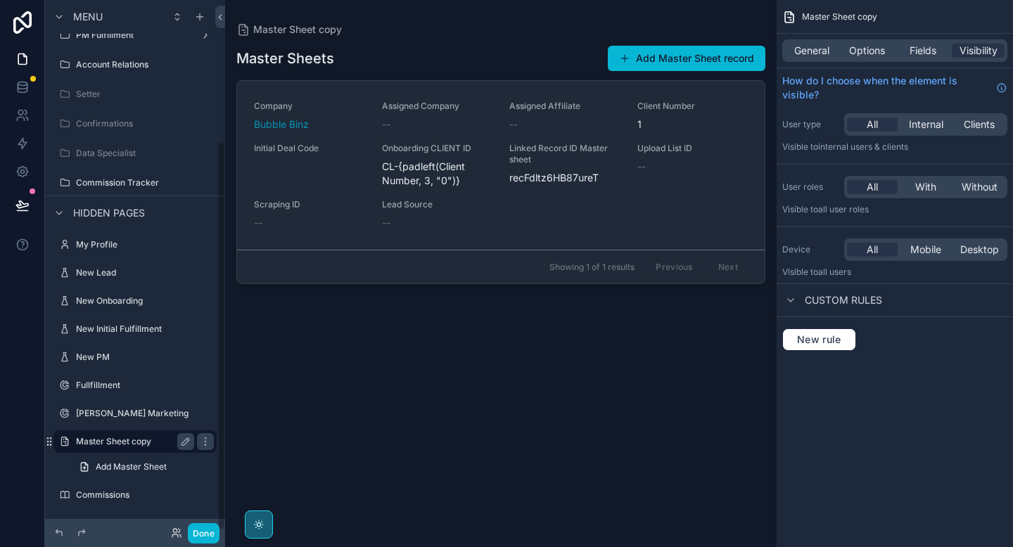
scroll to position [193, 0]
click at [202, 328] on icon "scrollable content" at bounding box center [205, 328] width 11 height 11
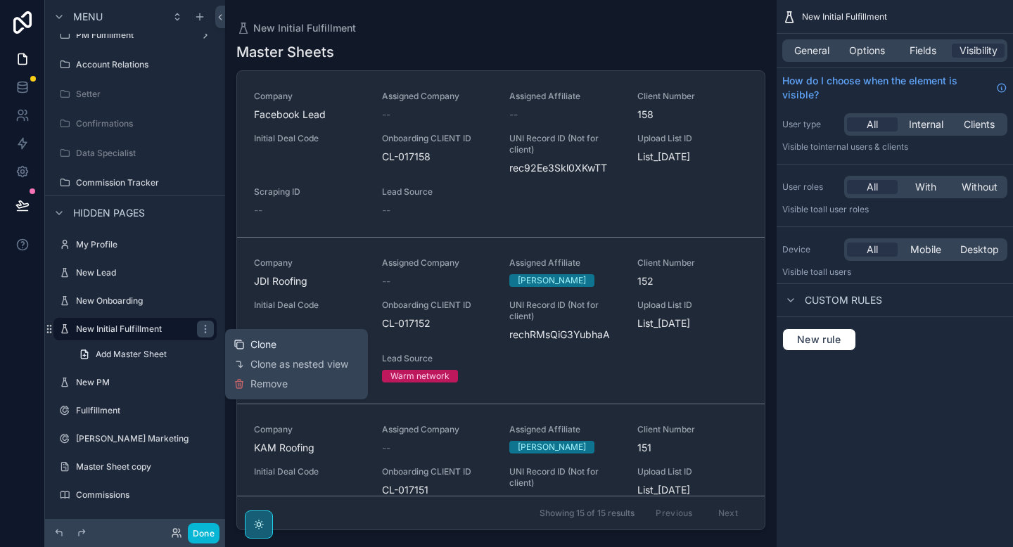
click at [250, 343] on span "Clone" at bounding box center [263, 345] width 26 height 14
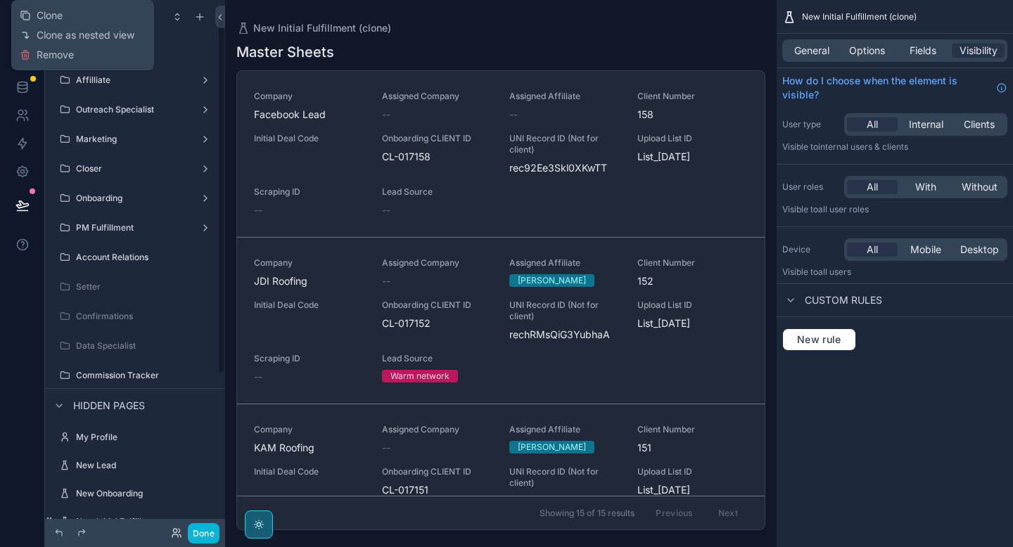
scroll to position [246, 0]
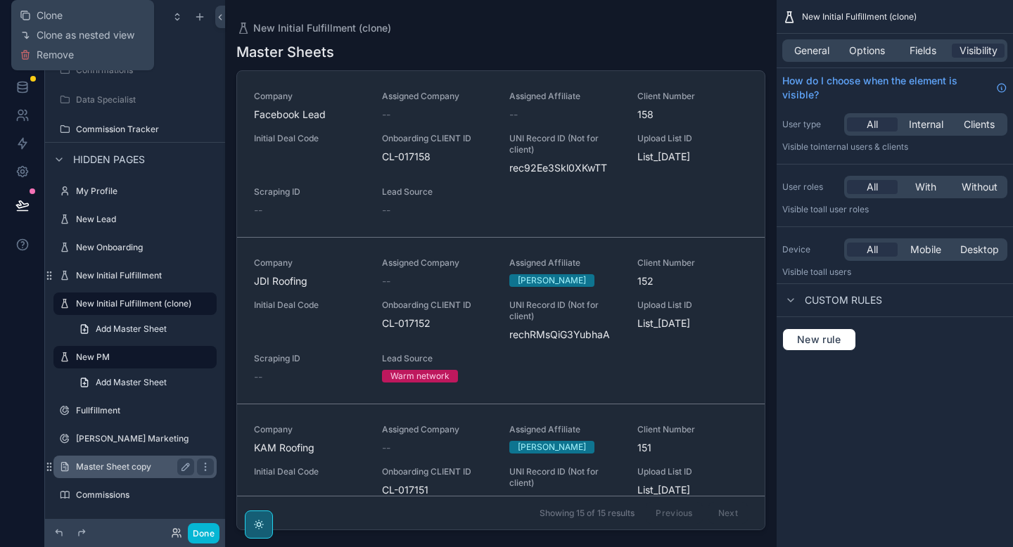
click at [103, 468] on label "Master Sheet copy" at bounding box center [132, 466] width 113 height 11
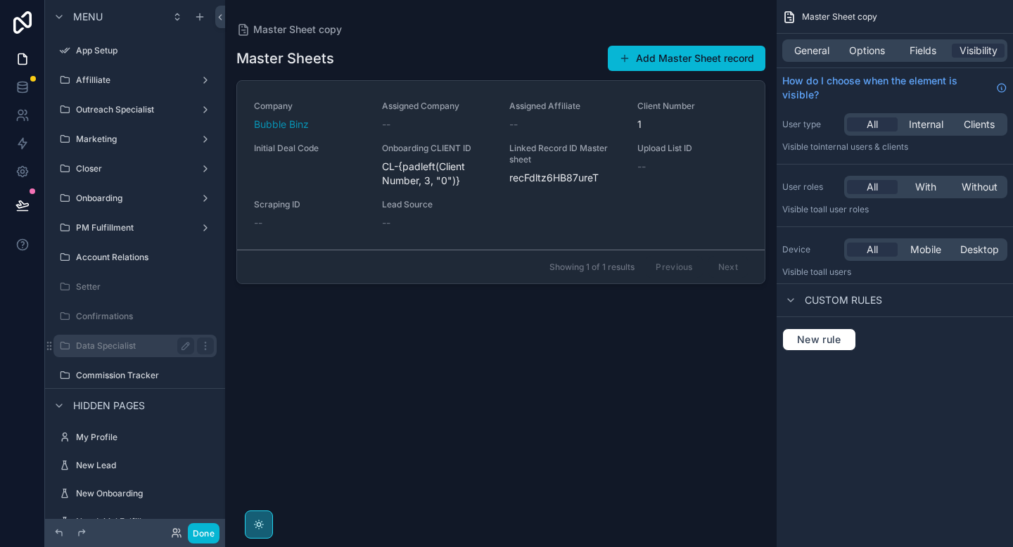
click at [127, 346] on label "Data Specialist" at bounding box center [132, 345] width 113 height 11
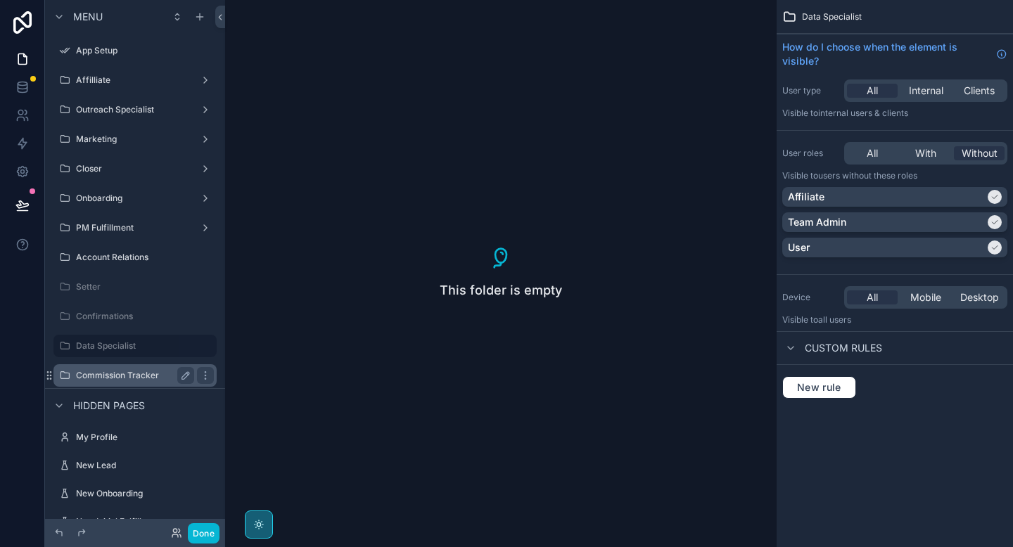
click at [119, 371] on label "Commission Tracker" at bounding box center [132, 375] width 113 height 11
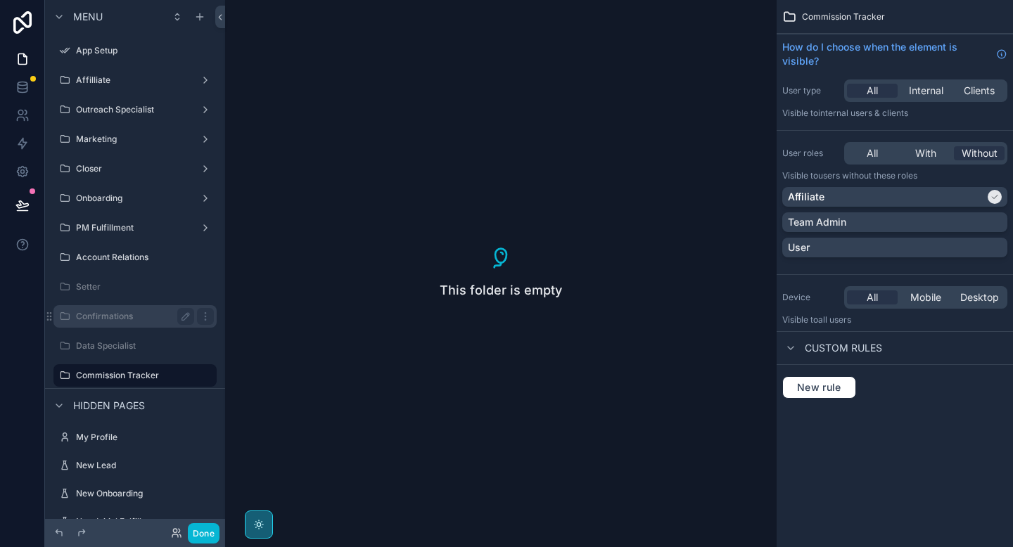
click at [120, 312] on label "Confirmations" at bounding box center [132, 316] width 113 height 11
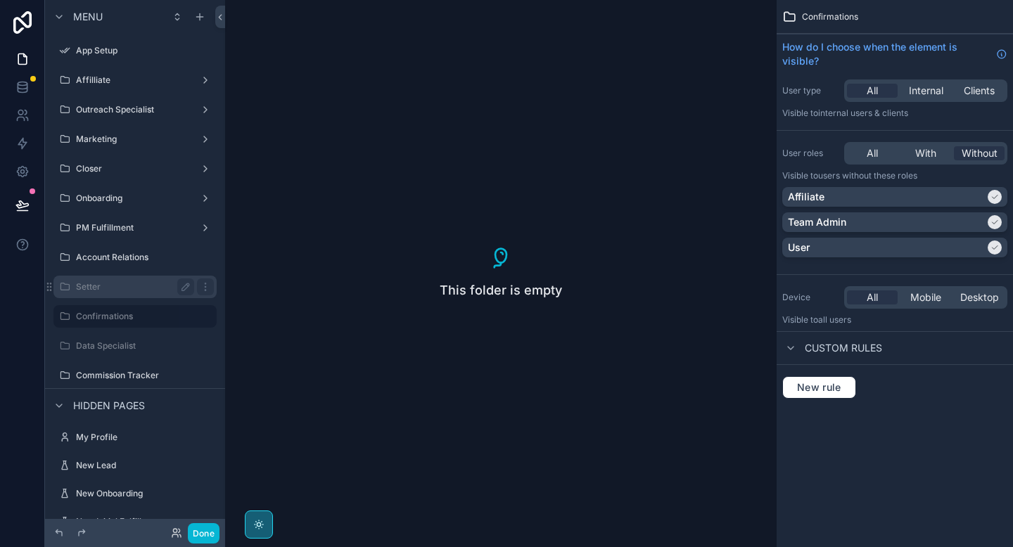
click at [115, 281] on label "Setter" at bounding box center [132, 286] width 113 height 11
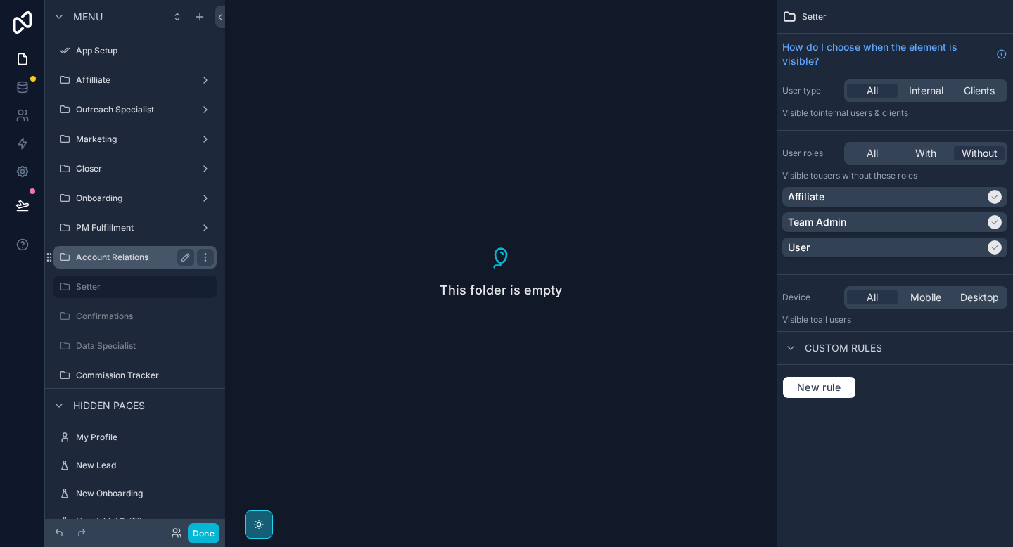
click at [117, 257] on label "Account Relations" at bounding box center [132, 257] width 113 height 11
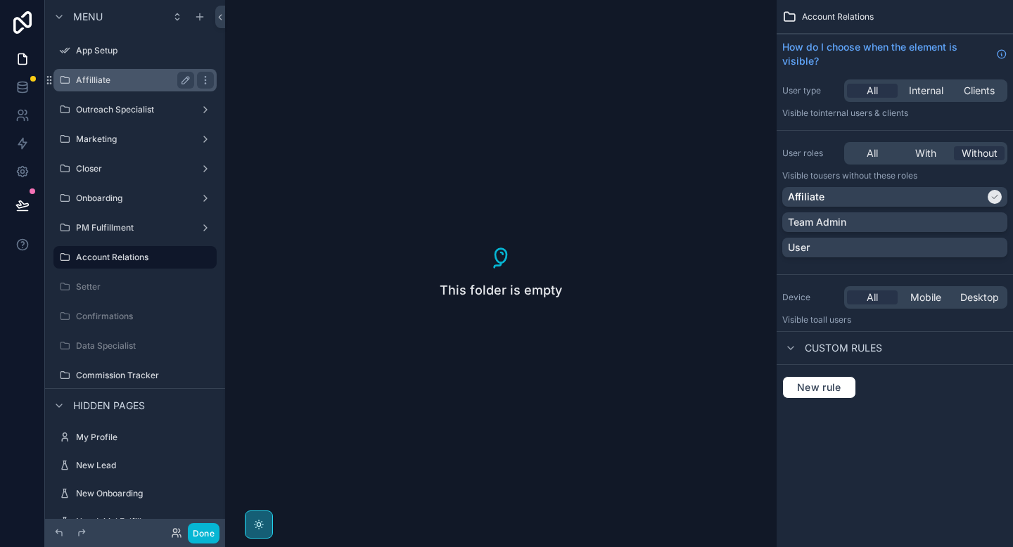
click at [118, 75] on label "Affilliate" at bounding box center [132, 80] width 113 height 11
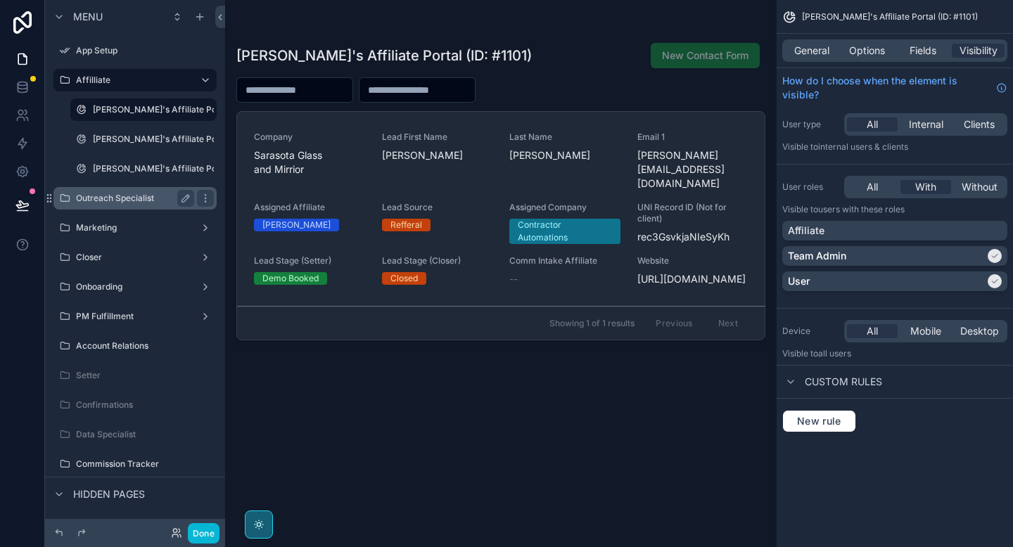
click at [100, 195] on label "Outreach Specialist" at bounding box center [132, 198] width 113 height 11
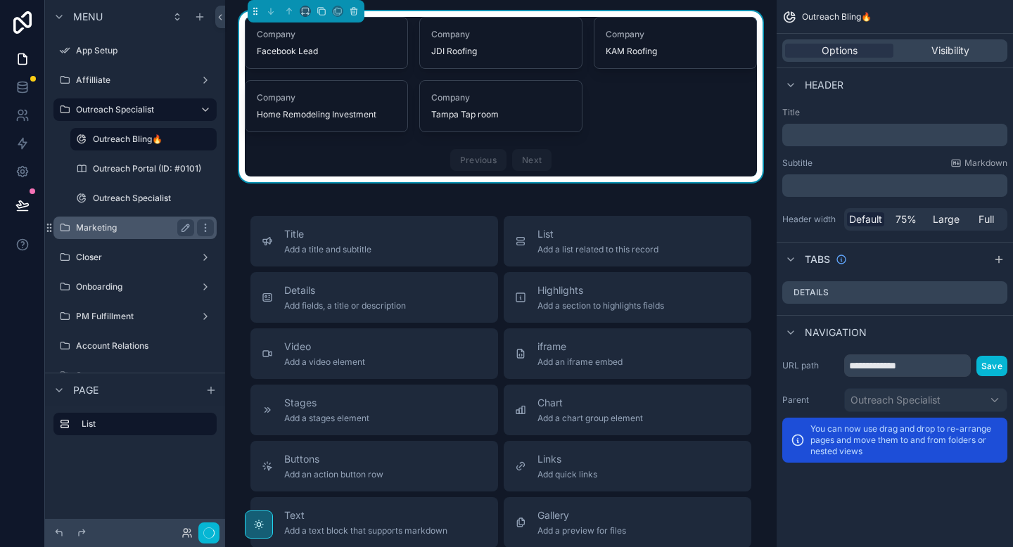
click at [101, 232] on label "Marketing" at bounding box center [132, 227] width 113 height 11
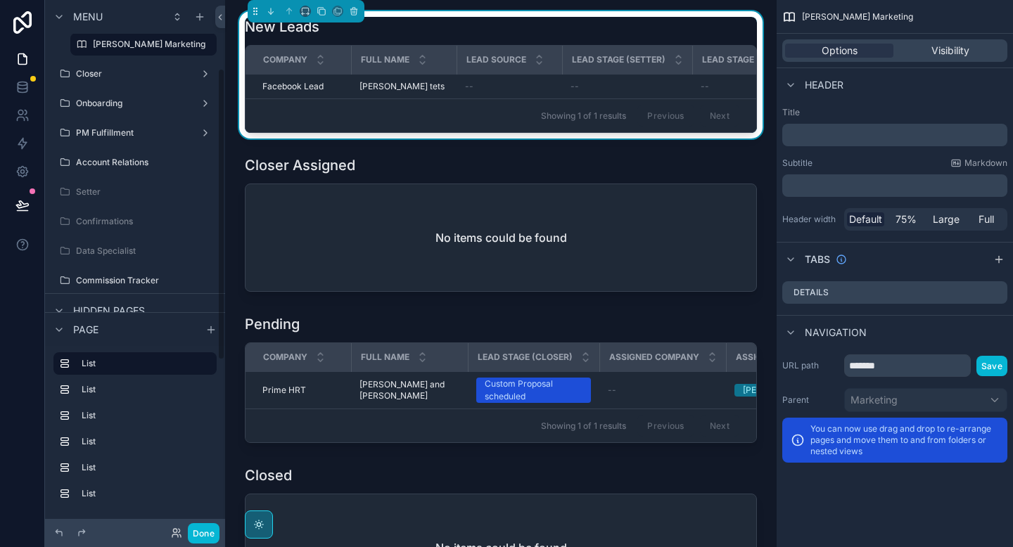
scroll to position [124, 0]
click at [108, 141] on div "PM Fulfillment" at bounding box center [135, 133] width 118 height 17
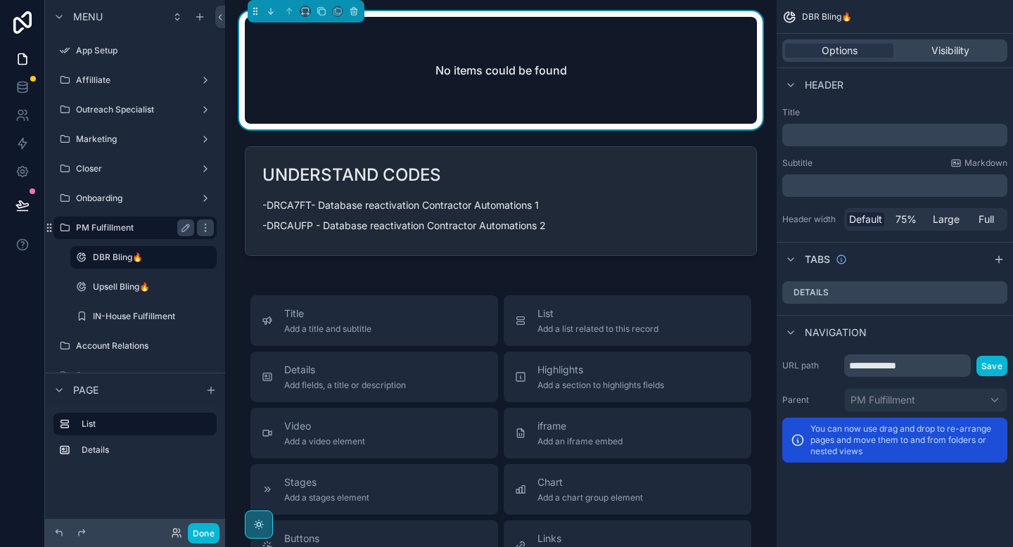
click at [98, 224] on label "PM Fulfillment" at bounding box center [132, 227] width 113 height 11
click at [101, 194] on label "Onboarding" at bounding box center [132, 198] width 113 height 11
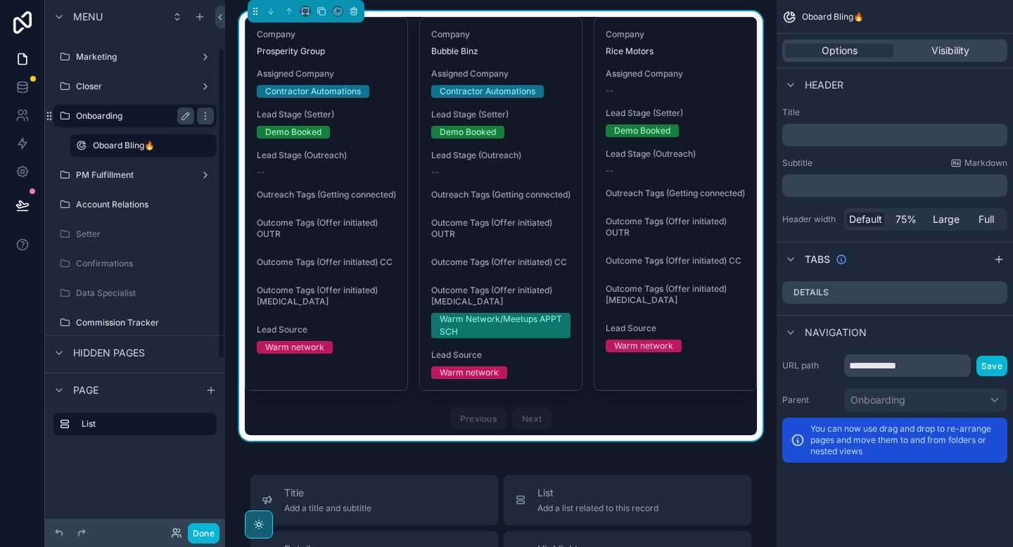
scroll to position [129, 0]
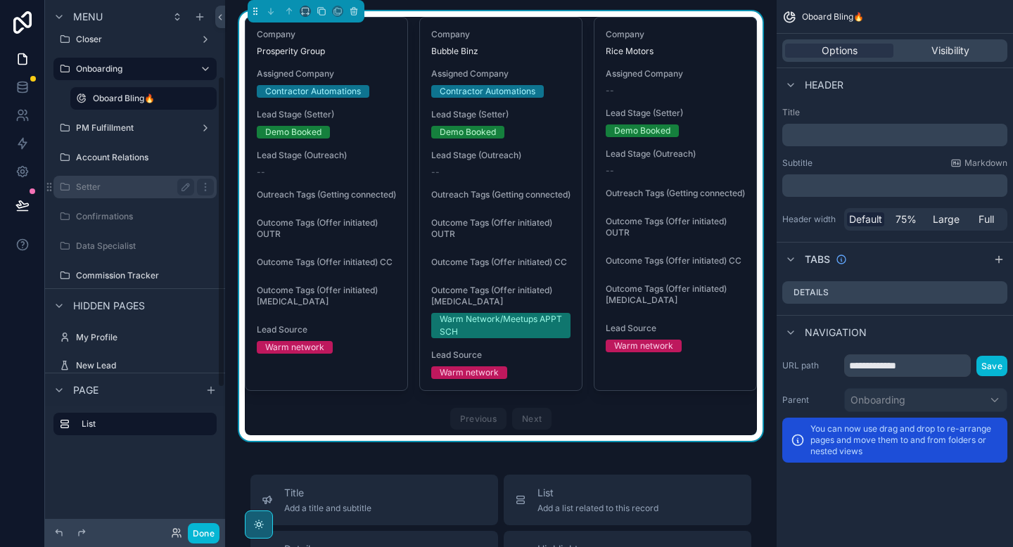
click at [101, 180] on div "Setter" at bounding box center [135, 187] width 118 height 17
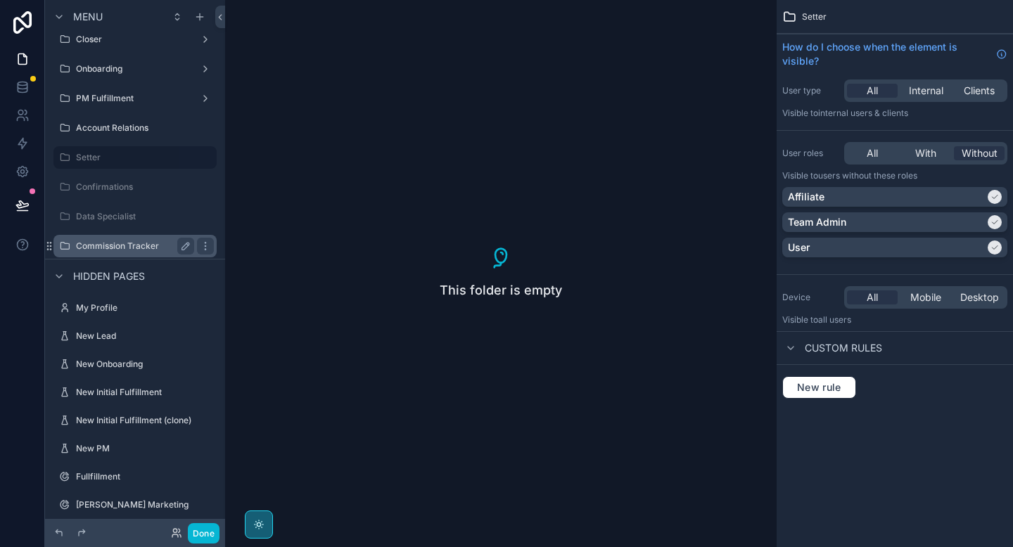
click at [96, 240] on div "Commission Tracker" at bounding box center [135, 246] width 118 height 17
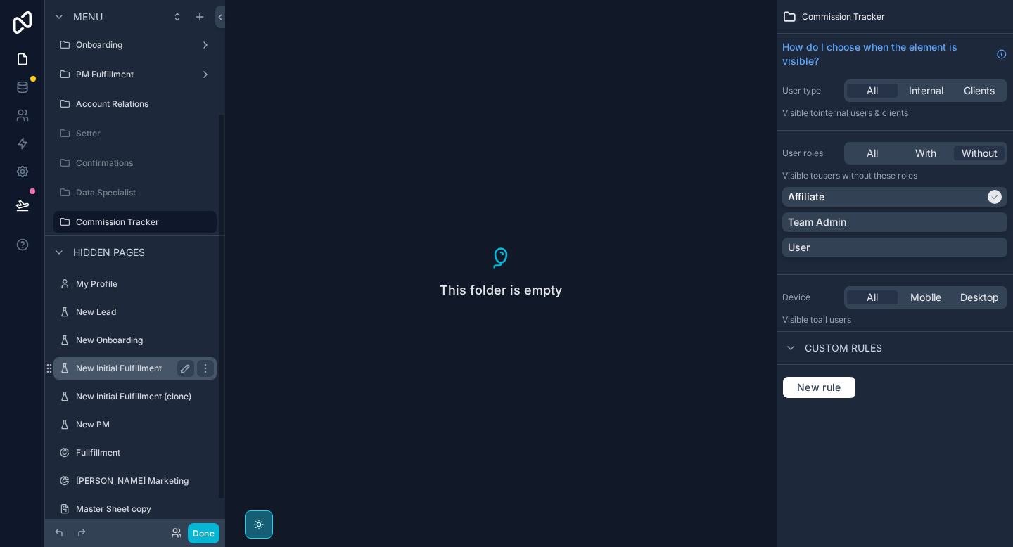
scroll to position [195, 0]
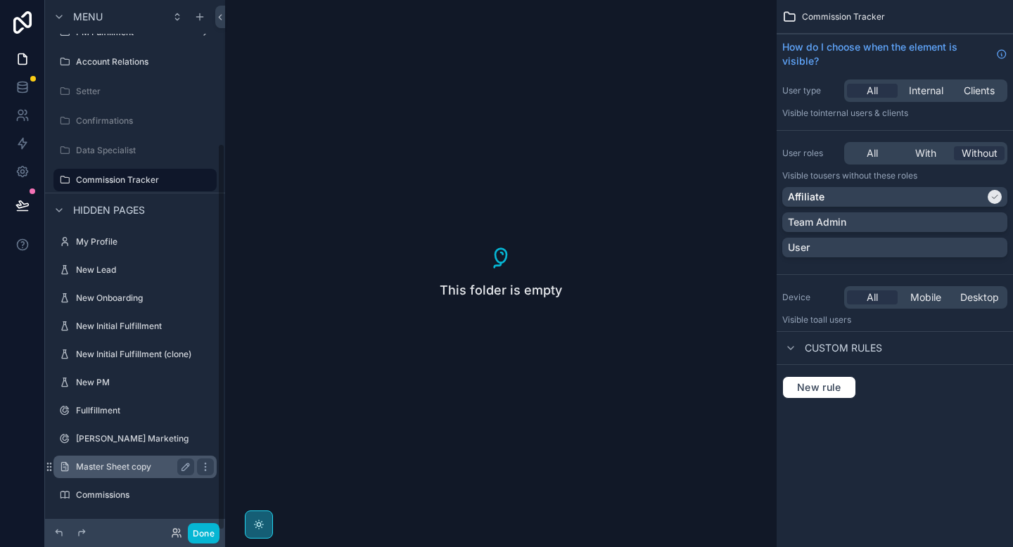
click at [121, 470] on label "Master Sheet copy" at bounding box center [132, 466] width 113 height 11
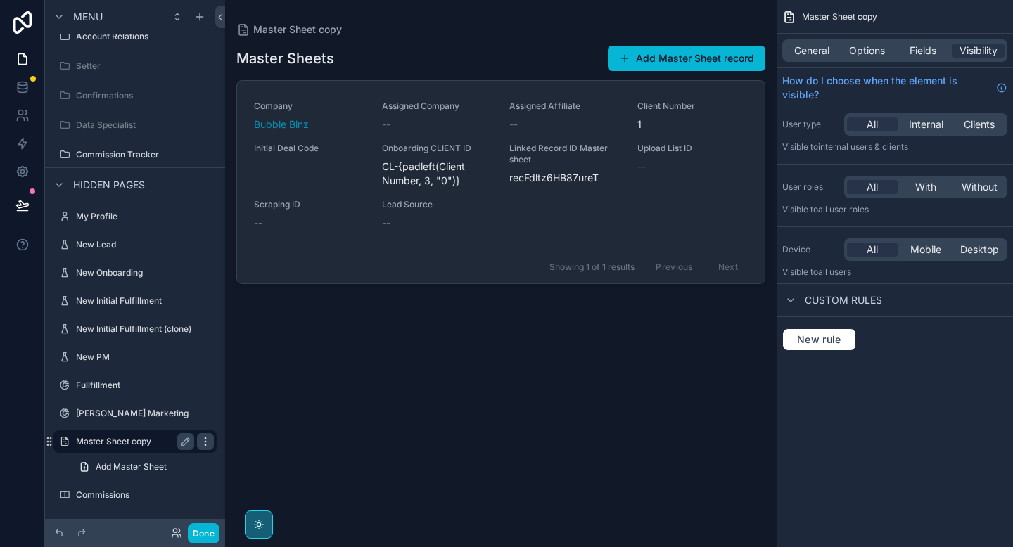
click at [202, 442] on icon "scrollable content" at bounding box center [205, 441] width 11 height 11
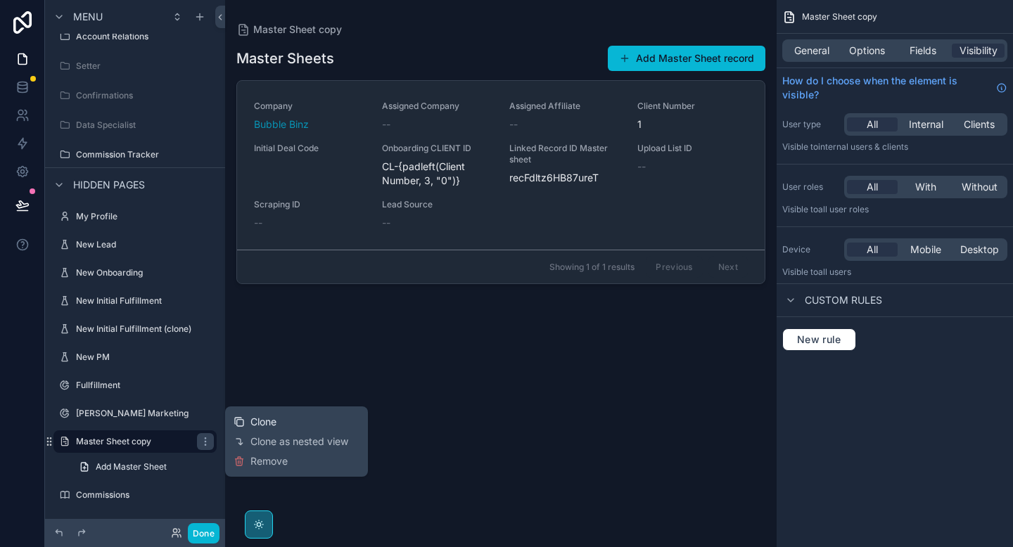
click at [259, 420] on span "Clone" at bounding box center [263, 422] width 26 height 14
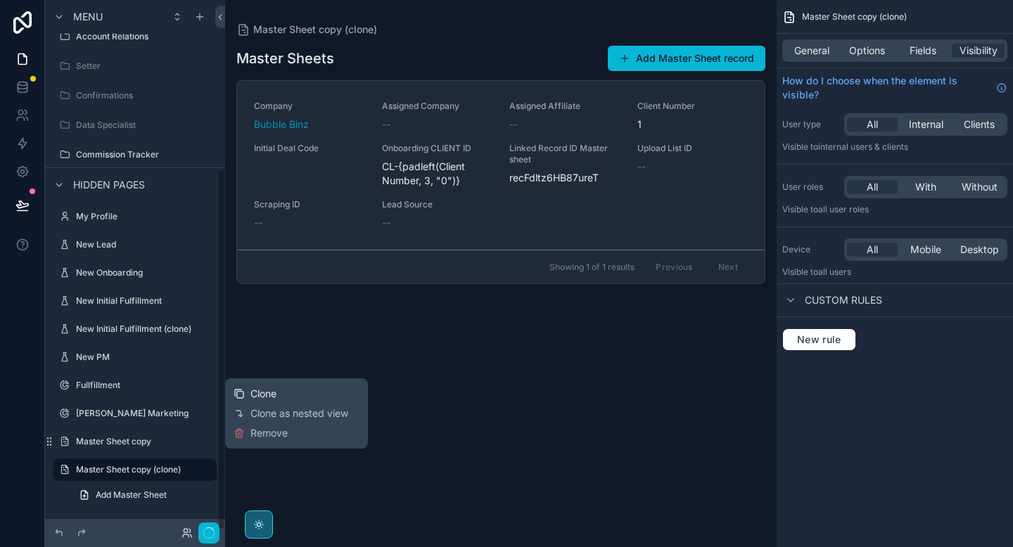
scroll to position [249, 0]
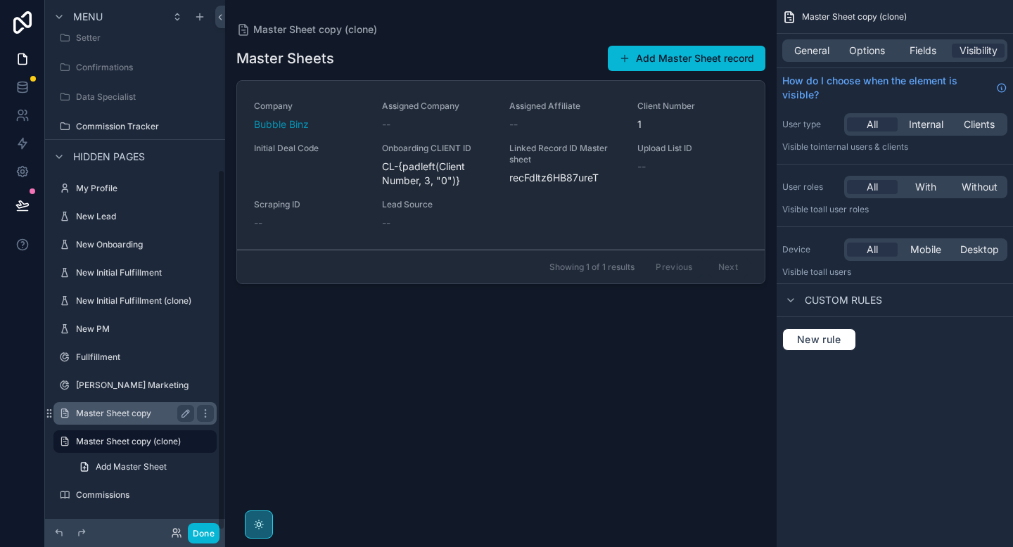
click at [128, 415] on label "Master Sheet copy" at bounding box center [132, 413] width 113 height 11
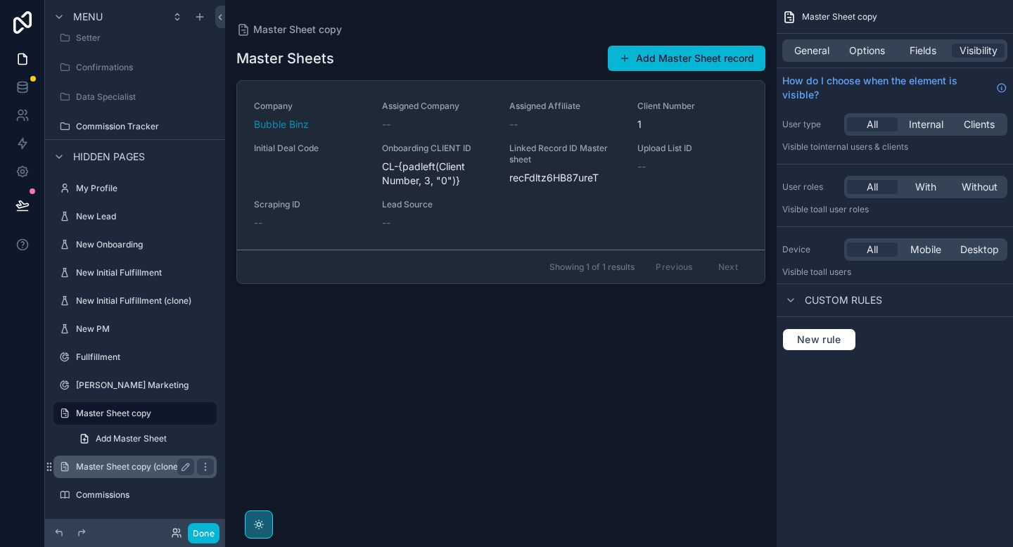
click at [120, 466] on label "Master Sheet copy (clone)" at bounding box center [132, 466] width 113 height 11
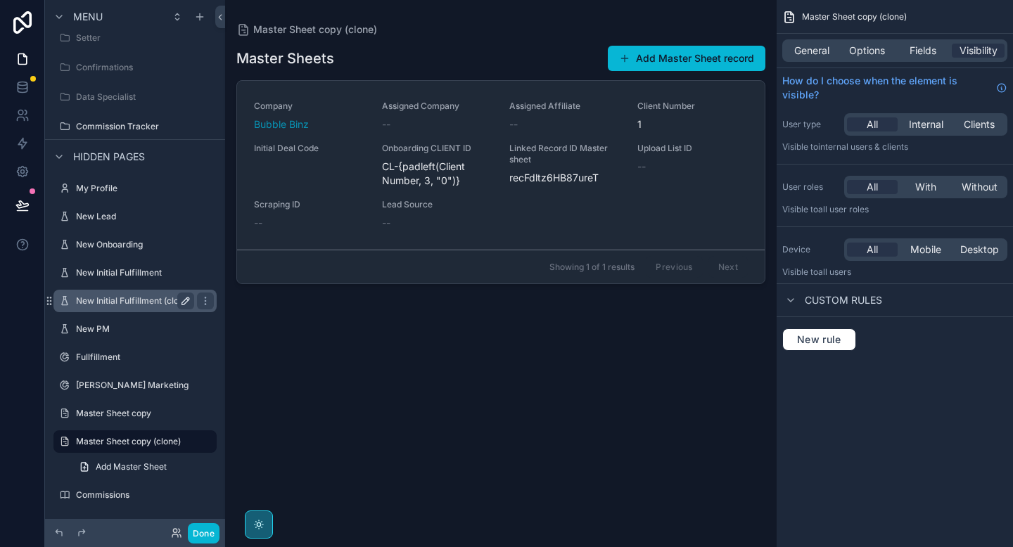
click at [180, 301] on icon "scrollable content" at bounding box center [185, 300] width 11 height 11
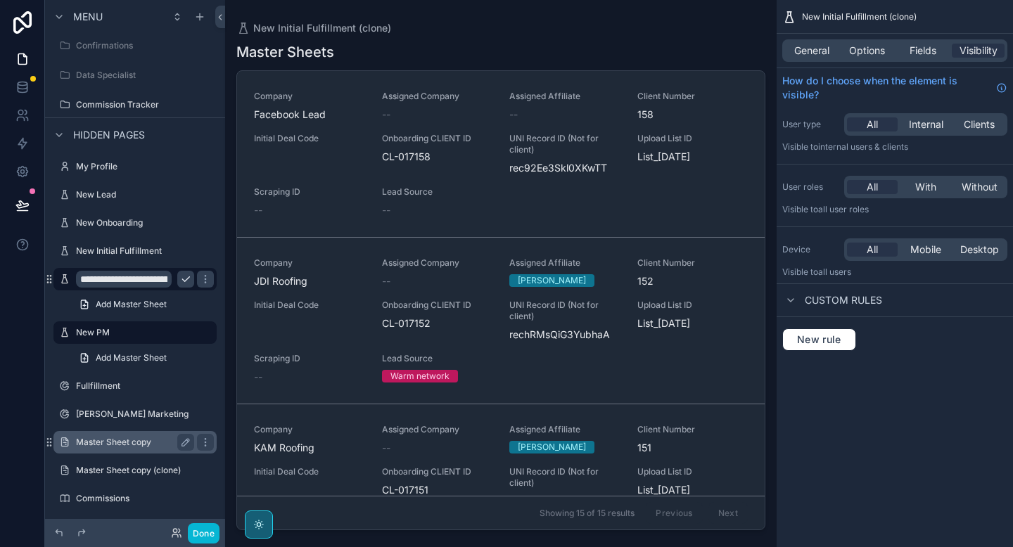
scroll to position [274, 0]
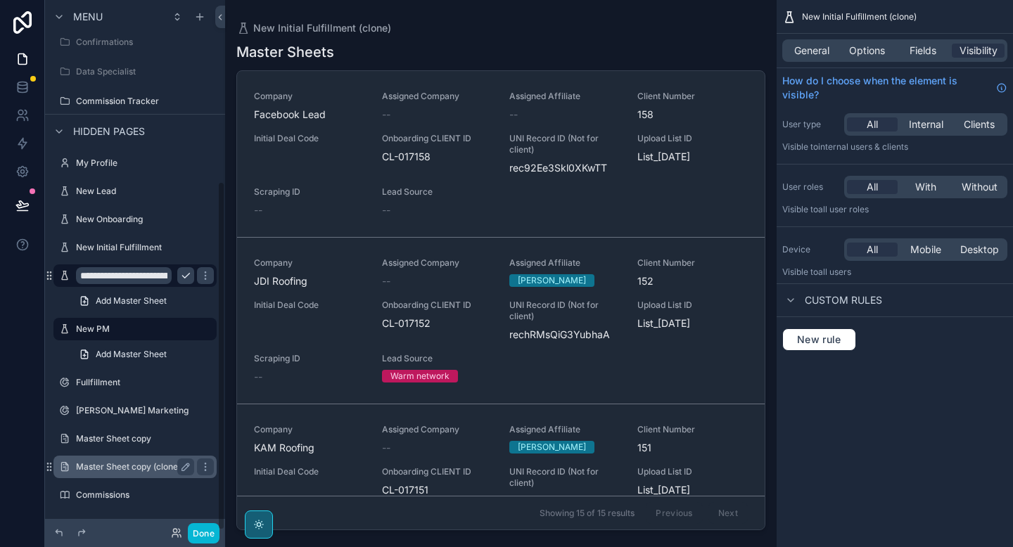
click at [122, 471] on label "Master Sheet copy (clone)" at bounding box center [132, 466] width 113 height 11
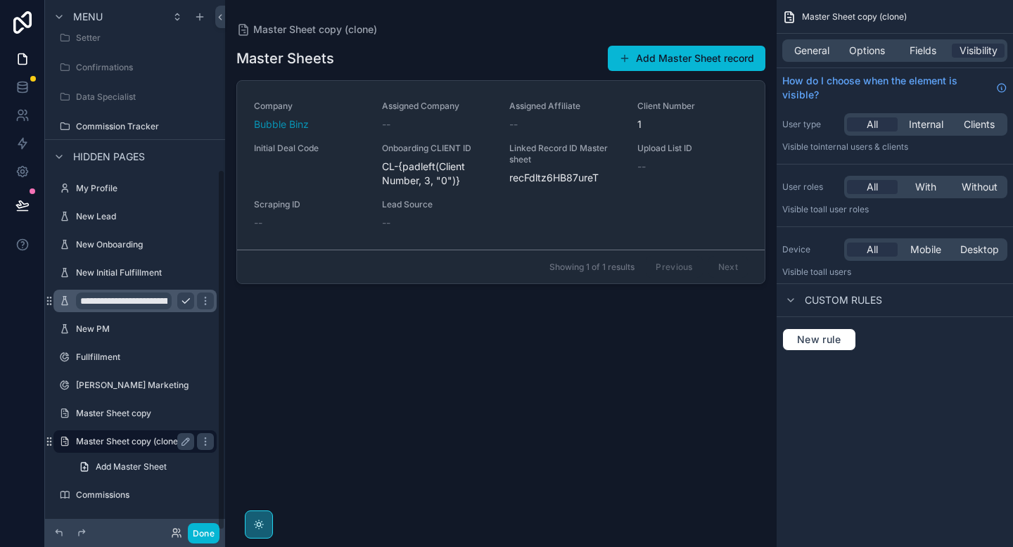
scroll to position [249, 0]
click at [185, 441] on icon "scrollable content" at bounding box center [185, 441] width 11 height 11
click at [186, 413] on icon "scrollable content" at bounding box center [185, 413] width 11 height 11
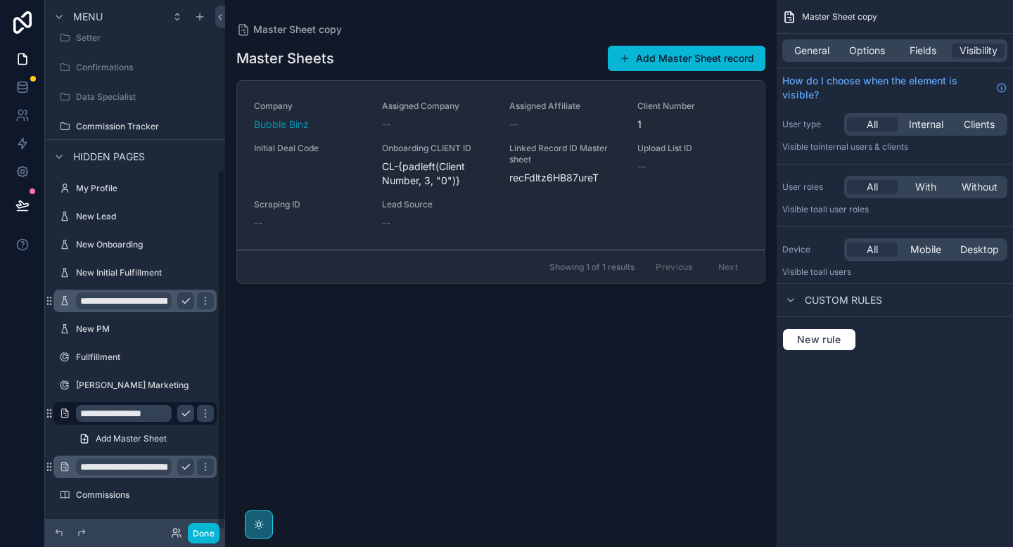
click at [125, 415] on input "**********" at bounding box center [124, 413] width 96 height 17
type input "*"
click at [104, 416] on input "**********" at bounding box center [124, 413] width 96 height 17
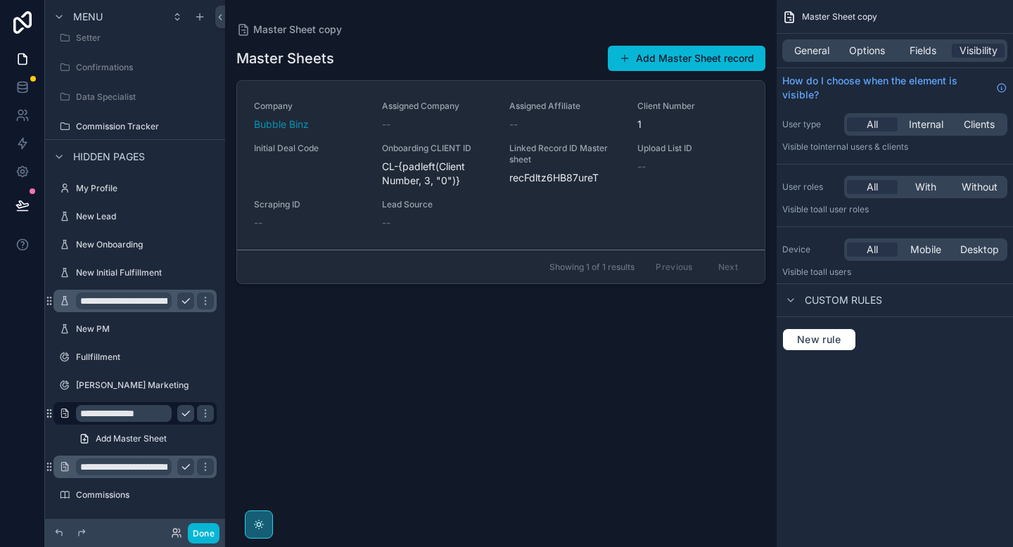
click at [104, 416] on input "**********" at bounding box center [124, 413] width 96 height 17
click at [163, 414] on input "**********" at bounding box center [124, 413] width 96 height 17
type input "**********"
click at [205, 418] on icon "scrollable content" at bounding box center [205, 413] width 11 height 11
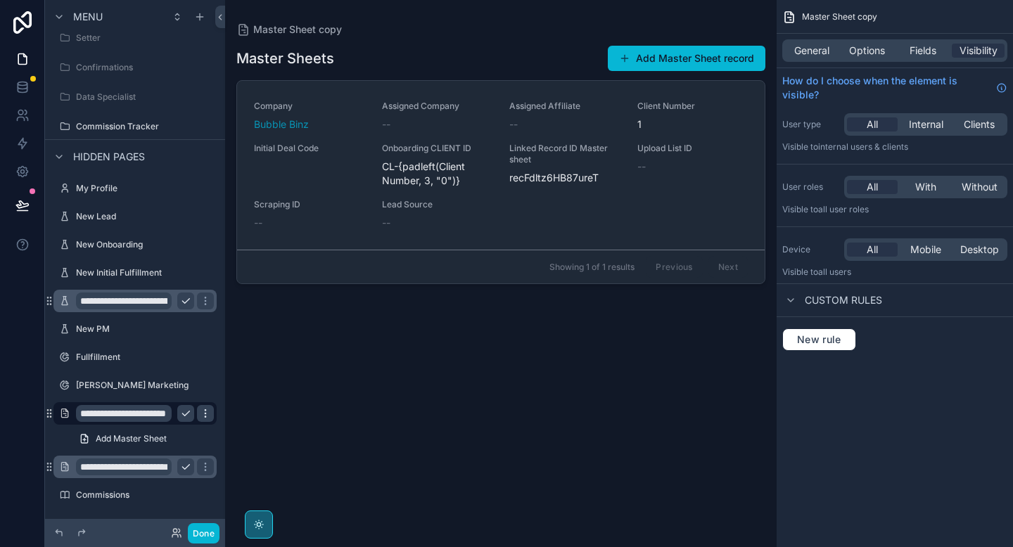
scroll to position [0, 0]
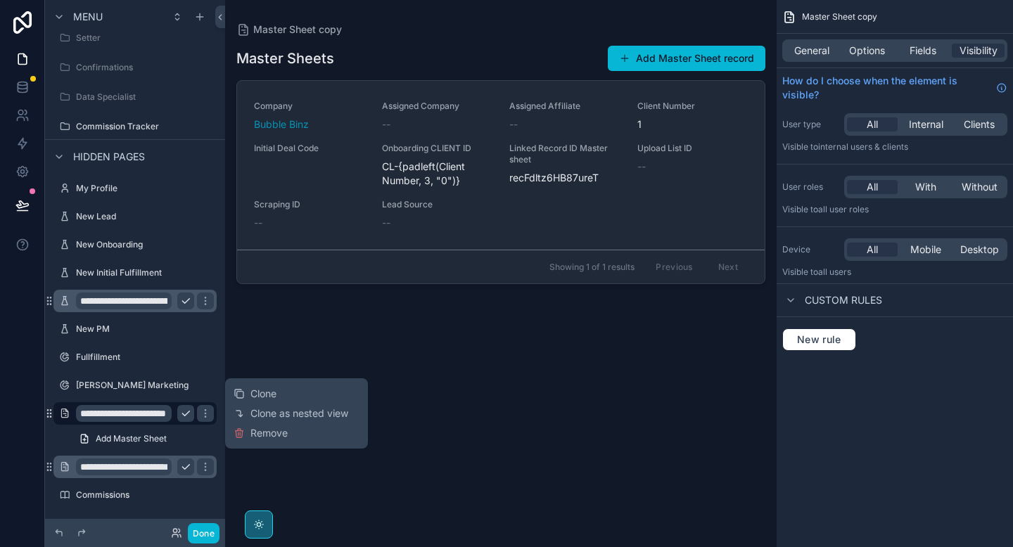
click at [184, 416] on icon "scrollable content" at bounding box center [185, 413] width 7 height 5
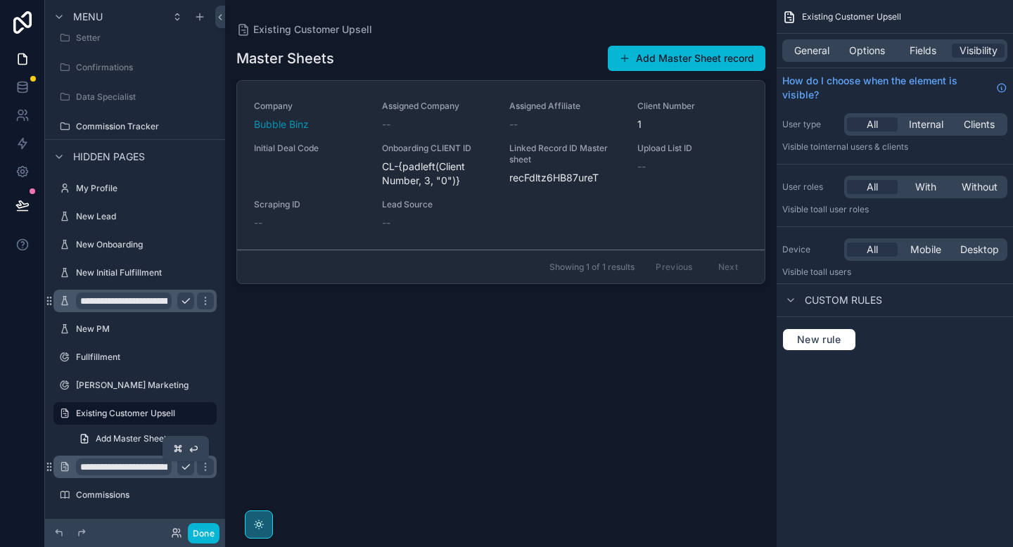
click at [184, 468] on icon "scrollable content" at bounding box center [185, 467] width 7 height 5
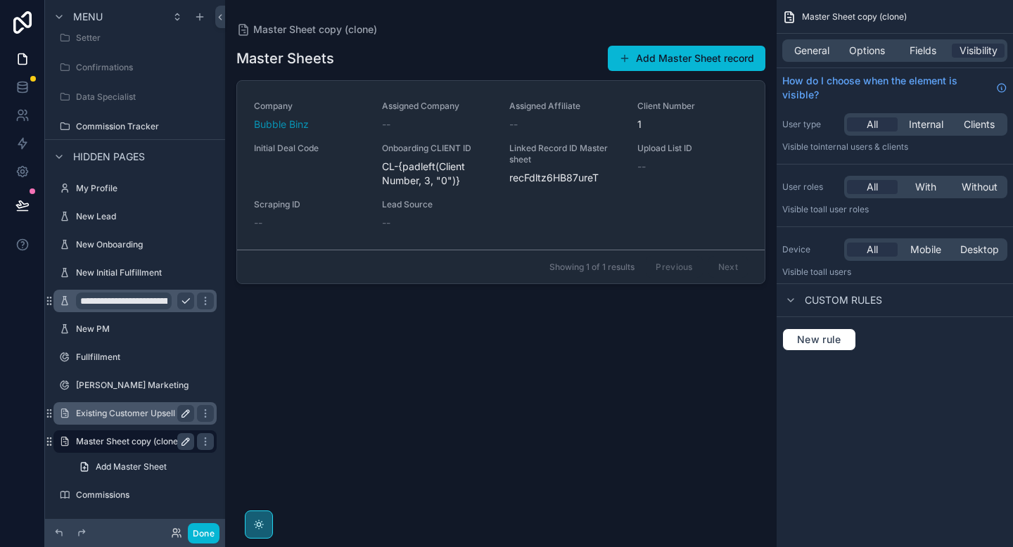
click at [135, 415] on label "Existing Customer Upsell" at bounding box center [132, 413] width 113 height 11
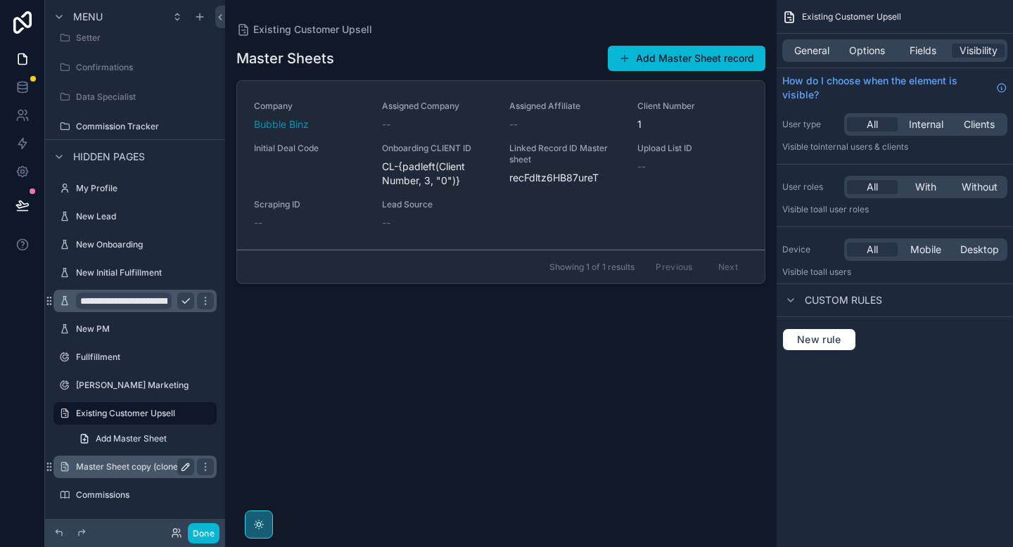
click at [186, 469] on icon "scrollable content" at bounding box center [185, 466] width 11 height 11
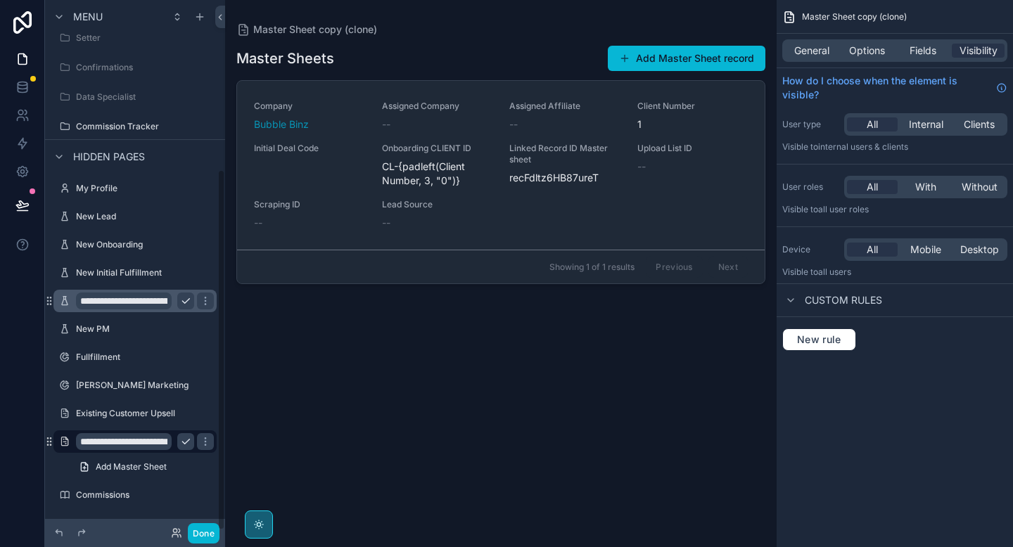
click at [120, 439] on input "**********" at bounding box center [124, 441] width 96 height 17
type input "**********"
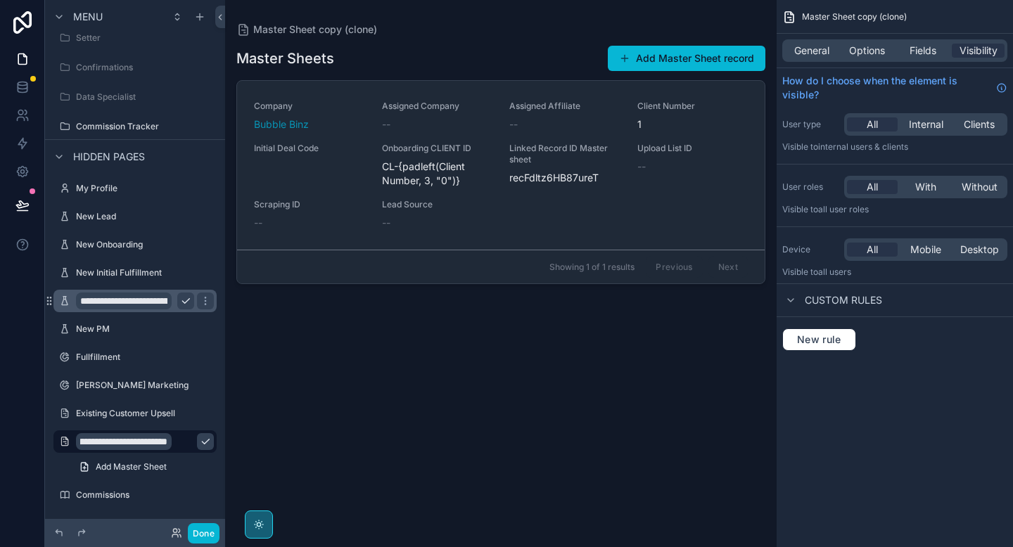
click at [200, 445] on icon "scrollable content" at bounding box center [205, 441] width 11 height 11
click at [141, 442] on label "Assign Upsell Existing Customer" at bounding box center [140, 441] width 128 height 11
click at [385, 197] on div "scrollable content" at bounding box center [500, 265] width 551 height 530
click at [385, 197] on div "Company Bubble Binz Assigned Company -- Assigned Affiliate -- Client Number 1 I…" at bounding box center [501, 165] width 494 height 129
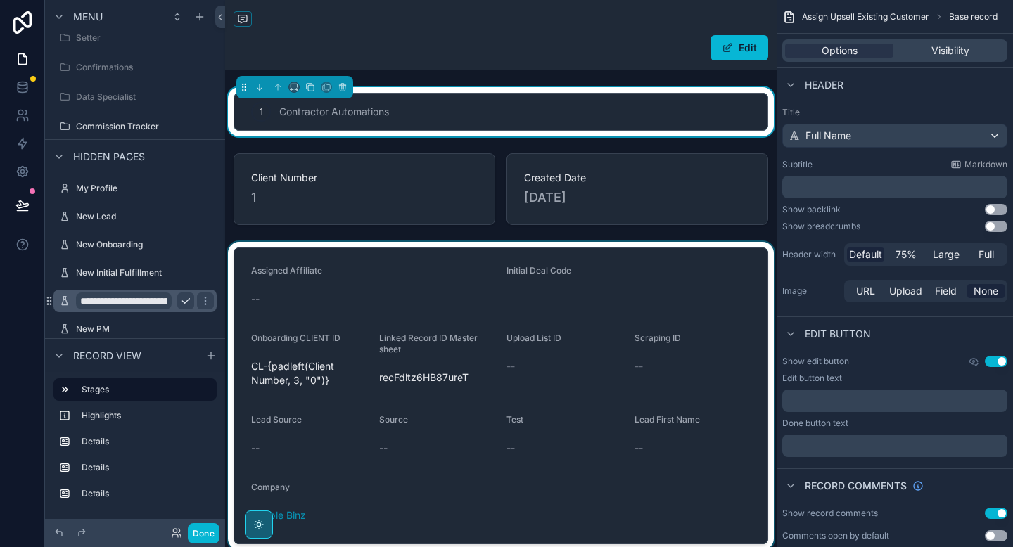
click at [429, 295] on div "scrollable content" at bounding box center [500, 396] width 551 height 308
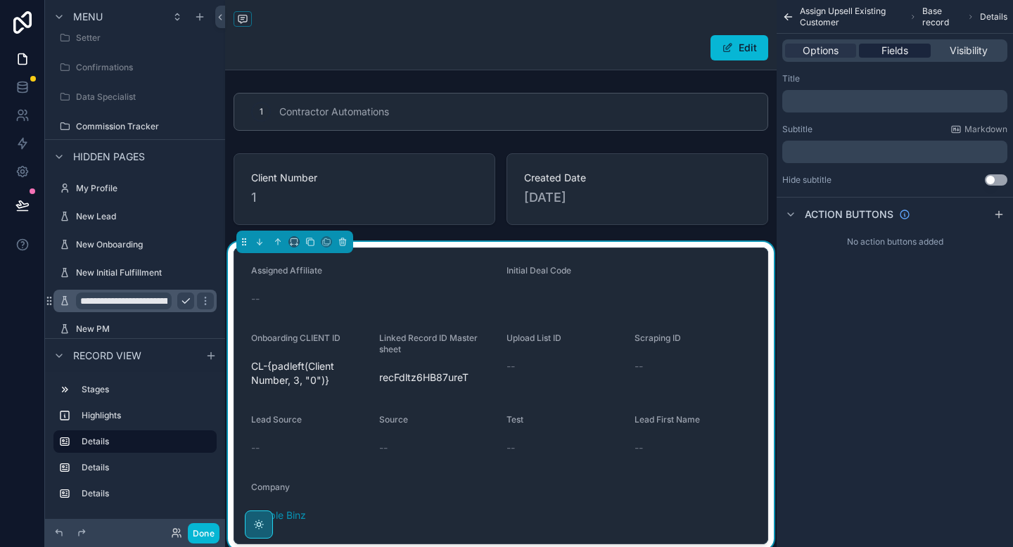
click at [895, 56] on span "Fields" at bounding box center [894, 51] width 27 height 14
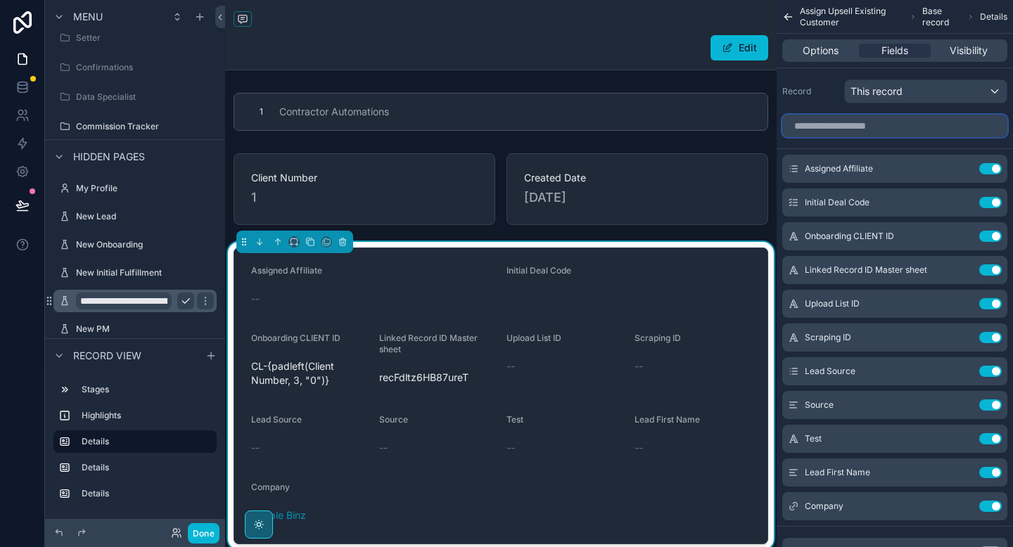
click at [871, 128] on input "scrollable content" at bounding box center [894, 126] width 225 height 23
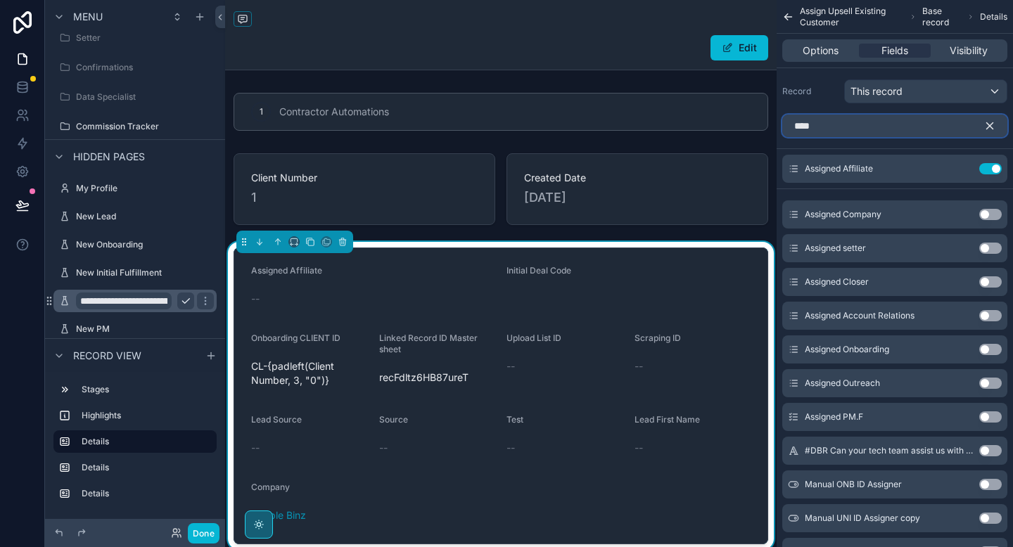
type input "****"
click at [987, 418] on button "Use setting" at bounding box center [990, 416] width 23 height 11
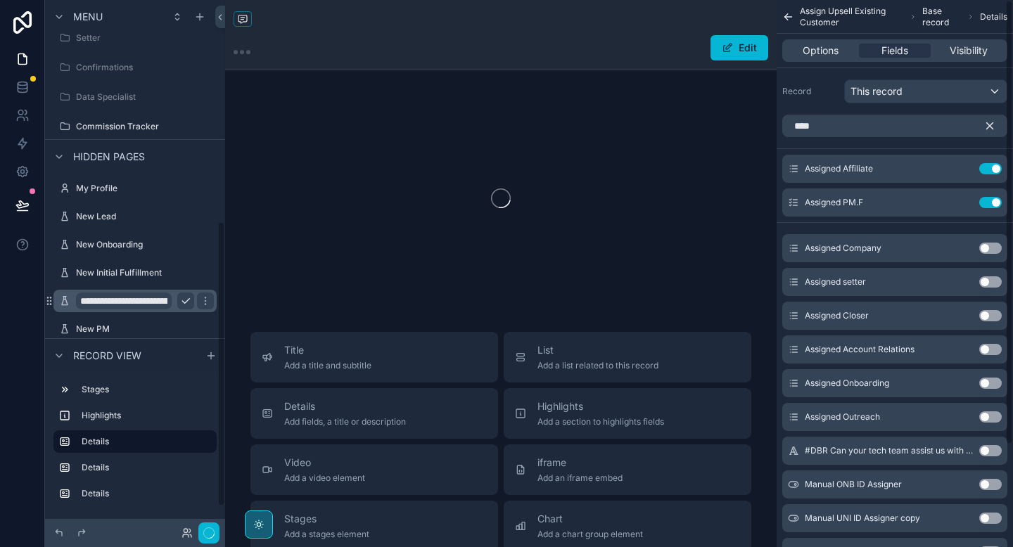
scroll to position [411, 0]
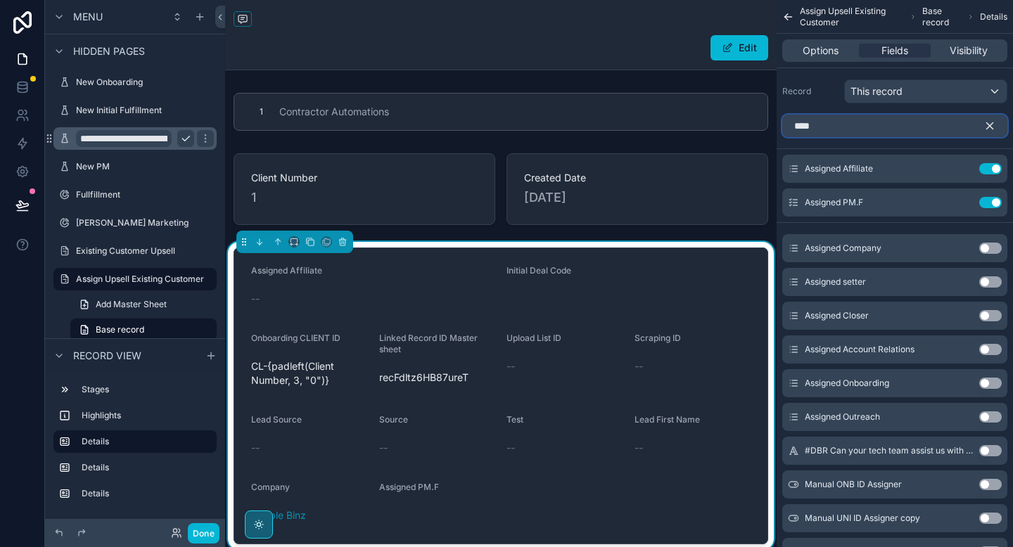
click at [893, 127] on input "****" at bounding box center [894, 126] width 225 height 23
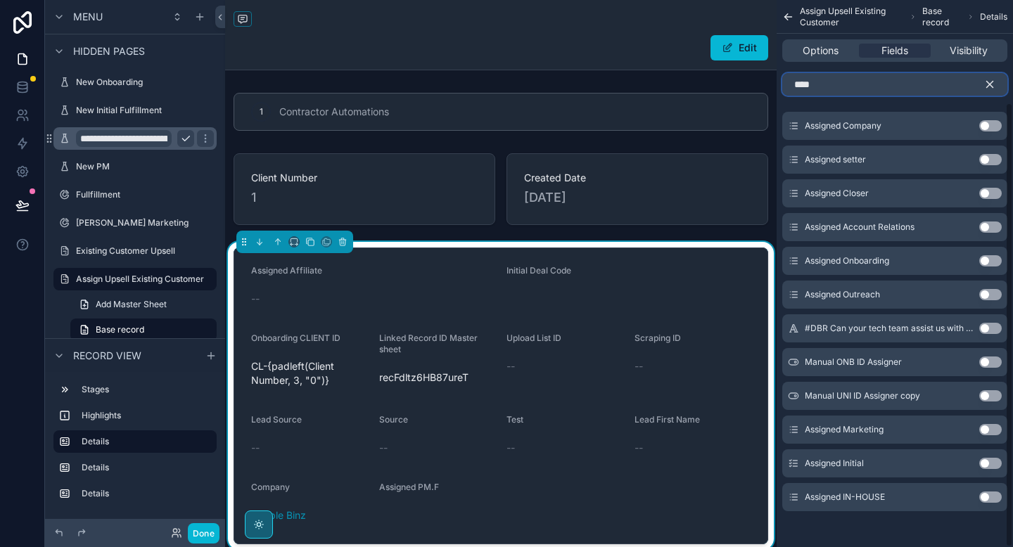
scroll to position [126, 0]
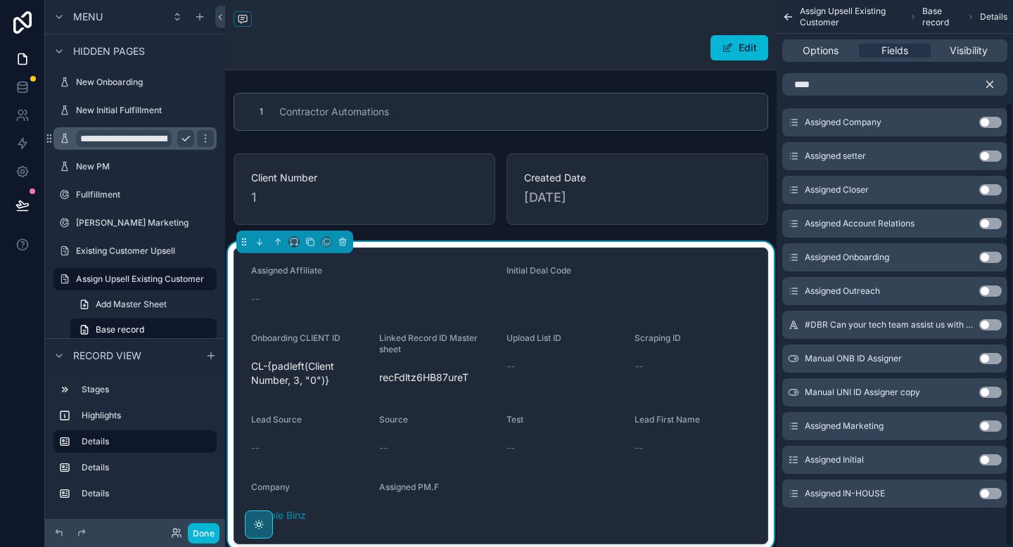
click at [996, 500] on div "Assigned IN-HOUSE Use setting" at bounding box center [894, 494] width 225 height 28
click at [990, 489] on button "Use setting" at bounding box center [990, 493] width 23 height 11
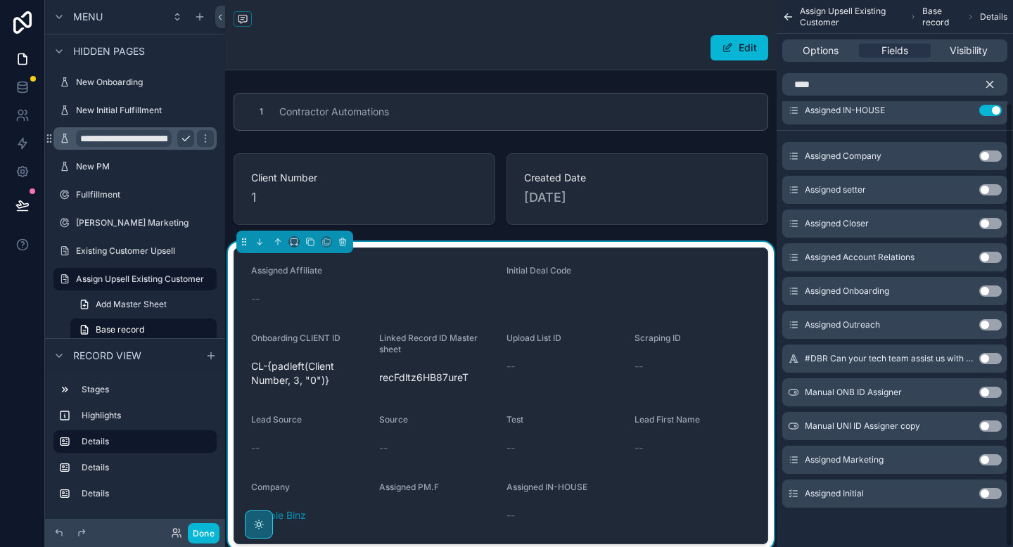
scroll to position [0, 0]
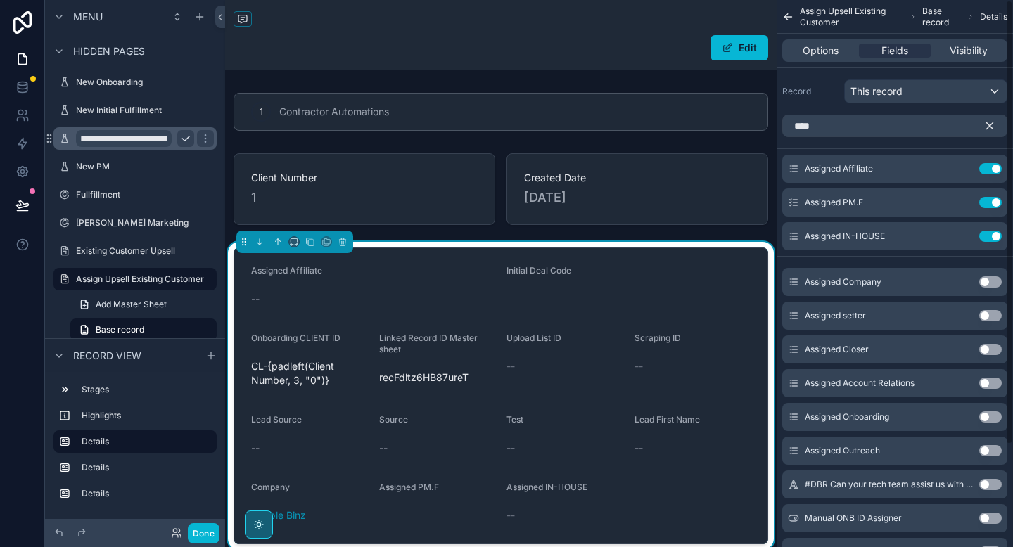
click at [992, 128] on icon "scrollable content" at bounding box center [990, 126] width 6 height 6
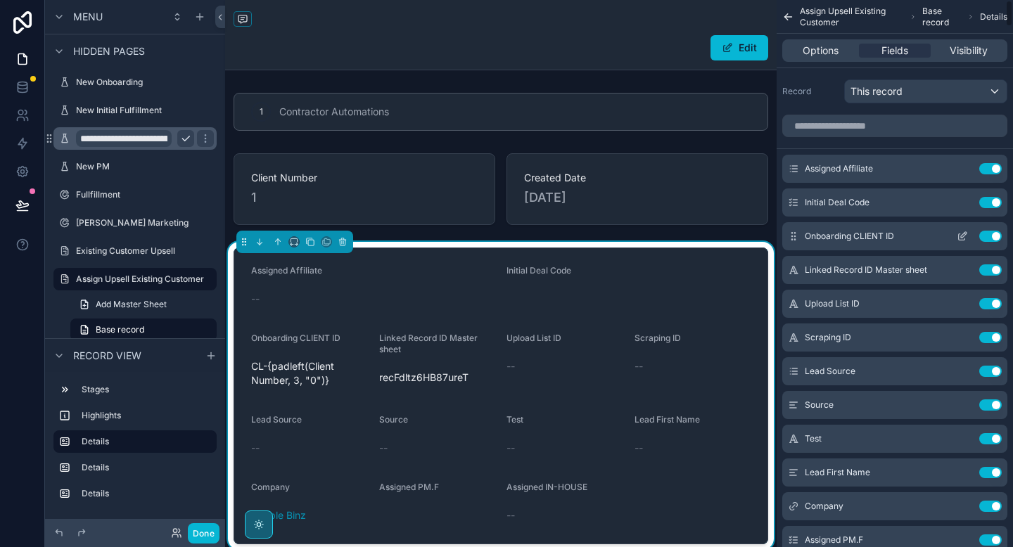
scroll to position [14, 0]
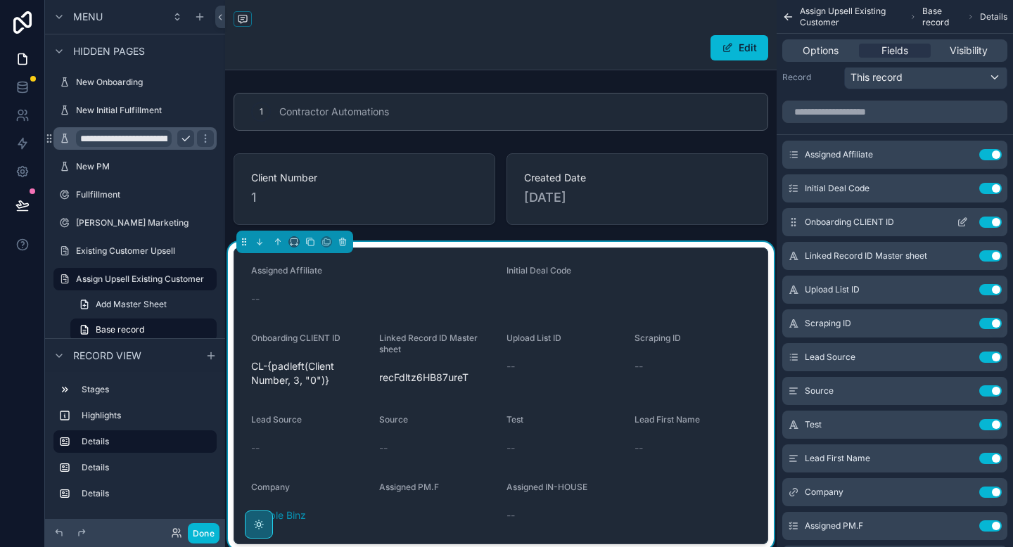
click at [989, 222] on button "Use setting" at bounding box center [990, 222] width 23 height 11
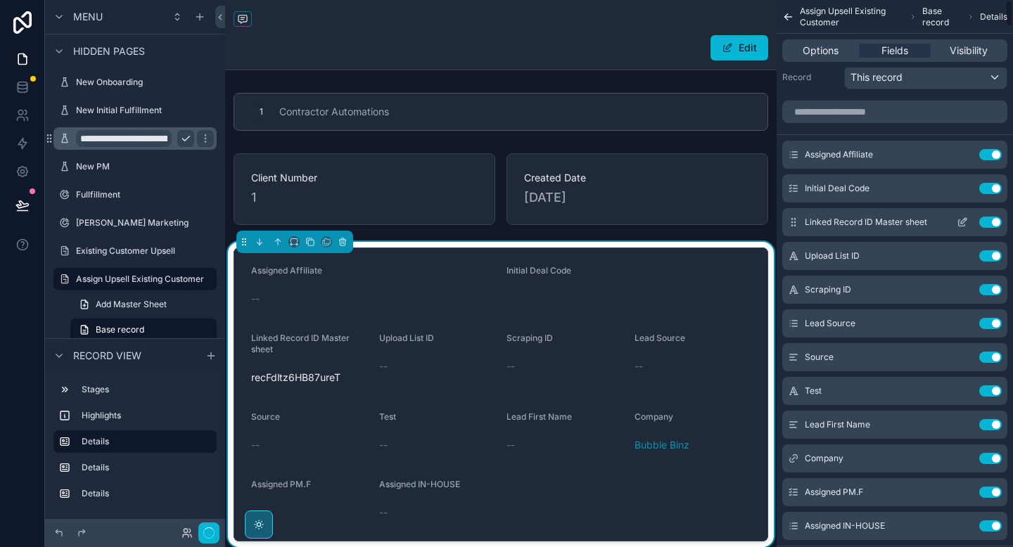
click at [989, 218] on button "Use setting" at bounding box center [990, 222] width 23 height 11
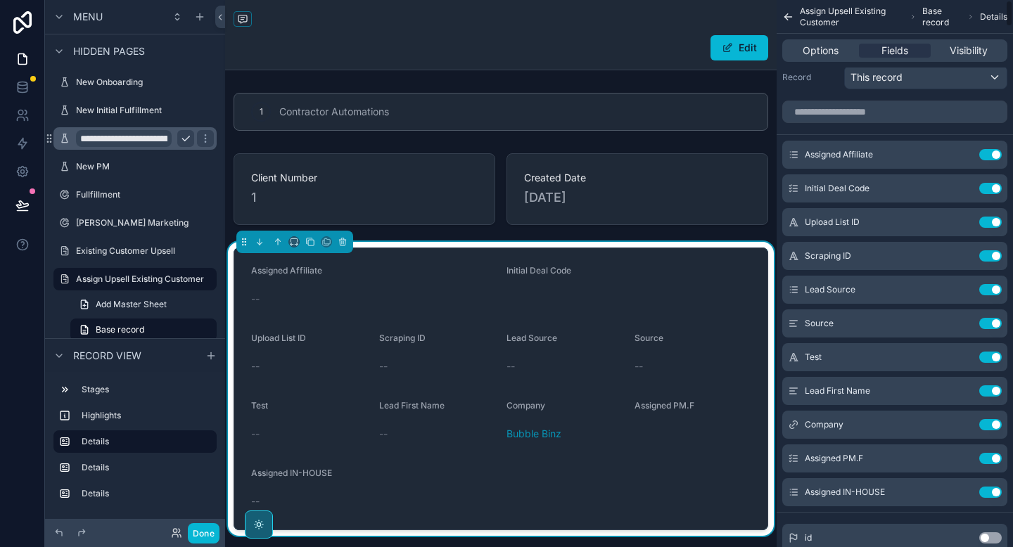
click at [989, 218] on button "Use setting" at bounding box center [990, 222] width 23 height 11
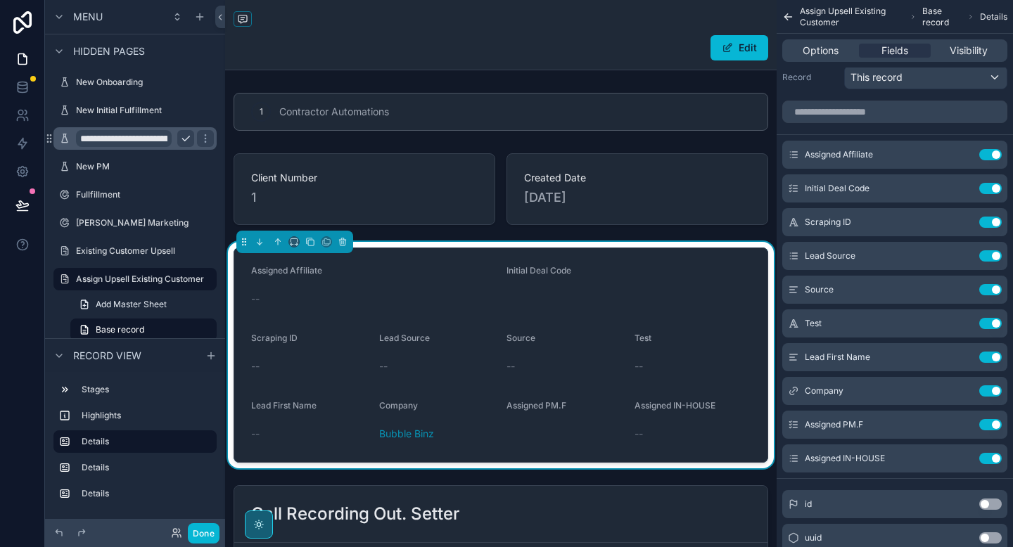
click at [989, 218] on button "Use setting" at bounding box center [990, 222] width 23 height 11
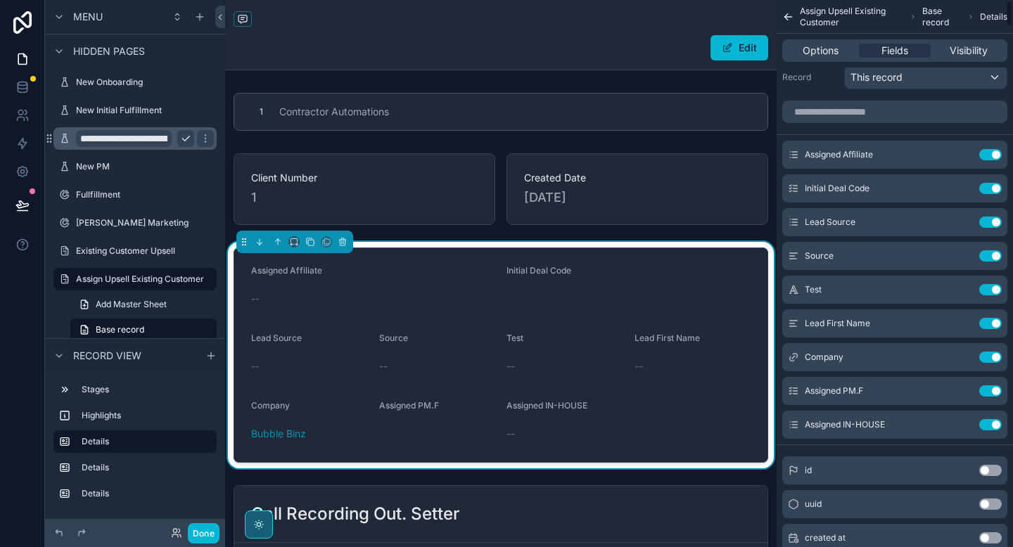
click at [989, 218] on button "Use setting" at bounding box center [990, 222] width 23 height 11
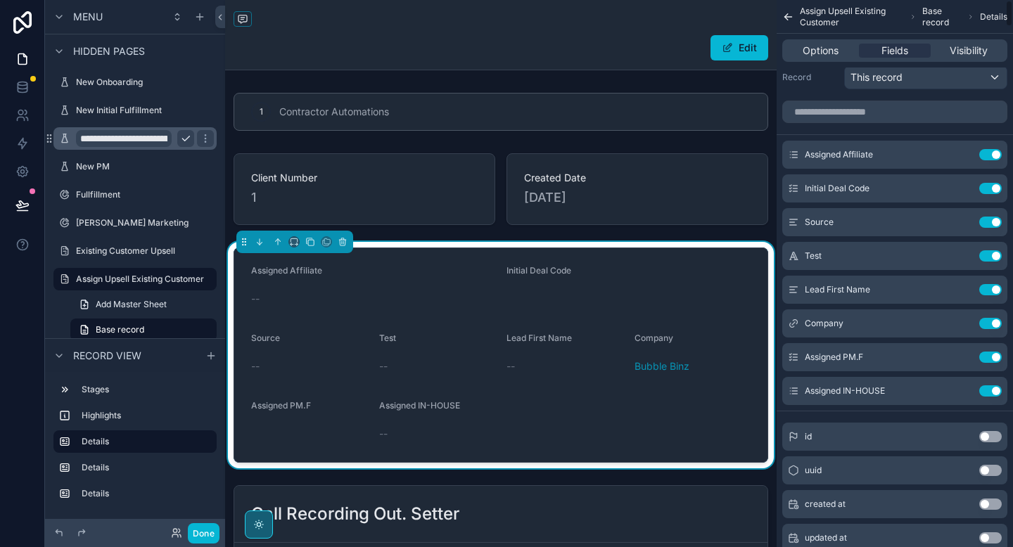
click at [989, 218] on button "Use setting" at bounding box center [990, 222] width 23 height 11
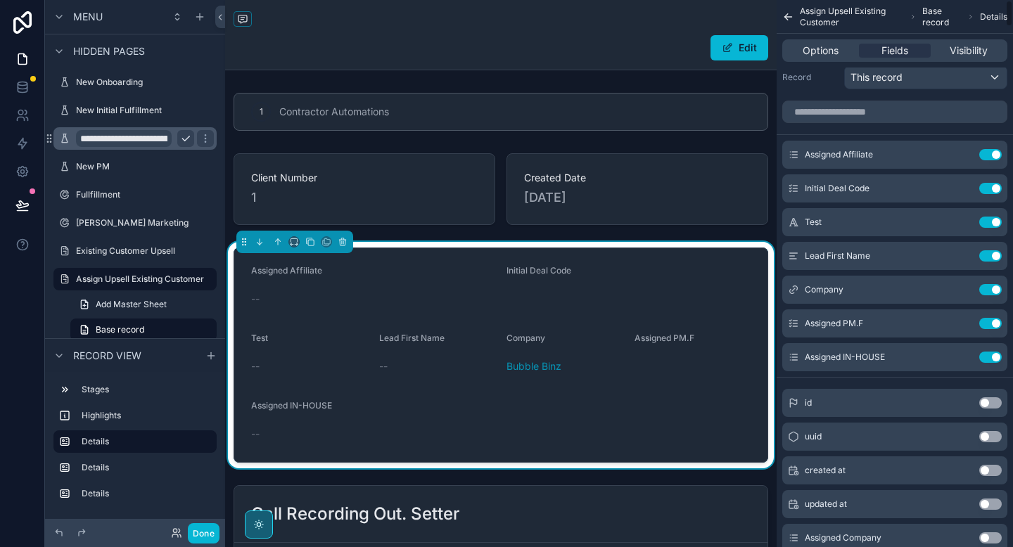
click at [989, 218] on button "Use setting" at bounding box center [990, 222] width 23 height 11
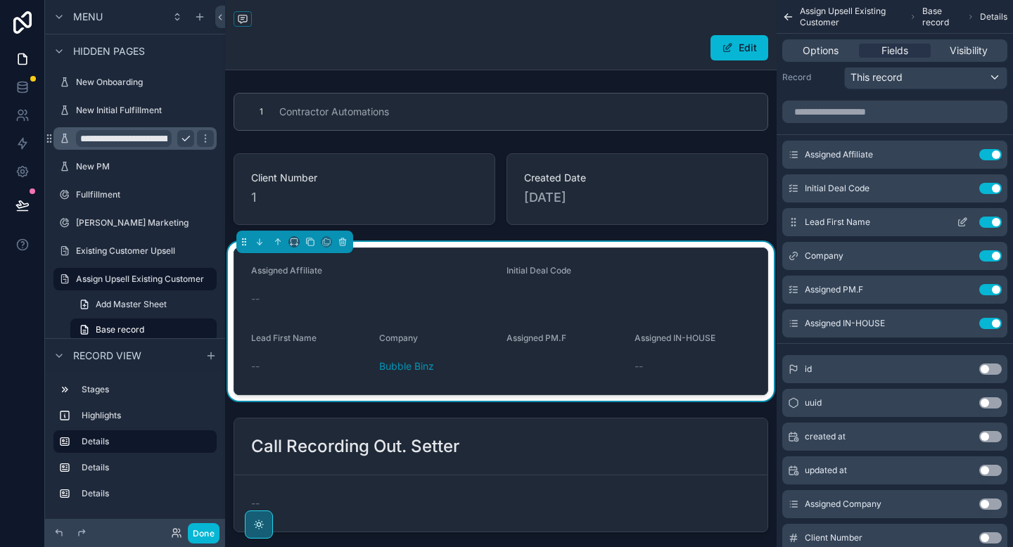
click at [996, 218] on button "Use setting" at bounding box center [990, 222] width 23 height 11
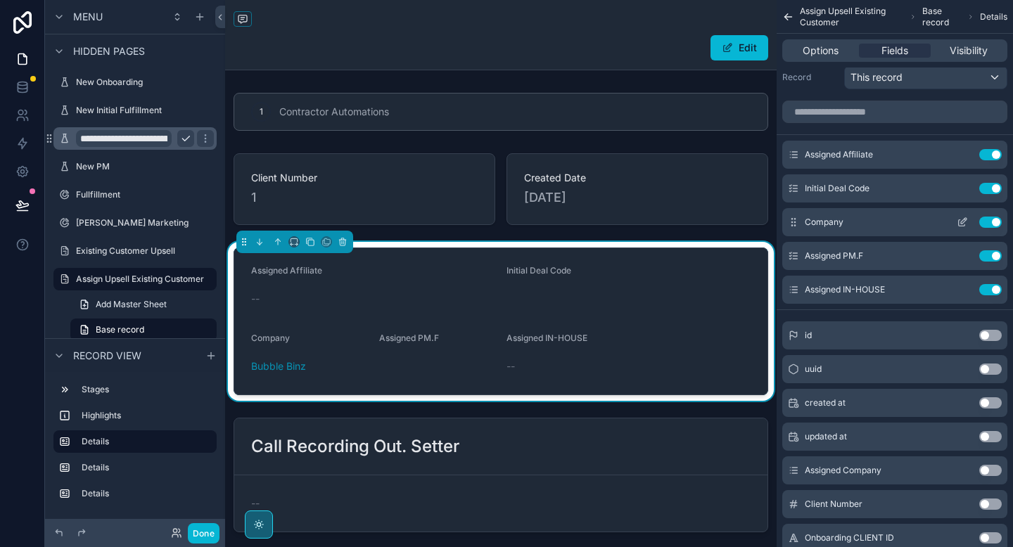
click at [991, 220] on button "Use setting" at bounding box center [990, 222] width 23 height 11
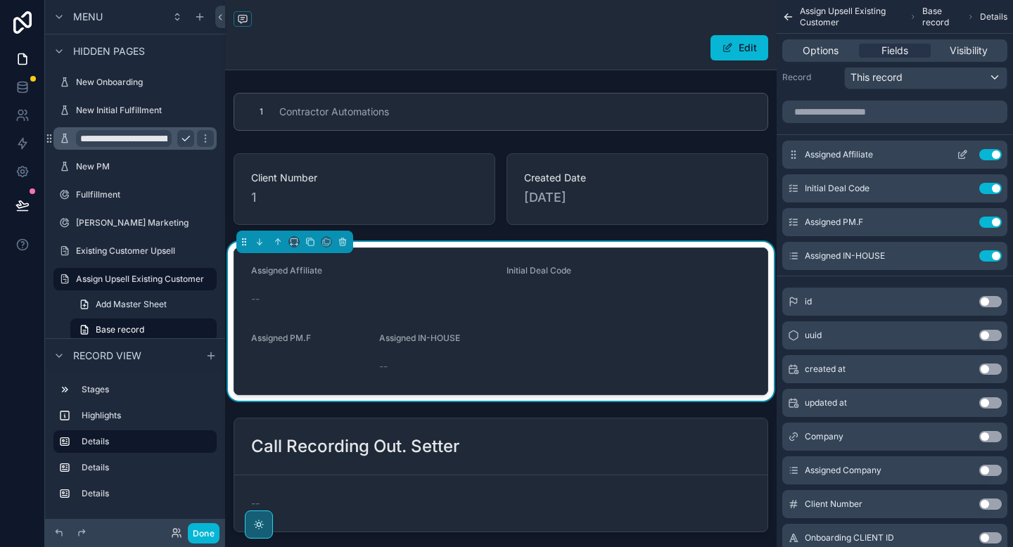
click at [994, 155] on button "Use setting" at bounding box center [990, 154] width 23 height 11
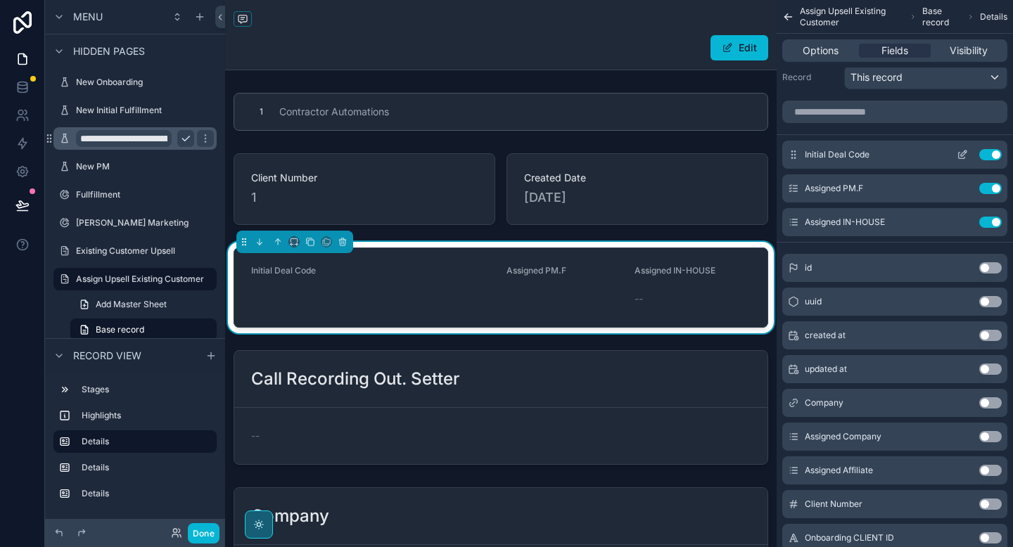
click at [989, 155] on button "Use setting" at bounding box center [990, 154] width 23 height 11
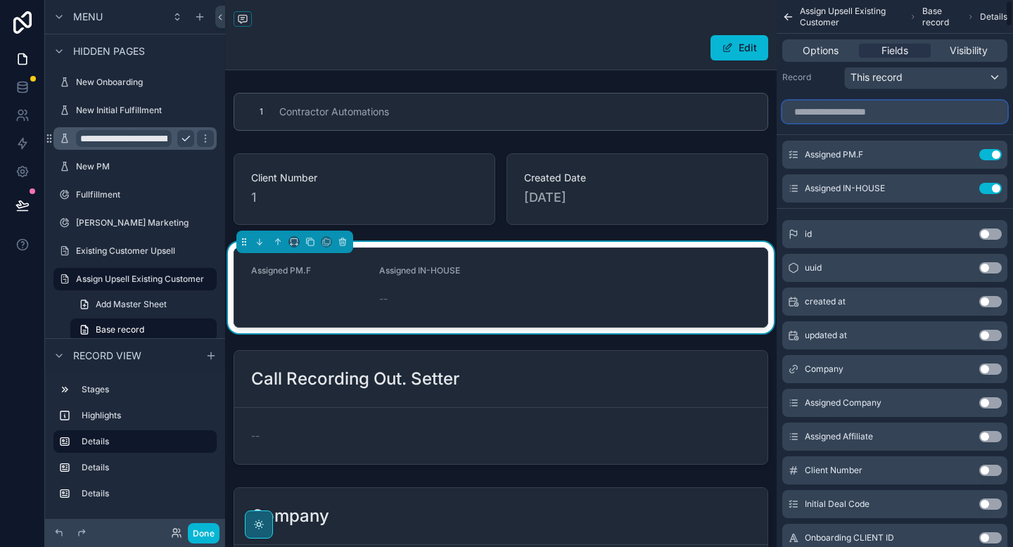
click at [911, 115] on input "scrollable content" at bounding box center [894, 112] width 225 height 23
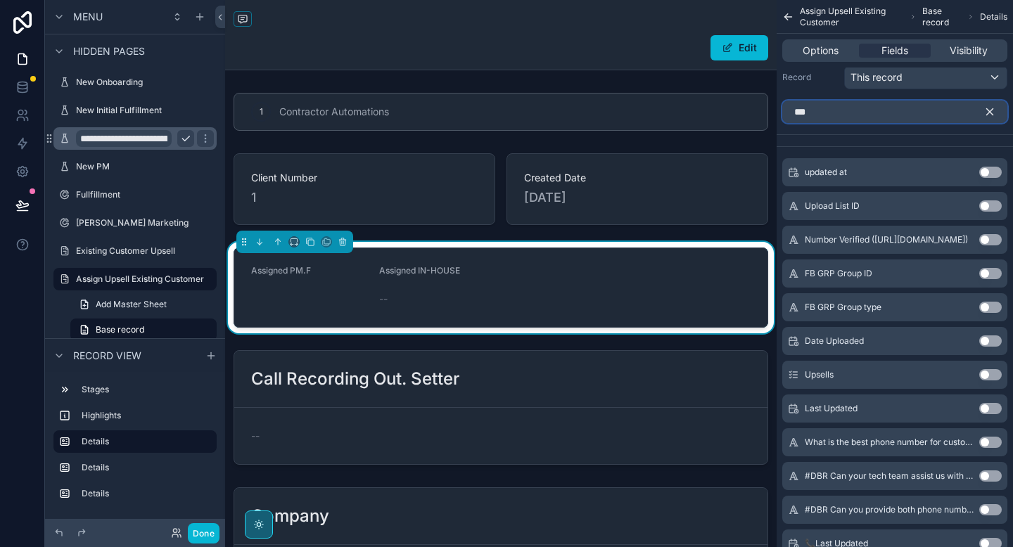
scroll to position [0, 0]
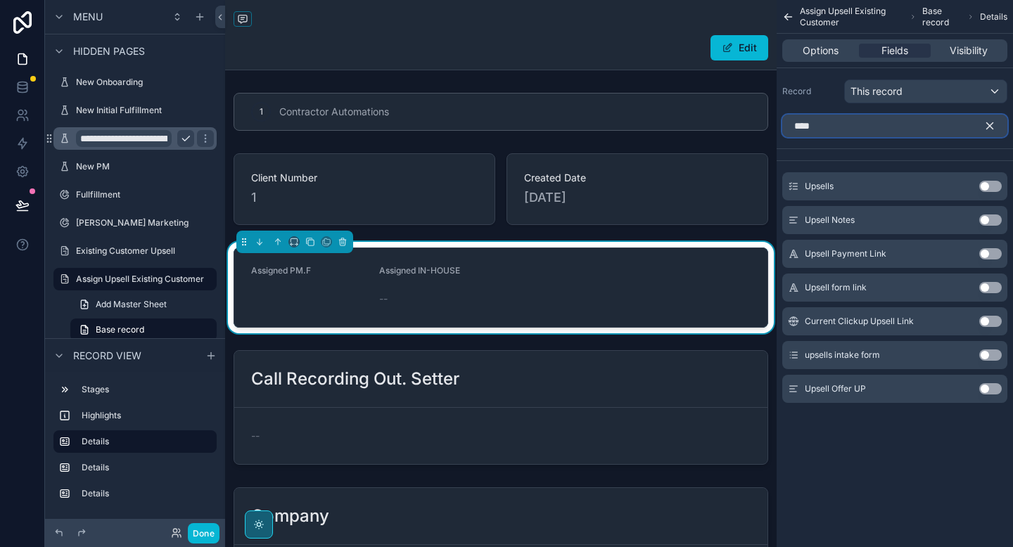
type input "****"
click at [994, 219] on button "Use setting" at bounding box center [990, 219] width 23 height 11
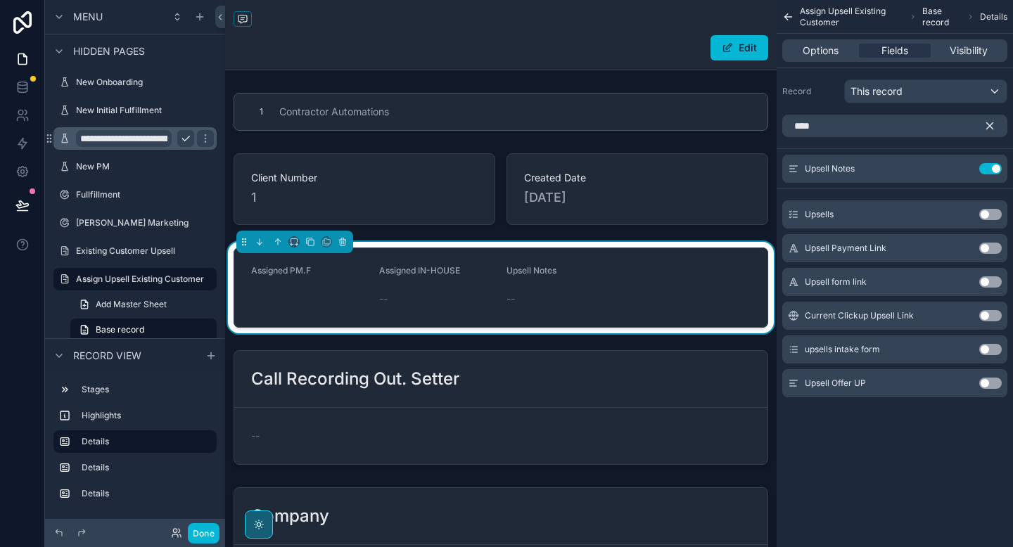
click at [991, 218] on button "Use setting" at bounding box center [990, 214] width 23 height 11
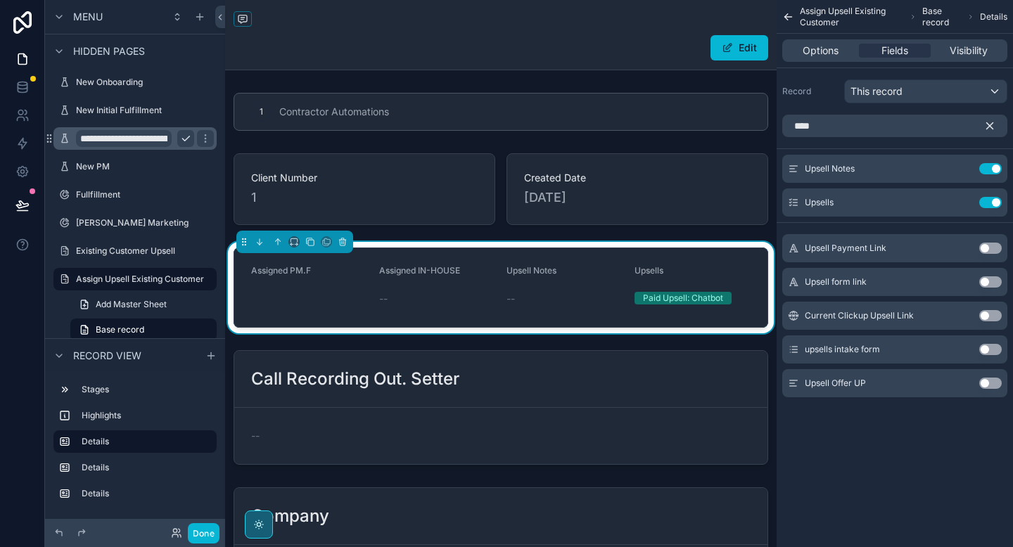
click at [987, 126] on icon "scrollable content" at bounding box center [989, 126] width 13 height 13
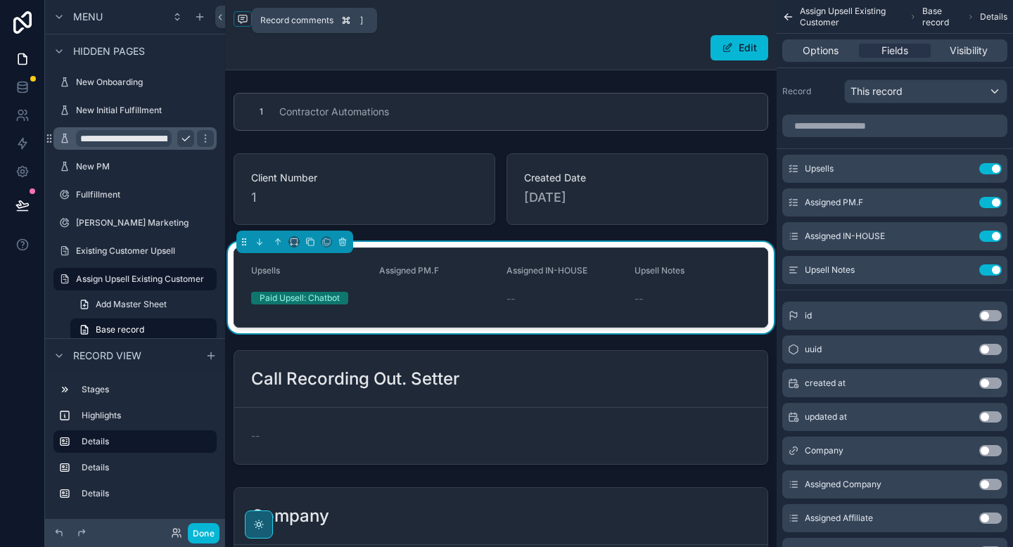
click at [248, 22] on span "scrollable content" at bounding box center [242, 18] width 18 height 15
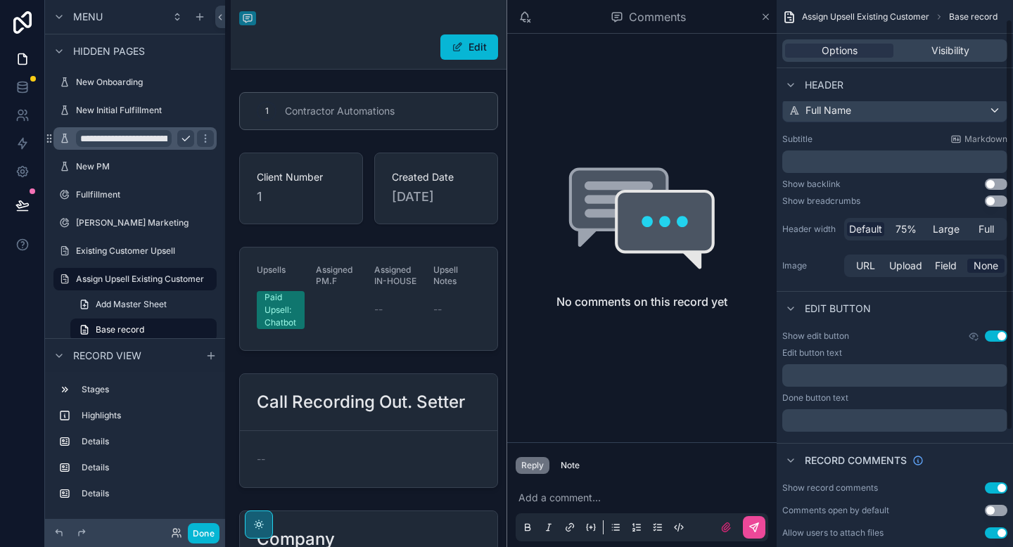
scroll to position [26, 0]
click at [993, 485] on button "Use setting" at bounding box center [995, 487] width 23 height 11
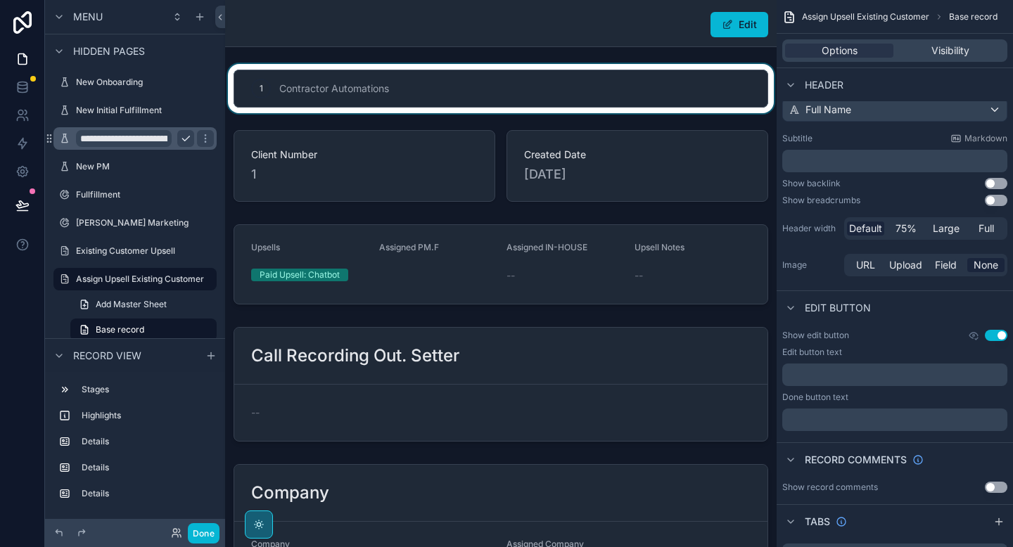
click at [624, 108] on div "scrollable content" at bounding box center [500, 88] width 551 height 49
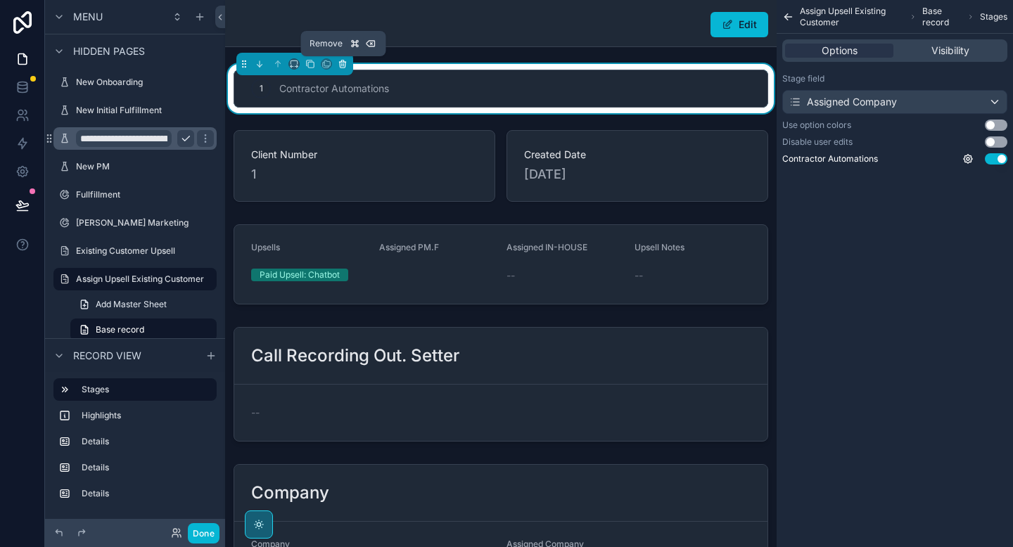
click at [343, 66] on icon "scrollable content" at bounding box center [343, 64] width 10 height 10
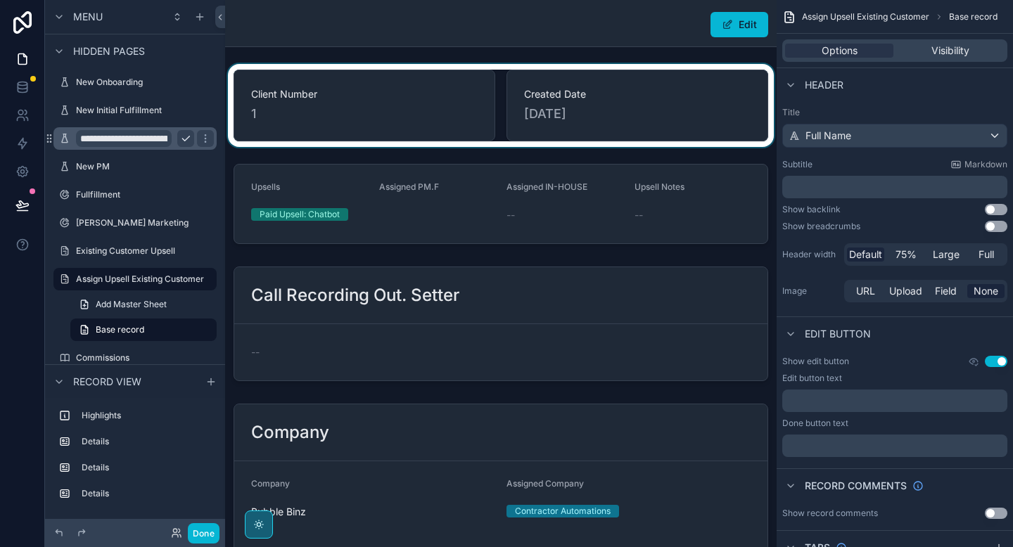
click at [421, 111] on div "scrollable content" at bounding box center [500, 105] width 551 height 83
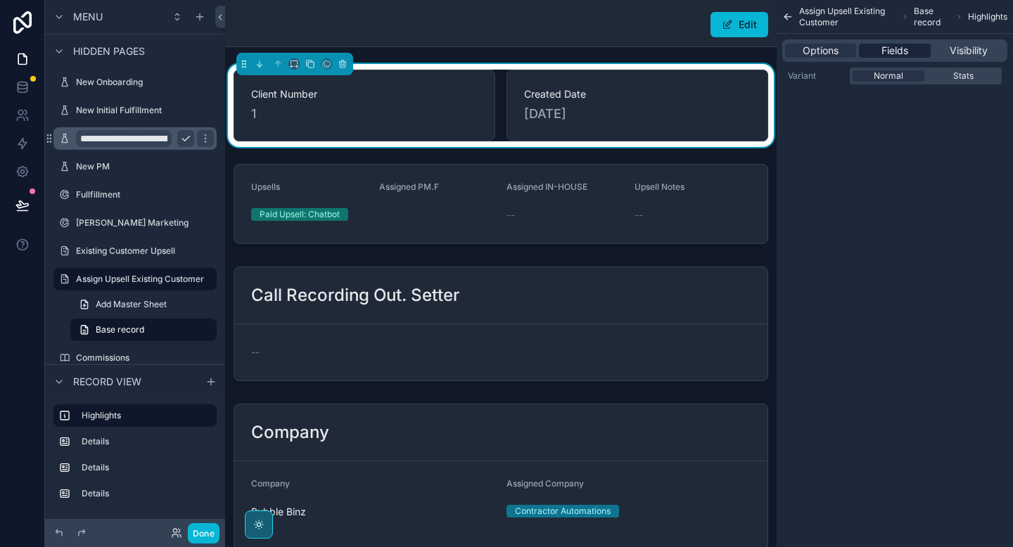
click at [895, 44] on span "Fields" at bounding box center [894, 51] width 27 height 14
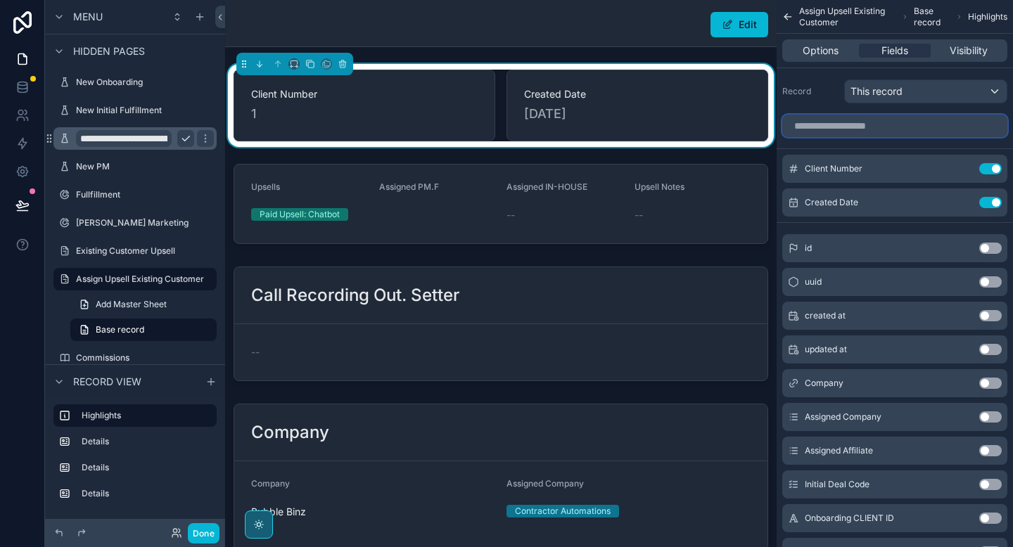
click at [869, 122] on input "scrollable content" at bounding box center [894, 126] width 225 height 23
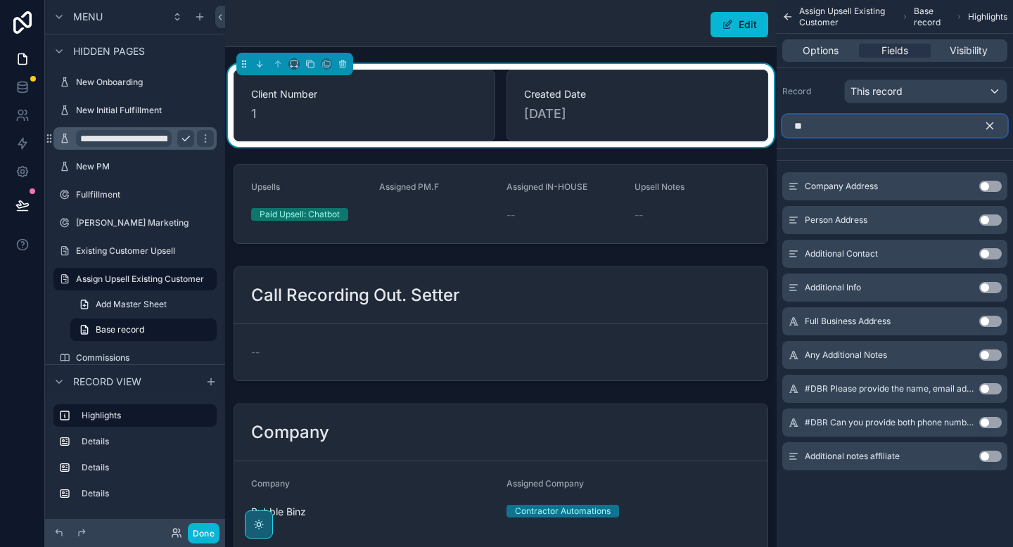
type input "*"
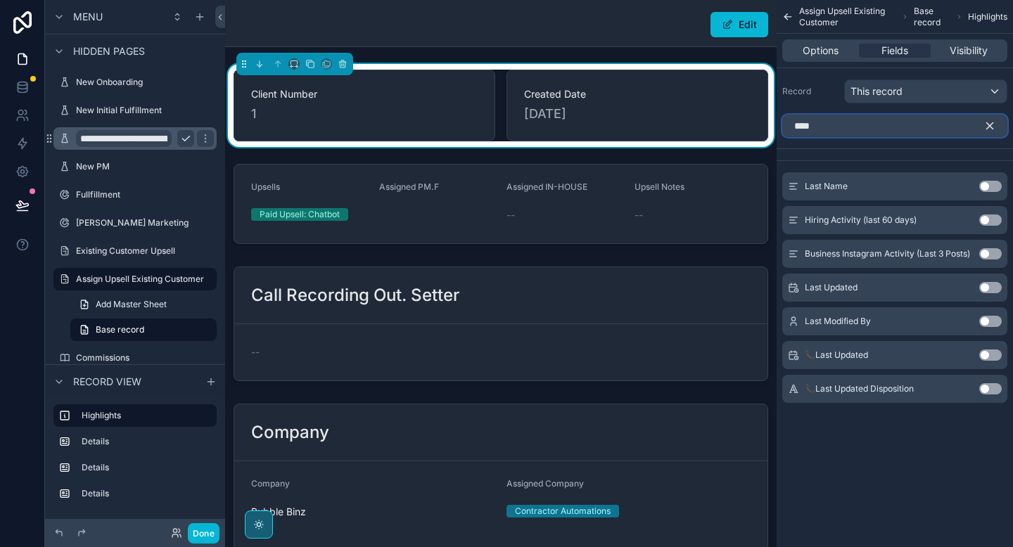
type input "****"
click at [988, 285] on button "Use setting" at bounding box center [990, 287] width 23 height 11
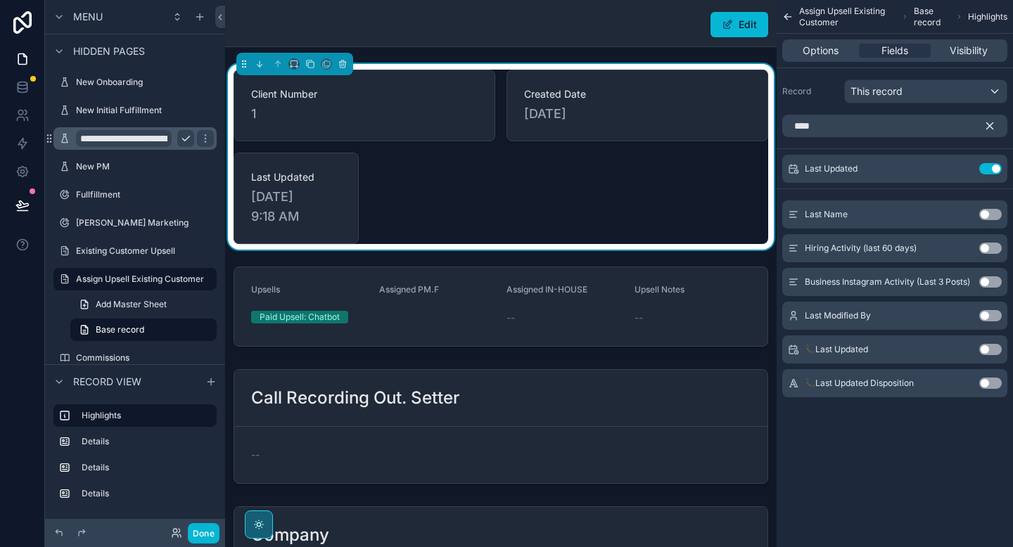
click at [989, 127] on icon "scrollable content" at bounding box center [989, 126] width 13 height 13
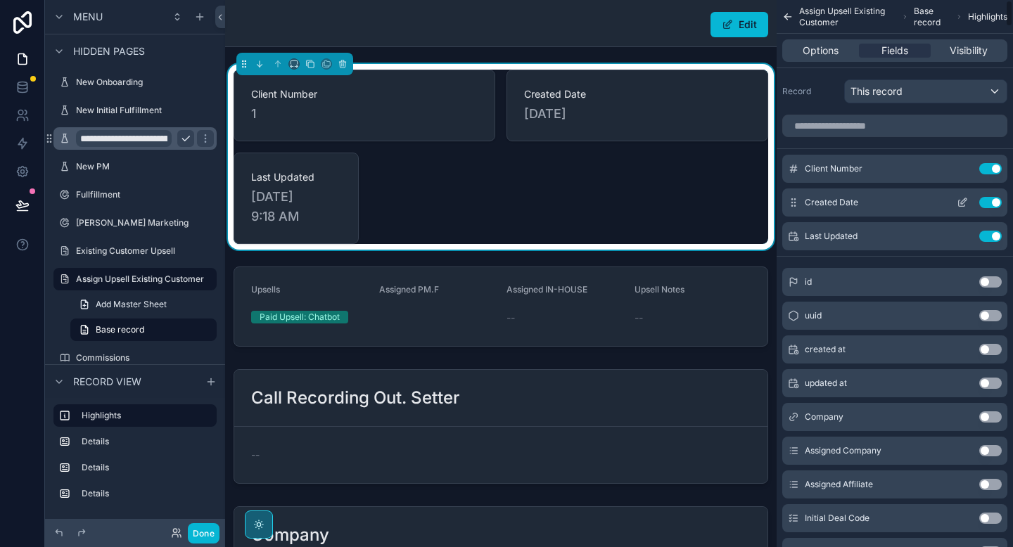
click at [995, 203] on button "Use setting" at bounding box center [990, 202] width 23 height 11
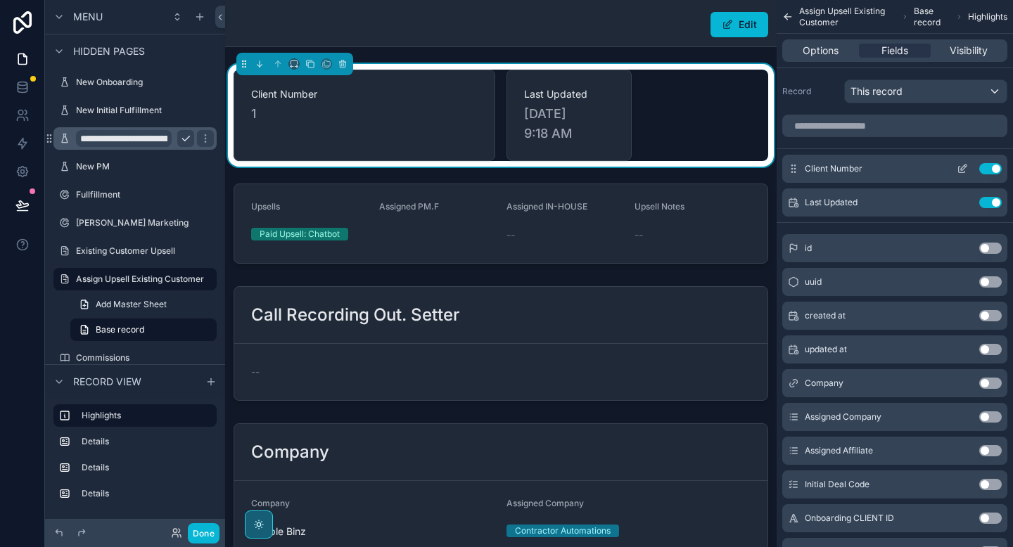
click at [989, 171] on button "Use setting" at bounding box center [990, 168] width 23 height 11
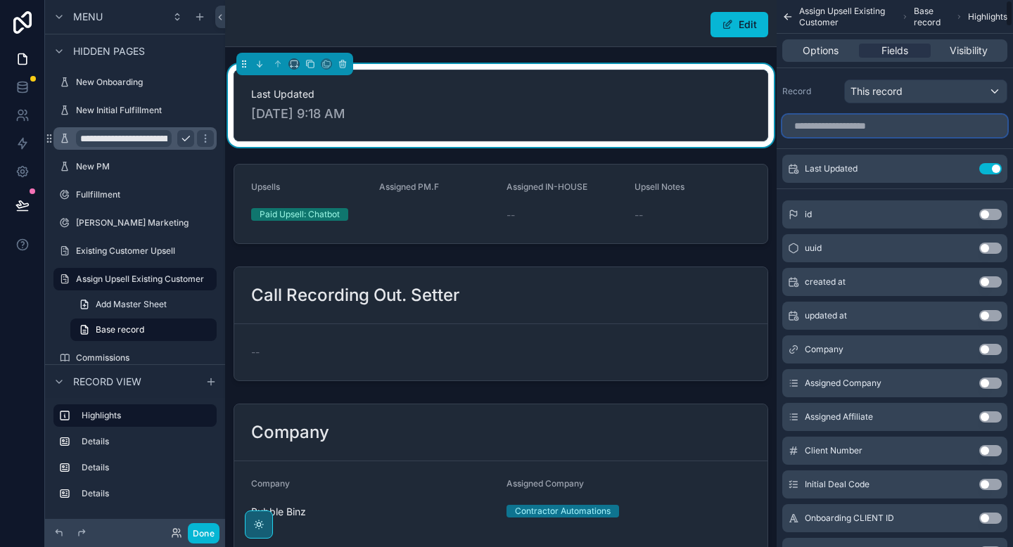
click at [879, 131] on input "scrollable content" at bounding box center [894, 126] width 225 height 23
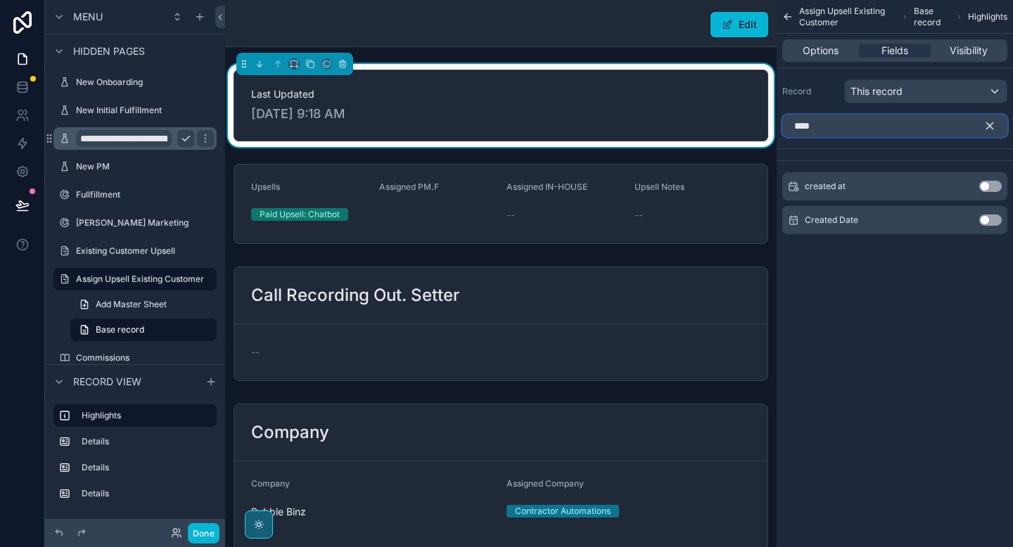
type input "****"
click at [993, 222] on button "Use setting" at bounding box center [990, 219] width 23 height 11
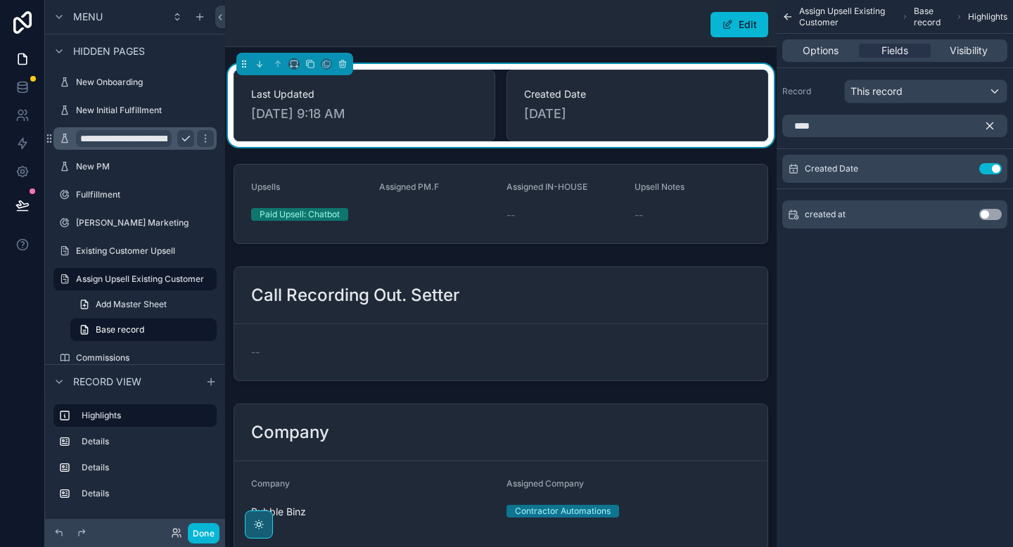
click at [999, 124] on button "scrollable content" at bounding box center [995, 126] width 24 height 23
click at [994, 124] on input "****" at bounding box center [894, 126] width 225 height 23
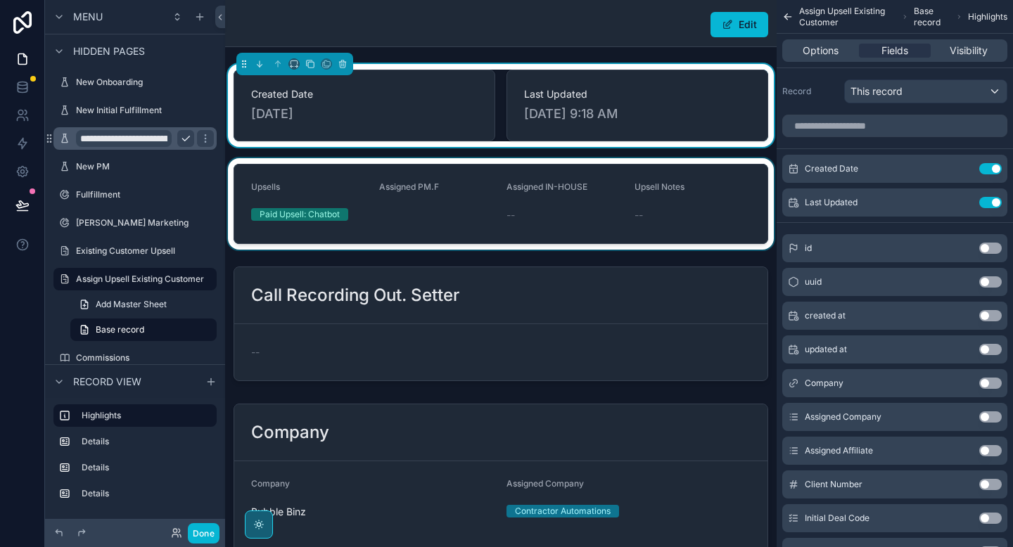
click at [450, 218] on div "scrollable content" at bounding box center [500, 203] width 551 height 91
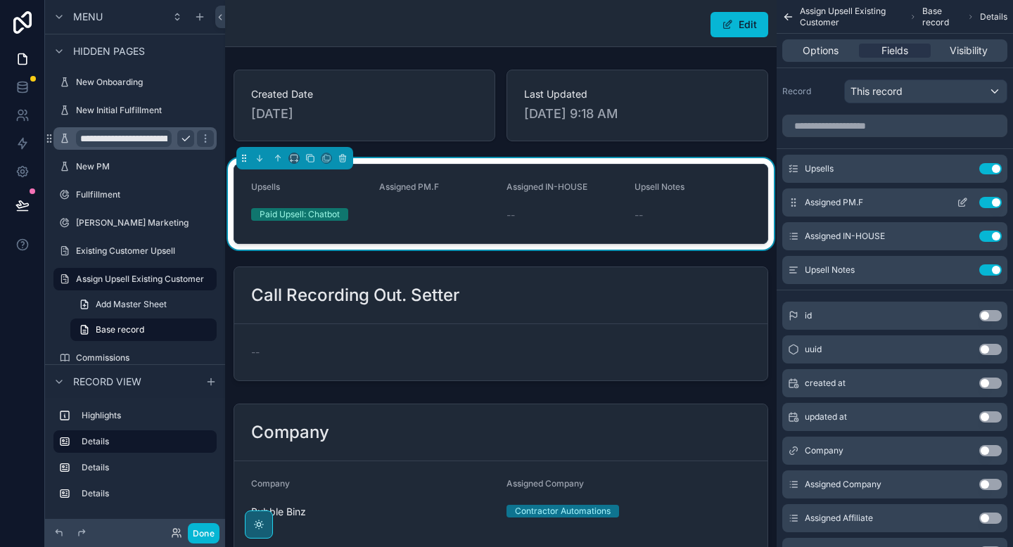
click at [961, 203] on icon "scrollable content" at bounding box center [964, 201] width 6 height 6
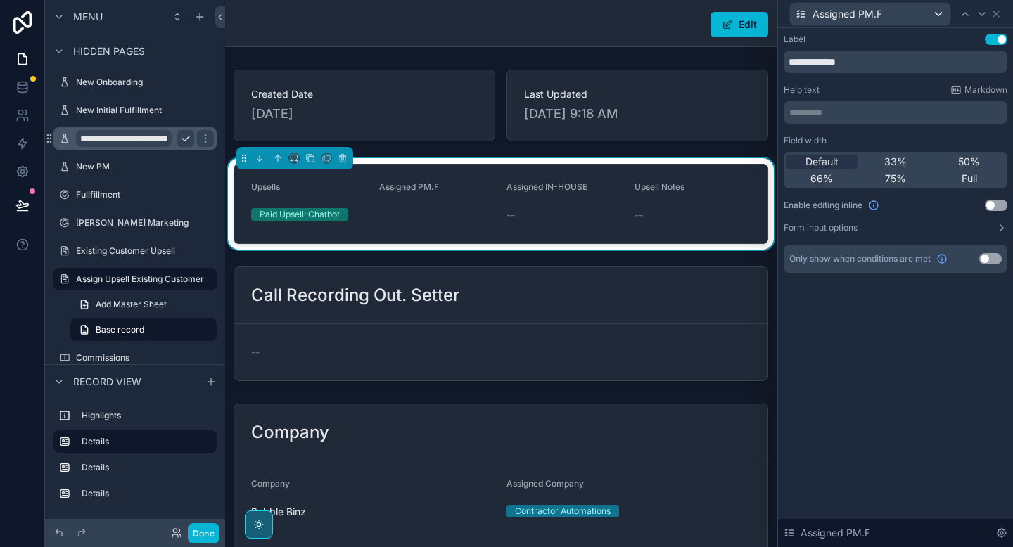
click at [995, 203] on button "Use setting" at bounding box center [995, 205] width 23 height 11
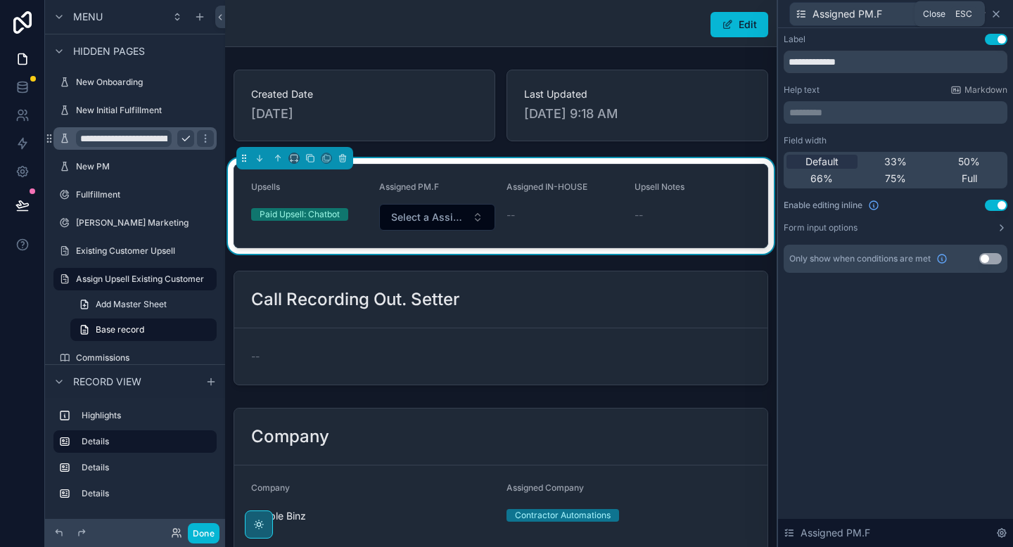
click at [996, 16] on icon at bounding box center [995, 13] width 11 height 11
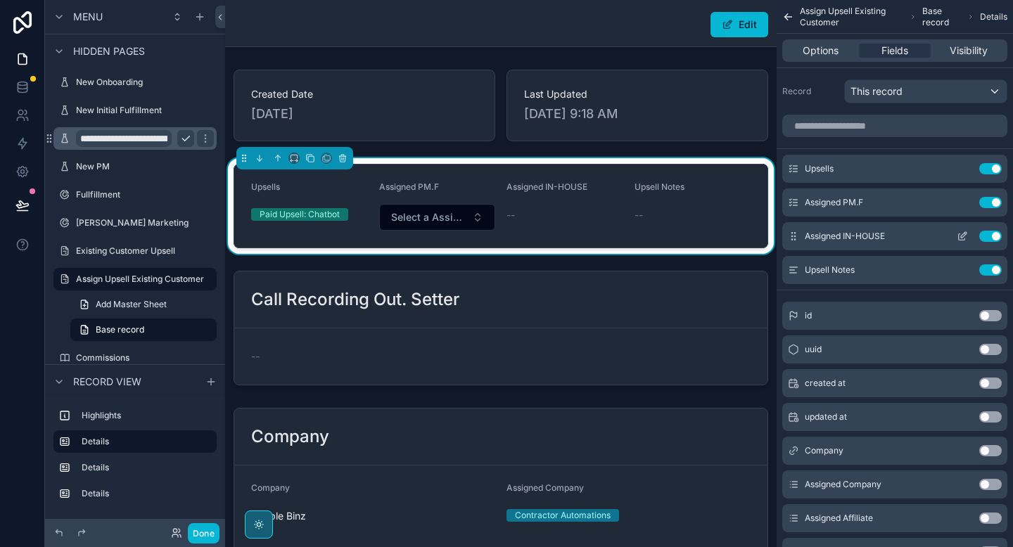
click at [968, 234] on button "scrollable content" at bounding box center [962, 236] width 23 height 11
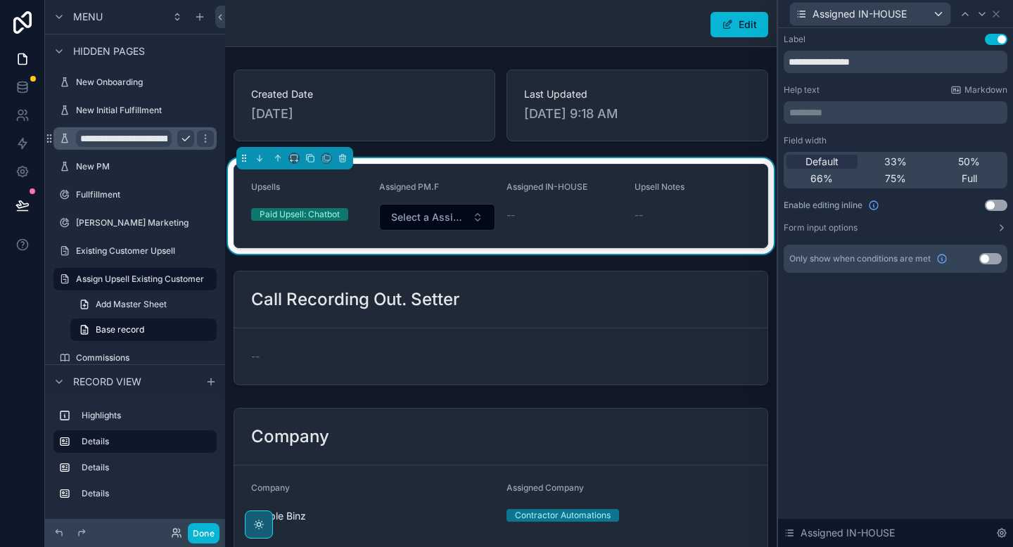
click at [996, 207] on button "Use setting" at bounding box center [995, 205] width 23 height 11
click at [996, 17] on icon at bounding box center [995, 13] width 11 height 11
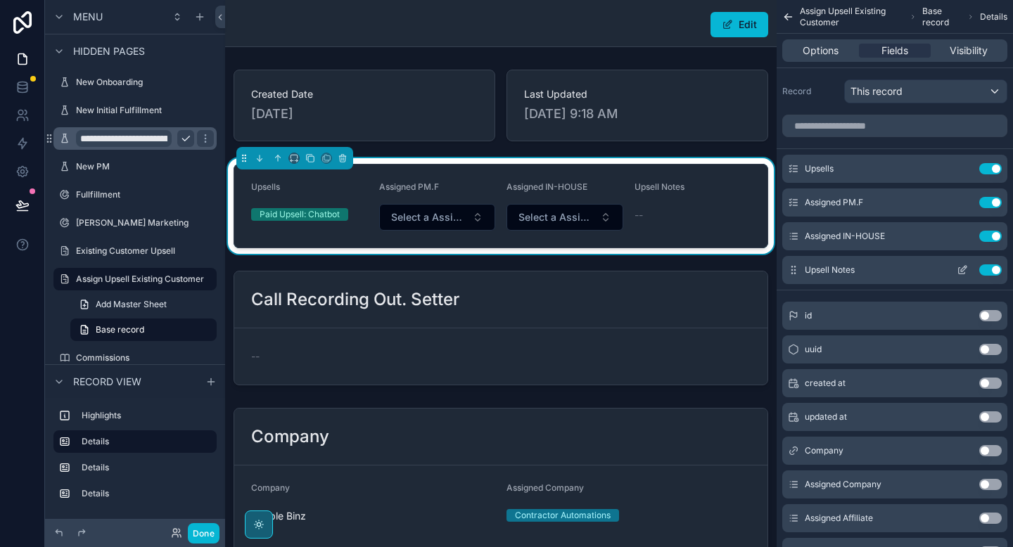
click at [962, 270] on icon "scrollable content" at bounding box center [961, 269] width 11 height 11
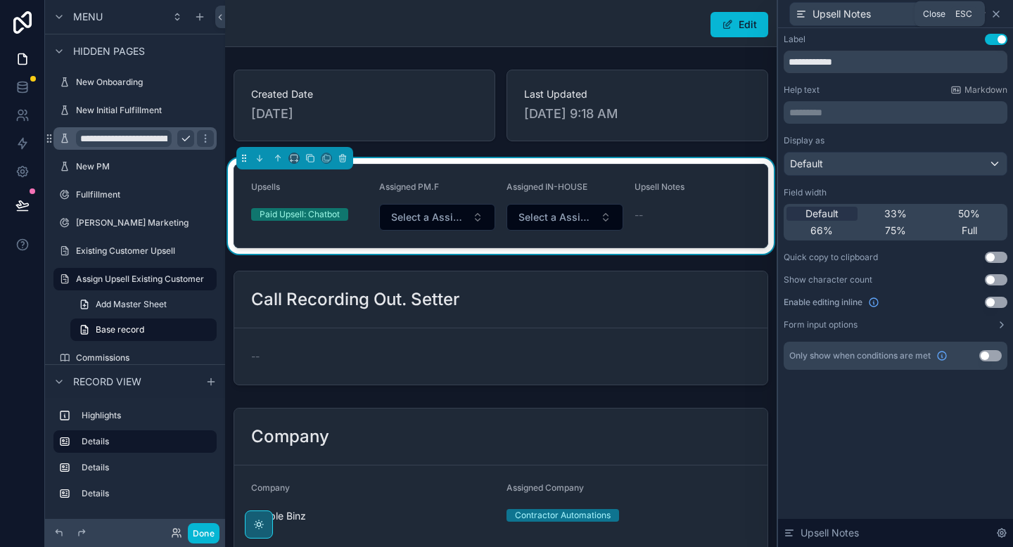
click at [996, 12] on icon at bounding box center [996, 14] width 6 height 6
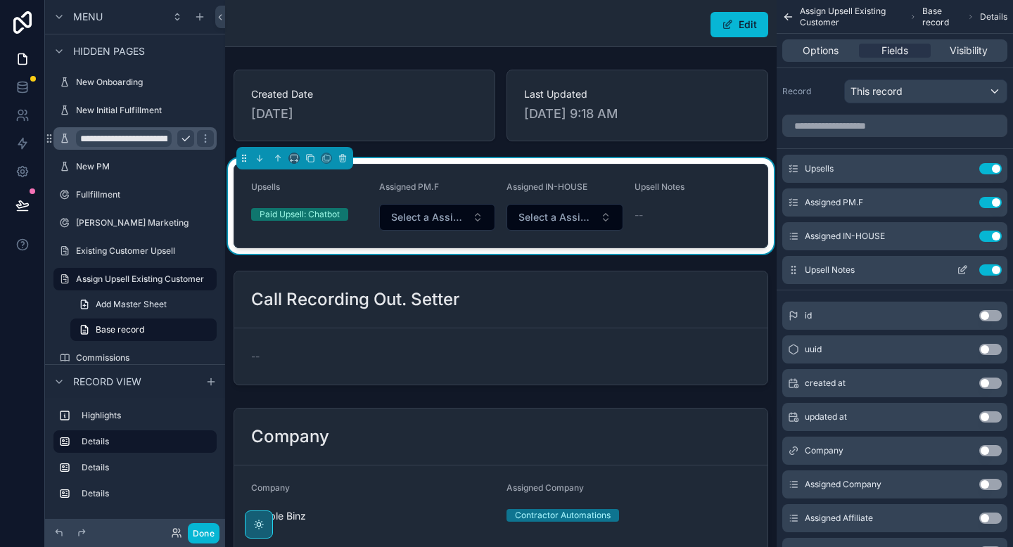
click at [993, 270] on button "Use setting" at bounding box center [990, 269] width 23 height 11
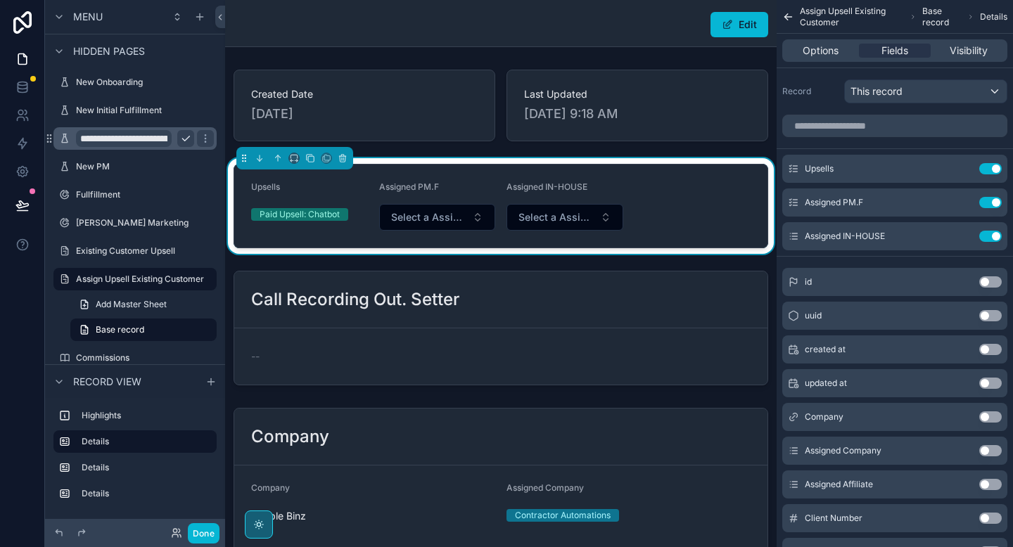
click at [620, 193] on div "Assigned IN-HOUSE" at bounding box center [564, 189] width 117 height 17
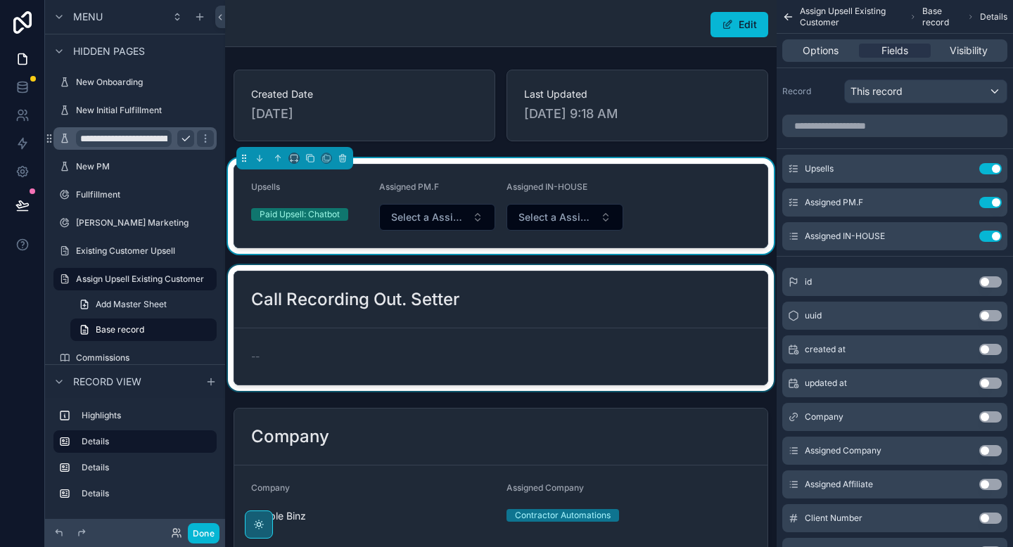
click at [606, 288] on div "scrollable content" at bounding box center [500, 328] width 551 height 126
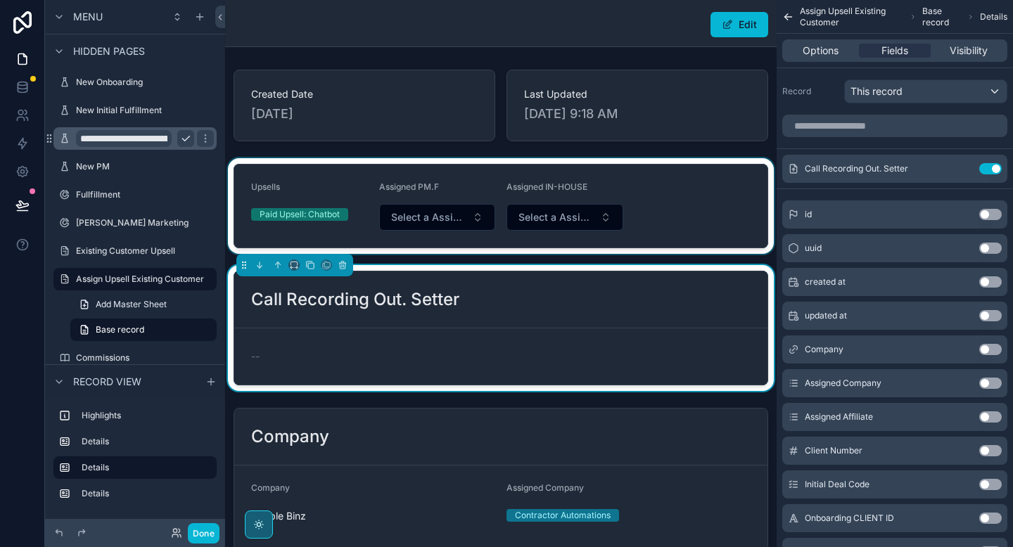
click at [708, 177] on div "scrollable content" at bounding box center [500, 206] width 551 height 96
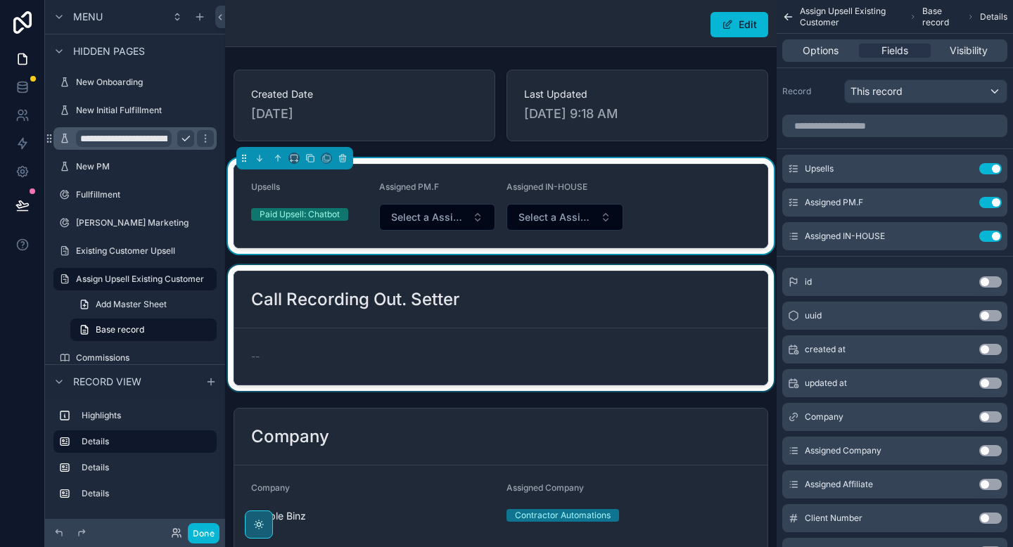
click at [657, 281] on div "scrollable content" at bounding box center [500, 328] width 551 height 126
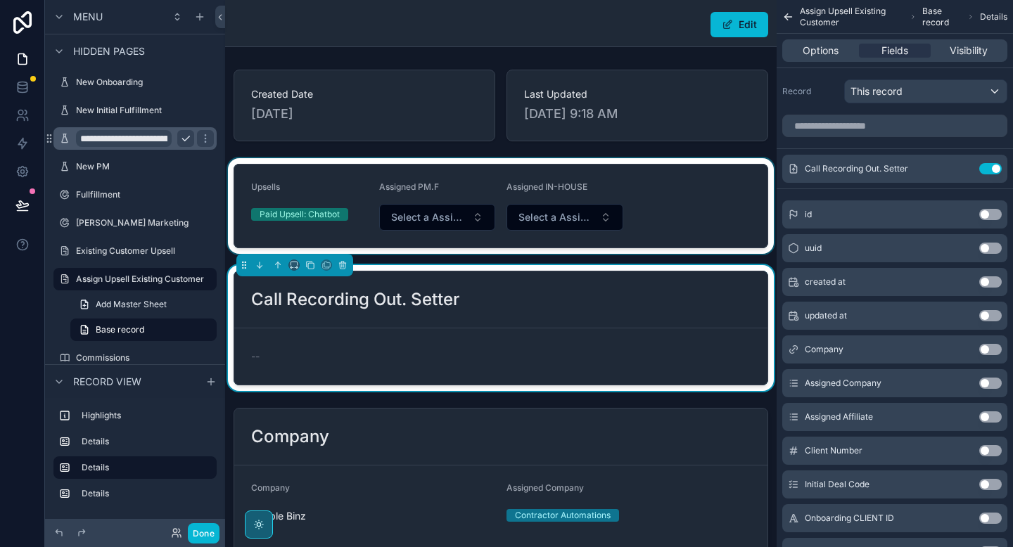
click at [672, 204] on div "scrollable content" at bounding box center [500, 206] width 551 height 96
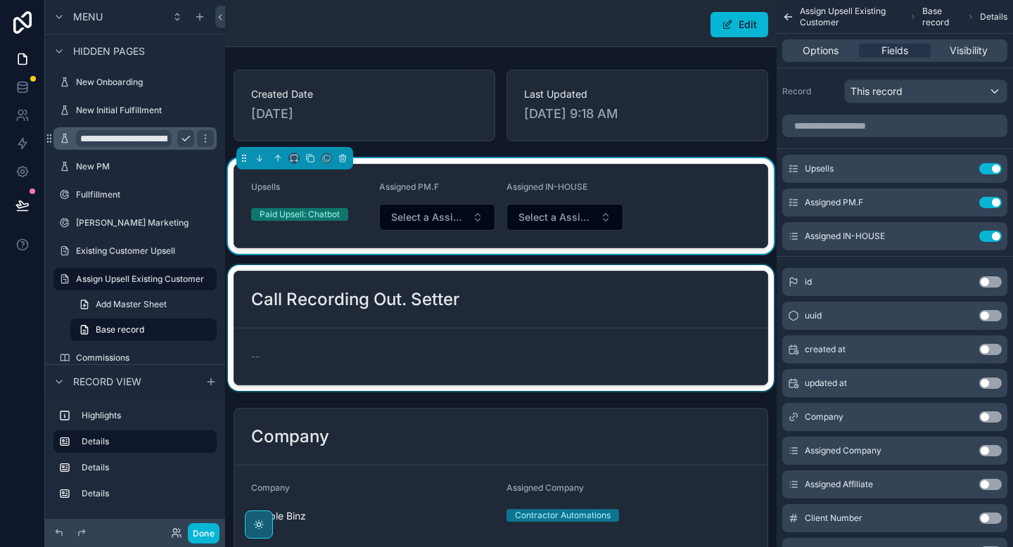
click at [643, 296] on div "scrollable content" at bounding box center [500, 328] width 551 height 126
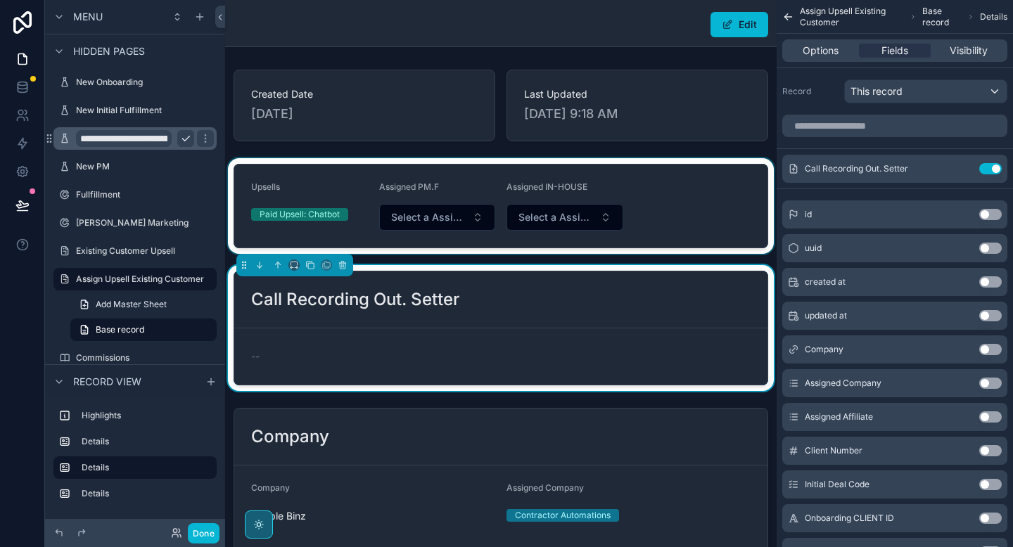
click at [660, 218] on div "scrollable content" at bounding box center [500, 206] width 551 height 96
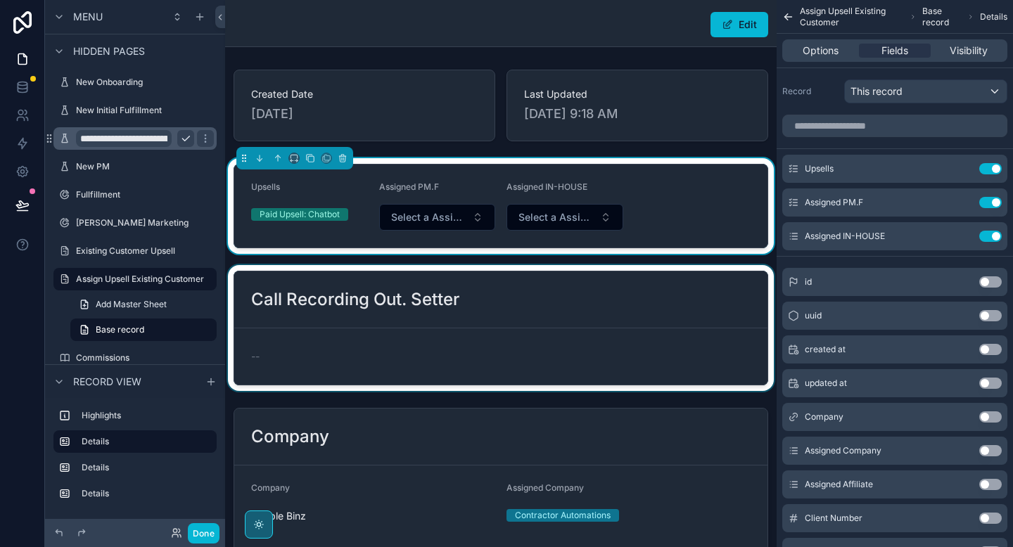
click at [643, 294] on div "scrollable content" at bounding box center [500, 328] width 551 height 126
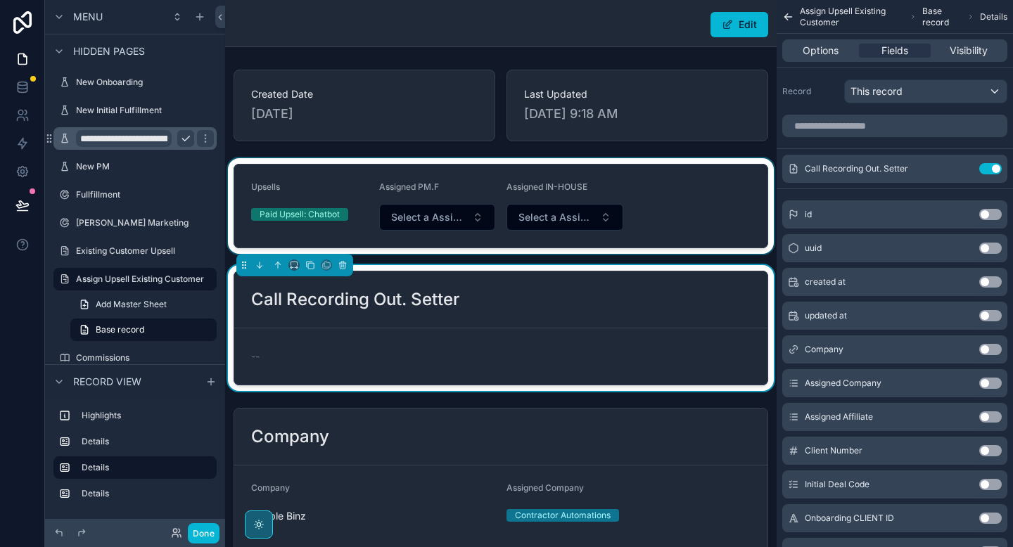
click at [662, 210] on div "scrollable content" at bounding box center [500, 206] width 551 height 96
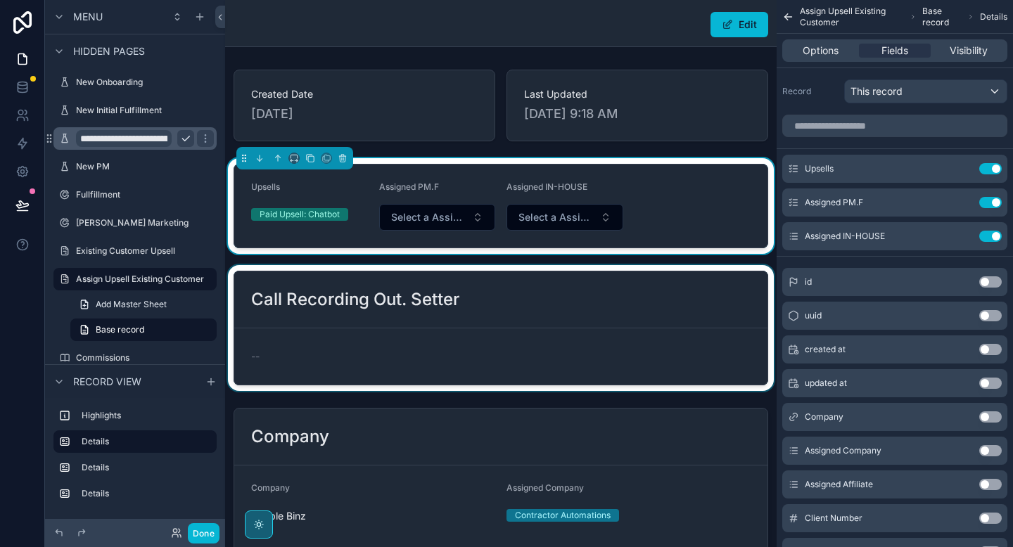
click at [644, 297] on div "scrollable content" at bounding box center [500, 328] width 551 height 126
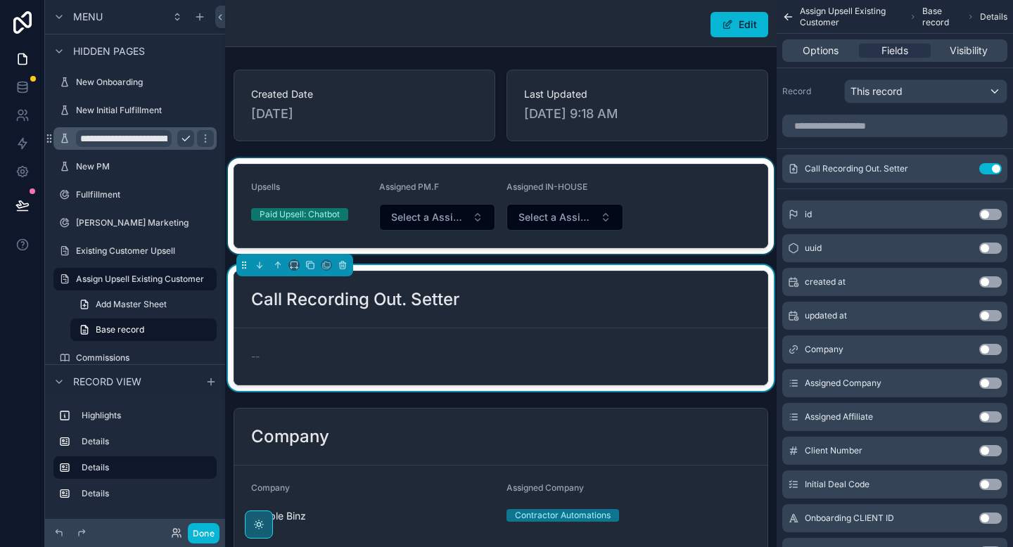
click at [672, 219] on div "scrollable content" at bounding box center [500, 206] width 551 height 96
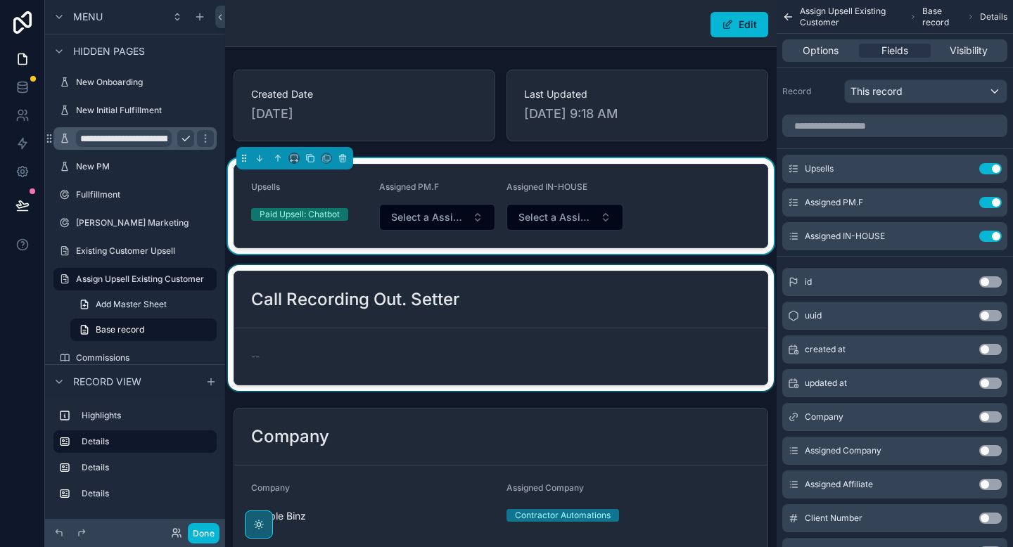
click at [629, 282] on div "scrollable content" at bounding box center [500, 328] width 551 height 126
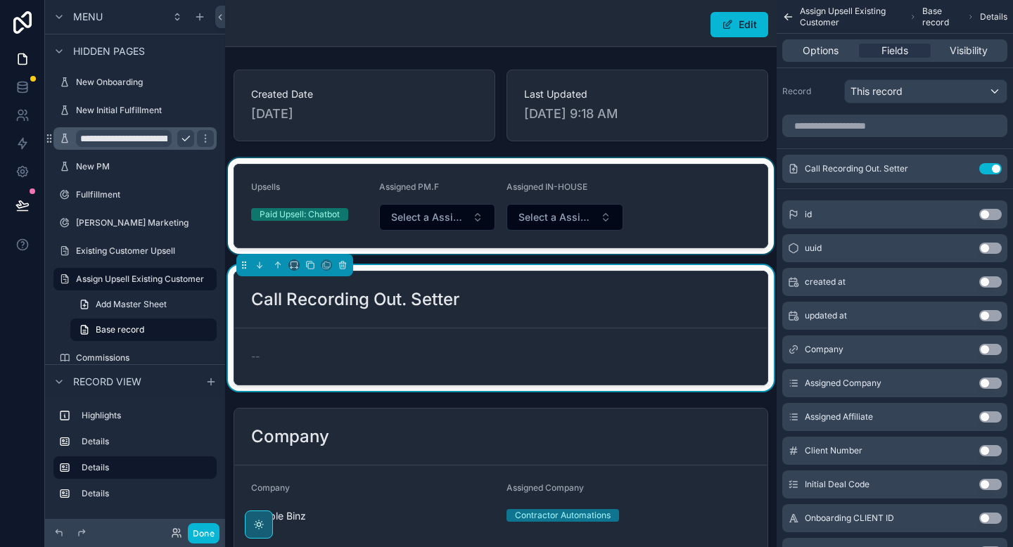
click at [660, 219] on div "scrollable content" at bounding box center [500, 206] width 551 height 96
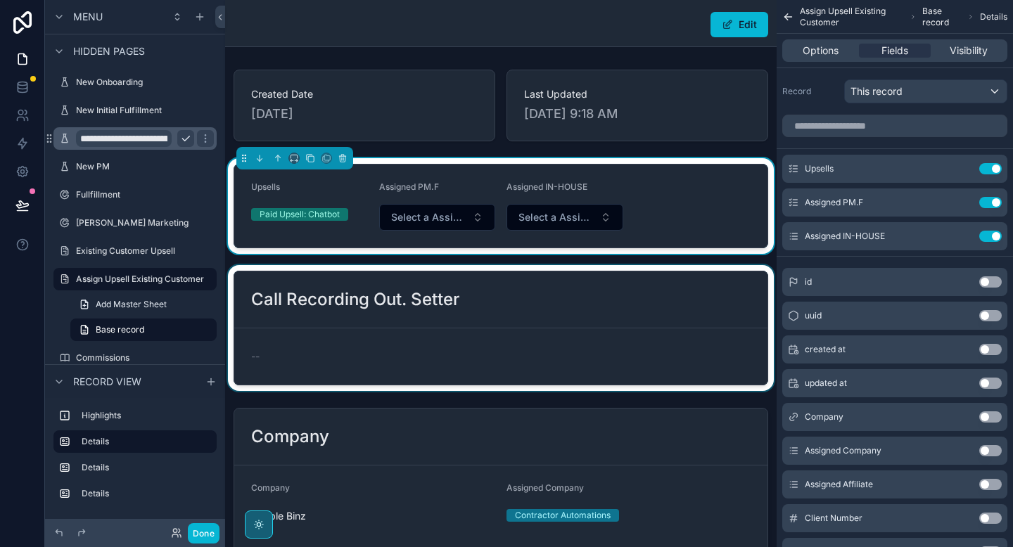
click at [627, 293] on div "scrollable content" at bounding box center [500, 328] width 551 height 126
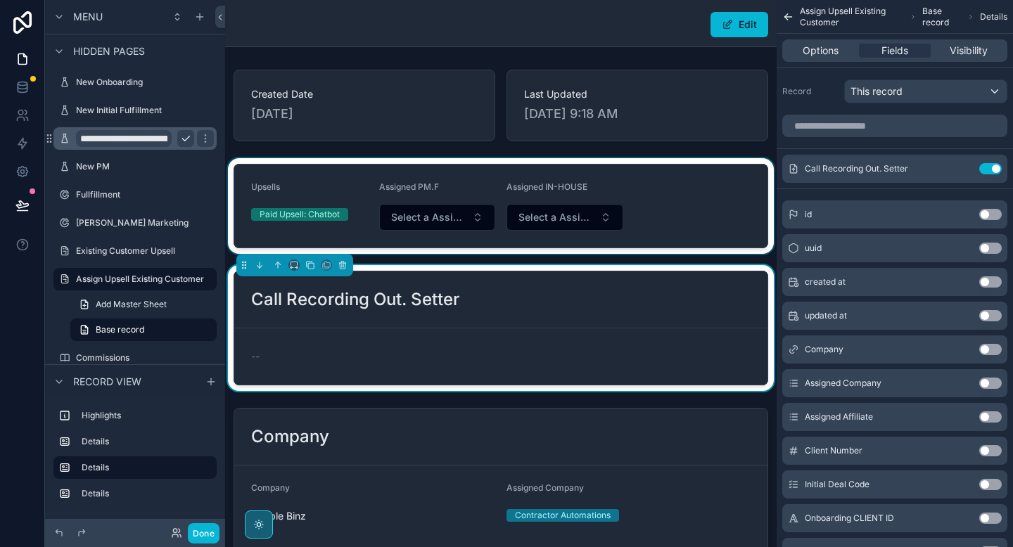
click at [630, 221] on div "scrollable content" at bounding box center [500, 206] width 551 height 96
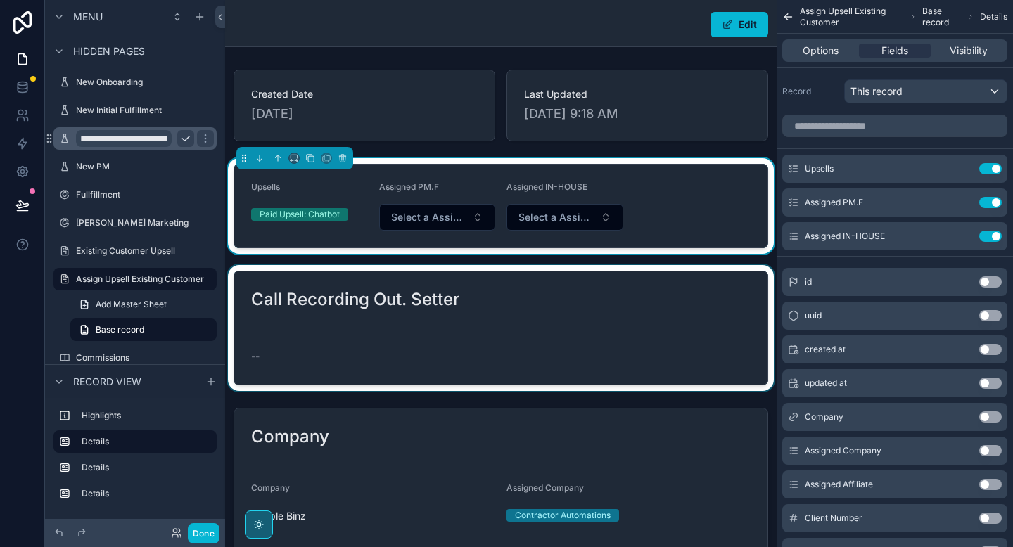
click at [622, 278] on div "scrollable content" at bounding box center [500, 328] width 551 height 126
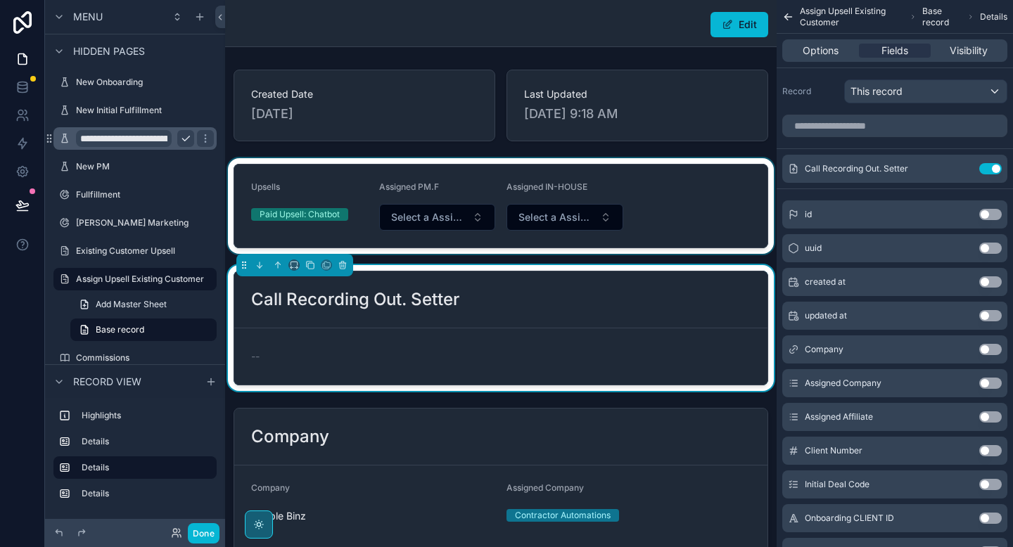
click at [660, 186] on div "scrollable content" at bounding box center [500, 206] width 551 height 96
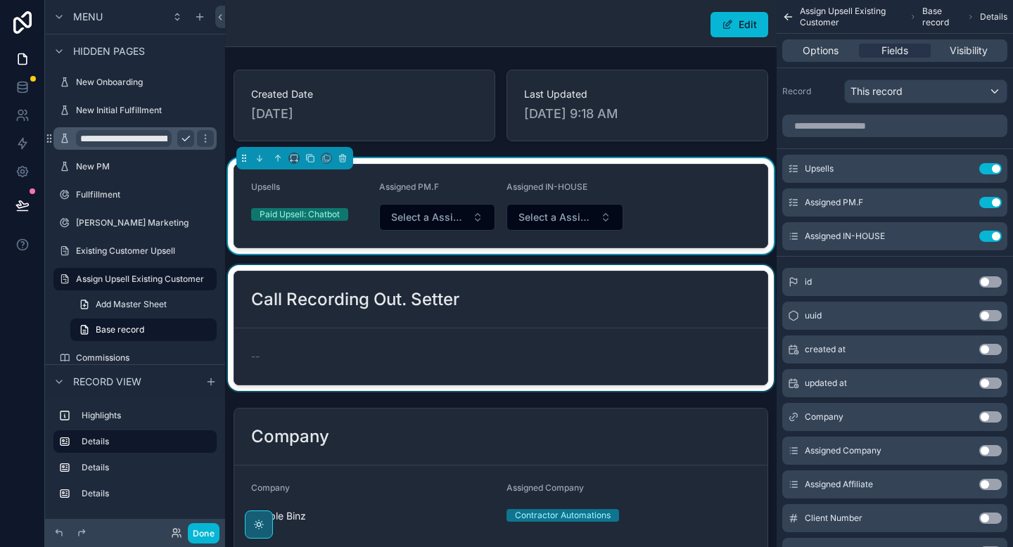
click at [628, 272] on div "scrollable content" at bounding box center [500, 328] width 551 height 126
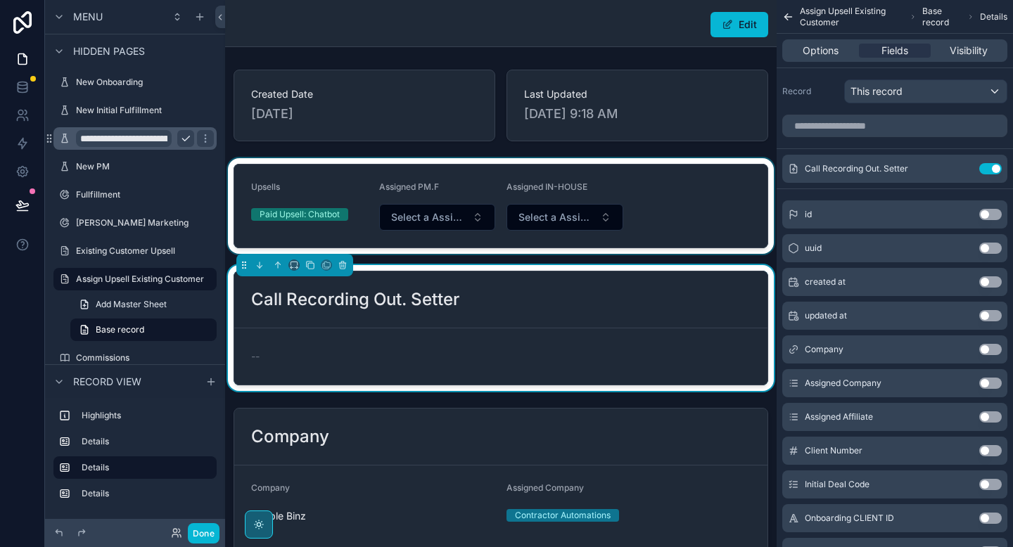
click at [668, 188] on div "scrollable content" at bounding box center [500, 206] width 551 height 96
